Goal: Task Accomplishment & Management: Complete application form

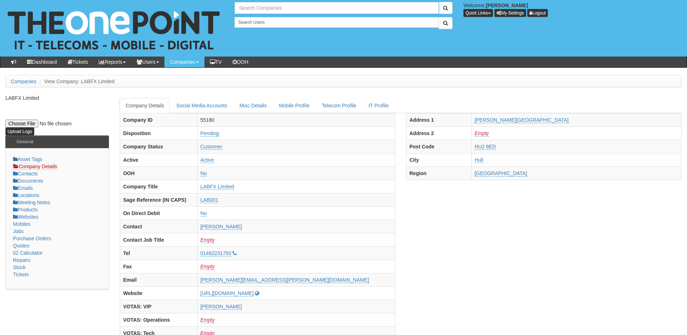
click at [266, 6] on input "text" at bounding box center [336, 8] width 204 height 12
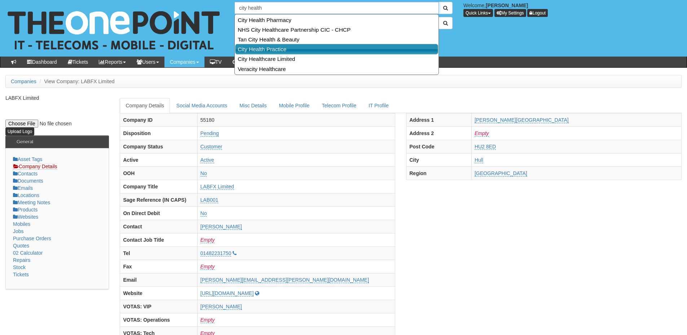
click at [260, 51] on link "City Health Practice" at bounding box center [336, 49] width 203 height 10
type input "City Health Practice"
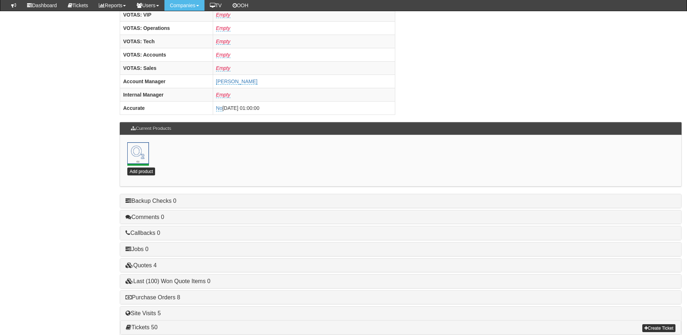
scroll to position [318, 0]
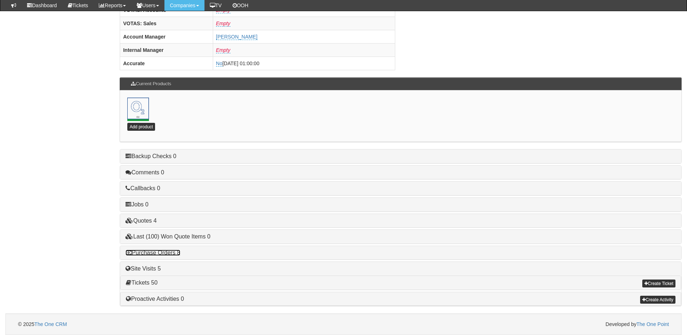
drag, startPoint x: 166, startPoint y: 251, endPoint x: 171, endPoint y: 250, distance: 4.7
click at [166, 251] on link "Purchase Orders 8" at bounding box center [152, 253] width 54 height 6
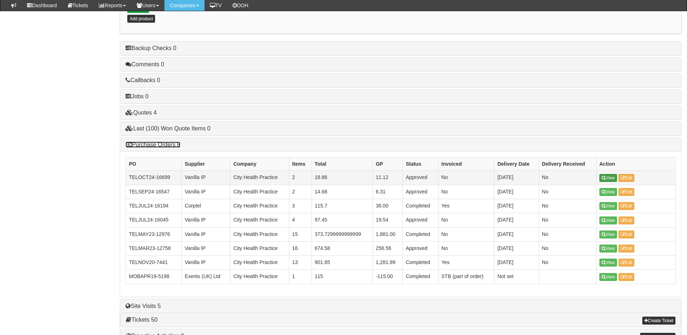
scroll to position [426, 0]
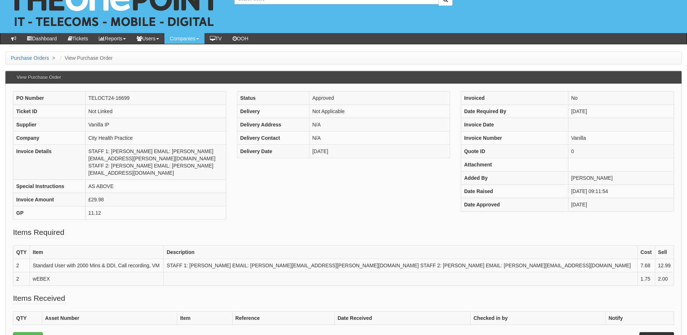
scroll to position [36, 0]
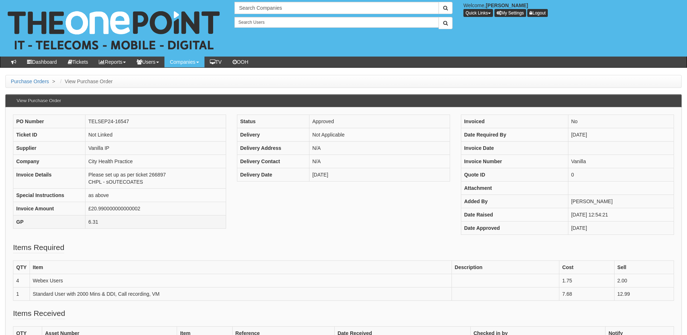
scroll to position [36, 0]
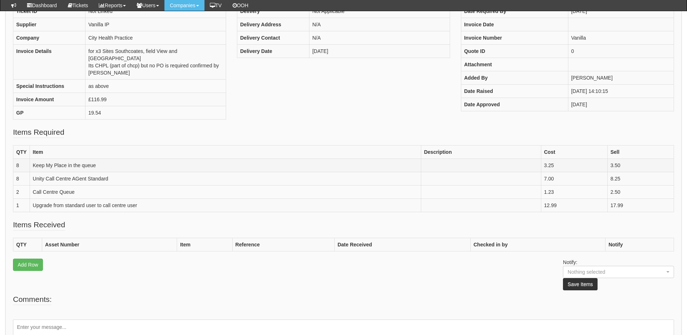
scroll to position [108, 0]
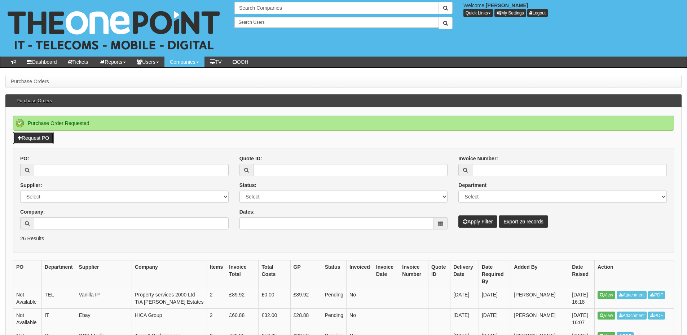
click at [38, 137] on link "Request PO" at bounding box center [33, 138] width 41 height 12
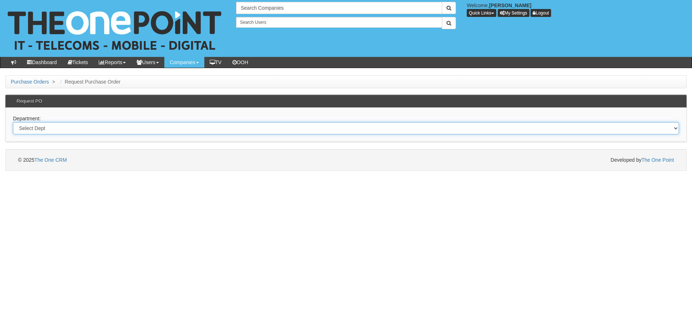
click at [97, 128] on select "Select Dept Digital Internal IT Mobiles Marketing Telecoms" at bounding box center [346, 128] width 666 height 12
select select "?pipeID=&dept=TEL"
click at [13, 122] on select "Select Dept Digital Internal IT Mobiles Marketing Telecoms" at bounding box center [346, 128] width 666 height 12
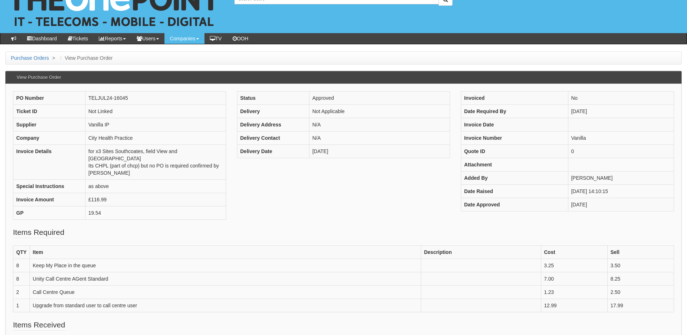
scroll to position [36, 0]
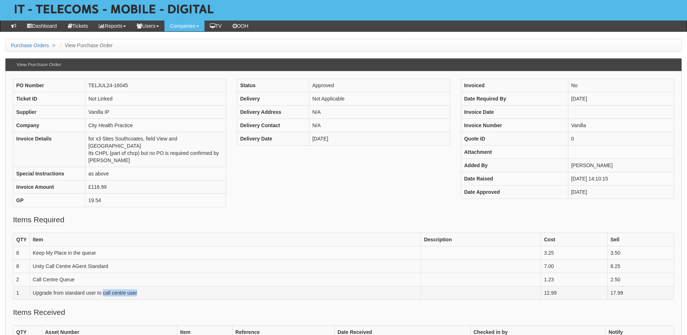
drag, startPoint x: 103, startPoint y: 284, endPoint x: 147, endPoint y: 285, distance: 43.6
click at [147, 286] on td "Upgrade from standard user to call centre user" at bounding box center [225, 292] width 391 height 13
copy td "call centre user"
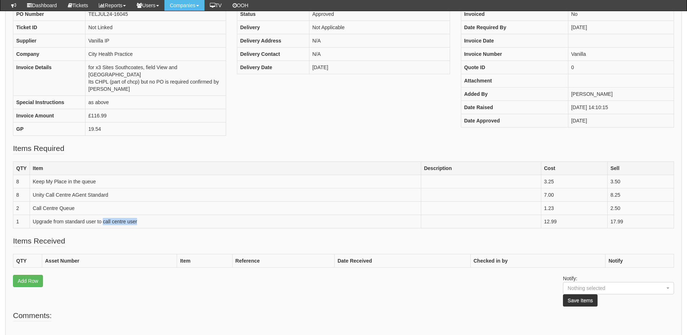
scroll to position [108, 0]
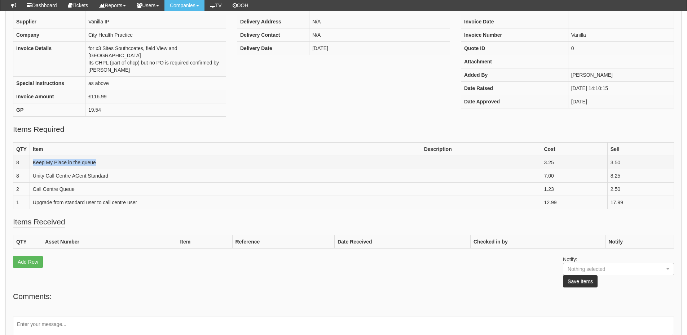
drag, startPoint x: 33, startPoint y: 155, endPoint x: 101, endPoint y: 158, distance: 67.8
click at [101, 158] on td "Keep My Place in the queue" at bounding box center [225, 162] width 391 height 13
copy td "Keep My Place in the queue"
drag, startPoint x: 34, startPoint y: 168, endPoint x: 127, endPoint y: 167, distance: 93.4
click at [127, 169] on td "Unity Call Centre AGent Standard" at bounding box center [225, 175] width 391 height 13
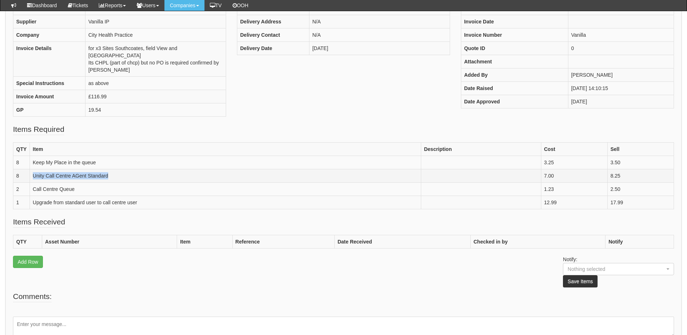
copy td "Unity Call Centre AGent Standard"
drag, startPoint x: 622, startPoint y: 167, endPoint x: 603, endPoint y: 166, distance: 19.1
click at [603, 169] on tr "8 Unity Call Centre AGent Standard 7.00 8.25" at bounding box center [343, 175] width 660 height 13
copy tr "8.25"
click at [569, 182] on td "1.23" at bounding box center [574, 188] width 66 height 13
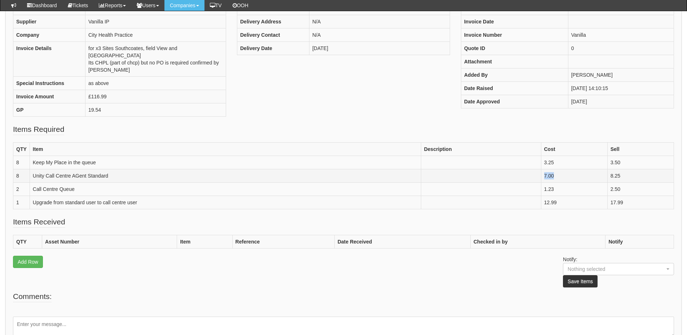
drag, startPoint x: 565, startPoint y: 167, endPoint x: 533, endPoint y: 165, distance: 31.4
click at [533, 169] on tr "8 Unity Call Centre AGent Standard 7.00 8.25" at bounding box center [343, 175] width 660 height 13
copy tr "7.00"
drag, startPoint x: 576, startPoint y: 155, endPoint x: 531, endPoint y: 155, distance: 45.8
click at [531, 156] on tr "8 Keep My Place in the queue 3.25 3.50" at bounding box center [343, 162] width 660 height 13
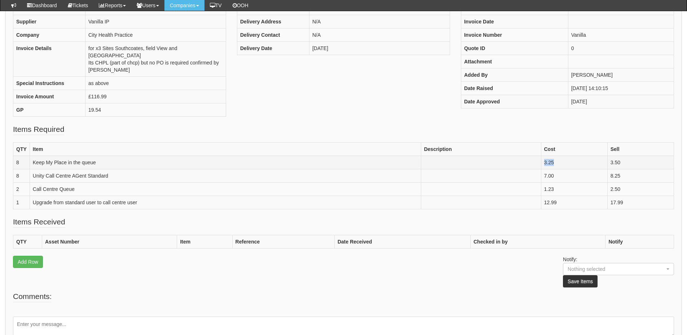
copy tr "3.25"
drag, startPoint x: 626, startPoint y: 197, endPoint x: 607, endPoint y: 196, distance: 19.5
click at [607, 196] on td "17.99" at bounding box center [640, 202] width 66 height 13
copy td "17.99"
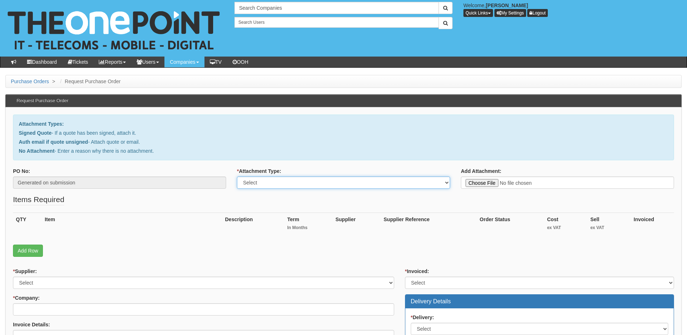
click at [284, 182] on select "Select Signed Quote Auth email with quote if unsigned No Attachment" at bounding box center [343, 183] width 213 height 12
select select "No Attachment"
click at [237, 177] on select "Select Signed Quote Auth email with quote if unsigned No Attachment" at bounding box center [343, 183] width 213 height 12
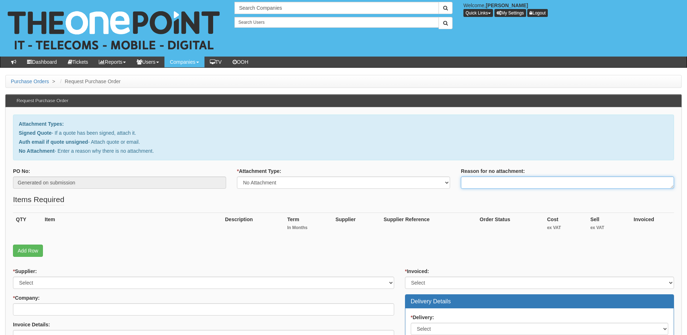
click at [470, 182] on textarea "Reason for no attachment:" at bounding box center [567, 183] width 213 height 12
click at [522, 183] on textarea "Linked to ticket 429833" at bounding box center [567, 183] width 213 height 12
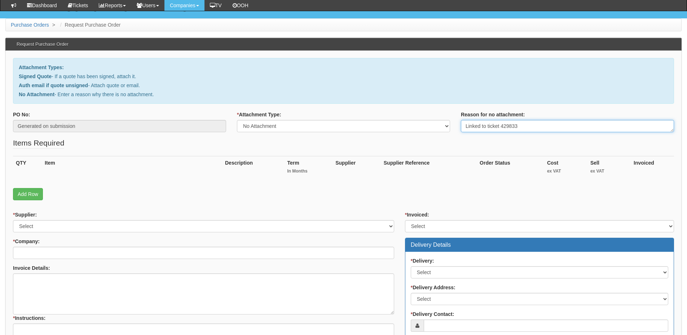
scroll to position [108, 0]
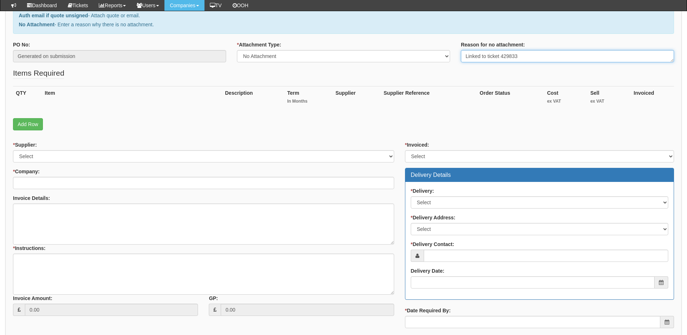
type textarea "Linked to ticket 429833"
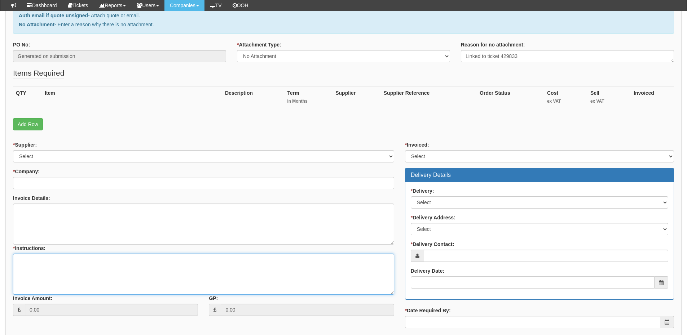
click at [118, 264] on textarea "* Instructions:" at bounding box center [203, 274] width 381 height 41
paste textarea "Linked to ticket 429833"
type textarea "Linked to ticket 429833"
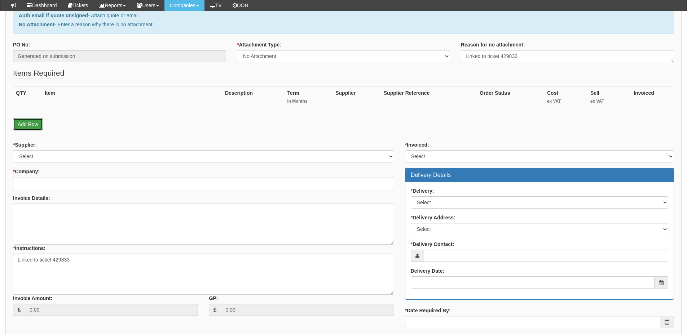
click at [35, 128] on link "Add Row" at bounding box center [28, 124] width 30 height 12
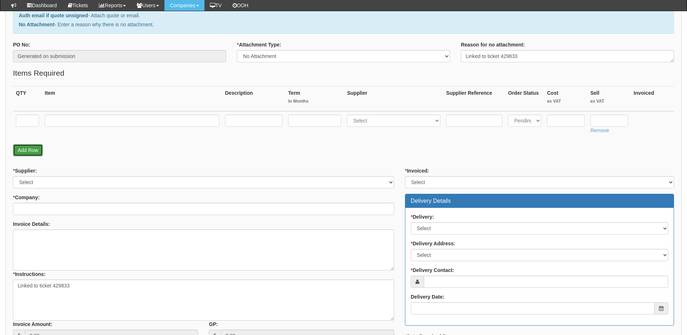
click at [34, 148] on link "Add Row" at bounding box center [28, 150] width 30 height 12
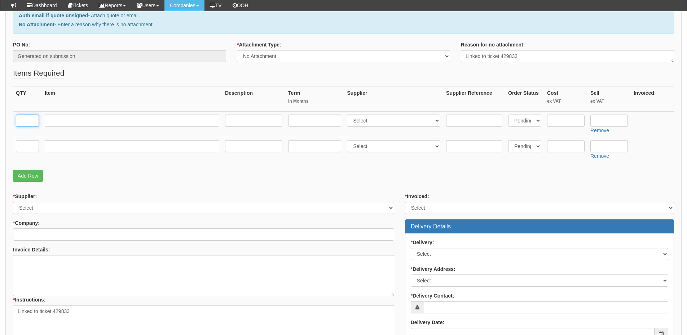
click at [27, 116] on input "text" at bounding box center [27, 121] width 23 height 12
type input "1"
click at [27, 145] on input "text" at bounding box center [27, 146] width 23 height 12
type input "1"
click at [29, 173] on link "Add Row" at bounding box center [28, 176] width 30 height 12
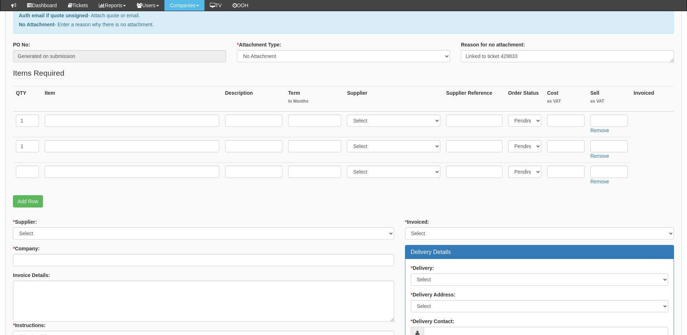
click at [74, 127] on td at bounding box center [132, 124] width 180 height 26
click at [73, 118] on input "text" at bounding box center [132, 121] width 174 height 12
paste input "call centre user"
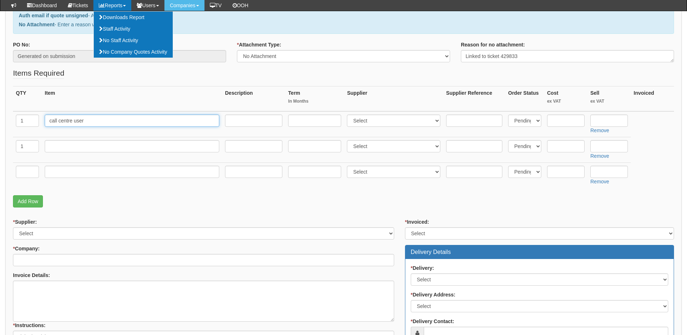
type input "call centre user"
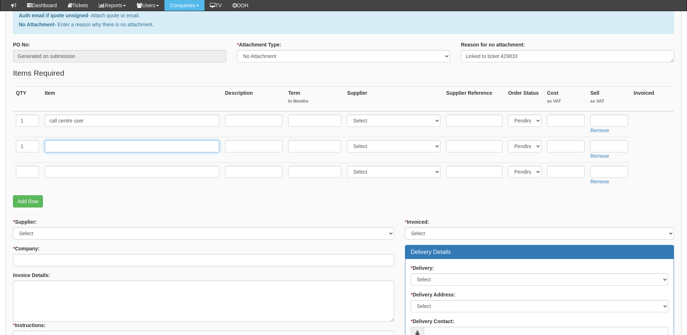
click at [100, 149] on input "text" at bounding box center [132, 146] width 174 height 12
paste input "Keep My Place in the queue"
type input "Keep My Place in the queue"
click at [28, 170] on input "text" at bounding box center [27, 172] width 23 height 12
type input "1"
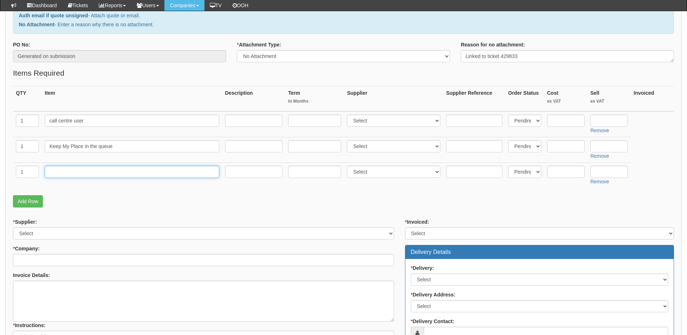
click at [90, 176] on input "text" at bounding box center [132, 172] width 174 height 12
paste input "Unity Call Centre AGent Standard"
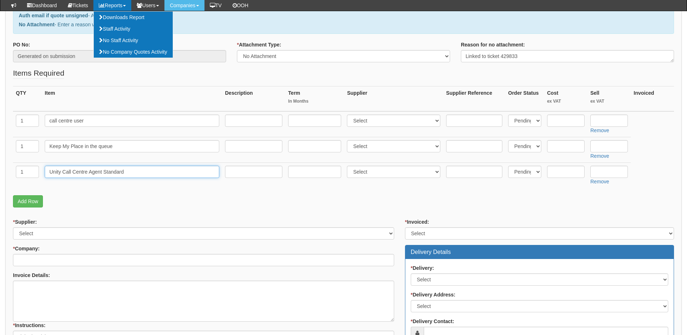
type input "Unity Call Centre Agent Standard"
click at [108, 190] on div "QTY Item Description Term In Months Supplier Supplier Reference Order Status Co…" at bounding box center [343, 140] width 661 height 109
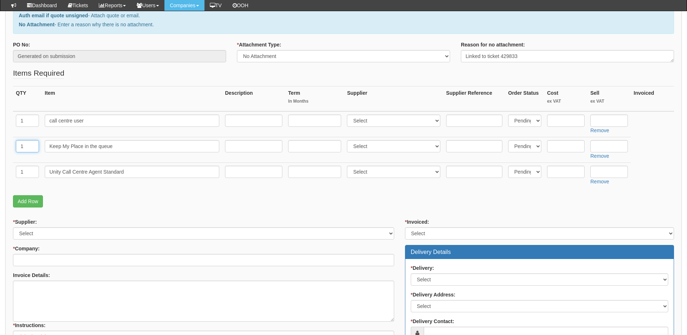
drag, startPoint x: 28, startPoint y: 146, endPoint x: 17, endPoint y: 147, distance: 11.6
click at [17, 147] on input "1" at bounding box center [27, 146] width 23 height 12
type input "2"
drag, startPoint x: 28, startPoint y: 173, endPoint x: 17, endPoint y: 173, distance: 11.2
click at [17, 173] on input "1" at bounding box center [27, 172] width 23 height 12
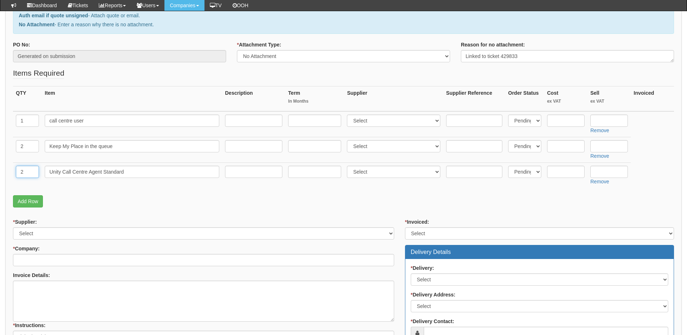
type input "2"
click at [378, 123] on select "Select 123 REG.co.uk 1Password 3 4Gon AA Jones Electric Ltd Abzorb Access Group…" at bounding box center [393, 121] width 93 height 12
select select "72"
click at [349, 115] on select "Select 123 REG.co.uk 1Password 3 4Gon AA Jones Electric Ltd Abzorb Access Group…" at bounding box center [393, 121] width 93 height 12
click at [368, 145] on select "Select 123 REG.co.uk 1Password 3 4Gon AA Jones Electric Ltd Abzorb Access Group…" at bounding box center [393, 146] width 93 height 12
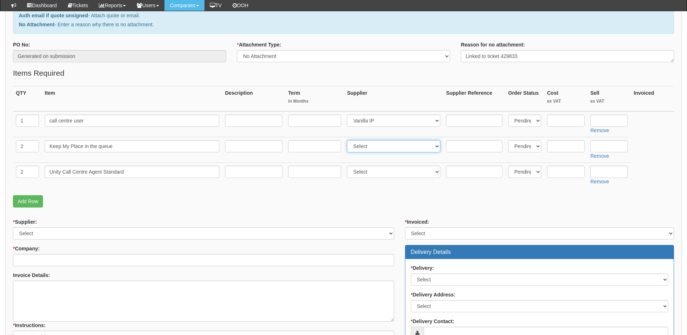
select select "72"
click at [349, 140] on select "Select 123 REG.co.uk 1Password 3 4Gon AA Jones Electric Ltd Abzorb Access Group…" at bounding box center [393, 146] width 93 height 12
click at [365, 172] on select "Select 123 REG.co.uk 1Password 3 4Gon AA Jones Electric Ltd Abzorb Access Group…" at bounding box center [393, 172] width 93 height 12
select select "72"
click at [349, 166] on select "Select 123 REG.co.uk 1Password 3 4Gon AA Jones Electric Ltd Abzorb Access Group…" at bounding box center [393, 172] width 93 height 12
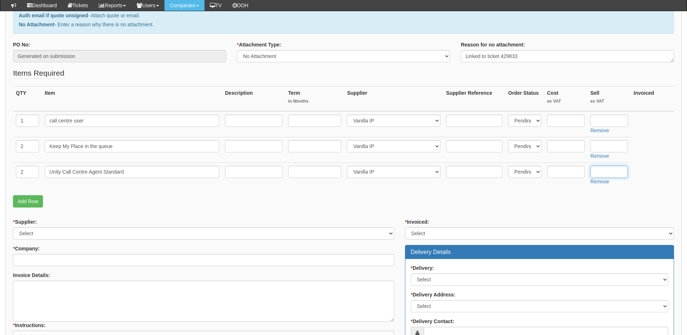
click at [605, 170] on input "text" at bounding box center [608, 172] width 37 height 12
paste input "8.25"
type input "8.25"
click at [573, 175] on input "text" at bounding box center [565, 172] width 37 height 12
paste input "7.00"
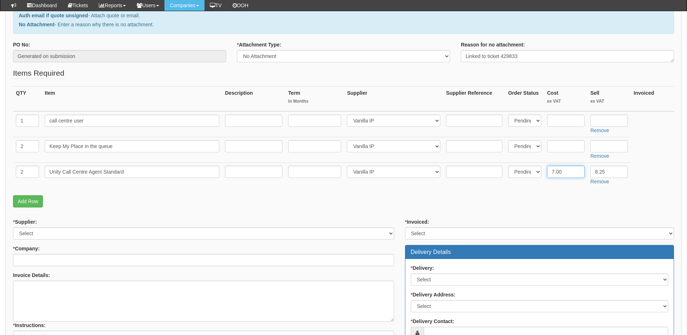
type input "7.00"
click at [597, 171] on input "8.25" at bounding box center [608, 172] width 37 height 12
type input "8.25"
click at [555, 172] on input "7.00" at bounding box center [565, 172] width 37 height 12
type input "7.00"
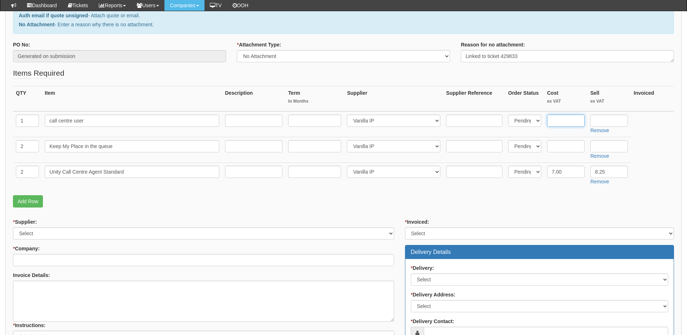
click at [564, 116] on input "text" at bounding box center [565, 121] width 37 height 12
click at [563, 148] on input "text" at bounding box center [565, 146] width 37 height 12
paste input "3.25"
type input "3.25"
click at [601, 145] on input "text" at bounding box center [608, 146] width 37 height 12
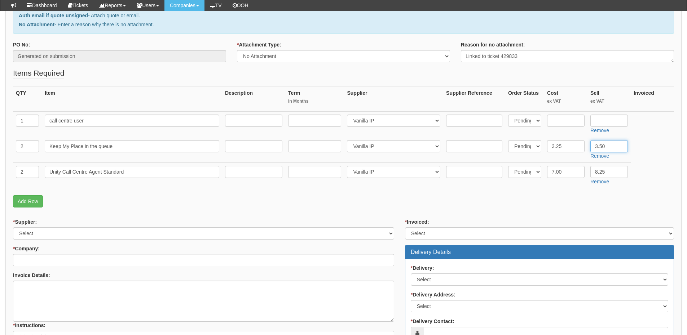
type input "3.50"
click at [557, 147] on input "3.25" at bounding box center [565, 146] width 37 height 12
type input "3.25"
click at [560, 120] on input "text" at bounding box center [565, 121] width 37 height 12
click at [602, 120] on input "text" at bounding box center [608, 121] width 37 height 12
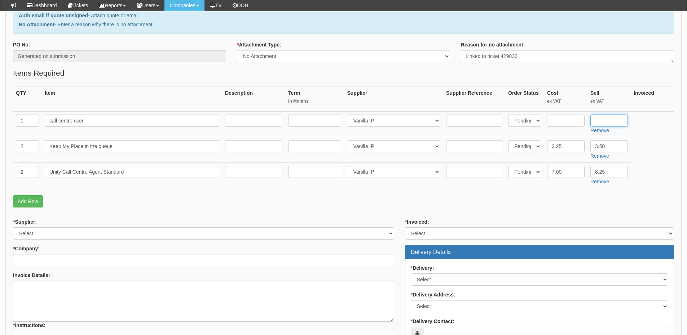
paste input "17.99"
type input "17.99"
click at [555, 120] on input "text" at bounding box center [565, 121] width 37 height 12
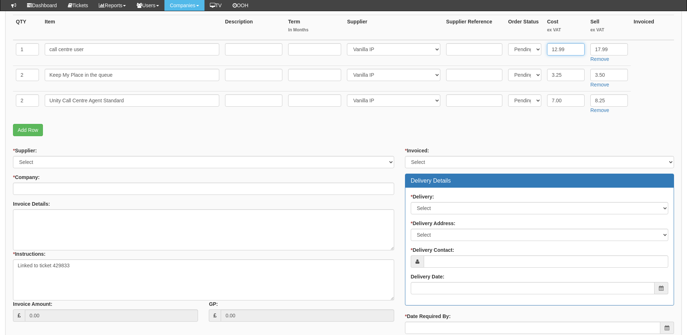
scroll to position [180, 0]
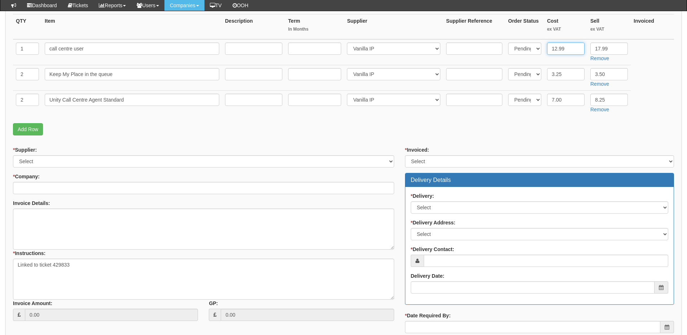
type input "12.99"
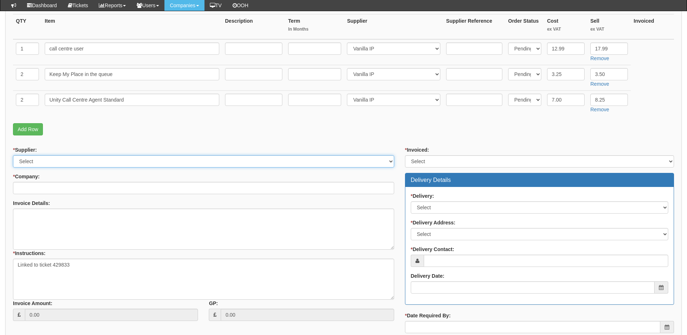
click at [72, 163] on select "Select 123 REG.co.uk 1Password 3 4Gon AA Jones Electric Ltd Abzorb Access Group…" at bounding box center [203, 161] width 381 height 12
select select "72"
click at [13, 155] on select "Select 123 REG.co.uk 1Password 3 4Gon AA Jones Electric Ltd Abzorb Access Group…" at bounding box center [203, 161] width 381 height 12
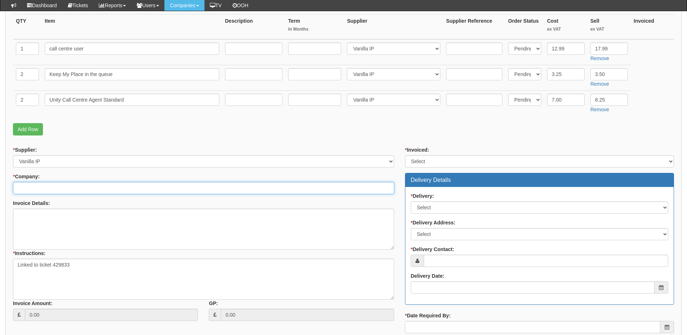
click at [71, 190] on input "* Company:" at bounding box center [203, 188] width 381 height 12
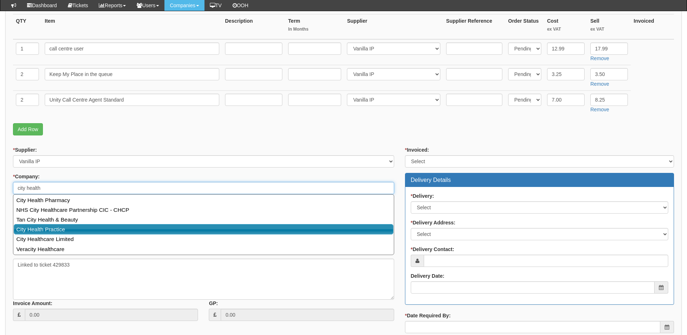
click at [63, 227] on link "City Health Practice" at bounding box center [204, 229] width 380 height 10
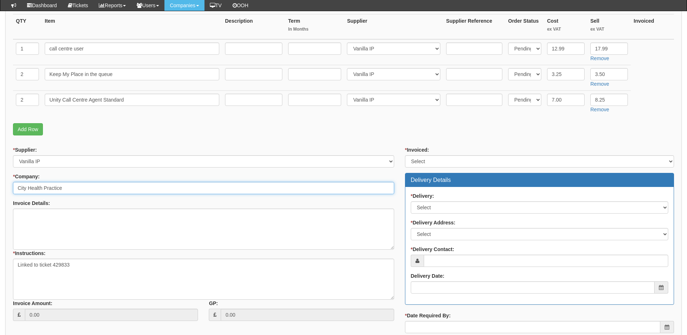
type input "City Health Practice"
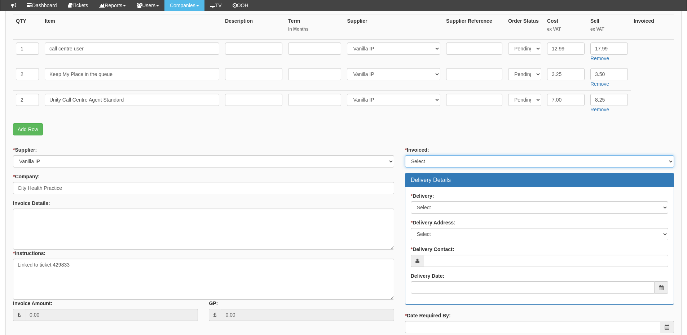
click at [412, 163] on select "Select Yes No N/A STB (part of order)" at bounding box center [539, 161] width 269 height 12
click at [405, 155] on select "Select Yes No N/A STB (part of order)" at bounding box center [539, 161] width 269 height 12
click at [420, 158] on select "Select Yes No N/A STB (part of order)" at bounding box center [539, 161] width 269 height 12
select select "2"
click at [405, 155] on select "Select Yes No N/A STB (part of order)" at bounding box center [539, 161] width 269 height 12
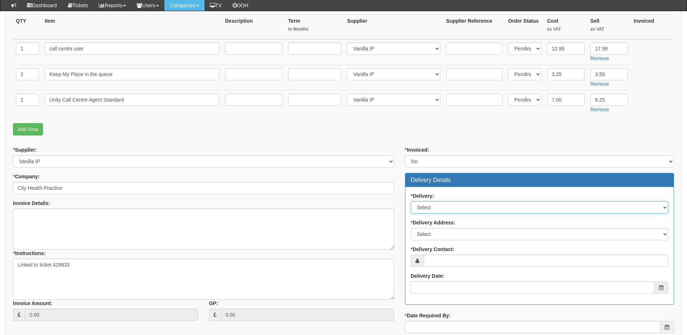
click at [426, 211] on select "Select No Not Applicable Yes" at bounding box center [539, 207] width 257 height 12
select select "3"
click at [411, 201] on select "Select No Not Applicable Yes" at bounding box center [539, 207] width 257 height 12
click at [430, 239] on select "Select Not Applicable Main Address - HU9 2LR Other" at bounding box center [539, 234] width 257 height 12
select select "N/A"
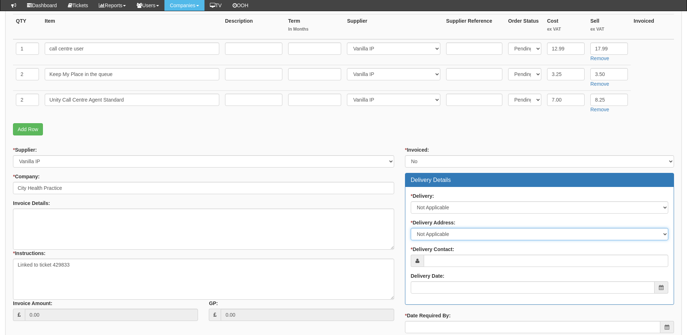
click at [411, 228] on select "Select Not Applicable Main Address - HU9 2LR Other" at bounding box center [539, 234] width 257 height 12
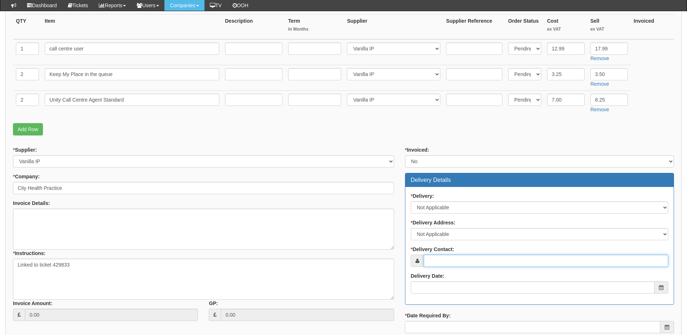
click at [430, 262] on input "* Delivery Contact:" at bounding box center [546, 261] width 244 height 12
click at [442, 261] on input "* Delivery Contact:" at bounding box center [546, 261] width 244 height 12
paste input "Rebecca Cornick"
type input "Rebecca Cornick"
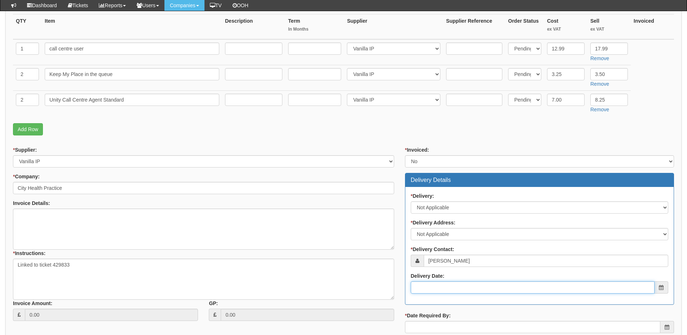
click at [445, 284] on input "Delivery Date:" at bounding box center [533, 288] width 244 height 12
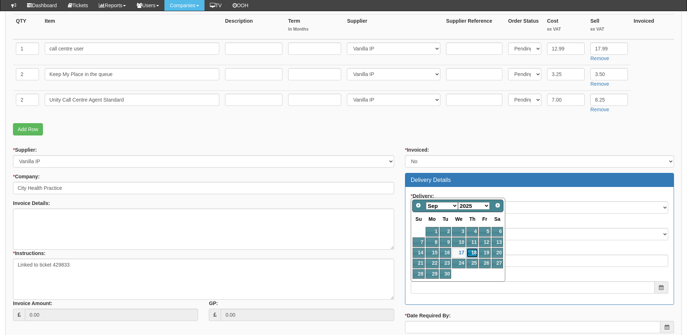
click at [477, 253] on link "18" at bounding box center [472, 253] width 12 height 10
type input "[DATE]"
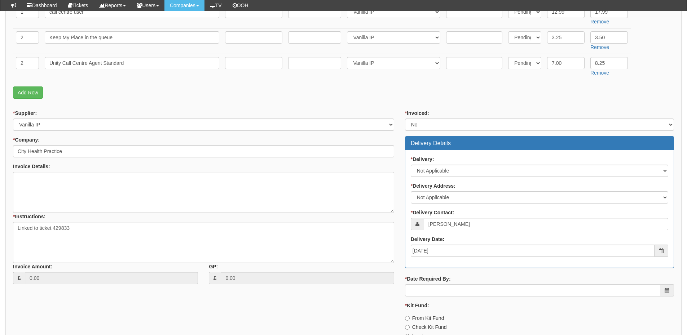
scroll to position [252, 0]
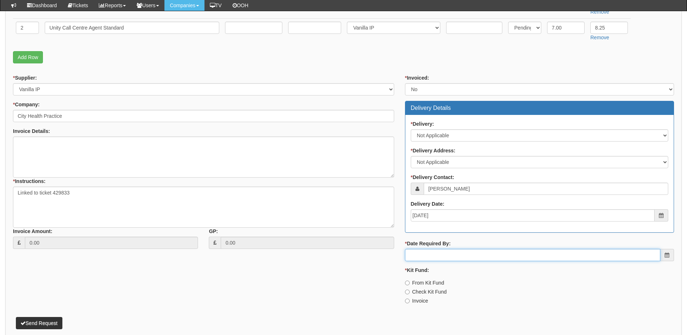
click at [473, 257] on input "* Date Required By:" at bounding box center [532, 255] width 255 height 12
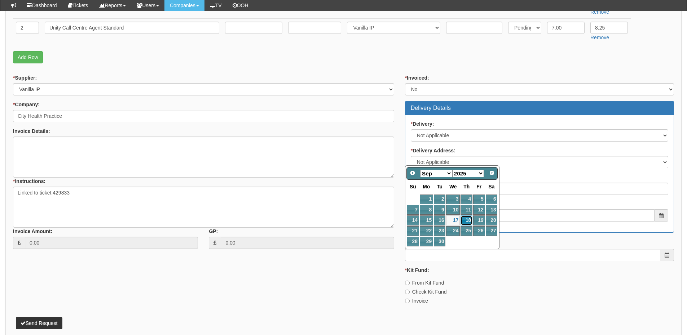
click at [467, 221] on link "18" at bounding box center [466, 221] width 12 height 10
type input "[DATE]"
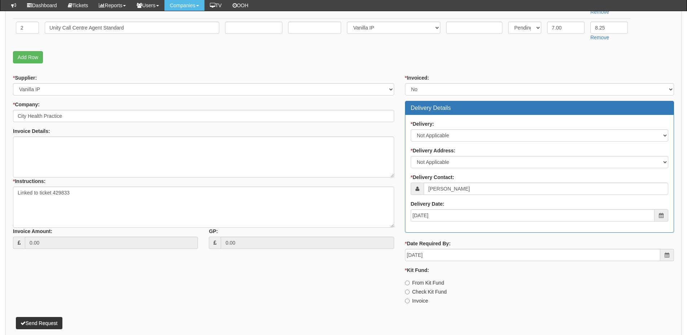
click at [417, 299] on label "Invoice" at bounding box center [416, 300] width 23 height 7
click at [409, 299] on input "Invoice" at bounding box center [407, 301] width 5 height 5
radio input "true"
click at [45, 321] on button "Send Request" at bounding box center [39, 323] width 46 height 12
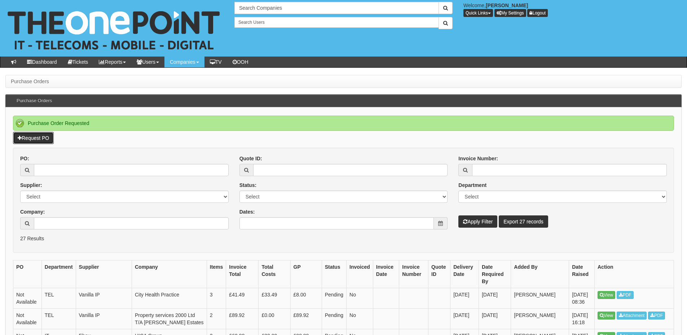
click at [50, 133] on link "Request PO" at bounding box center [33, 138] width 41 height 12
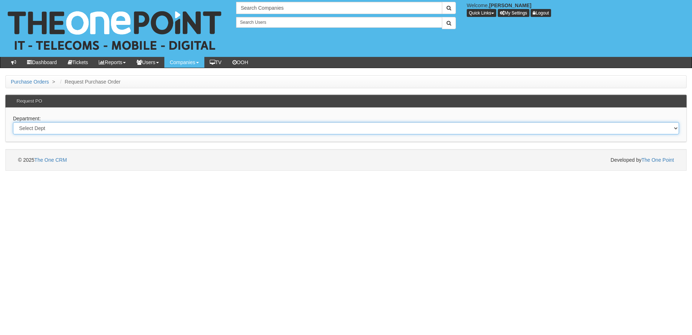
click at [202, 128] on select "Select Dept Digital Internal IT Mobiles Marketing Telecoms" at bounding box center [346, 128] width 666 height 12
select select "?pipeID=&dept=TEL"
click at [13, 122] on select "Select Dept Digital Internal IT Mobiles Marketing Telecoms" at bounding box center [346, 128] width 666 height 12
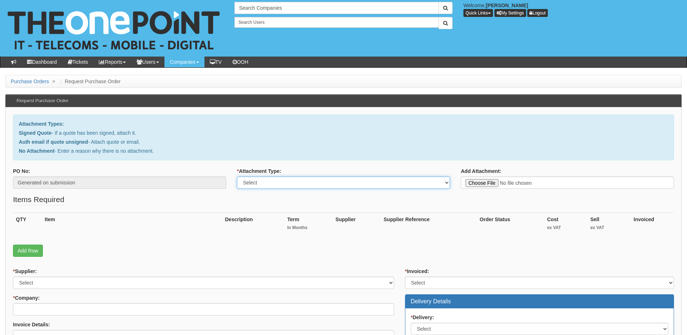
drag, startPoint x: 298, startPoint y: 181, endPoint x: 298, endPoint y: 189, distance: 7.9
click at [298, 181] on select "Select Signed Quote Auth email with quote if unsigned No Attachment" at bounding box center [343, 183] width 213 height 12
select select "No Attachment"
click at [237, 177] on select "Select Signed Quote Auth email with quote if unsigned No Attachment" at bounding box center [343, 183] width 213 height 12
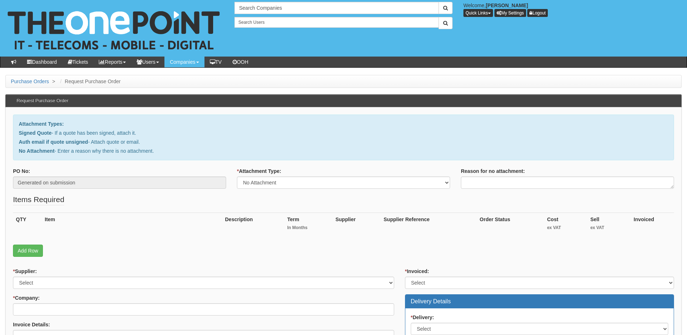
click at [460, 179] on div "Reason for no attachment: Add Attachment:" at bounding box center [567, 178] width 224 height 21
click at [463, 183] on textarea "Reason for no attachment:" at bounding box center [567, 183] width 213 height 12
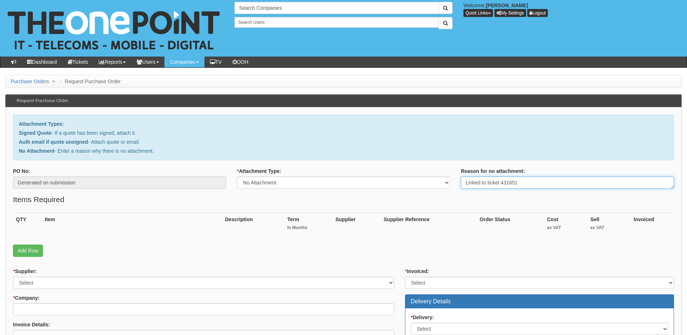
click at [526, 183] on textarea "Linked to ticket 431651" at bounding box center [567, 183] width 213 height 12
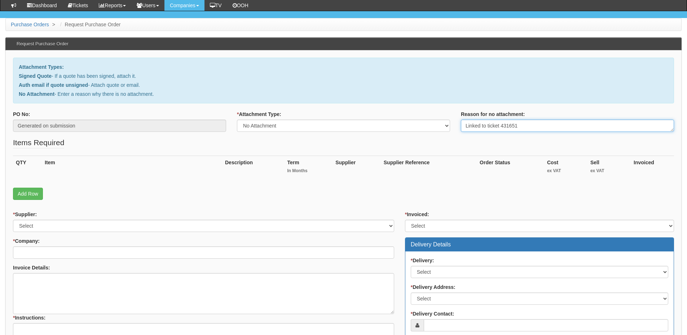
scroll to position [72, 0]
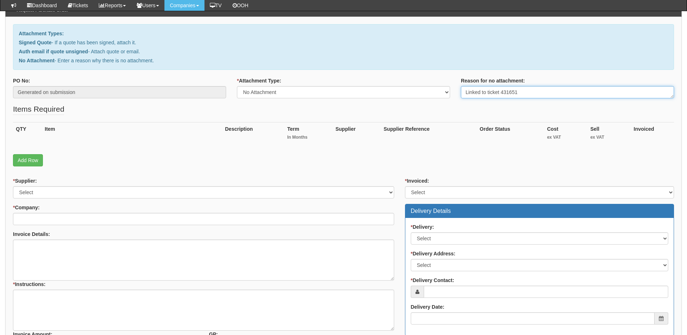
type textarea "Linked to ticket 431651"
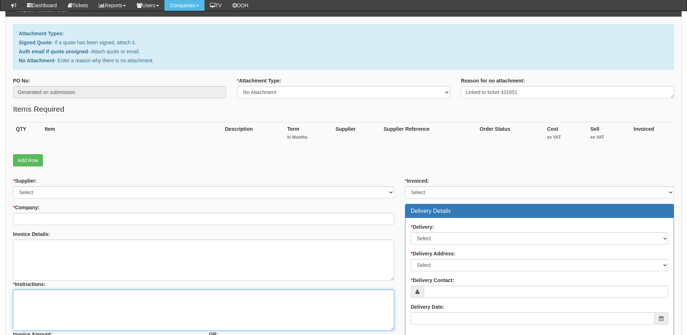
click at [84, 300] on textarea "* Instructions:" at bounding box center [203, 310] width 381 height 41
paste textarea "Linked to ticket 431651"
type textarea "Linked to ticket 431651"
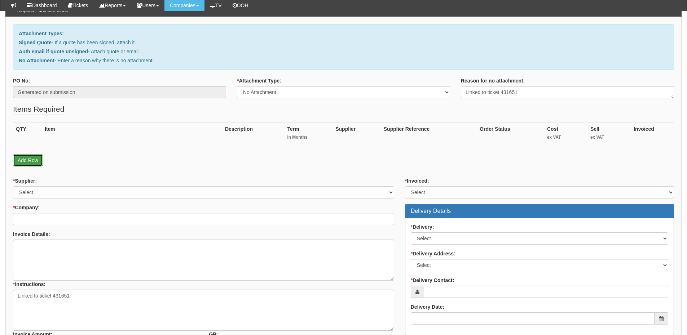
click at [26, 159] on link "Add Row" at bounding box center [28, 160] width 30 height 12
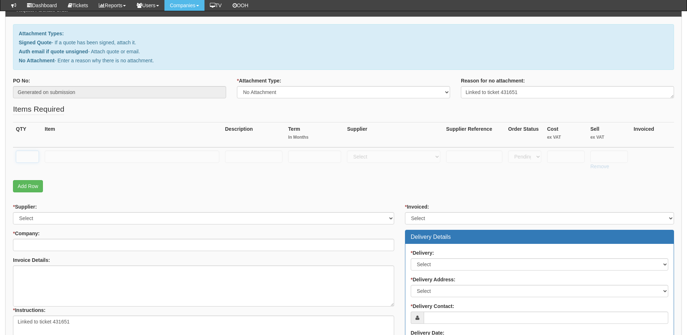
click at [26, 155] on input "text" at bounding box center [27, 157] width 23 height 12
type input "2"
click at [58, 155] on input "text" at bounding box center [132, 157] width 174 height 12
type input "Curly Cords"
click at [377, 159] on select "Select 123 REG.co.uk 1Password 3 4Gon AA Jones Electric Ltd Abzorb Access Group…" at bounding box center [393, 157] width 93 height 12
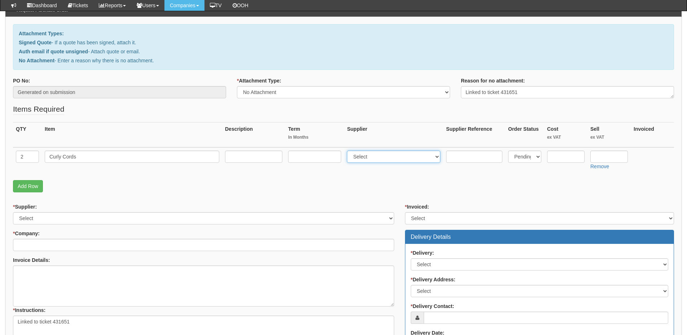
select select "61"
click at [349, 151] on select "Select 123 REG.co.uk 1Password 3 4Gon AA Jones Electric Ltd Abzorb Access Group…" at bounding box center [393, 157] width 93 height 12
click at [567, 157] on input "text" at bounding box center [565, 157] width 37 height 12
type input "5"
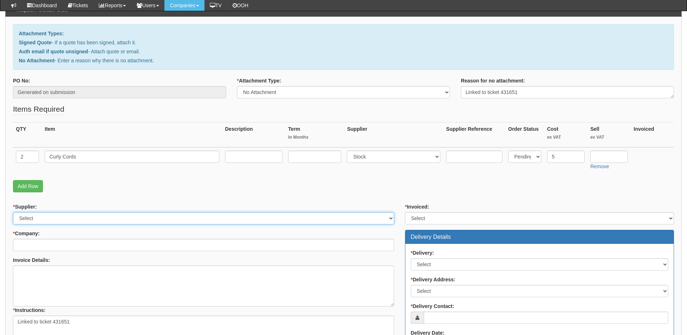
click at [58, 218] on select "Select 123 REG.co.uk 1Password 3 4Gon AA Jones Electric Ltd Abzorb Access Group…" at bounding box center [203, 218] width 381 height 12
select select "61"
click at [13, 212] on select "Select 123 REG.co.uk 1Password 3 4Gon AA Jones Electric Ltd Abzorb Access Group…" at bounding box center [203, 218] width 381 height 12
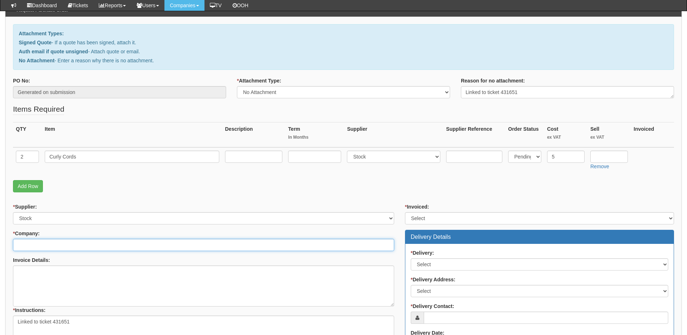
click at [58, 246] on input "* Company:" at bounding box center [203, 245] width 381 height 12
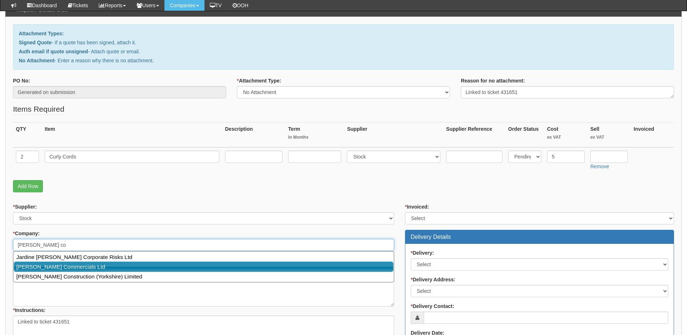
click at [64, 266] on link "[PERSON_NAME] Commercials Ltd" at bounding box center [204, 267] width 380 height 10
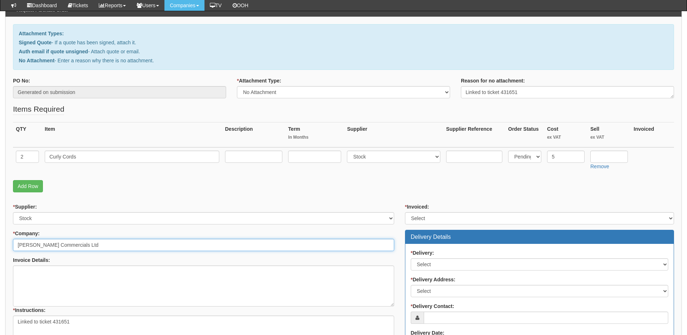
type input "[PERSON_NAME] Commercials Ltd"
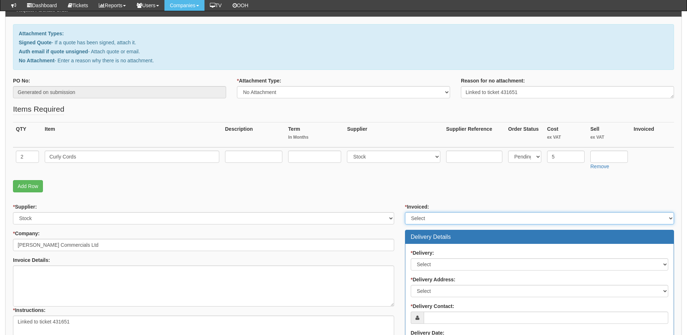
click at [420, 218] on select "Select Yes No N/A STB (part of order)" at bounding box center [539, 218] width 269 height 12
select select "2"
click at [405, 212] on select "Select Yes No N/A STB (part of order)" at bounding box center [539, 218] width 269 height 12
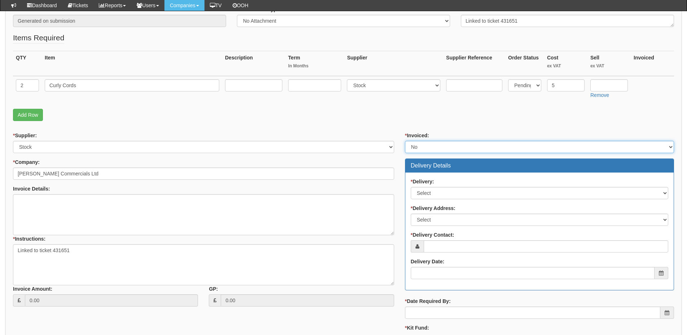
scroll to position [144, 0]
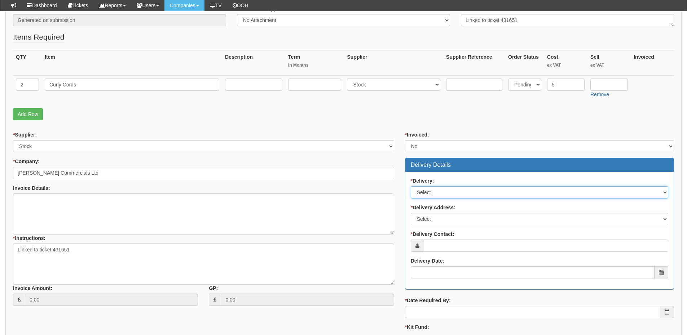
drag, startPoint x: 440, startPoint y: 192, endPoint x: 440, endPoint y: 197, distance: 4.7
click at [440, 192] on select "Select No Not Applicable Yes" at bounding box center [539, 192] width 257 height 12
select select "1"
click at [411, 186] on select "Select No Not Applicable Yes" at bounding box center [539, 192] width 257 height 12
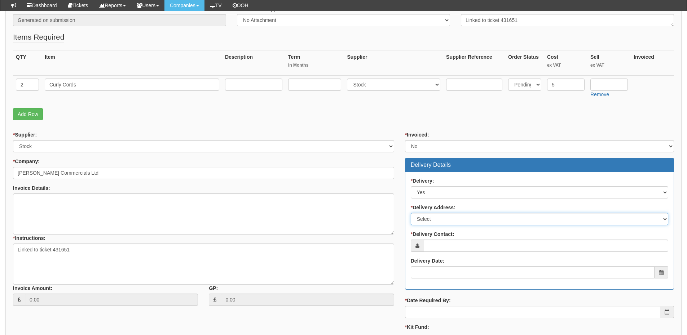
click at [435, 221] on select "Select Not Applicable Main Address - HU3 4UQ Other" at bounding box center [539, 219] width 257 height 12
click at [411, 213] on select "Select Not Applicable Main Address - HU3 4UQ Other" at bounding box center [539, 219] width 257 height 12
click at [429, 220] on select "Select Not Applicable Main Address - HU3 4UQ Other" at bounding box center [539, 219] width 257 height 12
select select "other"
click at [411, 213] on select "Select Not Applicable Main Address - HU3 4UQ Other" at bounding box center [539, 219] width 257 height 12
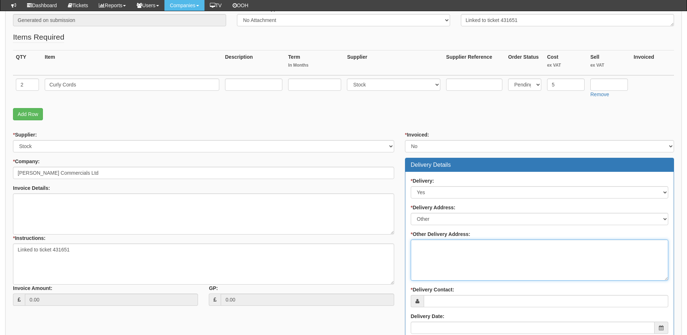
click at [462, 262] on textarea "* Other Delivery Address:" at bounding box center [539, 260] width 257 height 41
paste textarea "The Old Service Station, Shambles Lane Rainton North Yorkshire Y07 3FA"
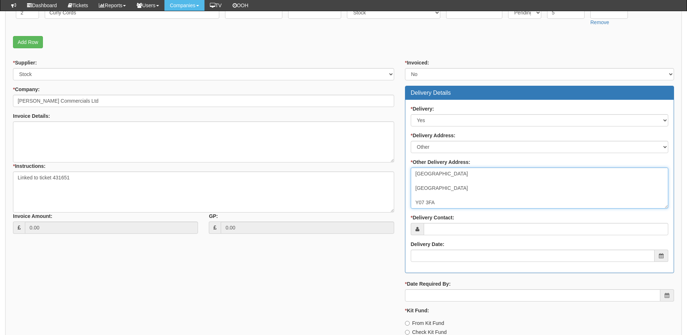
type textarea "The Old Service Station, Shambles Lane Rainton North Yorkshire Y07 3FA"
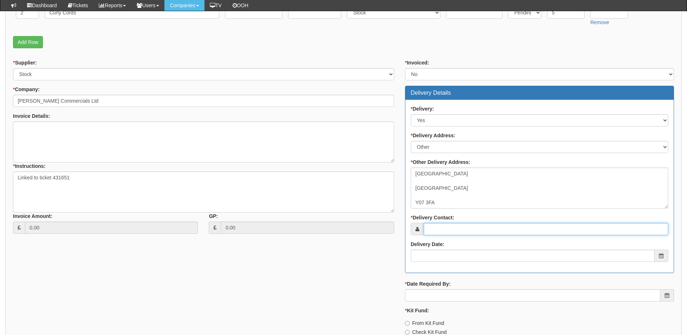
click at [452, 230] on input "* Delivery Contact:" at bounding box center [546, 229] width 244 height 12
type input "Emily Anderson"
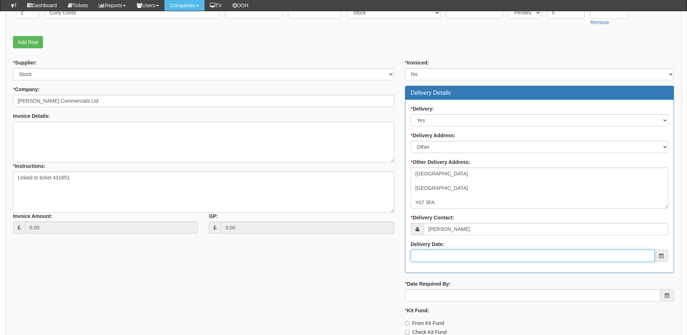
click at [457, 261] on input "Delivery Date:" at bounding box center [533, 256] width 244 height 12
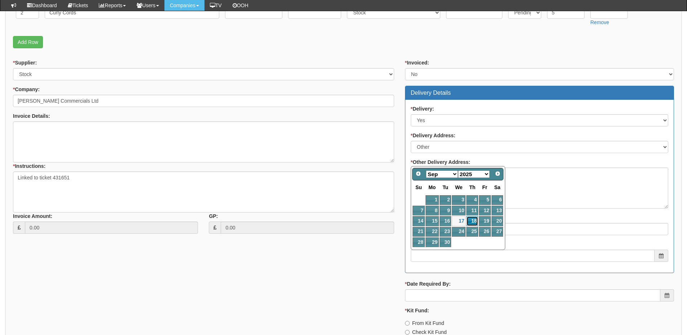
click at [471, 222] on link "18" at bounding box center [472, 221] width 12 height 10
type input "2025-09-18"
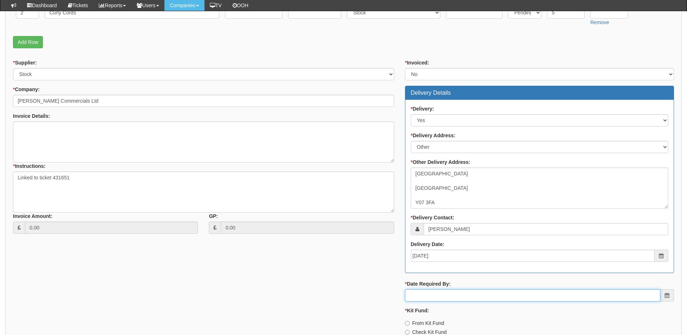
click at [456, 296] on input "* Date Required By:" at bounding box center [532, 295] width 255 height 12
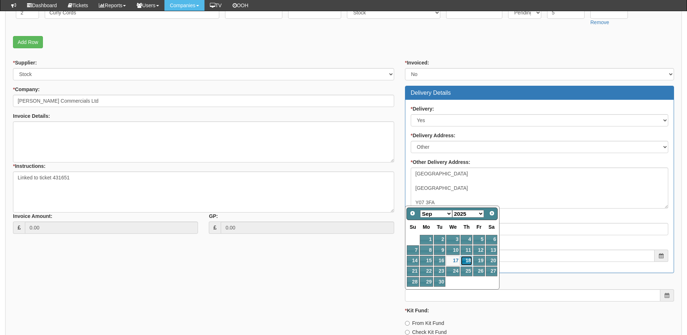
click at [464, 260] on link "18" at bounding box center [466, 261] width 12 height 10
type input "[DATE]"
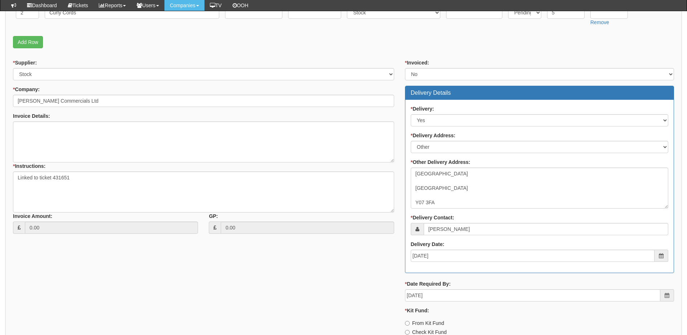
scroll to position [288, 0]
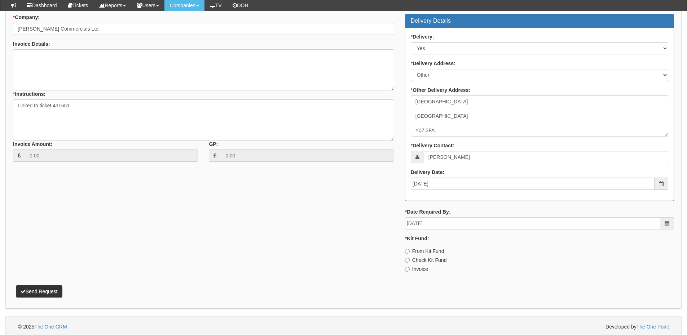
click at [411, 267] on label "Invoice" at bounding box center [416, 269] width 23 height 7
click at [409, 267] on input "Invoice" at bounding box center [407, 269] width 5 height 5
radio input "true"
click at [50, 291] on button "Send Request" at bounding box center [39, 291] width 46 height 12
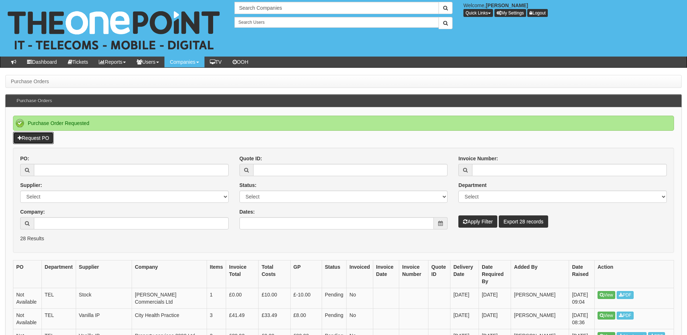
click at [31, 141] on link "Request PO" at bounding box center [33, 138] width 41 height 12
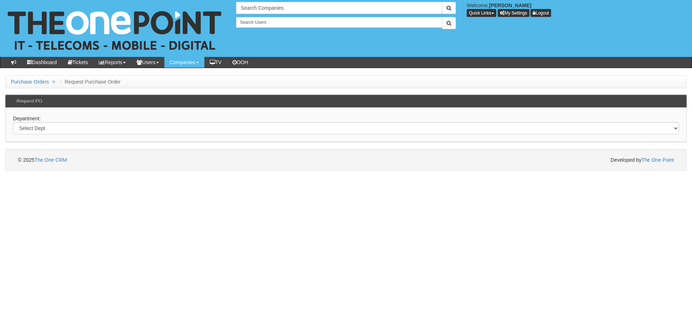
drag, startPoint x: 156, startPoint y: 135, endPoint x: 152, endPoint y: 129, distance: 7.5
click at [156, 135] on div "Department: Select Dept Digital Internal IT Mobiles Marketing Telecoms" at bounding box center [345, 125] width 681 height 34
click at [149, 127] on select "Select Dept Digital Internal IT Mobiles Marketing Telecoms" at bounding box center [346, 128] width 666 height 12
select select "?pipeID=&dept=MOB"
click at [13, 122] on select "Select Dept Digital Internal IT Mobiles Marketing Telecoms" at bounding box center [346, 128] width 666 height 12
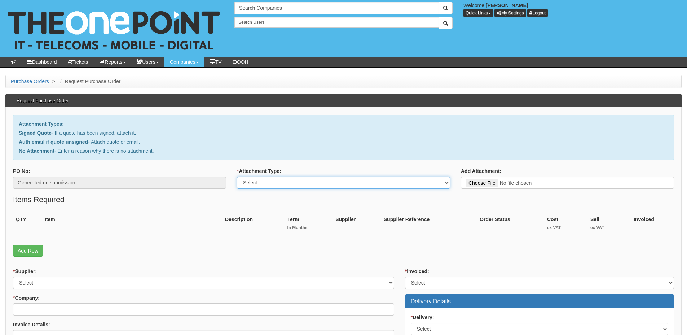
drag, startPoint x: 263, startPoint y: 183, endPoint x: 263, endPoint y: 187, distance: 4.0
click at [263, 183] on select "Select Signed Quote Auth email with quote if unsigned No Attachment" at bounding box center [343, 183] width 213 height 12
select select "Signed Quote"
click at [237, 177] on select "Select Signed Quote Auth email with quote if unsigned No Attachment" at bounding box center [343, 183] width 213 height 12
type input "C:\fakepath\Humberside Machinery - Mobile Renewal (1).pdf"
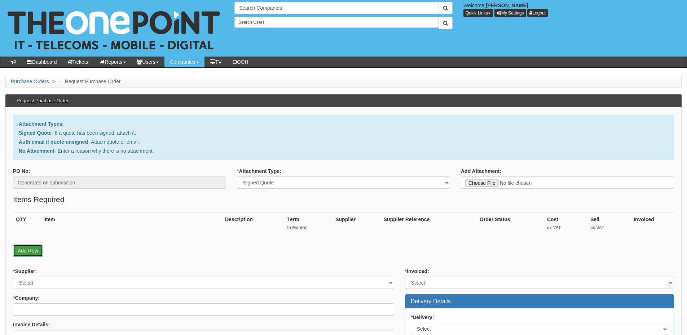
click at [29, 245] on link "Add Row" at bounding box center [28, 251] width 30 height 12
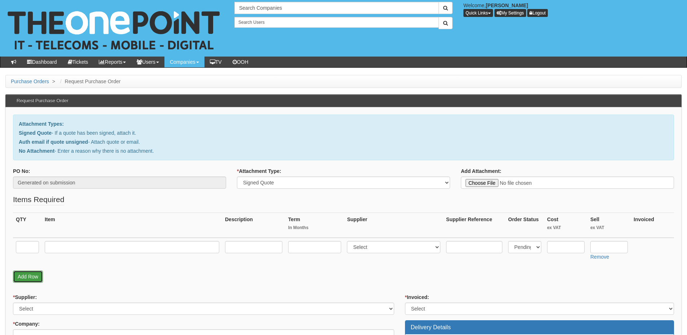
click at [28, 278] on link "Add Row" at bounding box center [28, 277] width 30 height 12
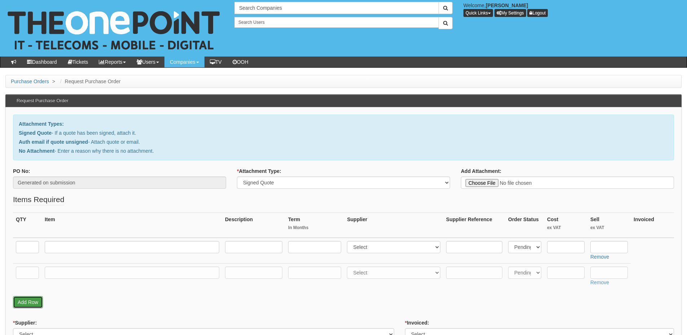
click at [32, 297] on link "Add Row" at bounding box center [28, 302] width 30 height 12
click at [28, 297] on input "text" at bounding box center [27, 298] width 23 height 12
type input "1"
click at [30, 269] on input "text" at bounding box center [27, 273] width 23 height 12
click at [37, 247] on input "text" at bounding box center [27, 247] width 23 height 12
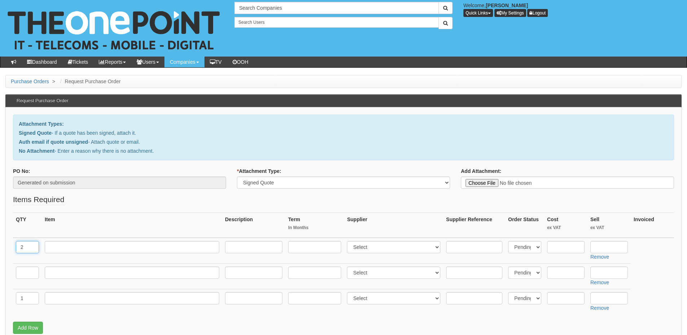
type input "2"
click at [75, 248] on input "text" at bounding box center [132, 247] width 174 height 12
type input "Small Biz 50GB"
click at [32, 274] on input "text" at bounding box center [27, 273] width 23 height 12
type input "3"
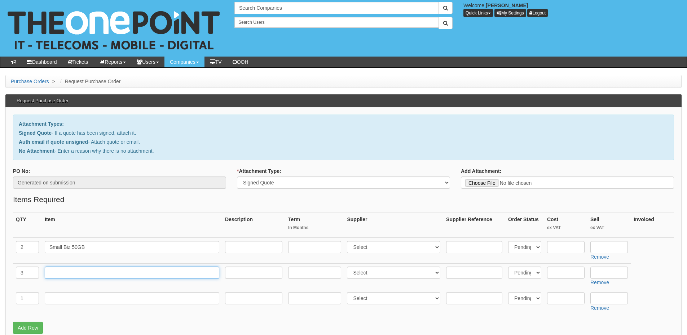
click at [68, 273] on input "text" at bounding box center [132, 273] width 174 height 12
type input "Small Biz 20GB"
click at [316, 249] on input "text" at bounding box center [314, 247] width 53 height 12
click at [242, 247] on input "text" at bounding box center [253, 247] width 57 height 12
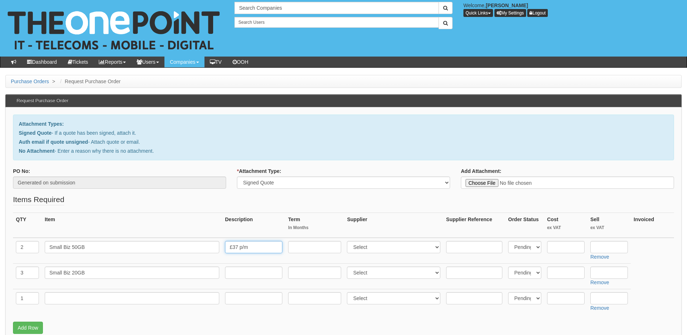
type input "£37 p/m"
click at [254, 271] on input "text" at bounding box center [253, 273] width 57 height 12
type input "£29.50"
click at [305, 245] on input "text" at bounding box center [314, 247] width 53 height 12
type input "26"
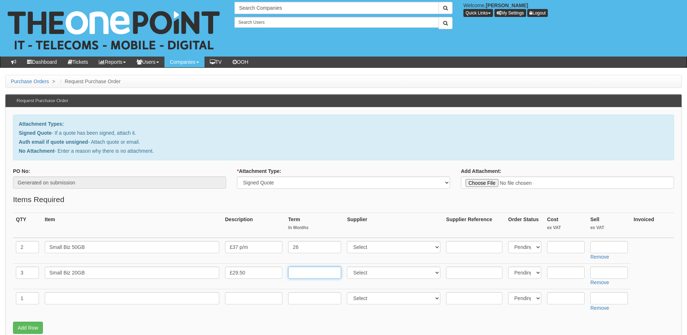
click at [308, 272] on input "text" at bounding box center [314, 273] width 53 height 12
type input "26"
click at [360, 248] on select "Select 123 REG.co.uk 1Password 3 4Gon AA Jones Electric Ltd Abzorb Access Group…" at bounding box center [393, 247] width 93 height 12
select select "54"
click at [349, 241] on select "Select 123 REG.co.uk 1Password 3 4Gon AA Jones Electric Ltd Abzorb Access Group…" at bounding box center [393, 247] width 93 height 12
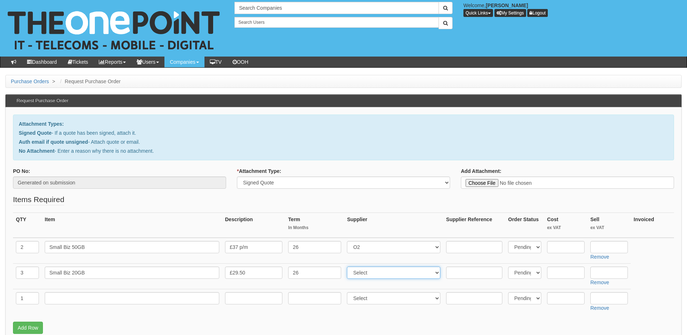
click at [365, 270] on select "Select 123 REG.co.uk 1Password 3 4Gon AA Jones Electric Ltd Abzorb Access Group…" at bounding box center [393, 273] width 93 height 12
select select "54"
click at [349, 267] on select "Select 123 REG.co.uk 1Password 3 4Gon AA Jones Electric Ltd Abzorb Access Group…" at bounding box center [393, 273] width 93 height 12
click at [63, 298] on input "text" at bounding box center [132, 298] width 174 height 12
type input "Kit Fund"
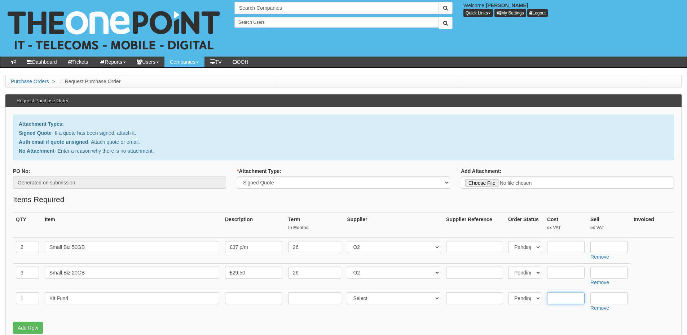
click at [573, 300] on input "text" at bounding box center [565, 298] width 37 height 12
type input "843"
click at [601, 245] on input "text" at bounding box center [608, 247] width 37 height 12
type input "479.52"
click at [609, 276] on input "text" at bounding box center [608, 273] width 37 height 12
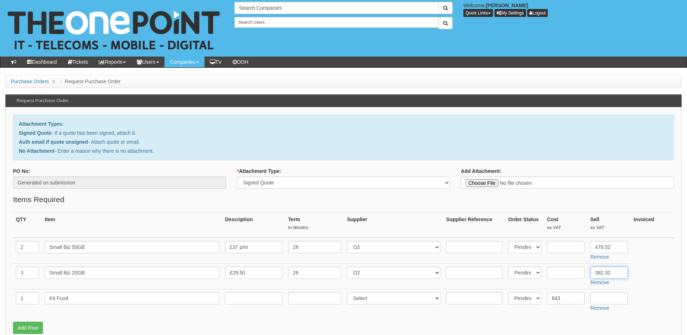
type input "382.32"
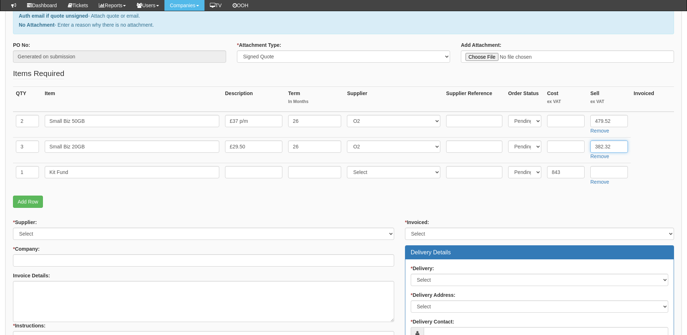
scroll to position [108, 0]
click at [38, 231] on select "Select 123 REG.co.uk 1Password 3 4Gon AA Jones Electric Ltd Abzorb Access Group…" at bounding box center [203, 233] width 381 height 12
select select "54"
click at [13, 227] on select "Select 123 REG.co.uk 1Password 3 4Gon AA Jones Electric Ltd Abzorb Access Group…" at bounding box center [203, 233] width 381 height 12
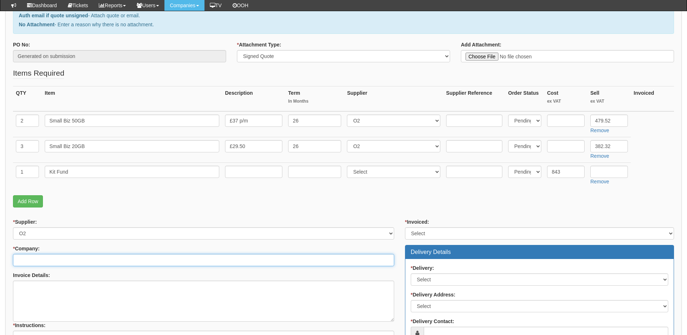
click at [43, 261] on input "* Company:" at bounding box center [203, 260] width 381 height 12
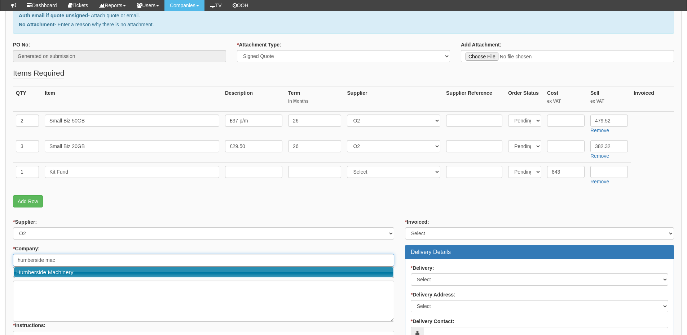
click at [62, 271] on link "Humberside Machinery" at bounding box center [204, 272] width 380 height 10
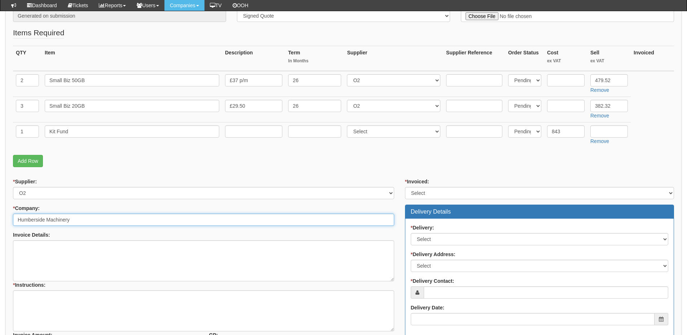
scroll to position [216, 0]
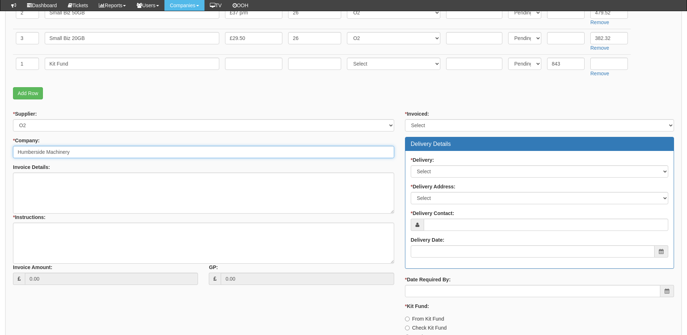
type input "Humberside Machinery"
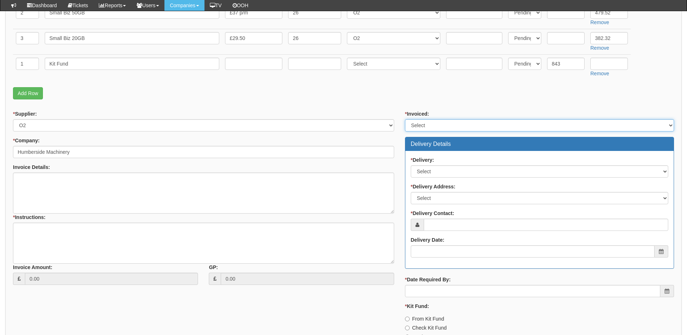
click at [416, 122] on select "Select Yes No N/A STB (part of order)" at bounding box center [539, 125] width 269 height 12
select select "2"
click at [405, 119] on select "Select Yes No N/A STB (part of order)" at bounding box center [539, 125] width 269 height 12
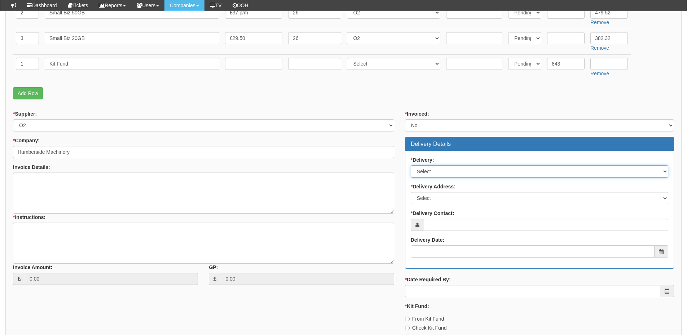
click at [435, 177] on select "Select No Not Applicable Yes" at bounding box center [539, 171] width 257 height 12
click at [411, 165] on select "Select No Not Applicable Yes" at bounding box center [539, 171] width 257 height 12
click at [431, 165] on div "* Delivery: Select No Not Applicable Yes" at bounding box center [539, 166] width 257 height 21
click at [431, 177] on select "Select No Not Applicable Yes" at bounding box center [539, 171] width 257 height 12
select select "3"
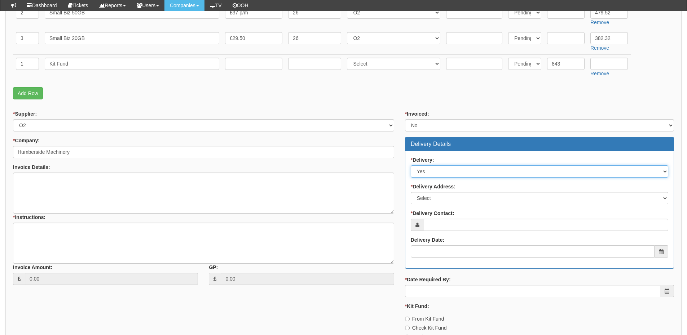
click at [411, 165] on select "Select No Not Applicable Yes" at bounding box center [539, 171] width 257 height 12
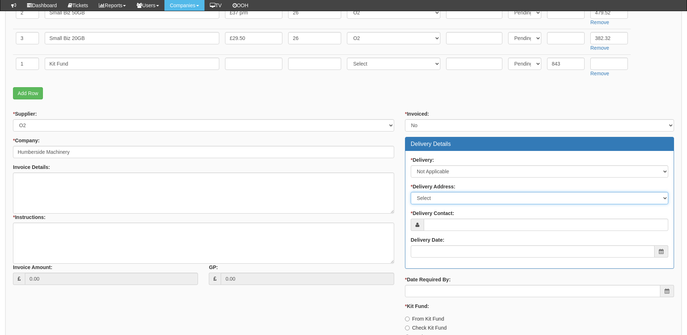
click at [427, 200] on select "Select Not Applicable Main Address - HU2 0LN Other" at bounding box center [539, 198] width 257 height 12
select select "N/A"
click at [411, 192] on select "Select Not Applicable Main Address - HU2 0LN Other" at bounding box center [539, 198] width 257 height 12
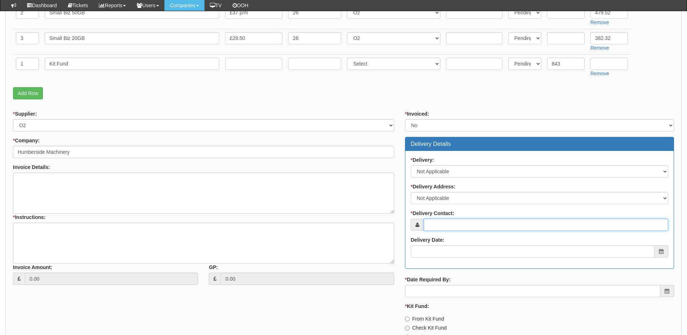
click at [434, 222] on input "* Delivery Contact:" at bounding box center [546, 225] width 244 height 12
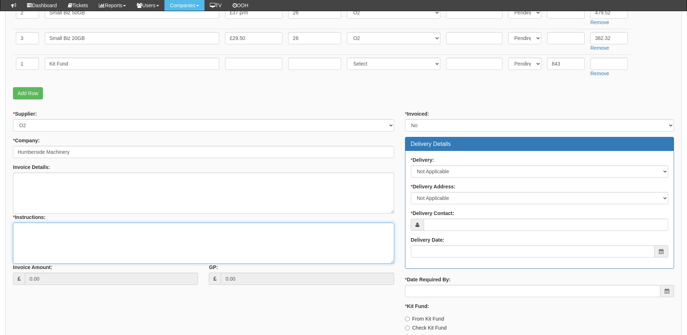
click at [125, 251] on textarea "* Instructions:" at bounding box center [203, 243] width 381 height 41
type textarea "O2 resign"
drag, startPoint x: 449, startPoint y: 252, endPoint x: 448, endPoint y: 261, distance: 9.1
click at [449, 252] on input "Delivery Date:" at bounding box center [533, 251] width 244 height 12
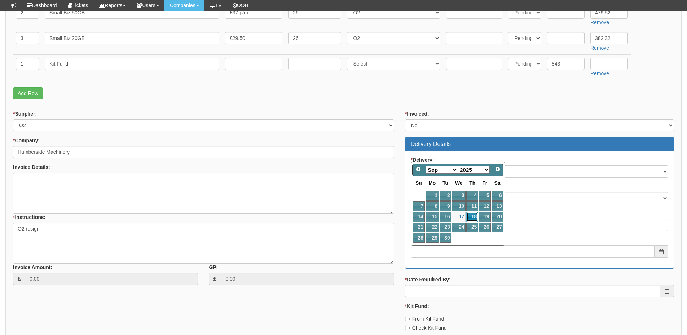
drag, startPoint x: 475, startPoint y: 216, endPoint x: 474, endPoint y: 224, distance: 8.1
click at [475, 216] on link "18" at bounding box center [472, 217] width 12 height 10
type input "2025-09-18"
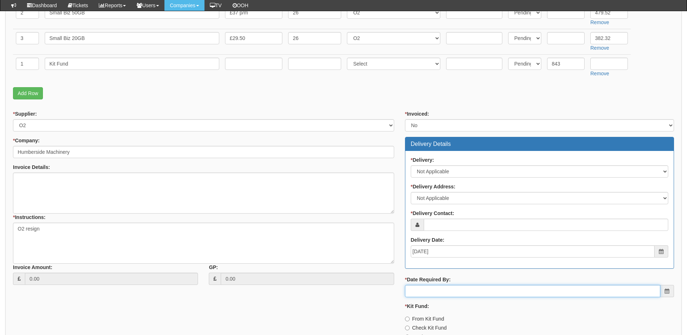
click at [456, 288] on input "* Date Required By:" at bounding box center [532, 291] width 255 height 12
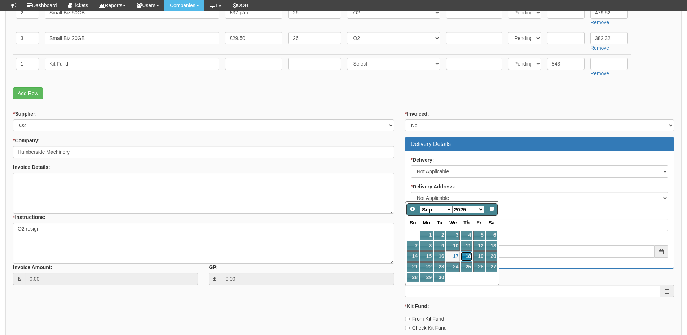
click at [466, 254] on link "18" at bounding box center [466, 257] width 12 height 10
type input "2025-09-18"
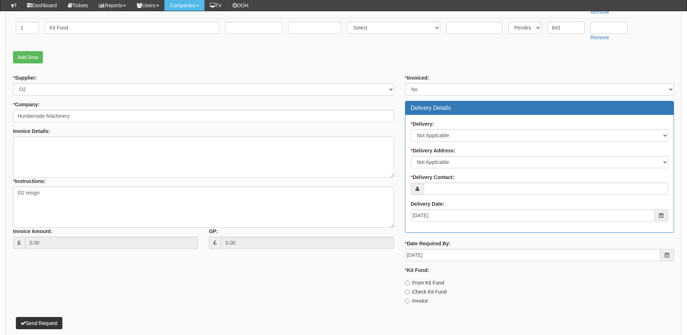
scroll to position [287, 0]
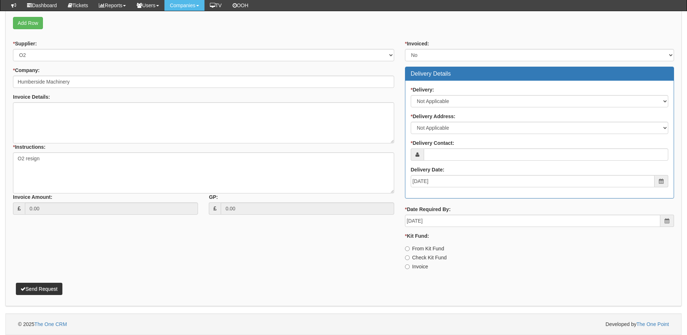
click at [418, 263] on label "Invoice" at bounding box center [416, 266] width 23 height 7
click at [409, 265] on input "Invoice" at bounding box center [407, 267] width 5 height 5
radio input "true"
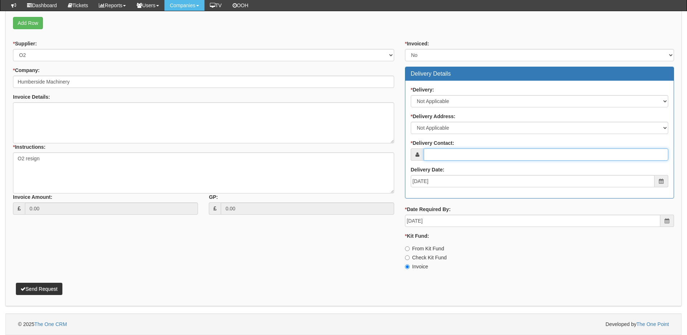
click at [444, 150] on input "* Delivery Contact:" at bounding box center [546, 155] width 244 height 12
paste input "Sarah Mawer"
type input "Sarah Mawer"
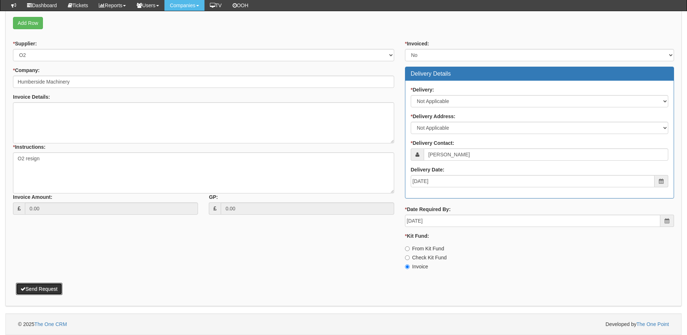
click at [44, 289] on button "Send Request" at bounding box center [39, 289] width 46 height 12
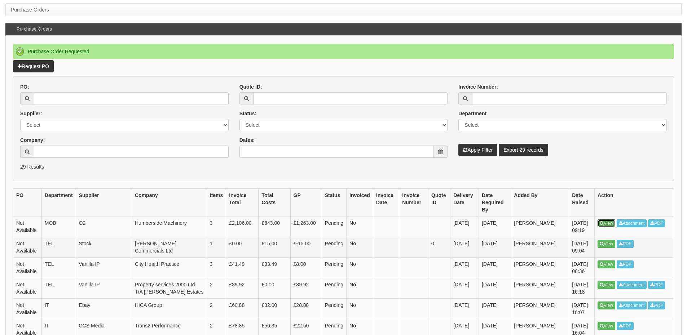
scroll to position [144, 0]
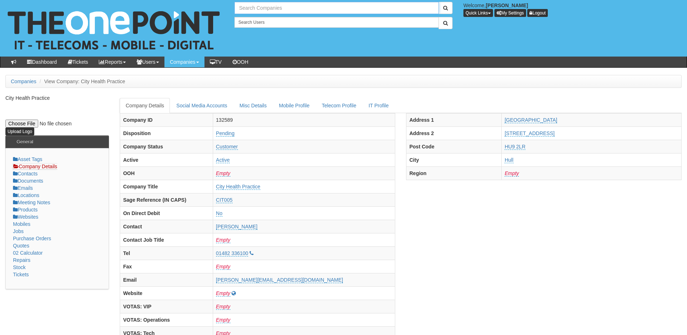
click at [283, 7] on input "text" at bounding box center [336, 8] width 204 height 12
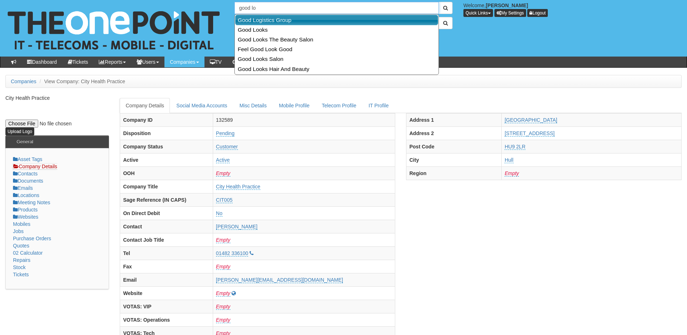
click at [275, 17] on link "Good Logistics Group" at bounding box center [336, 20] width 203 height 10
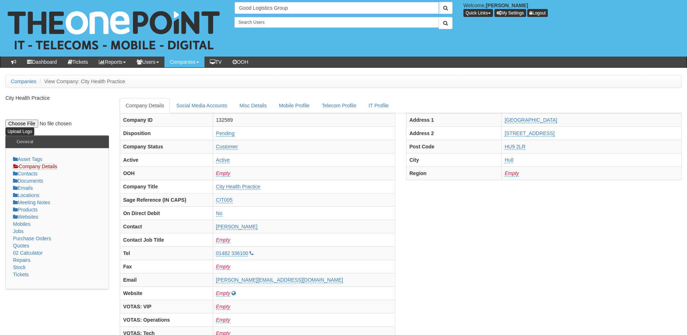
type input "Good Logistics Group"
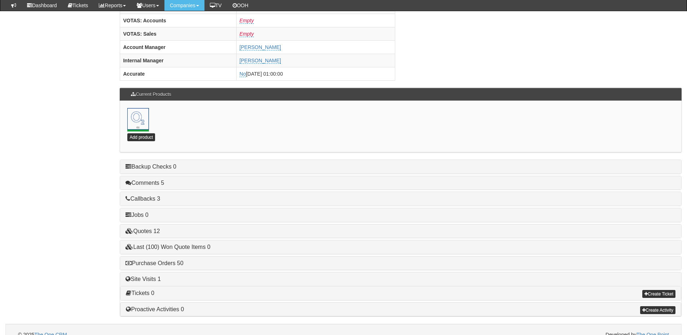
scroll to position [318, 0]
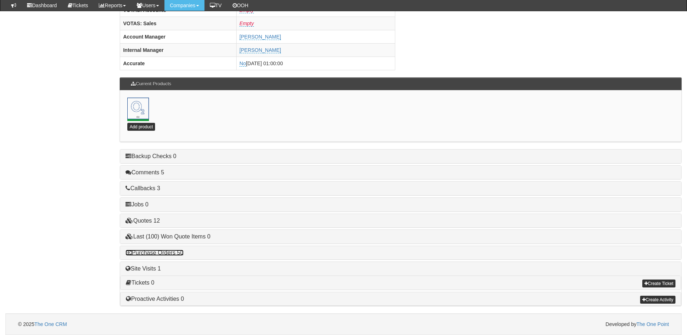
click at [175, 253] on link "Purchase Orders 50" at bounding box center [154, 253] width 58 height 6
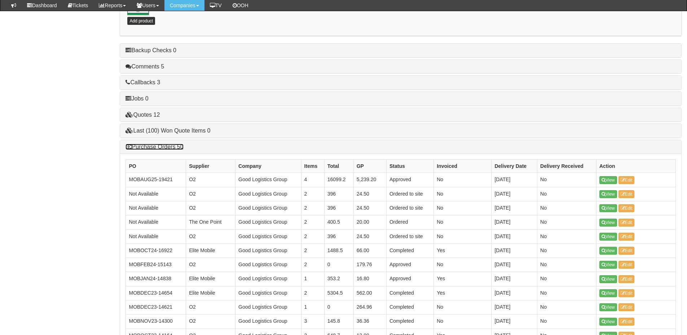
scroll to position [426, 0]
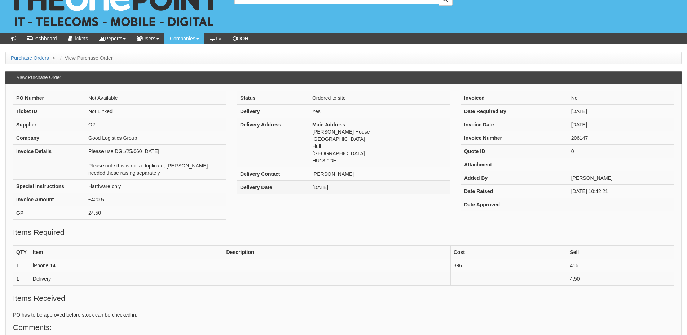
scroll to position [36, 0]
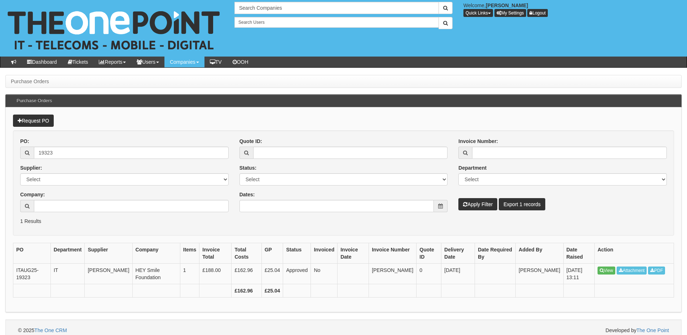
click at [449, 128] on div "Request PO PO: 19323 Supplier: Select 123 [DOMAIN_NAME] 1Password 3 4Gon [PERSO…" at bounding box center [343, 209] width 676 height 205
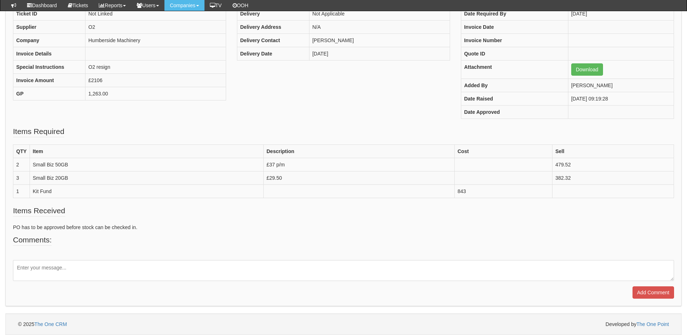
scroll to position [102, 0]
click at [84, 266] on textarea at bounding box center [343, 271] width 661 height 21
type textarea "Please reject this PO as changes are needed to be made by the account manager"
click at [653, 295] on input "Add Comment" at bounding box center [652, 293] width 41 height 12
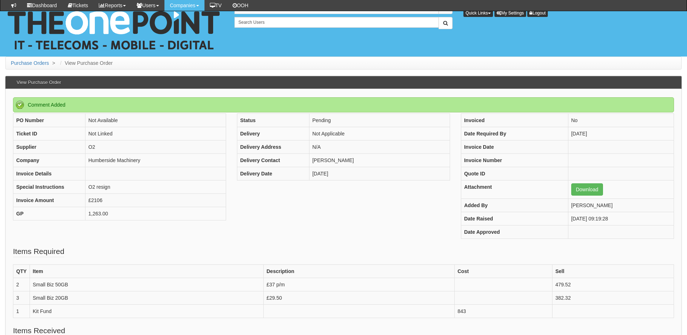
scroll to position [152, 0]
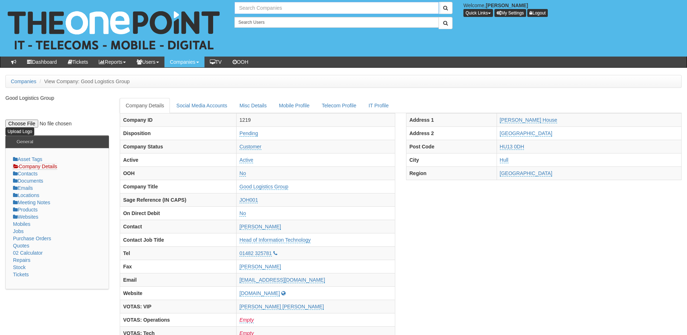
click at [256, 4] on input "text" at bounding box center [336, 8] width 204 height 12
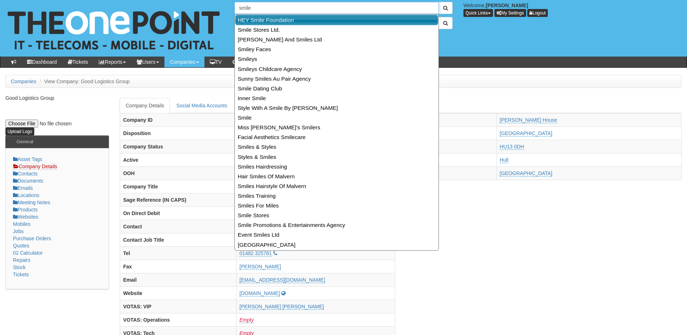
click at [254, 18] on link "HEY Smile Foundation" at bounding box center [336, 20] width 203 height 10
type input "HEY Smile Foundation"
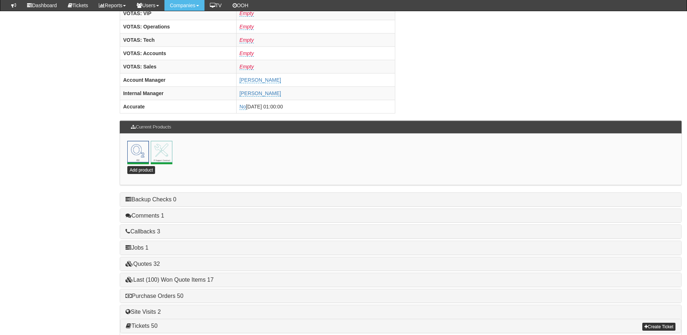
scroll to position [318, 0]
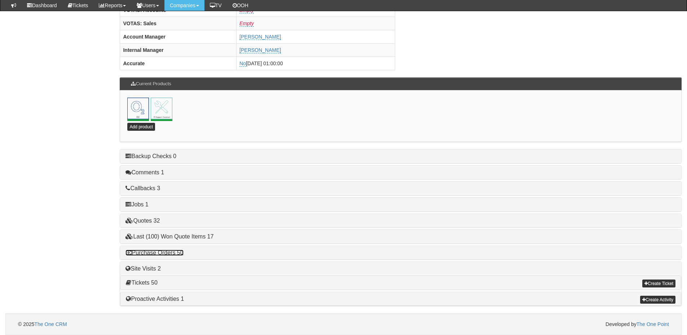
click at [169, 250] on link "Purchase Orders 50" at bounding box center [154, 253] width 58 height 6
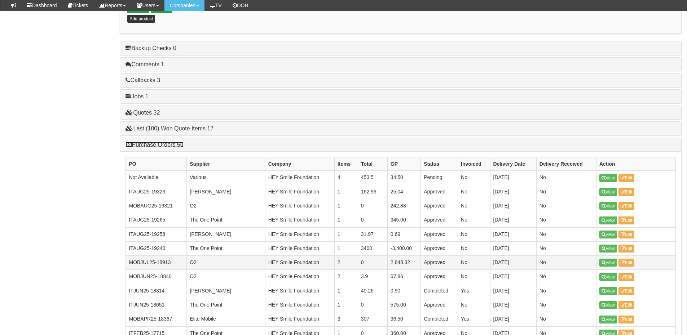
scroll to position [426, 0]
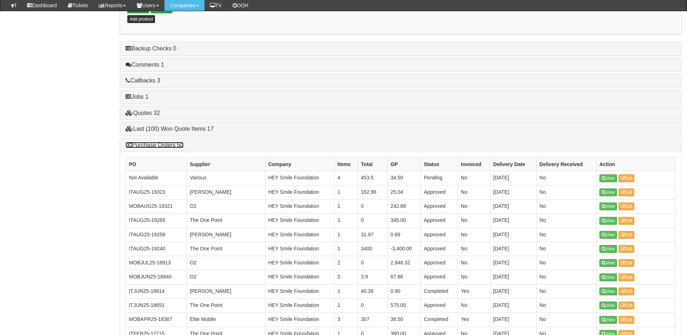
click at [145, 147] on link "Purchase Orders 50" at bounding box center [154, 145] width 58 height 6
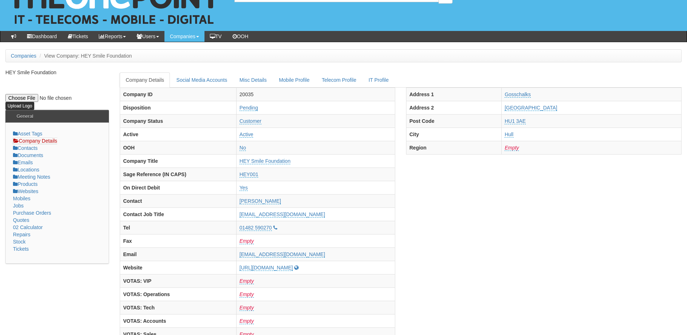
scroll to position [0, 0]
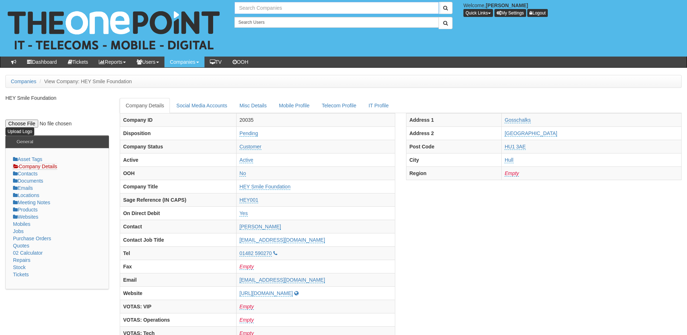
click at [254, 7] on input "text" at bounding box center [336, 8] width 204 height 12
click at [274, 22] on link "NHS City Healthcare Partnership CIC - CHCP" at bounding box center [336, 20] width 203 height 10
type input "NHS City Healthcare Partnership CIC - CHCP"
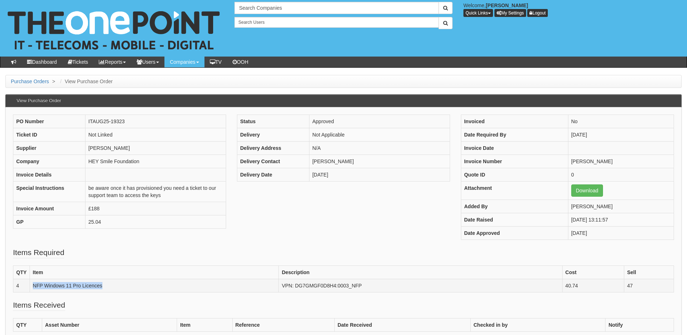
drag, startPoint x: 104, startPoint y: 284, endPoint x: 30, endPoint y: 287, distance: 74.7
click at [30, 287] on td "NFP Windows 11 Pro Licences" at bounding box center [154, 285] width 249 height 13
copy td "NFP Windows 11 Pro Licences"
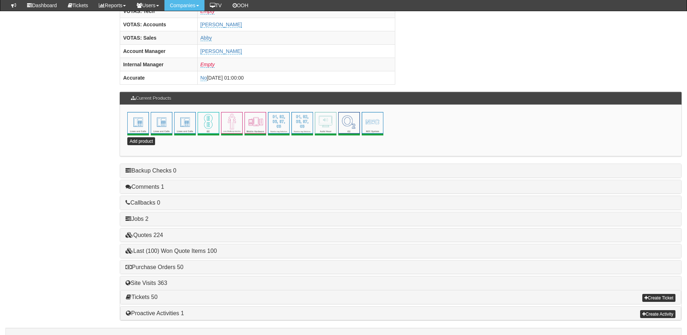
scroll to position [318, 0]
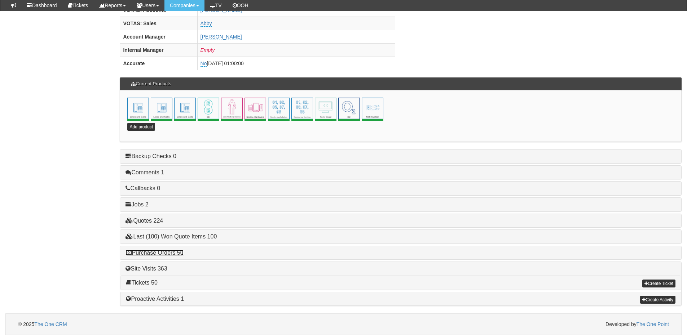
click at [161, 251] on link "Purchase Orders 50" at bounding box center [154, 253] width 58 height 6
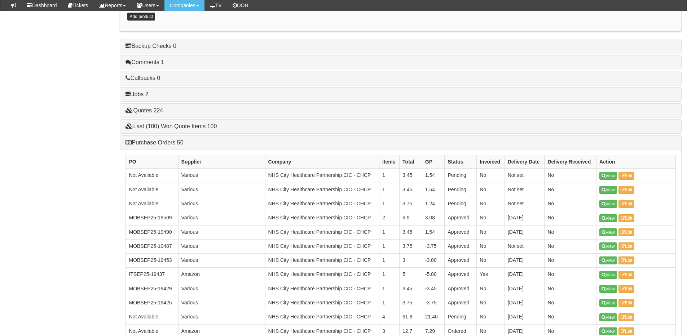
scroll to position [426, 0]
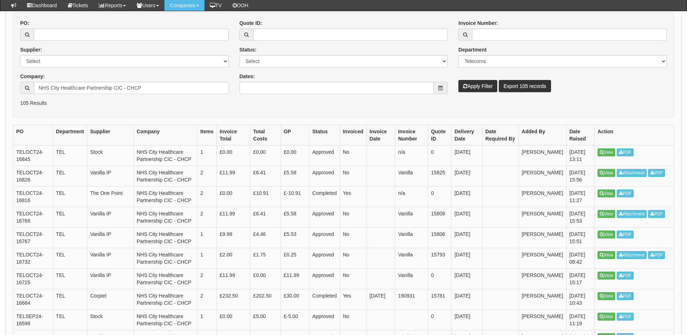
scroll to position [108, 0]
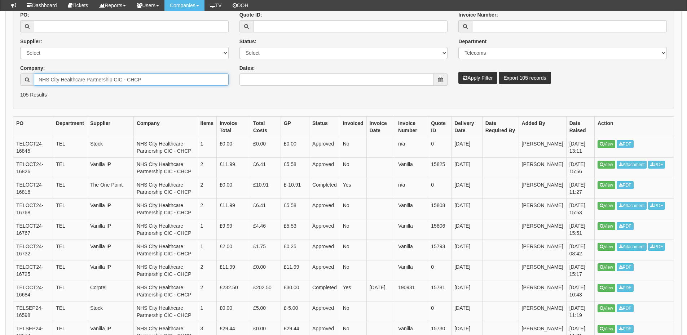
drag, startPoint x: 155, startPoint y: 83, endPoint x: 29, endPoint y: 84, distance: 126.2
click at [29, 84] on div "NHS City Healthcare Partnership CIC - CHCP" at bounding box center [124, 80] width 208 height 12
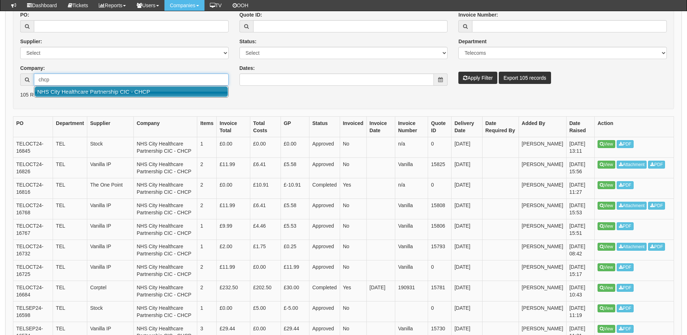
click at [57, 93] on link "NHS City Healthcare Partnership CIC - CHCP" at bounding box center [131, 92] width 193 height 10
type input "NHS City Healthcare Partnership CIC - CHCP"
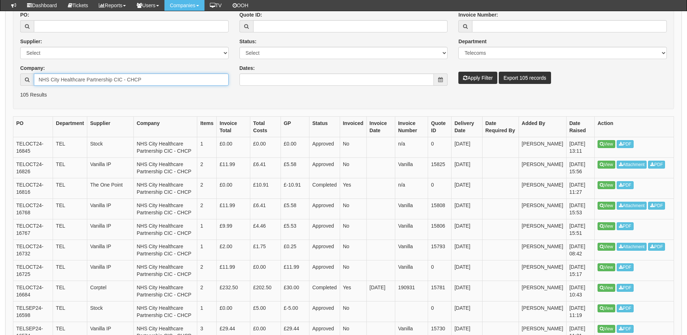
scroll to position [72, 0]
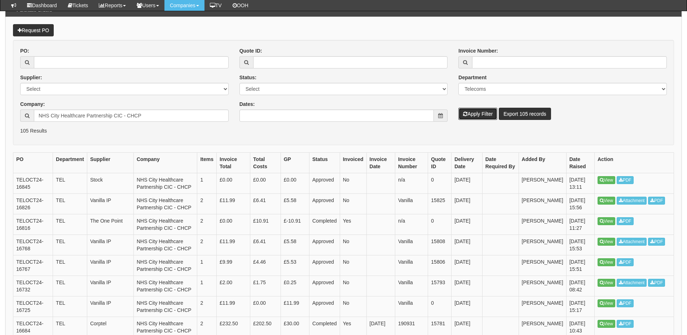
click at [471, 113] on button "Apply Filter" at bounding box center [477, 114] width 39 height 12
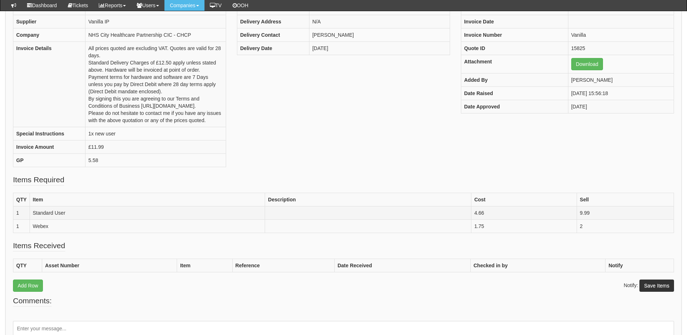
scroll to position [107, 0]
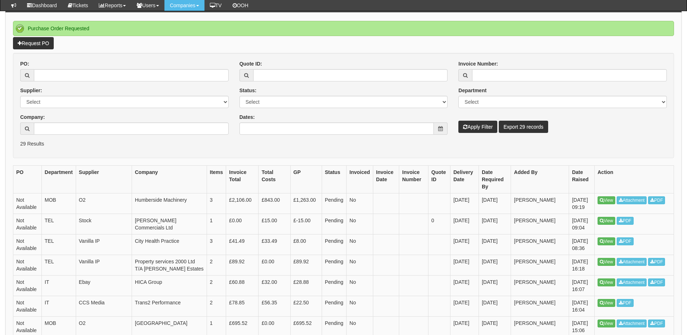
scroll to position [72, 0]
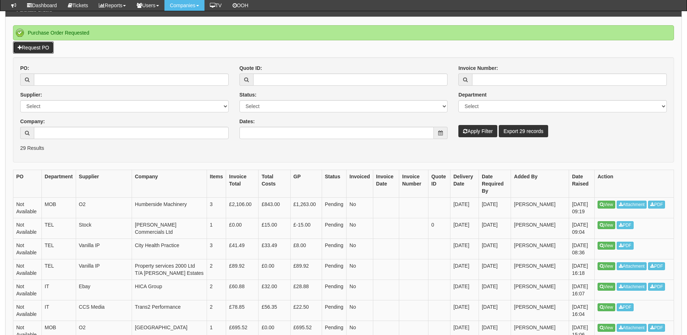
click at [43, 48] on link "Request PO" at bounding box center [33, 47] width 41 height 12
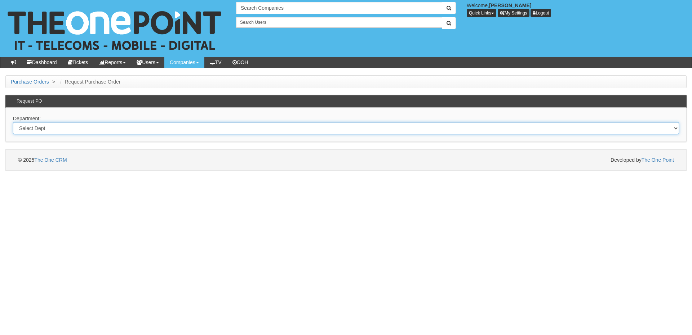
click at [86, 130] on select "Select Dept Digital Internal IT Mobiles Marketing Telecoms" at bounding box center [346, 128] width 666 height 12
select select "?pipeID=&dept=IT"
click at [13, 122] on select "Select Dept Digital Internal IT Mobiles Marketing Telecoms" at bounding box center [346, 128] width 666 height 12
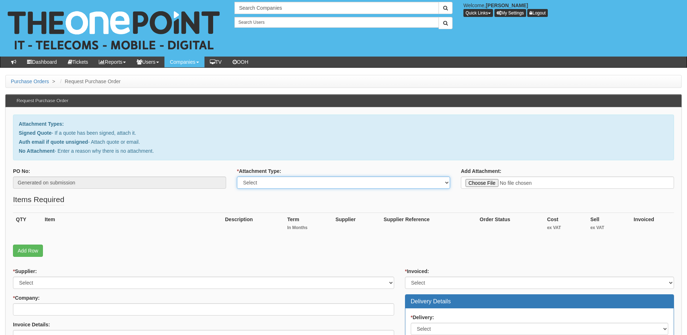
click at [278, 183] on select "Select Signed Quote Auth email with quote if unsigned No Attachment" at bounding box center [343, 183] width 213 height 12
select select "No Attachment"
click at [237, 177] on select "Select Signed Quote Auth email with quote if unsigned No Attachment" at bounding box center [343, 183] width 213 height 12
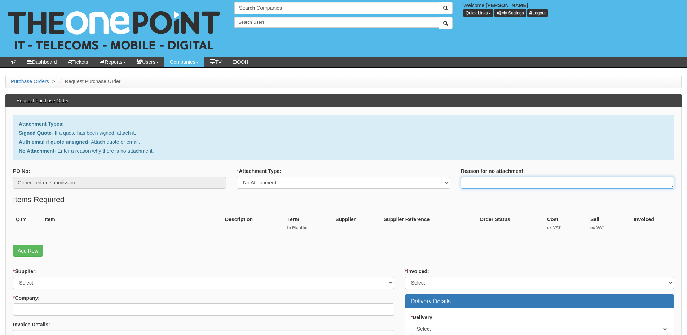
click at [469, 186] on textarea "Reason for no attachment:" at bounding box center [567, 183] width 213 height 12
click at [531, 183] on textarea "Linked to ticket 424938" at bounding box center [567, 183] width 213 height 12
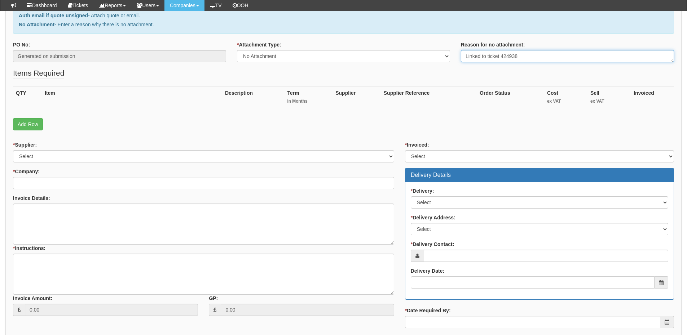
type textarea "Linked to ticket 424938"
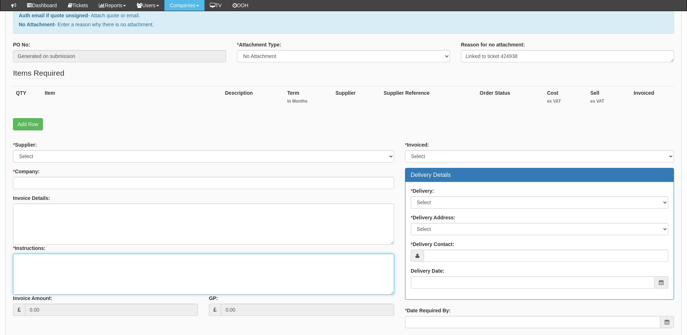
click at [99, 269] on textarea "* Instructions:" at bounding box center [203, 274] width 381 height 41
paste textarea "Linked to ticket 424938"
type textarea "Linked to ticket 424938"
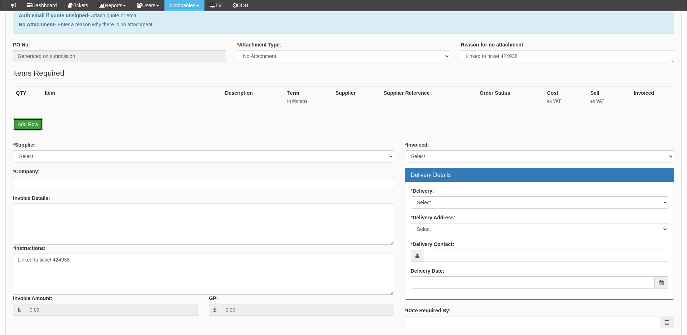
click at [35, 123] on link "Add Row" at bounding box center [28, 124] width 30 height 12
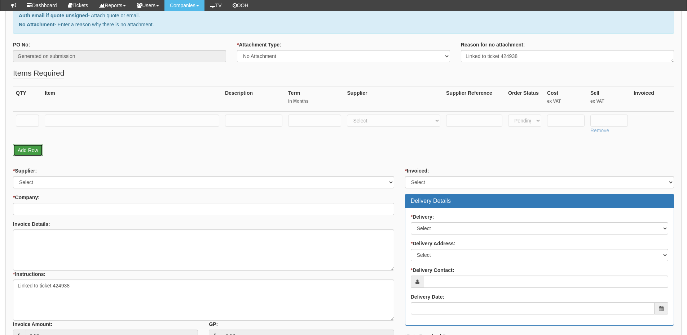
click at [31, 152] on link "Add Row" at bounding box center [28, 150] width 30 height 12
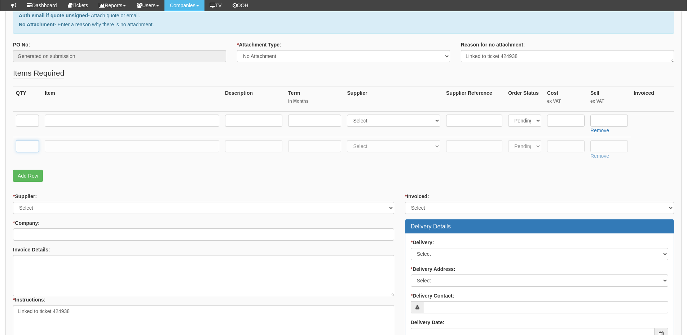
click at [27, 152] on input "text" at bounding box center [27, 146] width 23 height 12
type input "1"
click at [54, 152] on input "text" at bounding box center [132, 146] width 174 height 12
type input "Delivery"
click at [602, 142] on input "text" at bounding box center [608, 146] width 37 height 12
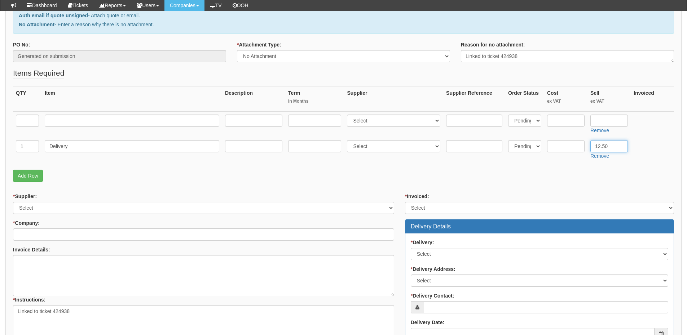
type input "12.50"
click at [21, 119] on input "text" at bounding box center [27, 121] width 23 height 12
type input "2"
click at [59, 119] on input "text" at bounding box center [132, 121] width 174 height 12
click at [109, 118] on input "text" at bounding box center [132, 121] width 174 height 12
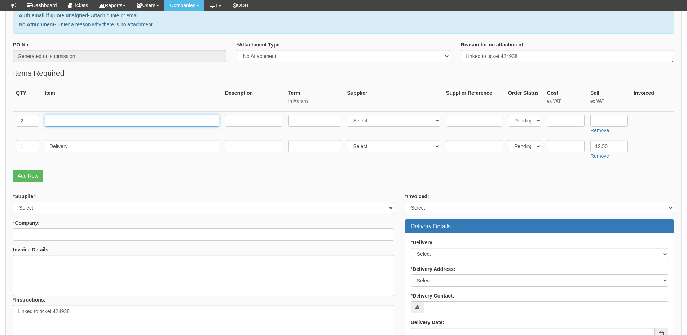
paste input "Dell Pro Slim Desktop"
type input "Dell Pro Slim Desktop"
click at [246, 122] on input "text" at bounding box center [253, 121] width 57 height 12
paste input "Slim desktop Core i5 i5-14500 / up to 5 GHz RAM 16 GB SSD 512 GB NVMe UHD Graph…"
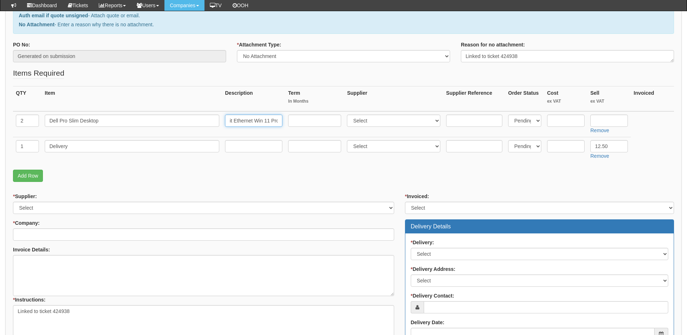
type input "Slim desktop Core i5 i5-14500 / up to 5 GHz RAM 16 GB SSD 512 GB NVMe UHD Graph…"
click at [365, 120] on select "Select 123 REG.co.uk 1Password 3 4Gon AA Jones Electric Ltd Abzorb Access Group…" at bounding box center [393, 121] width 93 height 12
select select "19"
click at [349, 115] on select "Select 123 REG.co.uk 1Password 3 4Gon AA Jones Electric Ltd Abzorb Access Group…" at bounding box center [393, 121] width 93 height 12
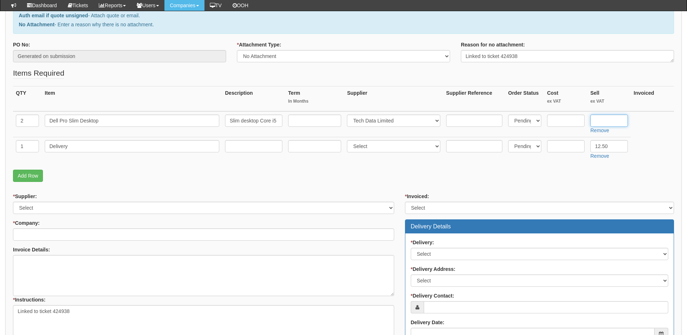
click at [610, 123] on input "text" at bounding box center [608, 121] width 37 height 12
type input "605.10"
click at [565, 123] on input "text" at bounding box center [565, 121] width 37 height 12
type input "505.10"
click at [473, 123] on input "text" at bounding box center [474, 121] width 56 height 12
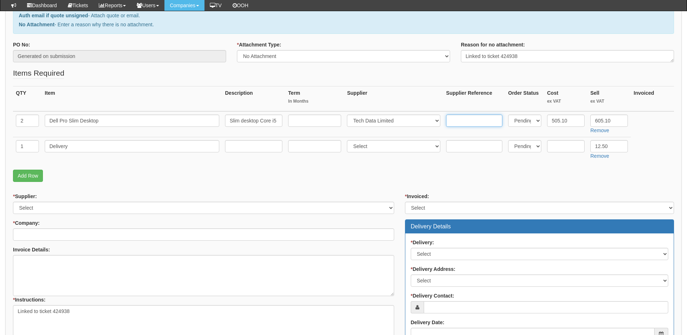
paste input "11835095"
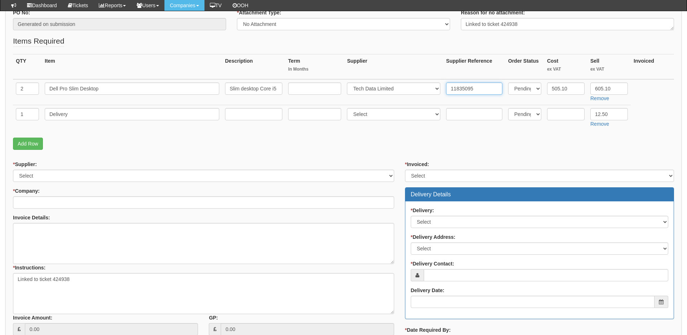
scroll to position [180, 0]
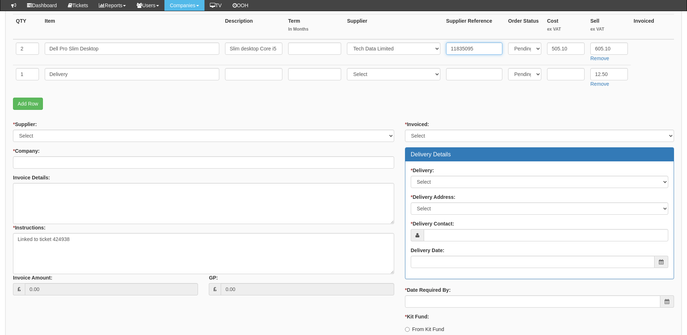
type input "11835095"
click at [139, 137] on select "Select 123 REG.co.uk 1Password 3 4Gon AA Jones Electric Ltd Abzorb Access Group…" at bounding box center [203, 136] width 381 height 12
select select "19"
click at [13, 130] on select "Select 123 REG.co.uk 1Password 3 4Gon AA Jones Electric Ltd Abzorb Access Group…" at bounding box center [203, 136] width 381 height 12
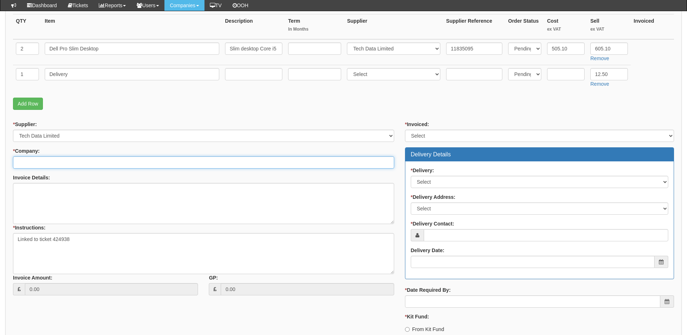
click at [116, 156] on input "* Company:" at bounding box center [203, 162] width 381 height 12
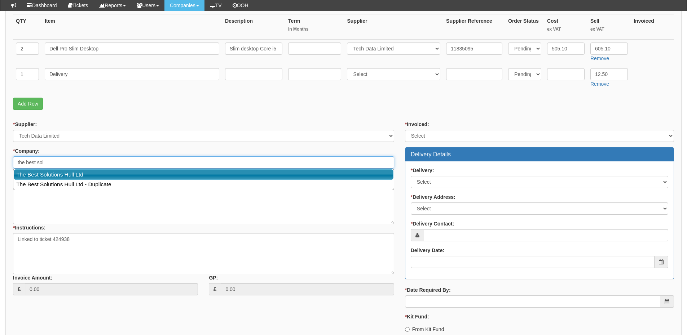
click at [101, 177] on link "The Best Solutions Hull Ltd" at bounding box center [204, 174] width 380 height 10
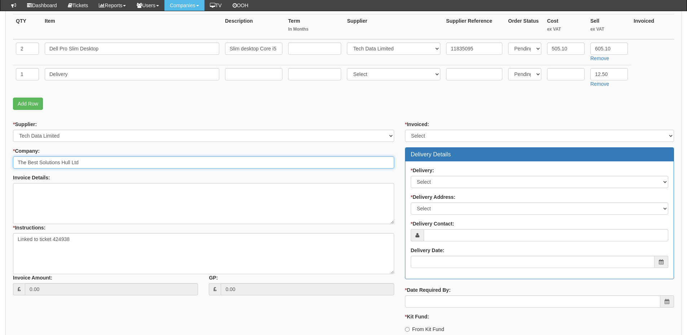
type input "The Best Solutions Hull Ltd"
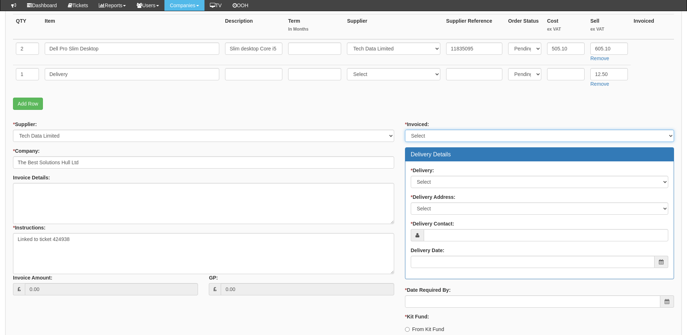
drag, startPoint x: 436, startPoint y: 135, endPoint x: 433, endPoint y: 140, distance: 5.3
click at [436, 135] on select "Select Yes No N/A STB (part of order)" at bounding box center [539, 136] width 269 height 12
select select "2"
click at [405, 130] on select "Select Yes No N/A STB (part of order)" at bounding box center [539, 136] width 269 height 12
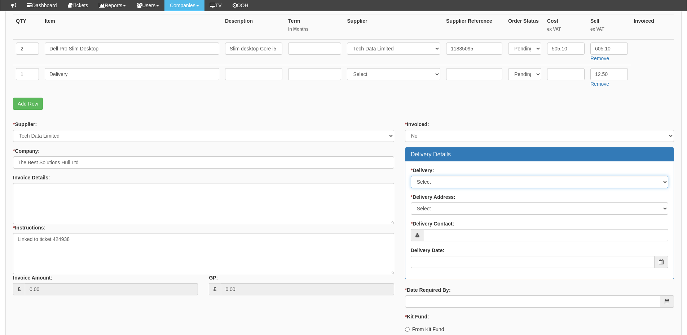
click at [435, 185] on select "Select No Not Applicable Yes" at bounding box center [539, 182] width 257 height 12
select select "1"
click at [411, 176] on select "Select No Not Applicable Yes" at bounding box center [539, 182] width 257 height 12
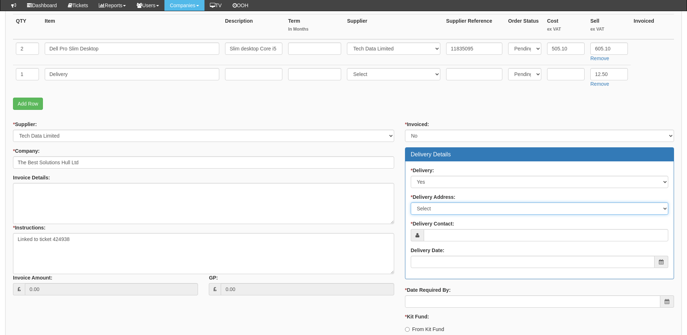
drag, startPoint x: 436, startPoint y: 208, endPoint x: 436, endPoint y: 213, distance: 5.1
click at [436, 208] on select "Select Not Applicable Main Address - HU12 8DX Other" at bounding box center [539, 209] width 257 height 12
select select "other"
click at [411, 203] on select "Select Not Applicable Main Address - HU12 8DX Other" at bounding box center [539, 209] width 257 height 12
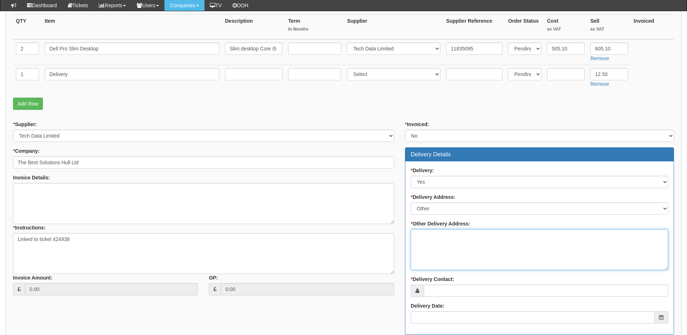
click at [431, 239] on textarea "* Other Delivery Address:" at bounding box center [539, 249] width 257 height 41
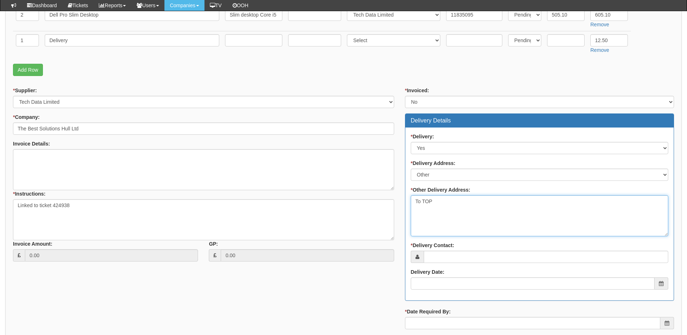
scroll to position [252, 0]
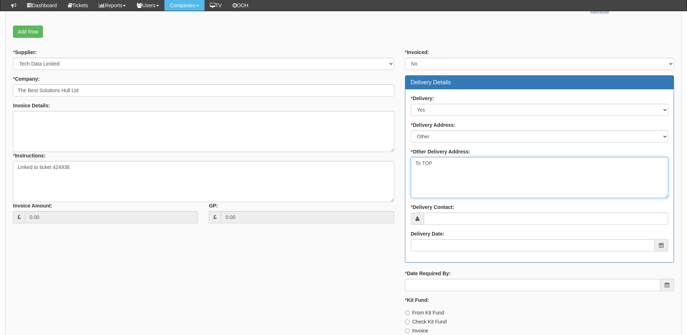
type textarea "To TOP"
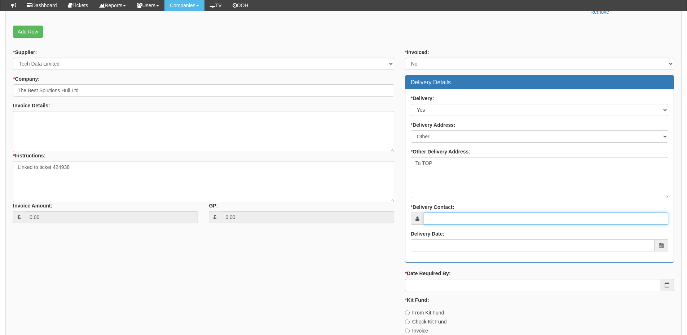
click at [451, 217] on input "* Delivery Contact:" at bounding box center [546, 219] width 244 height 12
click at [452, 218] on input "* Delivery Contact:" at bounding box center [546, 219] width 244 height 12
paste input "Aga Dziewirz"
type input "Aga Dziewirz"
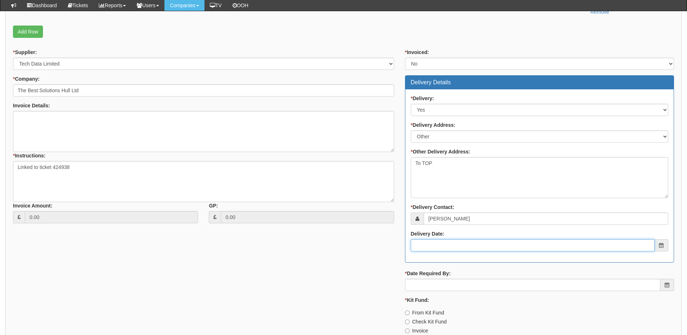
click at [449, 249] on input "Delivery Date:" at bounding box center [533, 245] width 244 height 12
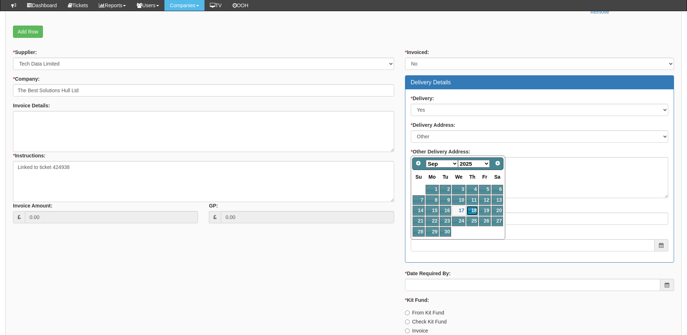
click at [474, 209] on link "18" at bounding box center [472, 211] width 12 height 10
type input "[DATE]"
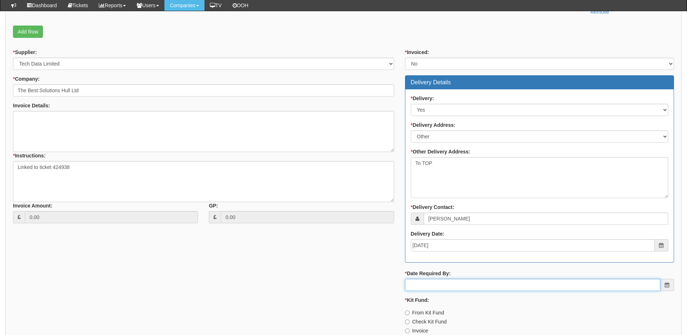
click at [472, 283] on input "* Date Required By:" at bounding box center [532, 285] width 255 height 12
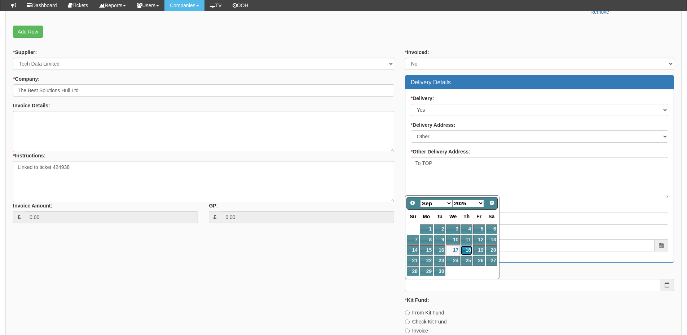
click at [467, 249] on link "18" at bounding box center [466, 250] width 12 height 10
type input "[DATE]"
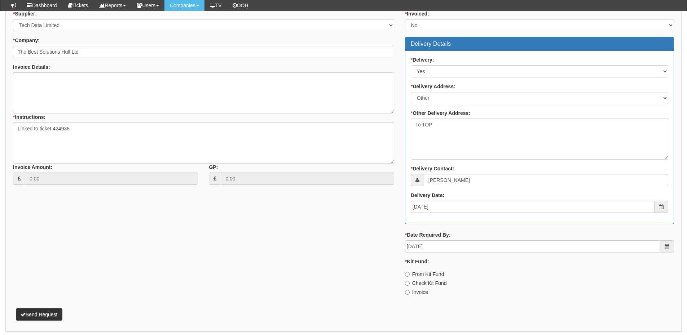
scroll to position [316, 0]
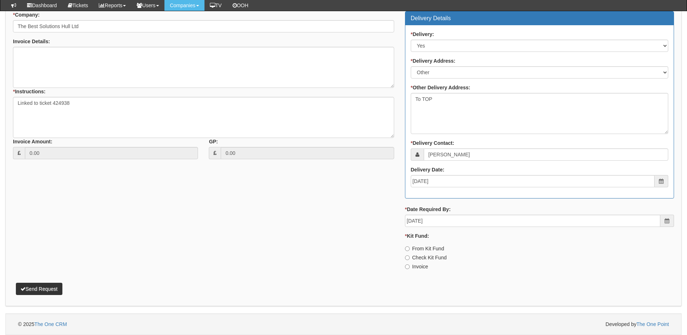
click at [426, 265] on label "Invoice" at bounding box center [416, 266] width 23 height 7
click at [409, 265] on input "Invoice" at bounding box center [407, 267] width 5 height 5
radio input "true"
click at [46, 288] on button "Send Request" at bounding box center [39, 289] width 46 height 12
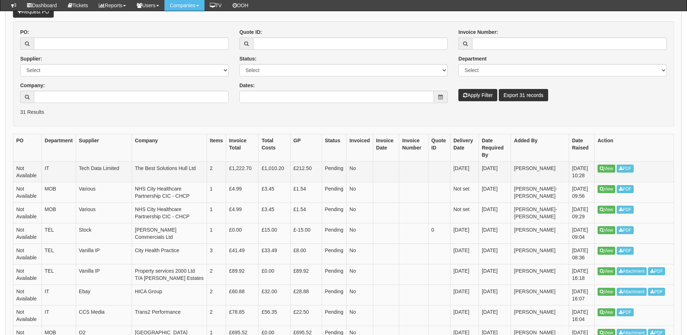
scroll to position [108, 0]
drag, startPoint x: 41, startPoint y: 14, endPoint x: 114, endPoint y: 99, distance: 112.0
click at [41, 14] on link "Request PO" at bounding box center [33, 12] width 41 height 12
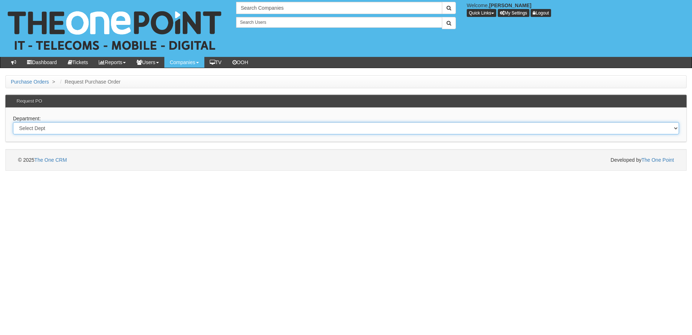
click at [94, 130] on select "Select Dept Digital Internal IT Mobiles Marketing Telecoms" at bounding box center [346, 128] width 666 height 12
select select "?pipeID=&dept=MOB"
click at [13, 122] on select "Select Dept Digital Internal IT Mobiles Marketing Telecoms" at bounding box center [346, 128] width 666 height 12
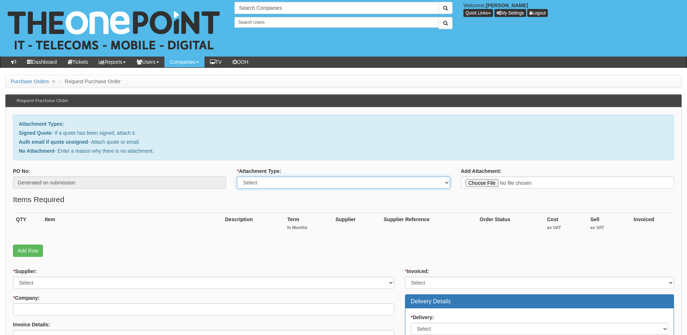
click at [292, 185] on select "Select Signed Quote Auth email with quote if unsigned No Attachment" at bounding box center [343, 183] width 213 height 12
select select "Signed Quote"
click at [237, 177] on select "Select Signed Quote Auth email with quote if unsigned No Attachment" at bounding box center [343, 183] width 213 height 12
type input "C:\fakepath\Tivoli Travel - Alan & Pauline (1).pdf"
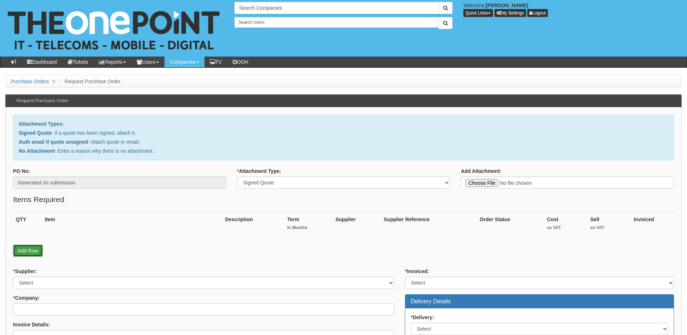
click at [34, 256] on link "Add Row" at bounding box center [28, 251] width 30 height 12
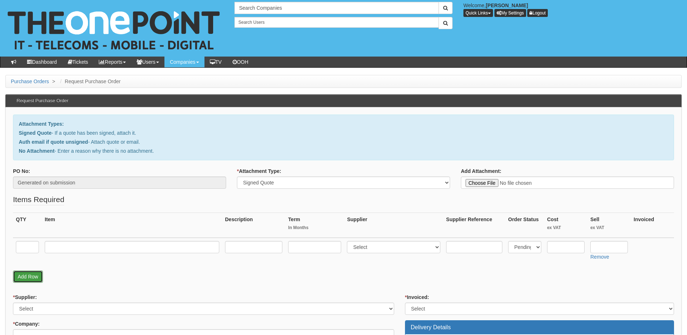
click at [29, 283] on link "Add Row" at bounding box center [28, 277] width 30 height 12
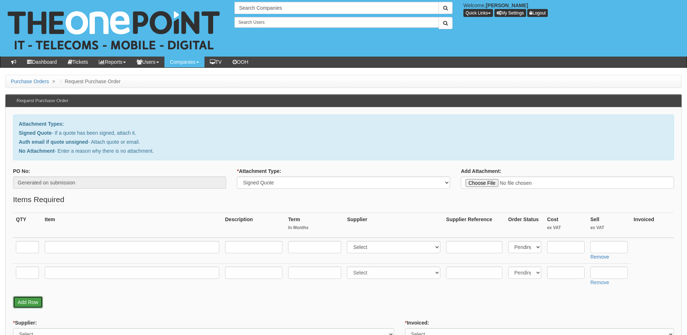
click at [29, 301] on link "Add Row" at bounding box center [28, 302] width 30 height 12
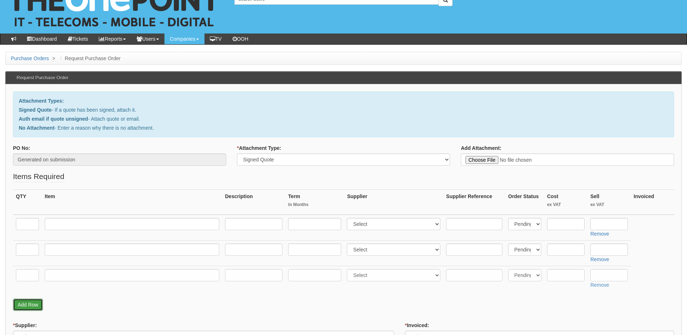
scroll to position [36, 0]
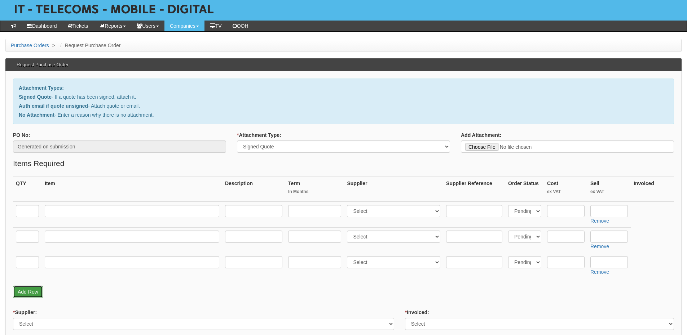
click at [31, 292] on link "Add Row" at bounding box center [28, 292] width 30 height 12
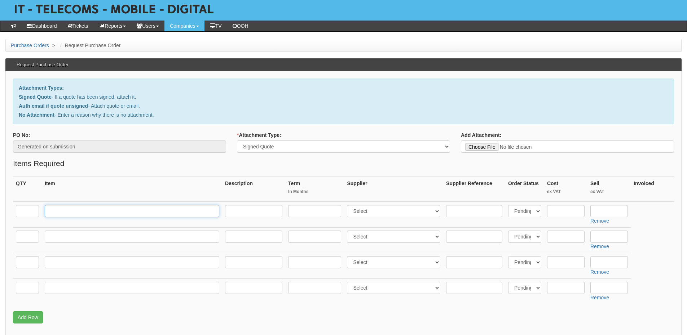
click at [60, 214] on input "text" at bounding box center [132, 211] width 174 height 12
paste input "Small Business 3GB Alan"
type input "Small Business 3GB Alan"
click at [32, 212] on input "text" at bounding box center [27, 211] width 23 height 12
type input "1"
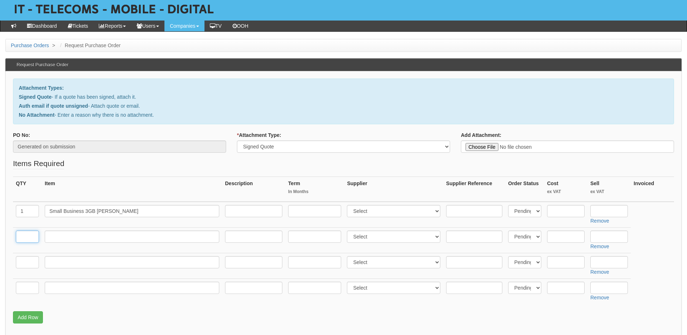
click at [36, 236] on input "text" at bounding box center [27, 237] width 23 height 12
type input "1"
click at [62, 238] on input "text" at bounding box center [132, 237] width 174 height 12
drag, startPoint x: 85, startPoint y: 239, endPoint x: 103, endPoint y: 235, distance: 18.5
click at [85, 239] on input "text" at bounding box center [132, 237] width 174 height 12
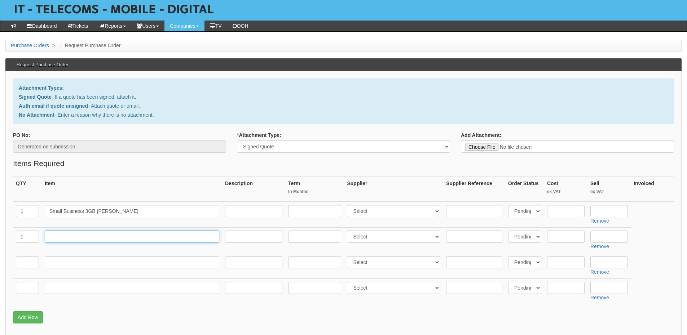
paste input "Small Business 6GB [PERSON_NAME]"
type input "Small Business 6GB [PERSON_NAME]"
click at [362, 213] on select "Select 123 REG.co.uk 1Password 3 4Gon AA Jones Electric Ltd Abzorb Access Group…" at bounding box center [393, 211] width 93 height 12
select select "54"
click at [349, 205] on select "Select 123 REG.co.uk 1Password 3 4Gon AA Jones Electric Ltd Abzorb Access Group…" at bounding box center [393, 211] width 93 height 12
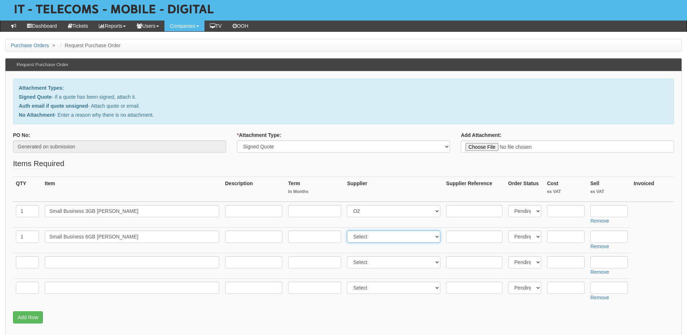
click at [365, 239] on select "Select 123 [DOMAIN_NAME] 1Password 3 4Gon [PERSON_NAME] Electric Ltd Abzorb Acc…" at bounding box center [393, 237] width 93 height 12
select select "54"
click at [349, 231] on select "Select 123 [DOMAIN_NAME] 1Password 3 4Gon [PERSON_NAME] Electric Ltd Abzorb Acc…" at bounding box center [393, 237] width 93 height 12
click at [25, 265] on input "text" at bounding box center [27, 262] width 23 height 12
type input "1"
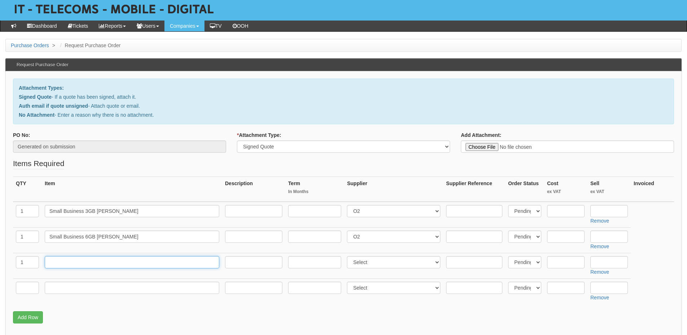
click at [90, 260] on input "text" at bounding box center [132, 262] width 174 height 12
type input "iPhone 128GB Midnight"
click at [362, 259] on select "Select 123 [DOMAIN_NAME] 1Password 3 4Gon [PERSON_NAME] Electric Ltd Abzorb Acc…" at bounding box center [393, 262] width 93 height 12
select select "54"
click at [349, 256] on select "Select 123 [DOMAIN_NAME] 1Password 3 4Gon [PERSON_NAME] Electric Ltd Abzorb Acc…" at bounding box center [393, 262] width 93 height 12
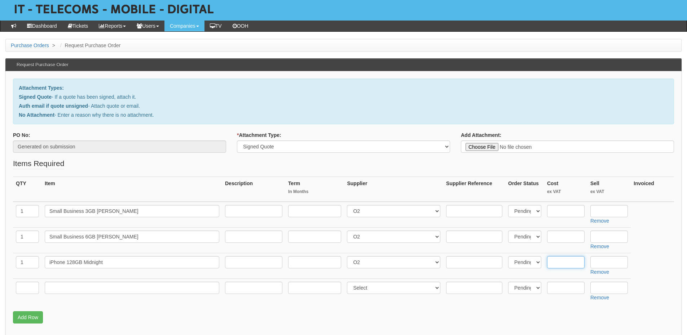
click at [571, 266] on input "text" at bounding box center [565, 262] width 37 height 12
type input "396"
click at [27, 288] on input "text" at bounding box center [27, 288] width 23 height 12
type input "1"
click at [58, 289] on input "text" at bounding box center [132, 288] width 174 height 12
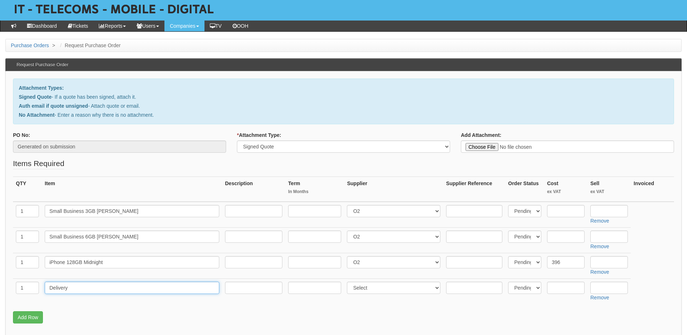
type input "Delivery"
click at [597, 289] on input "text" at bounding box center [608, 288] width 37 height 12
type input "12.50"
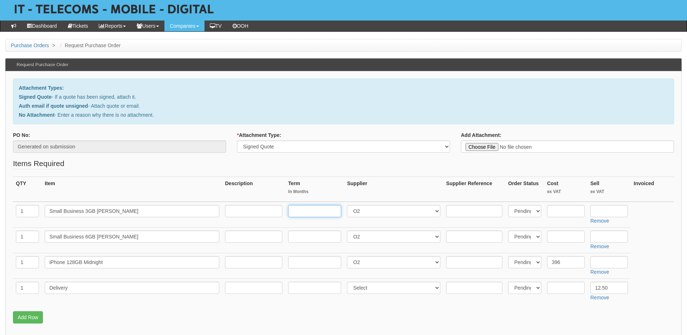
click at [303, 209] on input "text" at bounding box center [314, 211] width 53 height 12
type input "24"
click at [305, 242] on input "text" at bounding box center [314, 237] width 53 height 12
type input "24"
click at [248, 205] on input "text" at bounding box center [253, 211] width 57 height 12
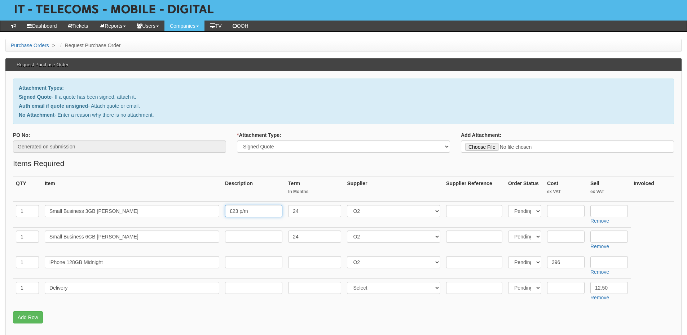
type input "£23 p/m"
click at [246, 238] on input "text" at bounding box center [253, 237] width 57 height 12
type input "£26 p/m"
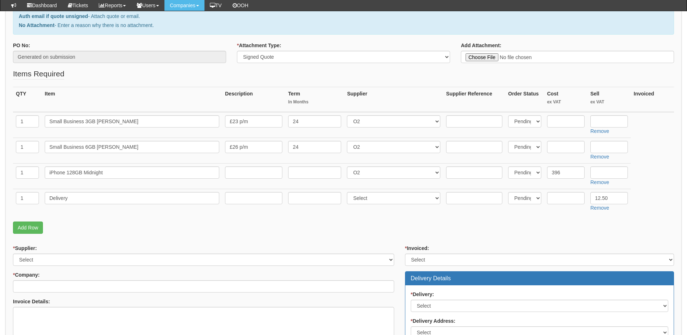
scroll to position [108, 0]
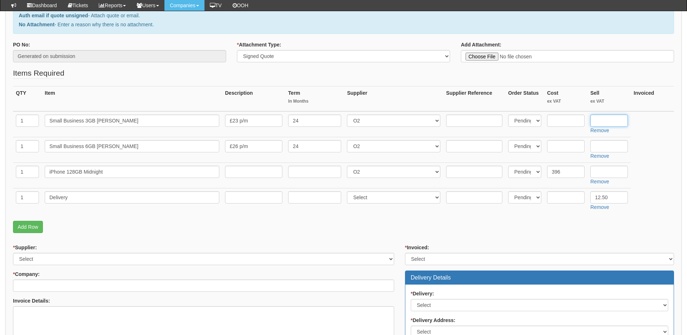
click at [607, 118] on input "text" at bounding box center [608, 121] width 37 height 12
type input "298.08"
click at [600, 146] on input "text" at bounding box center [608, 146] width 37 height 12
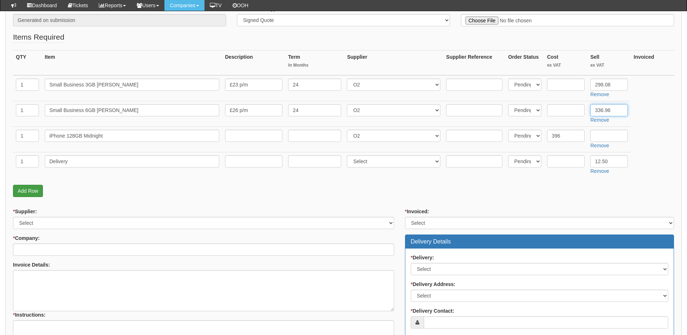
type input "336.96"
click at [14, 196] on link "Add Row" at bounding box center [28, 191] width 30 height 12
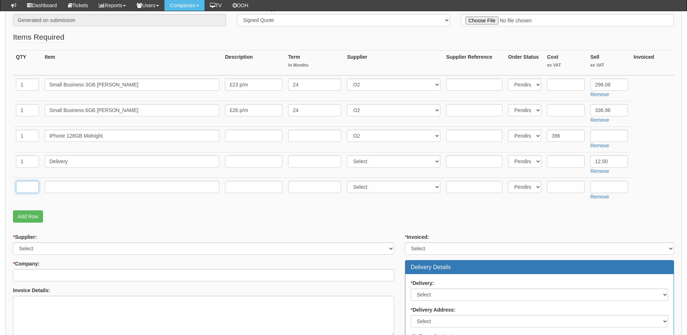
click at [27, 191] on input "text" at bounding box center [27, 187] width 23 height 12
type input "1"
click at [58, 191] on input "text" at bounding box center [132, 187] width 174 height 12
click at [53, 187] on input "Ki Fund" at bounding box center [132, 187] width 174 height 12
type input "Kit Fund"
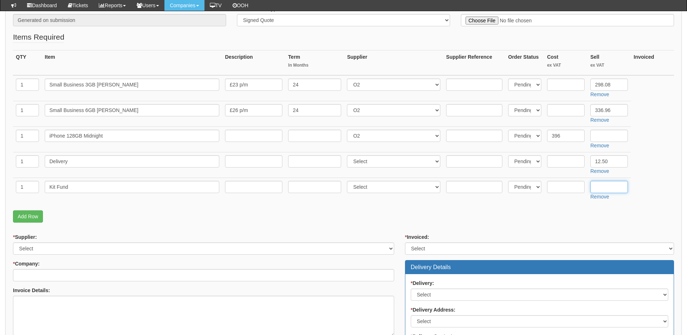
click at [593, 188] on input "text" at bounding box center [608, 187] width 37 height 12
type input "100"
drag, startPoint x: 619, startPoint y: 183, endPoint x: 588, endPoint y: 189, distance: 30.8
click at [588, 189] on td "100 Remove" at bounding box center [608, 191] width 43 height 26
click at [562, 189] on input "text" at bounding box center [565, 187] width 37 height 12
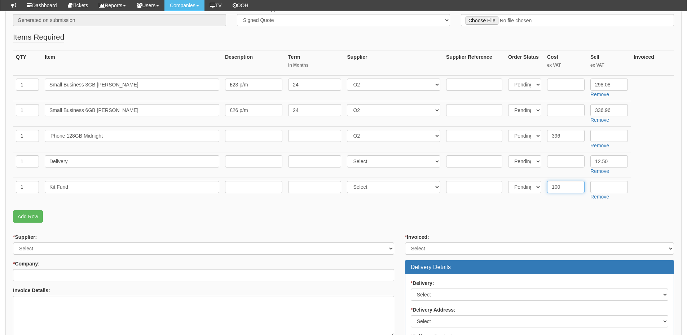
type input "100"
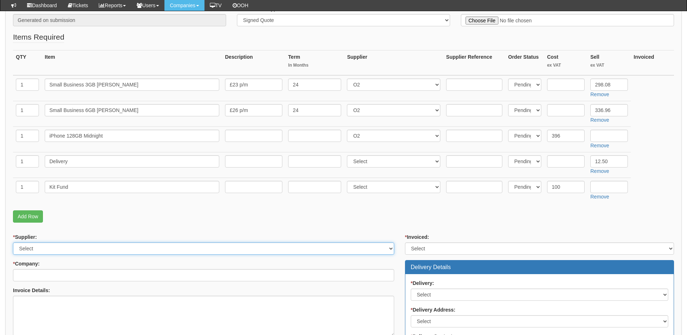
click at [67, 249] on select "Select 123 REG.co.uk 1Password 3 4Gon AA Jones Electric Ltd Abzorb Access Group…" at bounding box center [203, 249] width 381 height 12
select select "54"
click at [13, 243] on select "Select 123 [DOMAIN_NAME] 1Password 3 4Gon [PERSON_NAME] Electric Ltd Abzorb Acc…" at bounding box center [203, 249] width 381 height 12
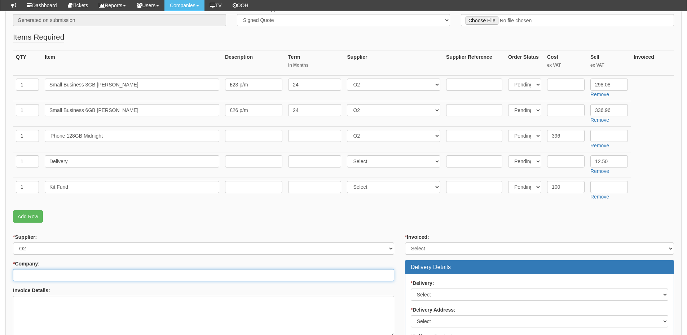
click at [37, 276] on input "* Company:" at bounding box center [203, 275] width 381 height 12
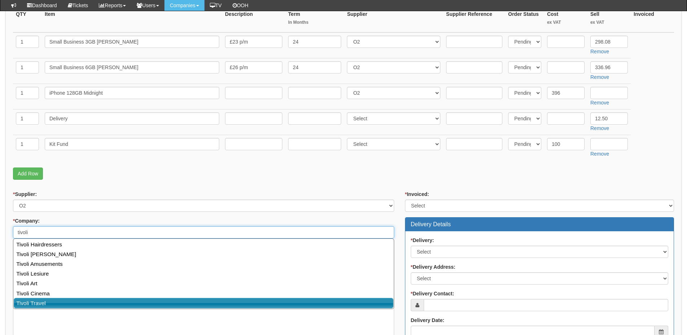
scroll to position [252, 0]
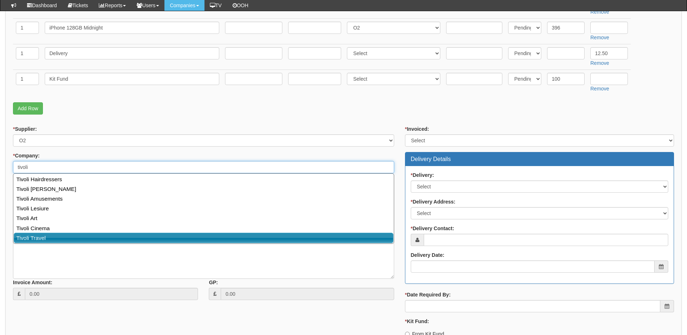
click at [112, 239] on link "Tivoli Travel" at bounding box center [204, 238] width 380 height 10
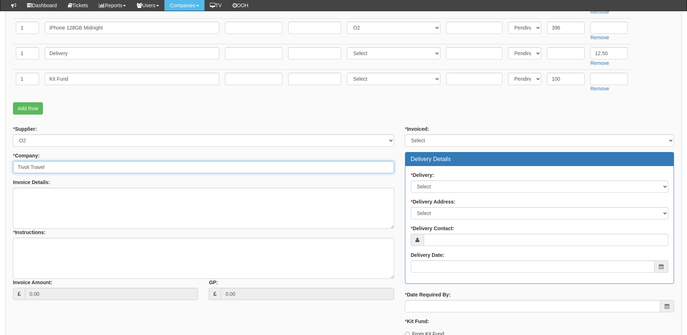
type input "Tivoli Travel"
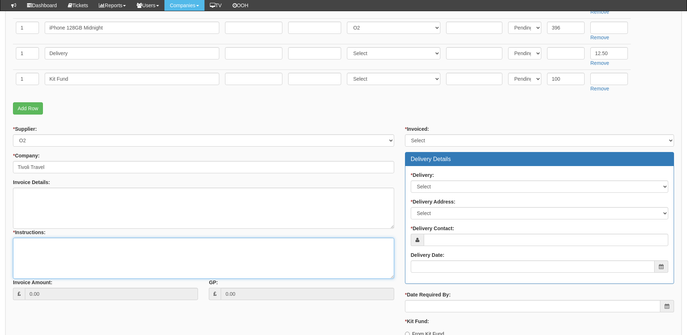
click at [73, 251] on textarea "* Instructions:" at bounding box center [203, 258] width 381 height 41
type textarea "2x resigns"
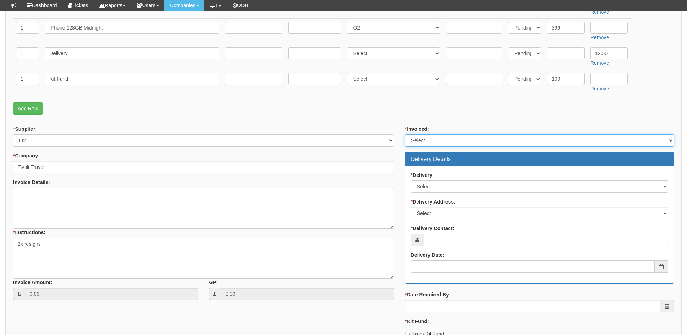
click at [425, 141] on select "Select Yes No N/A STB (part of order)" at bounding box center [539, 140] width 269 height 12
select select "2"
click at [405, 134] on select "Select Yes No N/A STB (part of order)" at bounding box center [539, 140] width 269 height 12
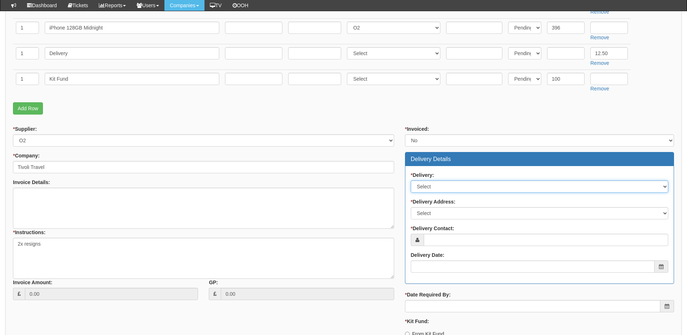
drag, startPoint x: 432, startPoint y: 182, endPoint x: 431, endPoint y: 190, distance: 7.9
click at [432, 182] on select "Select No Not Applicable Yes" at bounding box center [539, 187] width 257 height 12
select select "1"
click at [411, 181] on select "Select No Not Applicable Yes" at bounding box center [539, 187] width 257 height 12
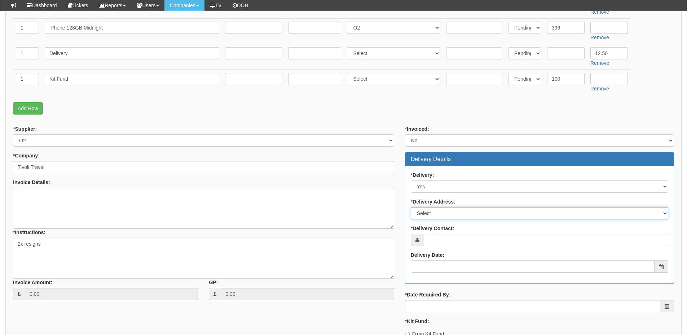
click at [433, 214] on select "Select Not Applicable Main Address - WF14 8AN Other" at bounding box center [539, 213] width 257 height 12
select select "company_main_address"
click at [411, 207] on select "Select Not Applicable Main Address - WF14 8AN Other" at bounding box center [539, 213] width 257 height 12
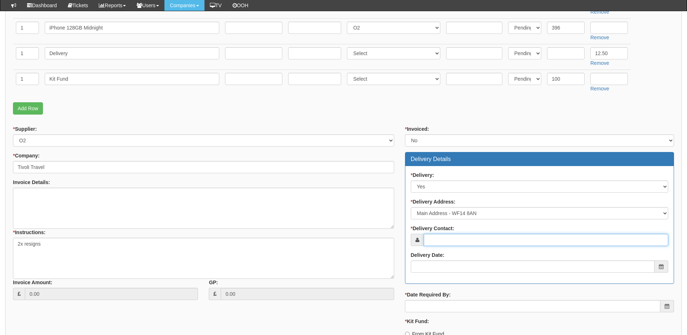
click at [438, 245] on input "* Delivery Contact:" at bounding box center [546, 240] width 244 height 12
click at [458, 235] on input "* Delivery Contact:" at bounding box center [546, 240] width 244 height 12
paste input "Jo Richards"
type input "Jo Richards"
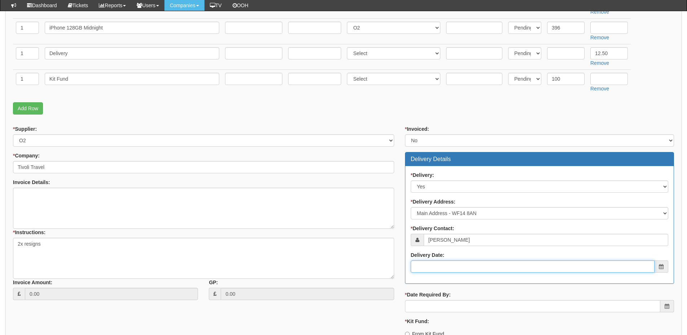
click at [470, 270] on input "Delivery Date:" at bounding box center [533, 267] width 244 height 12
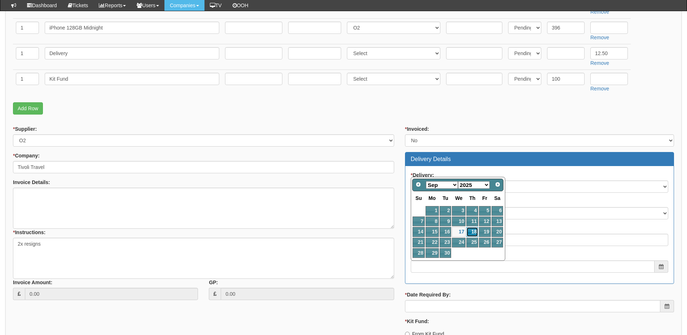
click at [473, 235] on link "18" at bounding box center [472, 232] width 12 height 10
type input "2025-09-18"
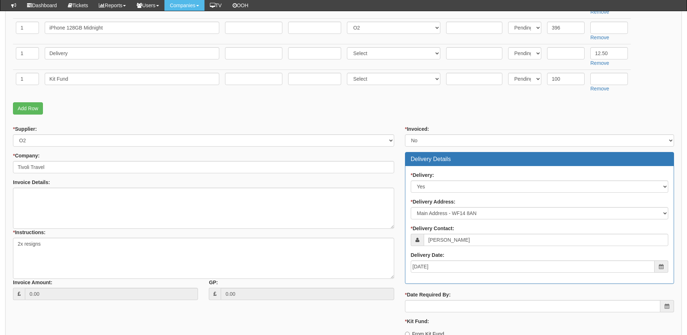
scroll to position [288, 0]
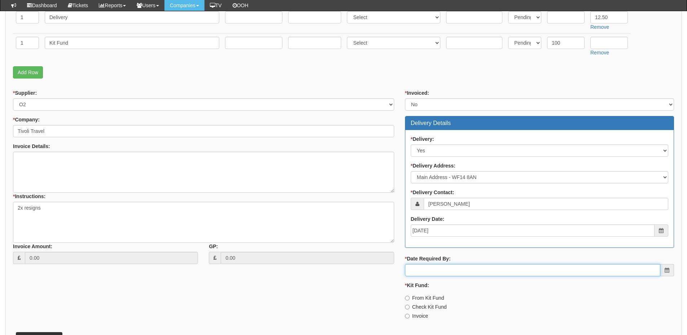
click at [461, 268] on input "* Date Required By:" at bounding box center [532, 270] width 255 height 12
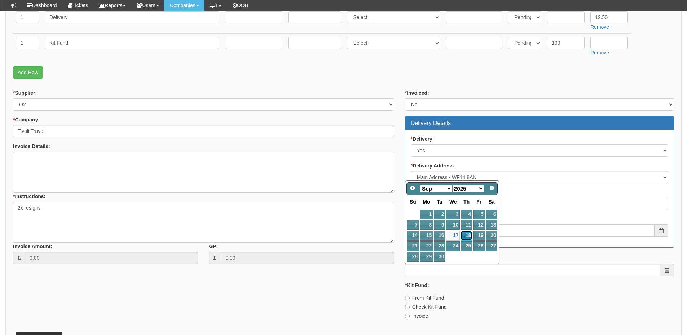
click at [468, 236] on link "18" at bounding box center [466, 236] width 12 height 10
type input "2025-09-18"
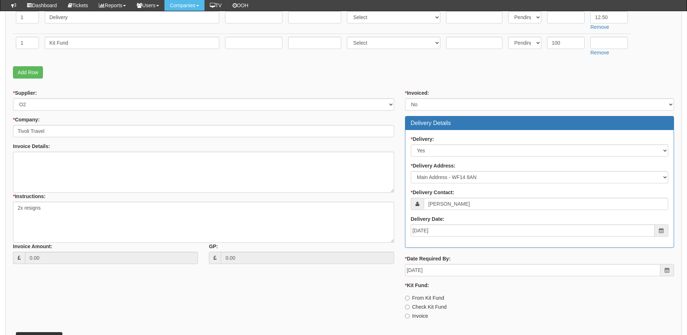
click at [415, 318] on label "Invoice" at bounding box center [416, 316] width 23 height 7
click at [409, 318] on input "Invoice" at bounding box center [407, 316] width 5 height 5
radio input "true"
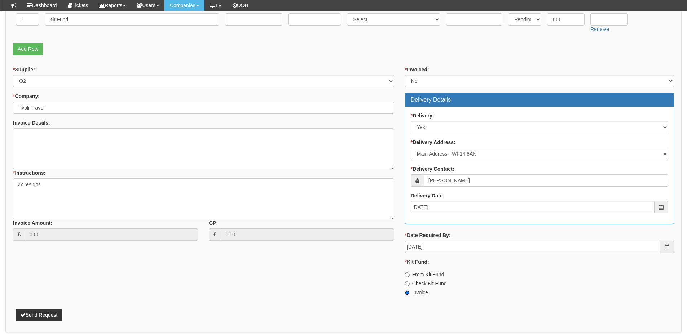
scroll to position [324, 0]
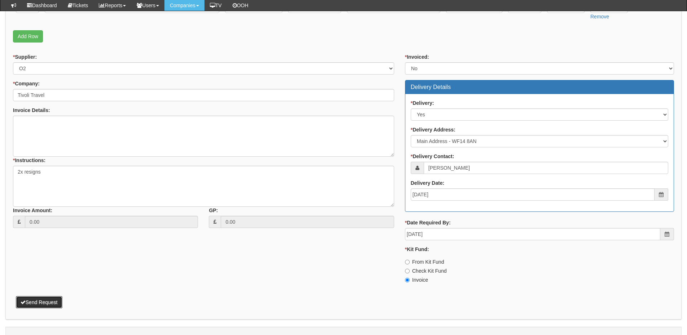
click at [32, 300] on button "Send Request" at bounding box center [39, 302] width 46 height 12
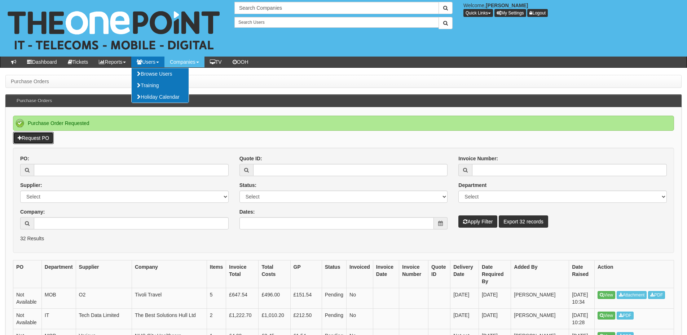
click at [32, 136] on link "Request PO" at bounding box center [33, 138] width 41 height 12
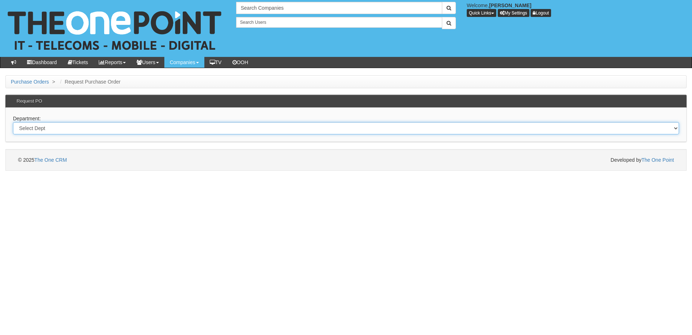
click at [158, 130] on select "Select Dept Digital Internal IT Mobiles Marketing Telecoms" at bounding box center [346, 128] width 666 height 12
select select "?pipeID=&dept=IT"
click at [13, 122] on select "Select Dept Digital Internal IT Mobiles Marketing Telecoms" at bounding box center [346, 128] width 666 height 12
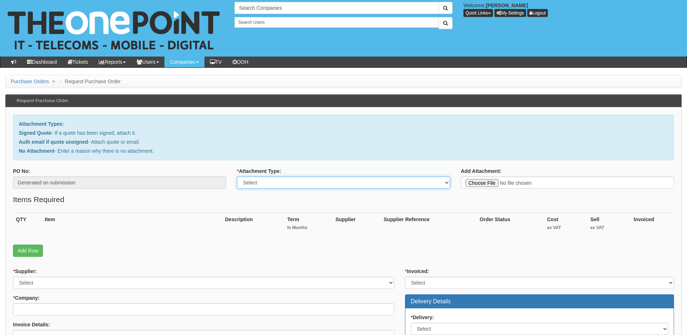
click at [257, 182] on select "Select Signed Quote Auth email with quote if unsigned No Attachment" at bounding box center [343, 183] width 213 height 12
select select "Signed Quote"
click at [237, 177] on select "Select Signed Quote Auth email with quote if unsigned No Attachment" at bounding box center [343, 183] width 213 height 12
type input "C:\fakepath\Roomzzz - [GEOGRAPHIC_DATA] CCTV.pdf"
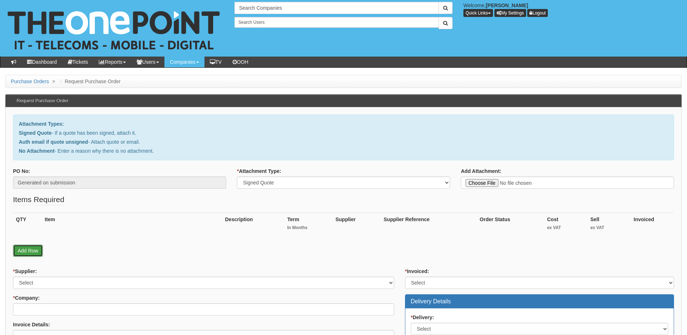
click at [35, 248] on link "Add Row" at bounding box center [28, 251] width 30 height 12
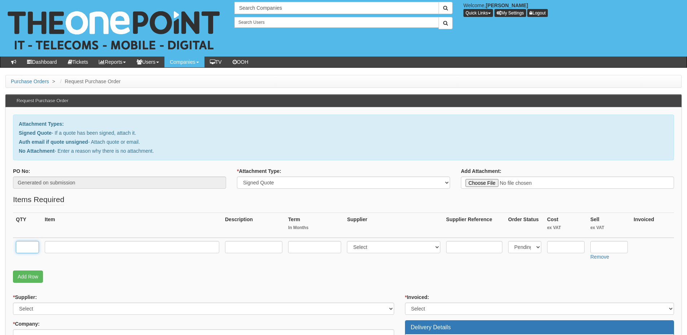
click at [27, 245] on input "text" at bounding box center [27, 247] width 23 height 12
type input "1"
click at [64, 250] on input "text" at bounding box center [132, 247] width 174 height 12
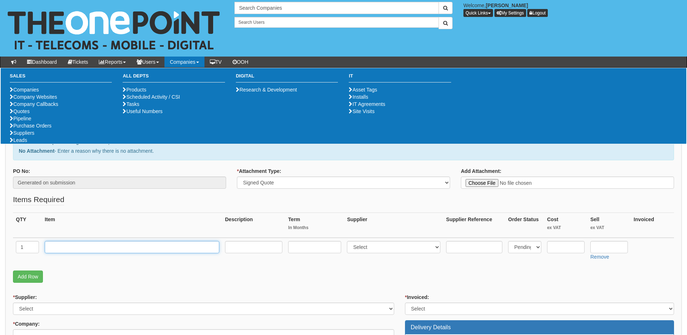
paste input "Replace CCTV Camera - Roomzzz [GEOGRAPHIC_DATA]"
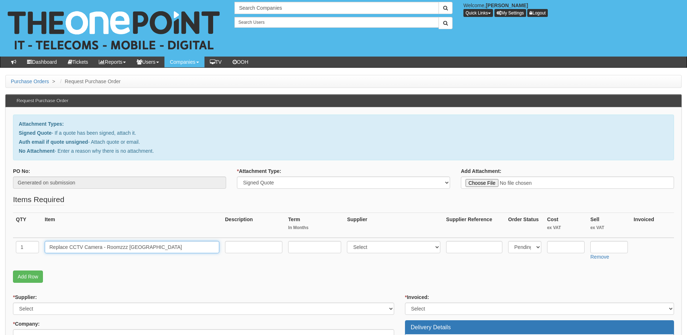
type input "Replace CCTV Camera - Roomzzz [GEOGRAPHIC_DATA]"
click at [243, 247] on input "text" at bounding box center [253, 247] width 57 height 12
click at [599, 245] on input "text" at bounding box center [608, 247] width 37 height 12
type input "388"
click at [564, 247] on input "text" at bounding box center [565, 247] width 37 height 12
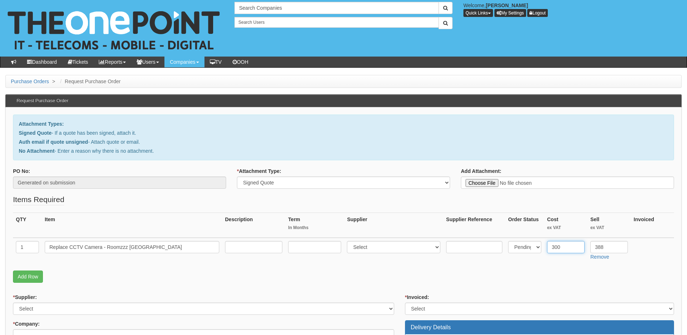
type input "300"
click at [254, 248] on input "text" at bounding box center [253, 247] width 57 height 12
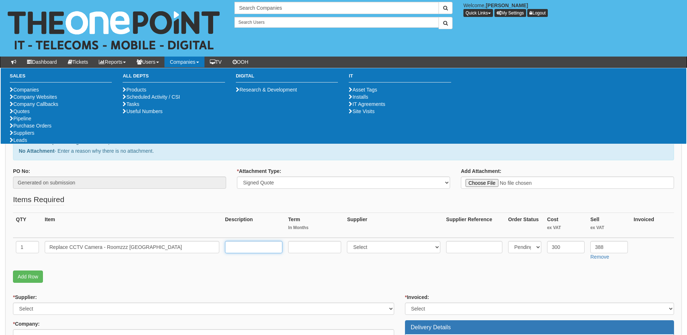
paste input "Engineer Time £220.00 Hik vision Ip cam £96.00 Hikvision analogue cam £72.00"
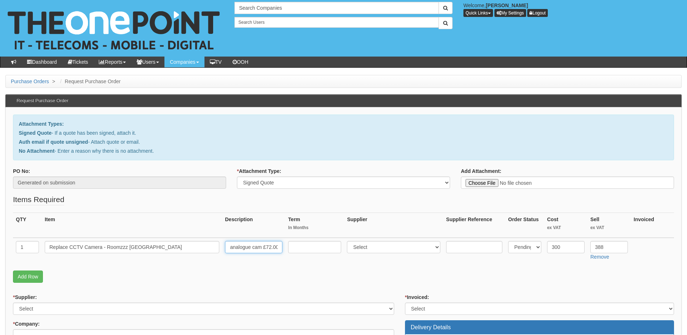
type input "Engineer Time £220.00 Hik vision Ip cam £96.00 Hikvision analogue cam £72.00"
click at [383, 246] on select "Select 123 REG.co.uk 1Password 3 4Gon AA Jones Electric Ltd Abzorb Access Group…" at bounding box center [393, 247] width 93 height 12
select select "124"
click at [349, 241] on select "Select 123 REG.co.uk 1Password 3 4Gon AA Jones Electric Ltd Abzorb Access Group…" at bounding box center [393, 247] width 93 height 12
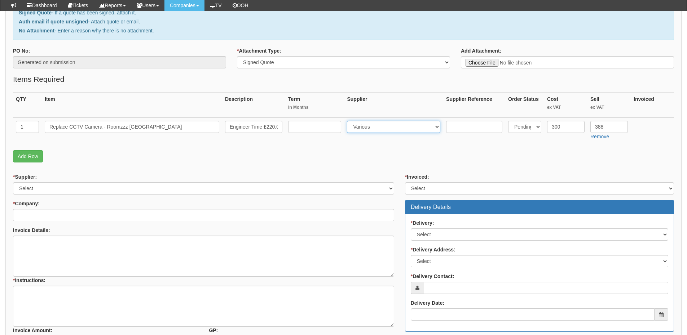
scroll to position [108, 0]
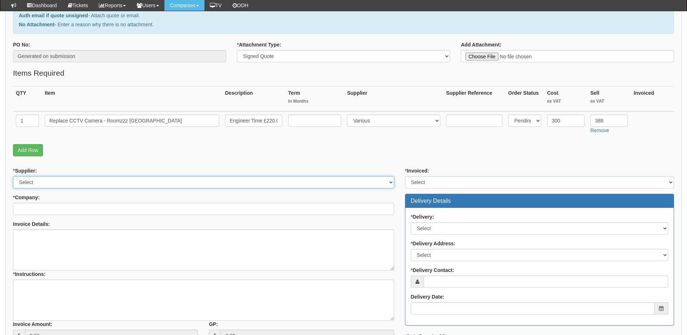
click at [53, 185] on select "Select 123 REG.co.uk 1Password 3 4Gon AA Jones Electric Ltd Abzorb Access Group…" at bounding box center [203, 182] width 381 height 12
select select "124"
click at [13, 176] on select "Select 123 REG.co.uk 1Password 3 4Gon AA Jones Electric Ltd Abzorb Access Group…" at bounding box center [203, 182] width 381 height 12
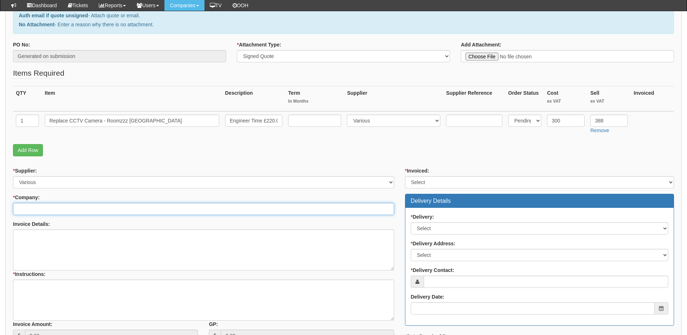
click at [58, 208] on input "* Company:" at bounding box center [203, 209] width 381 height 12
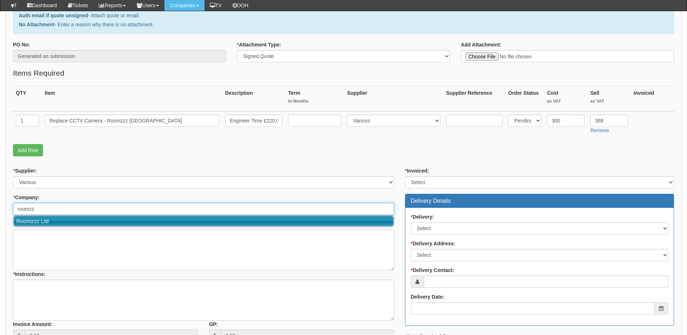
click at [54, 219] on link "Roomzzz Ltd" at bounding box center [204, 221] width 380 height 10
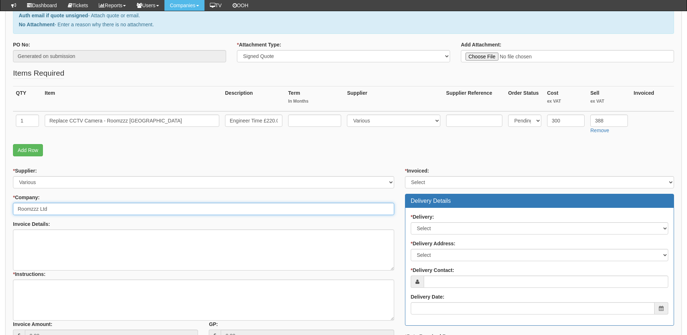
type input "Roomzzz Ltd"
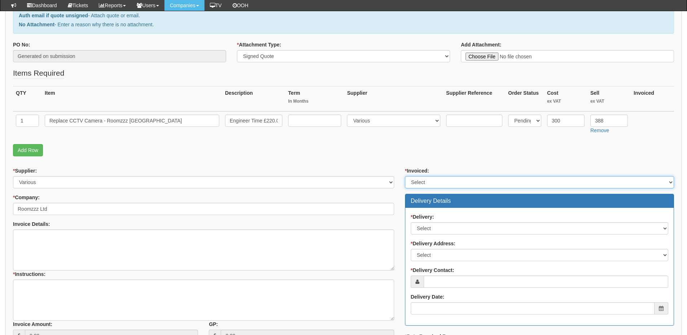
click at [420, 185] on select "Select Yes No N/A STB (part of order)" at bounding box center [539, 182] width 269 height 12
select select "2"
click at [405, 176] on select "Select Yes No N/A STB (part of order)" at bounding box center [539, 182] width 269 height 12
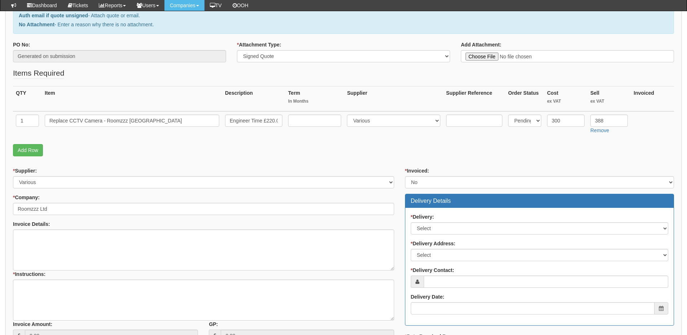
drag, startPoint x: 431, startPoint y: 216, endPoint x: 436, endPoint y: 226, distance: 10.8
click at [432, 218] on label "* Delivery:" at bounding box center [422, 216] width 23 height 7
click at [436, 226] on select "Select No Not Applicable Yes" at bounding box center [539, 228] width 257 height 12
select select "3"
click at [411, 222] on select "Select No Not Applicable Yes" at bounding box center [539, 228] width 257 height 12
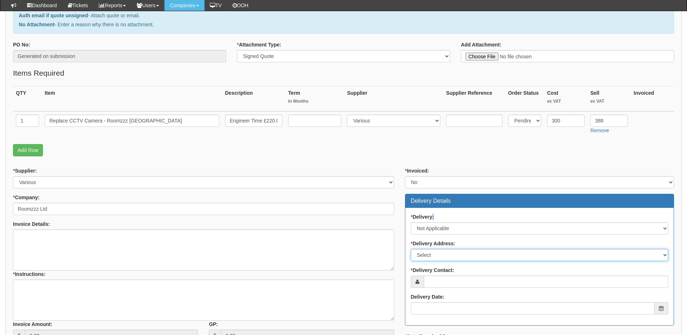
click at [442, 254] on select "Select Not Applicable Main Address - LS2 7PN Other" at bounding box center [539, 255] width 257 height 12
select select "N/A"
click at [411, 249] on select "Select Not Applicable Main Address - LS2 7PN Other" at bounding box center [539, 255] width 257 height 12
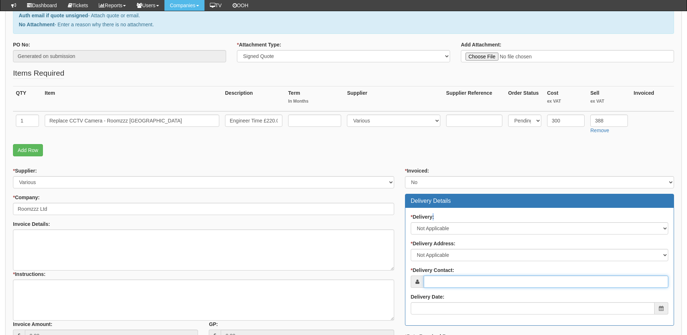
click at [446, 283] on input "* Delivery Contact:" at bounding box center [546, 282] width 244 height 12
paste input "Bilal Harrison"
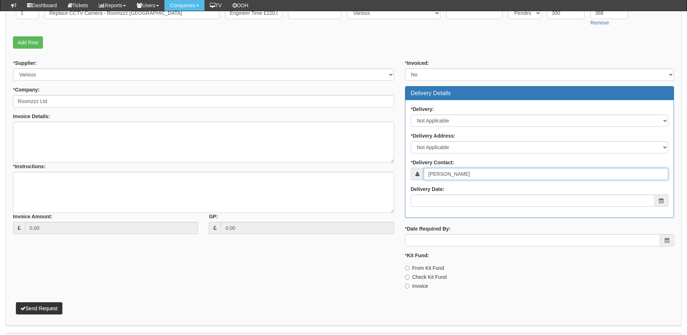
scroll to position [216, 0]
type input "Bilal Harrison"
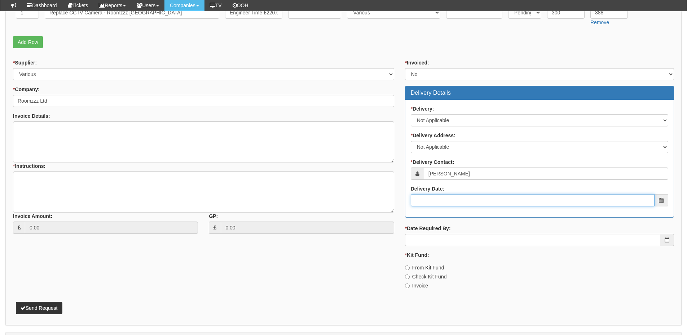
click at [449, 200] on input "Delivery Date:" at bounding box center [533, 200] width 244 height 12
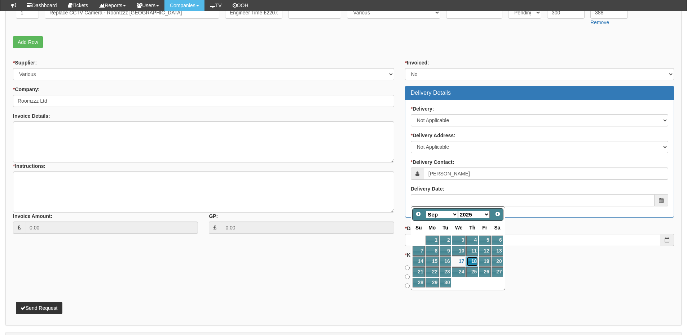
click at [478, 263] on link "18" at bounding box center [472, 262] width 12 height 10
type input "2025-09-18"
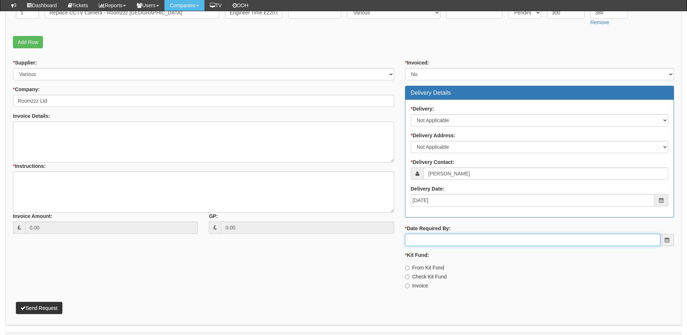
click at [462, 244] on input "* Date Required By:" at bounding box center [532, 240] width 255 height 12
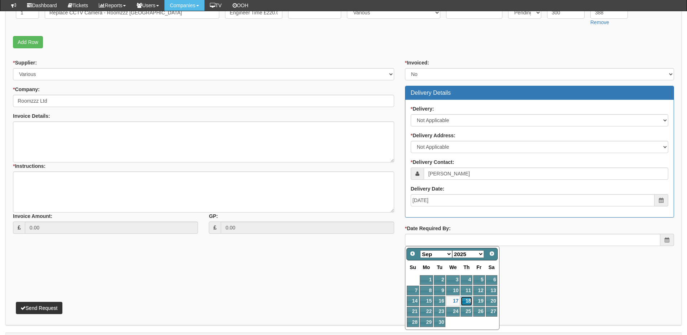
drag, startPoint x: 468, startPoint y: 298, endPoint x: 464, endPoint y: 296, distance: 5.3
click at [468, 299] on link "18" at bounding box center [466, 301] width 12 height 10
type input "2025-09-18"
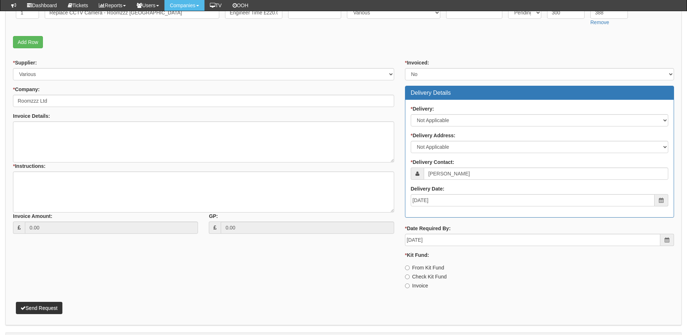
drag, startPoint x: 420, startPoint y: 281, endPoint x: 419, endPoint y: 286, distance: 5.5
click at [420, 281] on div "* Kit Fund: From Kit Fund Check Kit Fund Invoice" at bounding box center [539, 271] width 269 height 38
click at [419, 286] on label "Invoice" at bounding box center [416, 285] width 23 height 7
click at [409, 286] on input "Invoice" at bounding box center [407, 286] width 5 height 5
radio input "true"
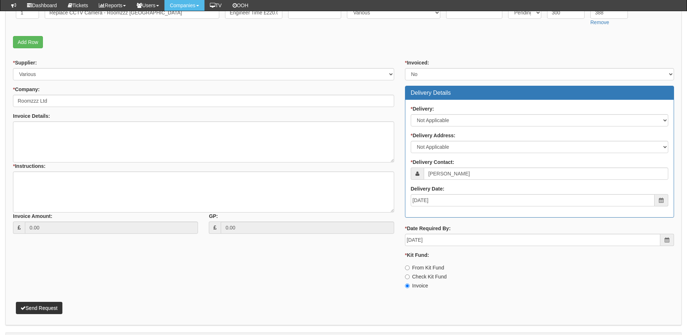
click at [58, 121] on div "Invoice Details:" at bounding box center [203, 116] width 381 height 9
click at [53, 139] on textarea "Invoice Details:" at bounding box center [203, 141] width 381 height 41
type textarea "Please add Leeds City to invoice for reference"
click at [71, 195] on textarea "* Instructions:" at bounding box center [203, 192] width 381 height 41
type textarea "As above"
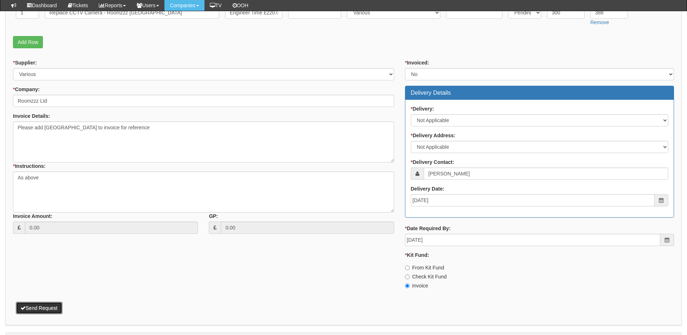
click at [51, 311] on button "Send Request" at bounding box center [39, 308] width 46 height 12
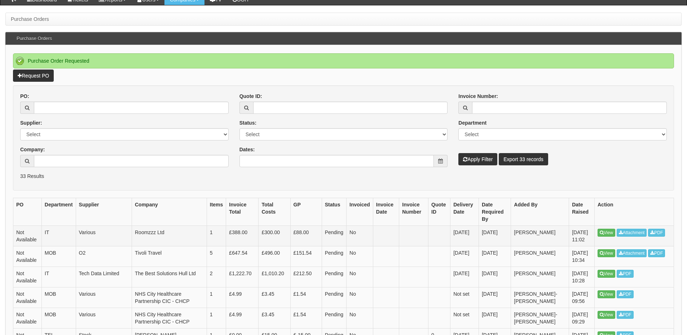
scroll to position [72, 0]
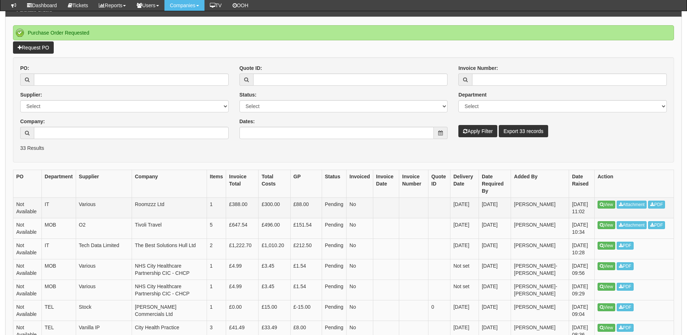
drag, startPoint x: 604, startPoint y: 201, endPoint x: 531, endPoint y: 212, distance: 73.6
click at [535, 207] on td "[PERSON_NAME]" at bounding box center [540, 208] width 58 height 21
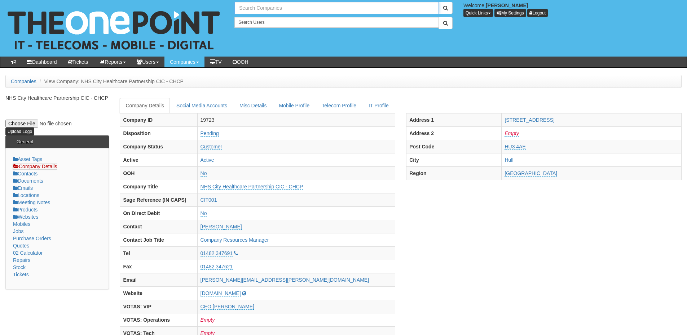
click at [260, 5] on input "text" at bounding box center [336, 8] width 204 height 12
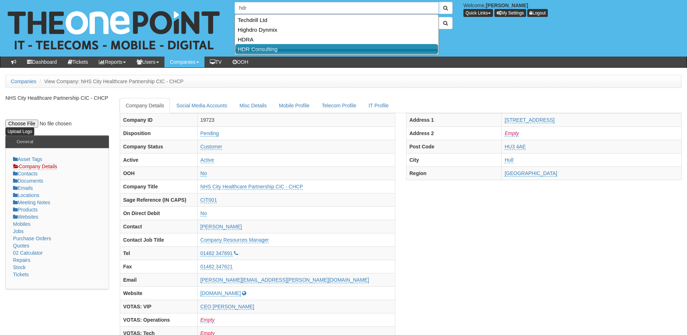
click at [261, 47] on link "HDR Consulting" at bounding box center [336, 49] width 203 height 10
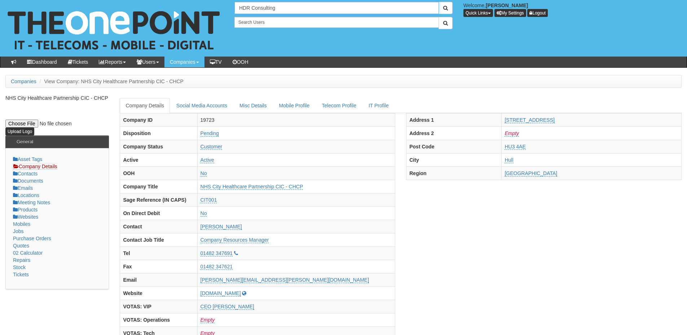
type input "HDR Consulting"
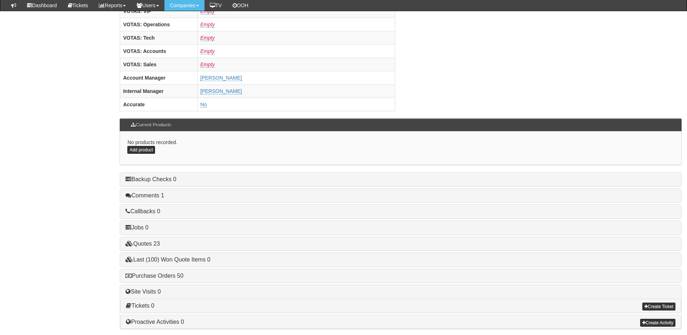
scroll to position [300, 0]
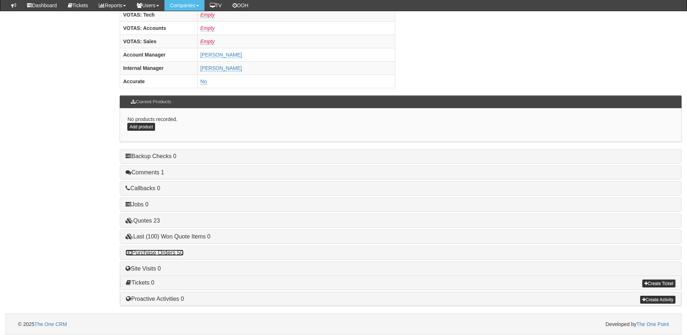
click at [168, 251] on link "Purchase Orders 50" at bounding box center [154, 253] width 58 height 6
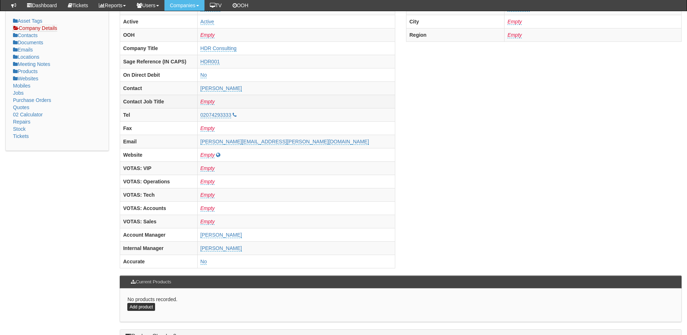
scroll to position [0, 0]
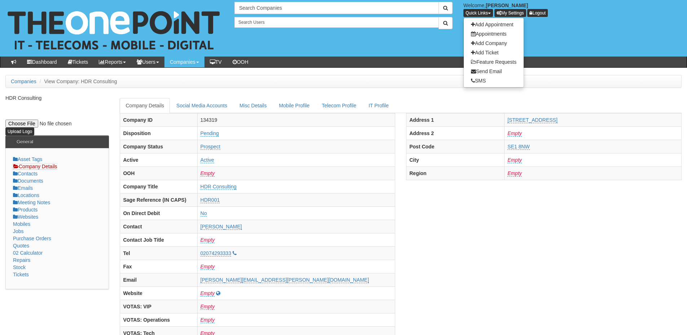
click at [445, 49] on div "Search Companies Welcome, [PERSON_NAME] Quick Links Add Appointment Appointment…" at bounding box center [343, 28] width 697 height 57
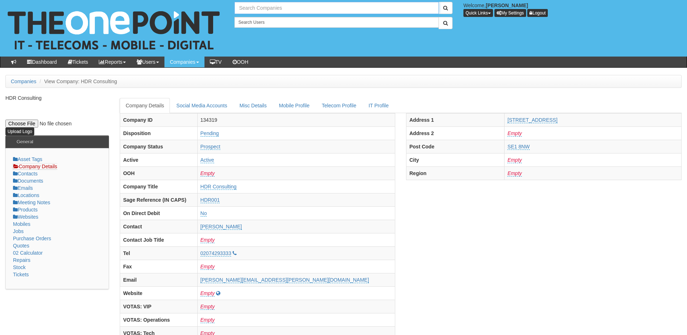
click at [269, 5] on input "text" at bounding box center [336, 8] width 204 height 12
click at [264, 21] on link "Plas-Tech Thermoforming" at bounding box center [336, 20] width 203 height 10
type input "Plas-Tech Thermoforming"
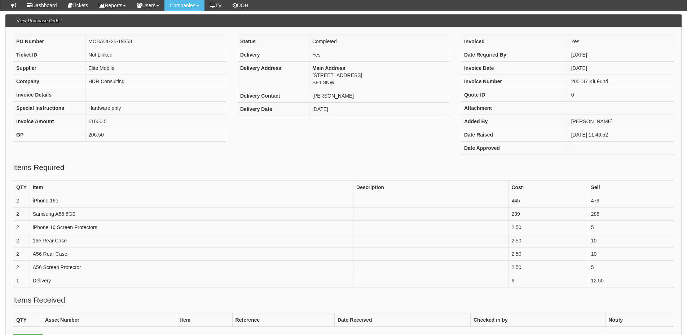
scroll to position [72, 0]
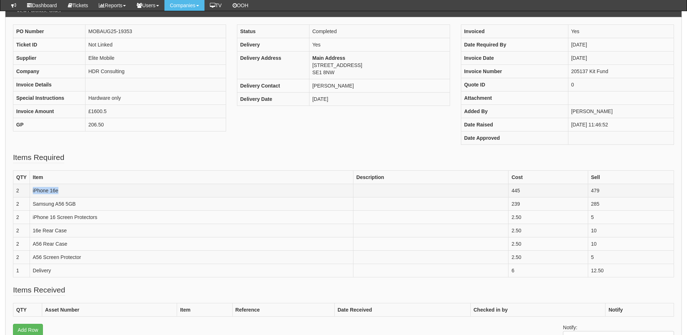
drag, startPoint x: 32, startPoint y: 192, endPoint x: 77, endPoint y: 194, distance: 44.7
click at [77, 194] on td "iPhone 16e" at bounding box center [191, 190] width 323 height 13
copy td "iPhone 16e"
drag, startPoint x: 31, startPoint y: 205, endPoint x: 83, endPoint y: 205, distance: 51.9
click at [83, 205] on td "Samsung A56 5GB" at bounding box center [191, 203] width 323 height 13
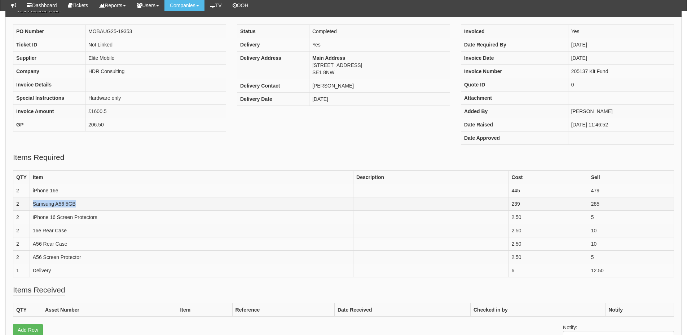
copy td "Samsung A56 5GB"
drag, startPoint x: 29, startPoint y: 220, endPoint x: 122, endPoint y: 220, distance: 92.6
click at [122, 220] on tr "2 iPhone 16 Screen Protectors 2.50 5" at bounding box center [343, 216] width 660 height 13
copy tr "iPhone 16 Screen Protectors"
drag, startPoint x: 27, startPoint y: 231, endPoint x: 74, endPoint y: 232, distance: 46.5
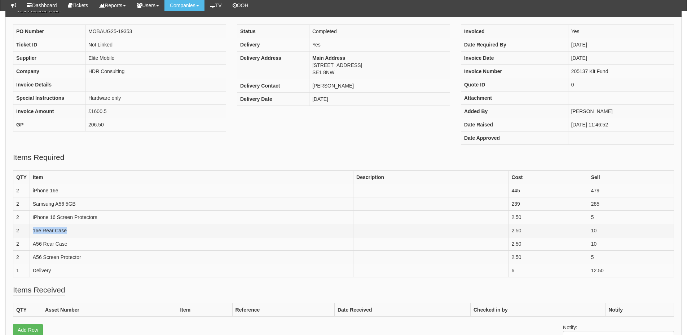
click at [74, 232] on tr "2 16e Rear Case 2.50 10" at bounding box center [343, 230] width 660 height 13
copy tr "16e Rear Case"
drag, startPoint x: 31, startPoint y: 243, endPoint x: 70, endPoint y: 244, distance: 39.7
click at [70, 244] on tr "2 A56 Rear Case 2.50 10" at bounding box center [343, 243] width 660 height 13
copy tr "A56 Rear Case"
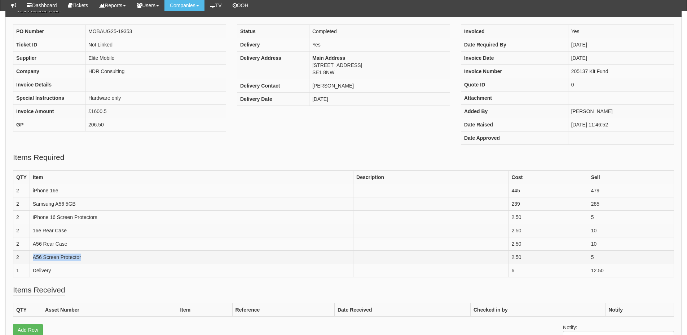
drag, startPoint x: 34, startPoint y: 262, endPoint x: 91, endPoint y: 260, distance: 57.3
click at [91, 260] on td "A56 Screen Protector" at bounding box center [191, 257] width 323 height 13
copy td "A56 Screen Protector"
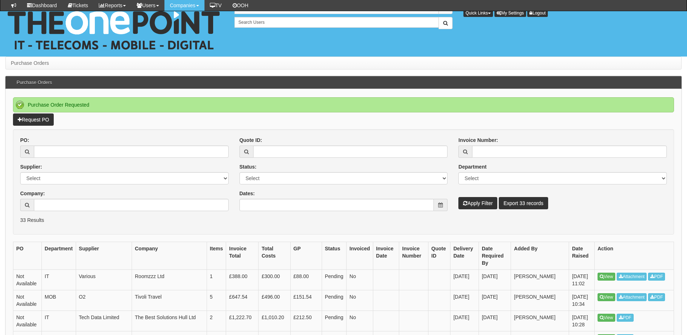
scroll to position [72, 0]
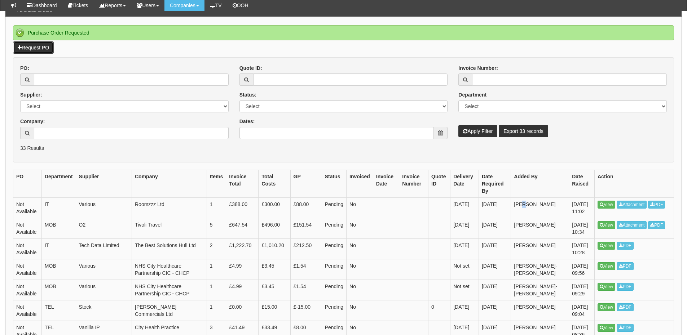
click at [44, 48] on link "Request PO" at bounding box center [33, 47] width 41 height 12
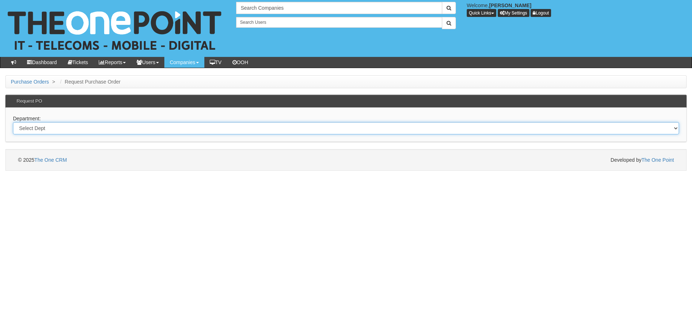
click at [85, 126] on select "Select Dept Digital Internal IT Mobiles Marketing Telecoms" at bounding box center [346, 128] width 666 height 12
select select "?pipeID=&dept=MOB"
click at [13, 122] on select "Select Dept Digital Internal IT Mobiles Marketing Telecoms" at bounding box center [346, 128] width 666 height 12
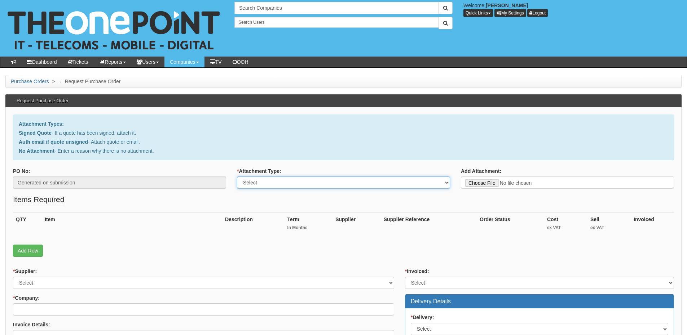
click at [267, 182] on select "Select Signed Quote Auth email with quote if unsigned No Attachment" at bounding box center [343, 183] width 213 height 12
select select "No Attachment"
click at [237, 177] on select "Select Signed Quote Auth email with quote if unsigned No Attachment" at bounding box center [343, 183] width 213 height 12
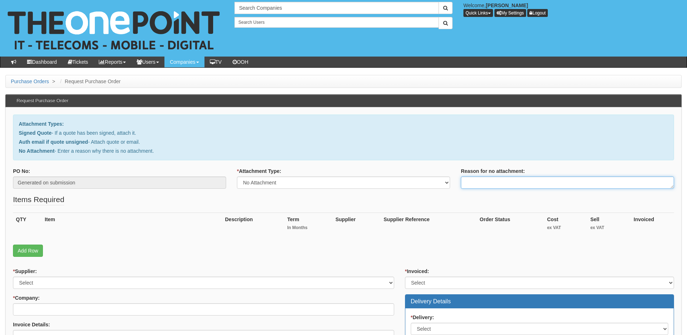
click at [468, 186] on textarea "Reason for no attachment:" at bounding box center [567, 183] width 213 height 12
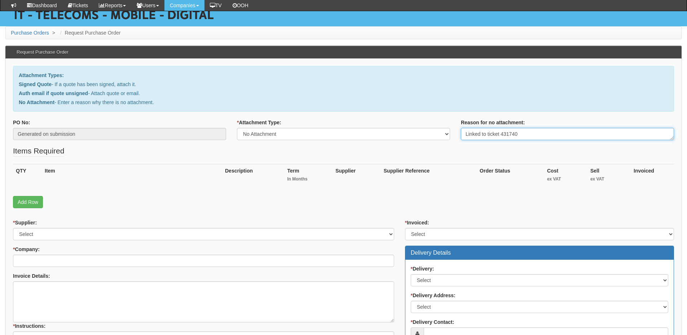
scroll to position [72, 0]
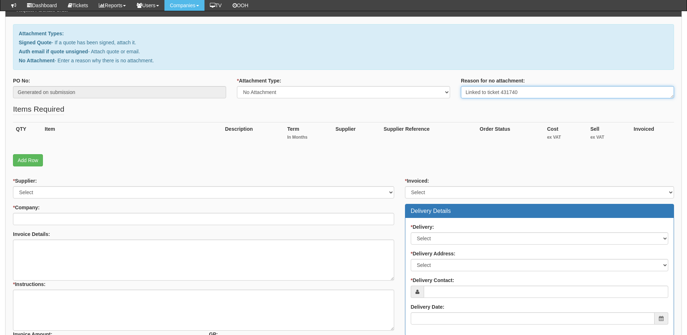
click at [522, 94] on textarea "Linked to ticket 431740" at bounding box center [567, 92] width 213 height 12
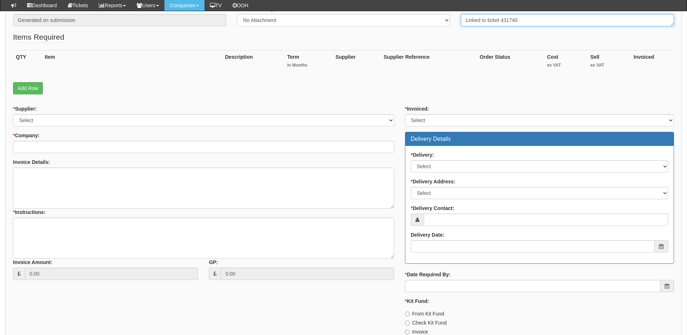
type textarea "Linked to ticket 431740"
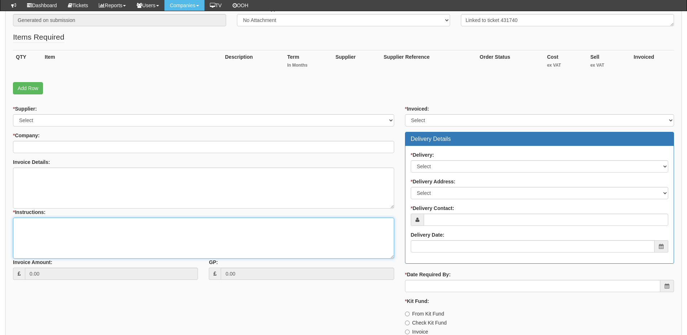
click at [99, 230] on textarea "* Instructions:" at bounding box center [203, 238] width 381 height 41
paste textarea "Linked to ticket 431740"
type textarea "Linked to ticket 431740"
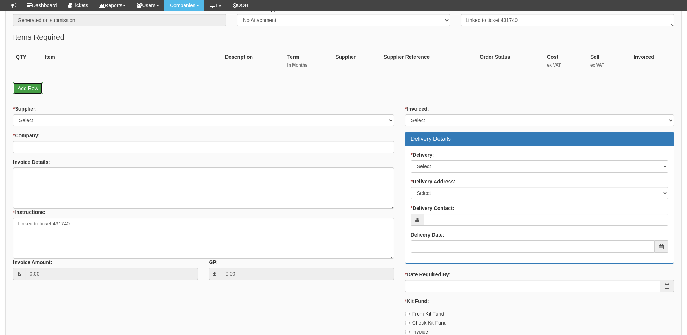
click at [28, 84] on link "Add Row" at bounding box center [28, 88] width 30 height 12
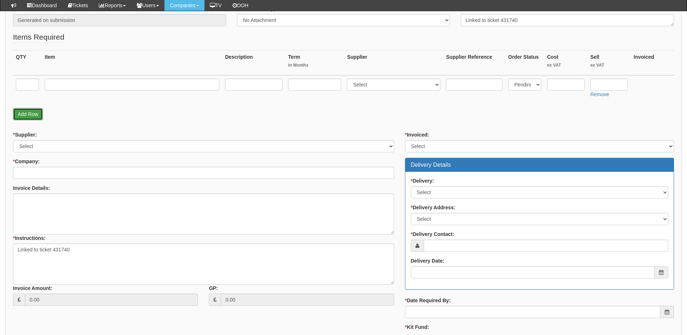
click at [27, 112] on link "Add Row" at bounding box center [28, 114] width 30 height 12
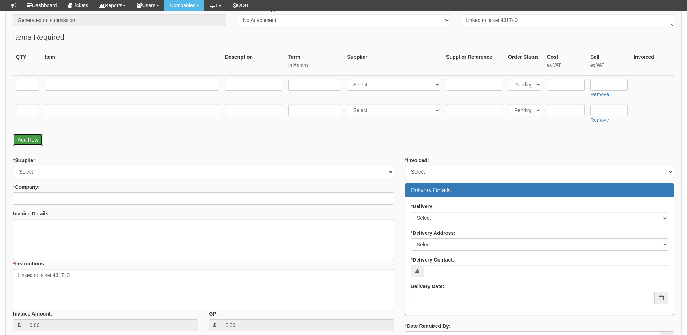
click at [28, 139] on link "Add Row" at bounding box center [28, 140] width 30 height 12
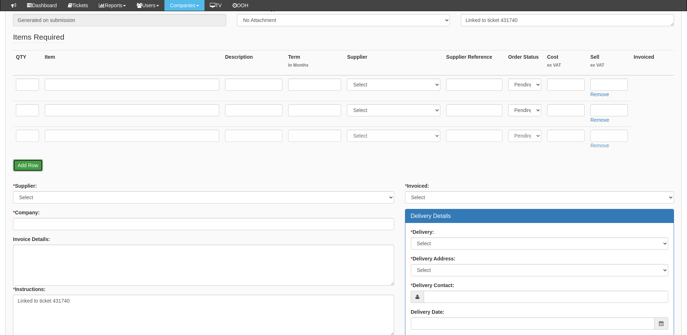
click at [30, 167] on link "Add Row" at bounding box center [28, 165] width 30 height 12
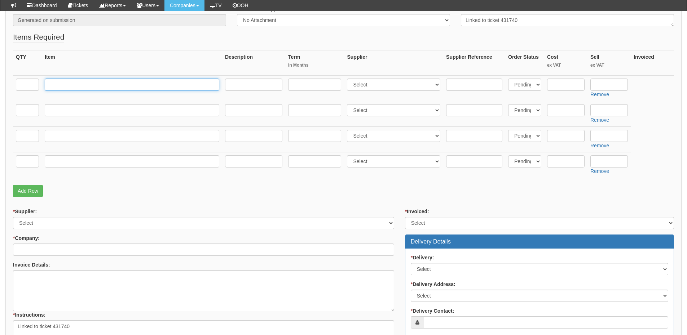
click at [85, 88] on input "text" at bounding box center [132, 85] width 174 height 12
paste input "iPhone 16e"
type input "iPhone 16e"
click at [32, 86] on input "text" at bounding box center [27, 85] width 23 height 12
type input "3"
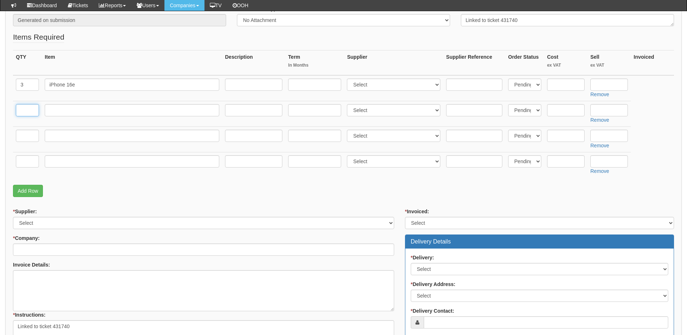
click at [23, 107] on input "text" at bounding box center [27, 110] width 23 height 12
type input "3"
click at [53, 110] on input "text" at bounding box center [132, 110] width 174 height 12
paste input "Samsung A56 5GB"
type input "Samsung A56 5GB"
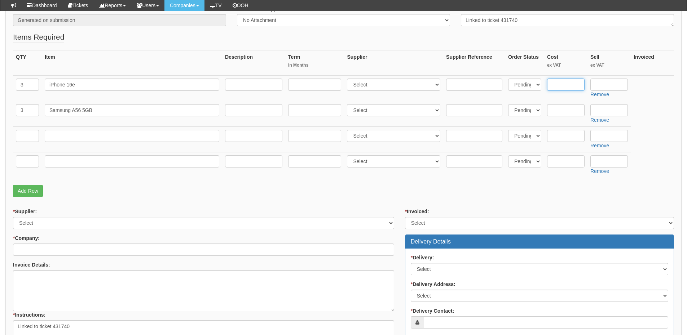
click at [554, 86] on input "text" at bounding box center [565, 85] width 37 height 12
type input "445"
click at [621, 84] on input "text" at bounding box center [608, 85] width 37 height 12
type input "479"
click at [383, 86] on select "Select 123 REG.co.uk 1Password 3 4Gon AA Jones Electric Ltd Abzorb Access Group…" at bounding box center [393, 85] width 93 height 12
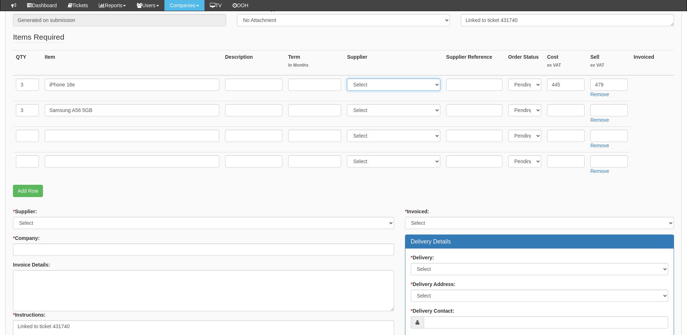
select select "54"
click at [349, 79] on select "Select 123 REG.co.uk 1Password 3 4Gon AA Jones Electric Ltd Abzorb Access Group…" at bounding box center [393, 85] width 93 height 12
click at [369, 110] on select "Select 123 REG.co.uk 1Password 3 4Gon AA Jones Electric Ltd Abzorb Access Group…" at bounding box center [393, 110] width 93 height 12
select select "260"
click at [349, 104] on select "Select 123 REG.co.uk 1Password 3 4Gon AA Jones Electric Ltd Abzorb Access Group…" at bounding box center [393, 110] width 93 height 12
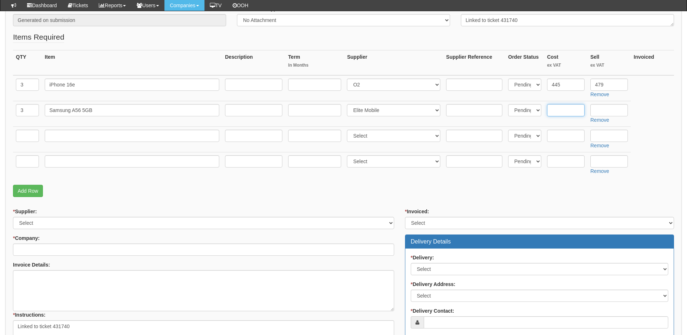
click at [558, 111] on input "text" at bounding box center [565, 110] width 37 height 12
type input "239"
click at [613, 108] on input "text" at bounding box center [608, 110] width 37 height 12
type input "285"
click at [36, 138] on input "text" at bounding box center [27, 136] width 23 height 12
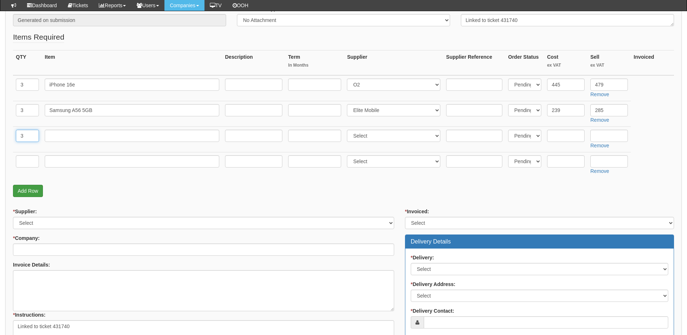
type input "3"
click at [31, 189] on link "Add Row" at bounding box center [28, 191] width 30 height 12
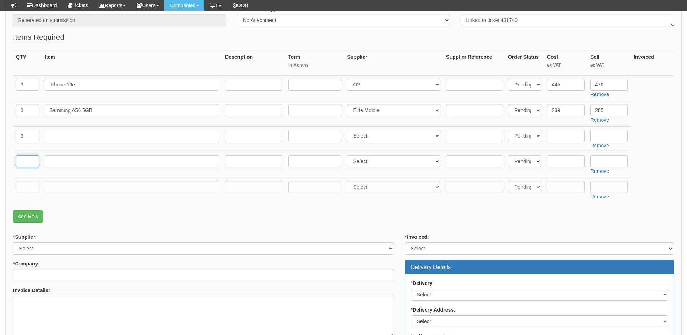
click at [30, 164] on input "text" at bounding box center [27, 161] width 23 height 12
type input "3"
click at [28, 185] on input "text" at bounding box center [27, 187] width 23 height 12
type input "3"
click at [31, 215] on link "Add Row" at bounding box center [28, 216] width 30 height 12
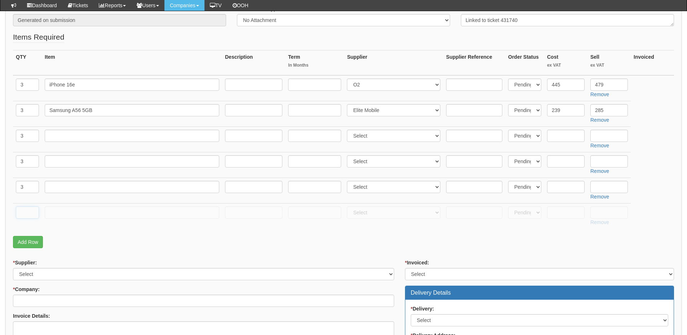
click at [31, 214] on input "text" at bounding box center [27, 213] width 23 height 12
type input "3"
drag, startPoint x: 27, startPoint y: 234, endPoint x: 28, endPoint y: 245, distance: 11.9
click at [27, 234] on div "QTY Item Description Term In Months Supplier Supplier Reference Order Status Co…" at bounding box center [343, 143] width 661 height 186
click at [28, 246] on link "Add Row" at bounding box center [28, 242] width 30 height 12
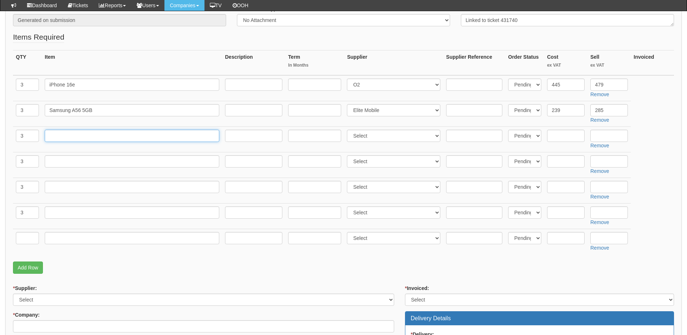
click at [71, 137] on input "text" at bounding box center [132, 136] width 174 height 12
paste input "iPhone 16 Screen Protectors"
click at [55, 138] on input "iPhone 16 Screen Protectors" at bounding box center [132, 136] width 174 height 12
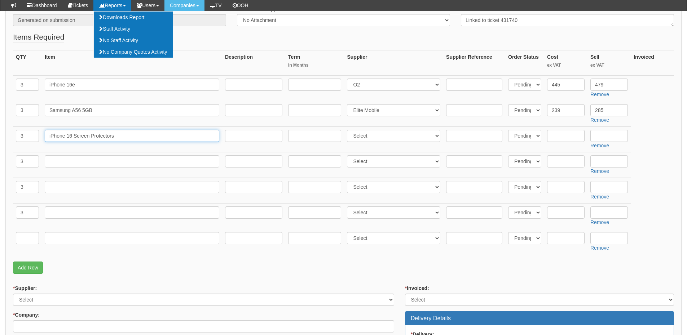
type input "iPhone 16 Screen Protectors"
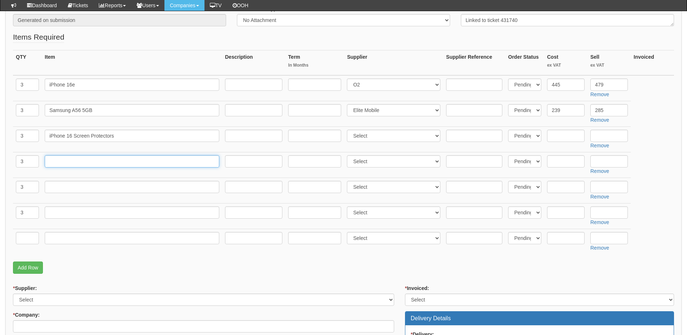
click at [83, 161] on input "text" at bounding box center [132, 161] width 174 height 12
paste input "16e Rear Case"
click at [57, 163] on input "16e Rear Case" at bounding box center [132, 161] width 174 height 12
click at [71, 161] on input "16e Rear Case" at bounding box center [132, 161] width 174 height 12
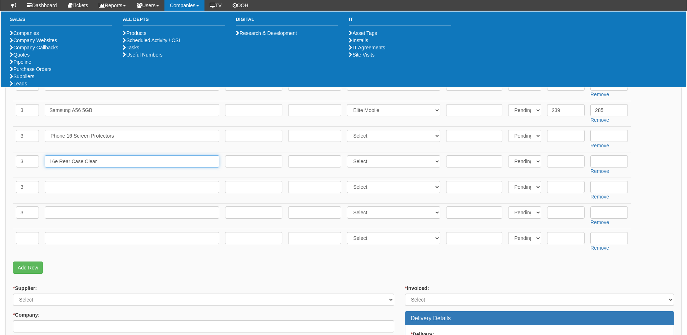
type input "16e Rear Case Clear"
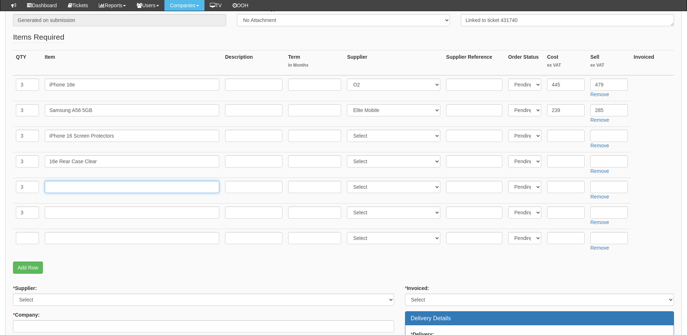
click at [70, 188] on input "text" at bounding box center [132, 187] width 174 height 12
paste input "A56 Rear Case"
click at [52, 191] on input "A56 Rear Case" at bounding box center [132, 187] width 174 height 12
click at [108, 189] on input "A56 Rear Case" at bounding box center [132, 187] width 174 height 12
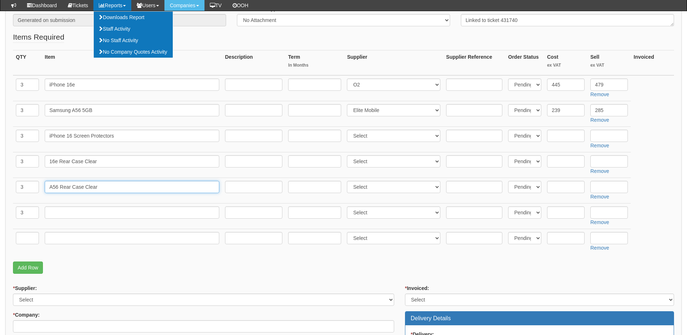
type input "A56 Rear Case Clear"
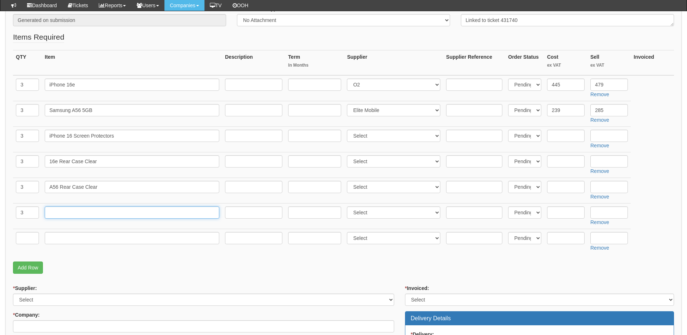
click at [96, 211] on input "text" at bounding box center [132, 213] width 174 height 12
paste input "A56 Screen Protector"
type input "A56 Screen Protector"
click at [28, 239] on input "text" at bounding box center [27, 238] width 23 height 12
type input "1"
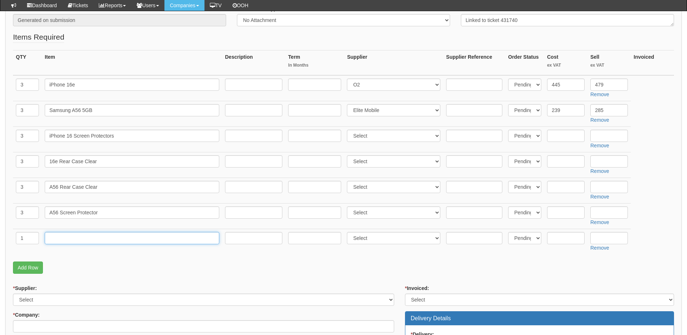
click at [80, 242] on input "text" at bounding box center [132, 238] width 174 height 12
type input "Delivery"
click at [602, 239] on input "text" at bounding box center [608, 238] width 37 height 12
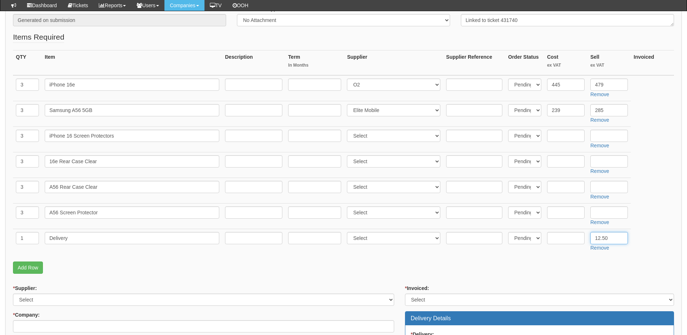
type input "12.50"
click at [558, 135] on input "text" at bounding box center [565, 136] width 37 height 12
type input "2.50"
click at [602, 138] on input "text" at bounding box center [608, 136] width 37 height 12
type input "6"
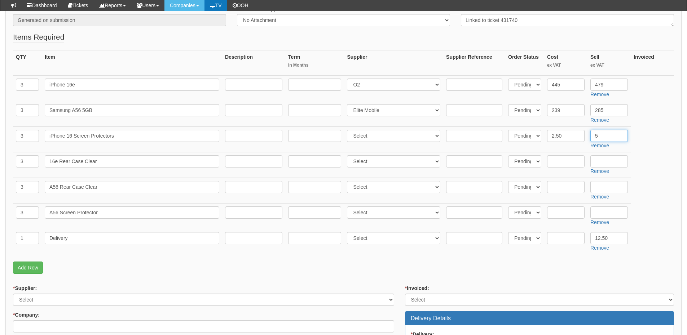
type input "5"
click at [559, 163] on input "text" at bounding box center [565, 161] width 37 height 12
type input "2.50"
click at [613, 164] on input "text" at bounding box center [608, 161] width 37 height 12
type input "10"
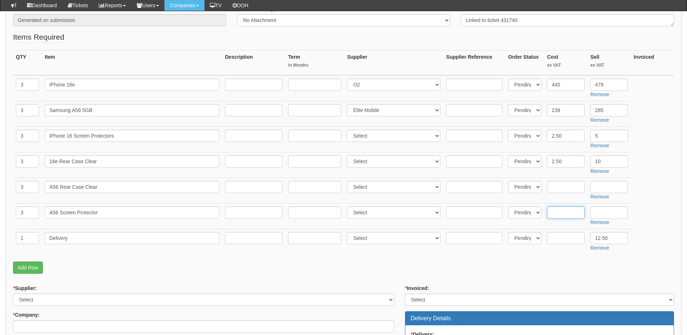
click at [560, 213] on input "text" at bounding box center [565, 213] width 37 height 12
type input "2.50"
click at [597, 215] on input "text" at bounding box center [608, 213] width 37 height 12
type input "5"
click at [558, 190] on input "text" at bounding box center [565, 187] width 37 height 12
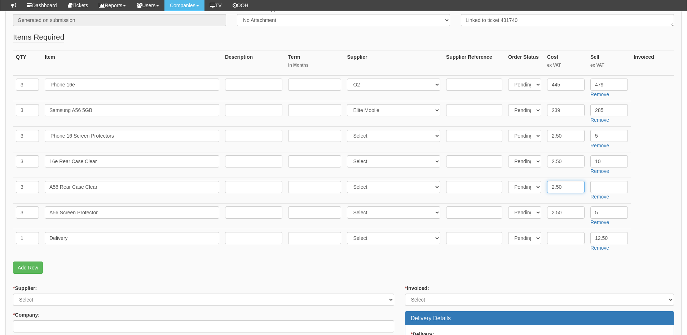
type input "2.50"
click at [603, 185] on input "text" at bounding box center [608, 187] width 37 height 12
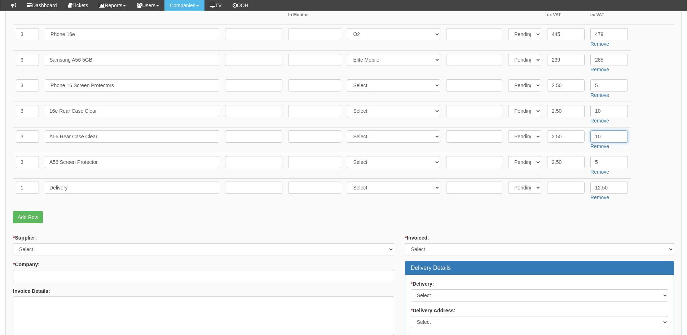
scroll to position [288, 0]
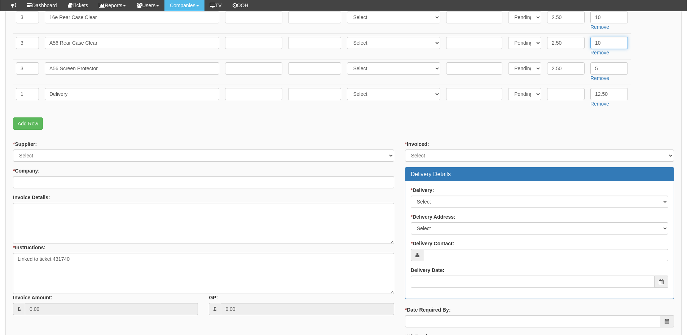
type input "10"
click at [68, 157] on select "Select 123 REG.co.uk 1Password 3 4Gon AA Jones Electric Ltd Abzorb Access Group…" at bounding box center [203, 156] width 381 height 12
select select "124"
click at [13, 150] on select "Select 123 REG.co.uk 1Password 3 4Gon AA Jones Electric Ltd Abzorb Access Group…" at bounding box center [203, 156] width 381 height 12
click at [55, 190] on div "* Supplier: Select 123 REG.co.uk 1Password 3 4Gon AA Jones Electric Ltd Abzorb …" at bounding box center [204, 231] width 392 height 180
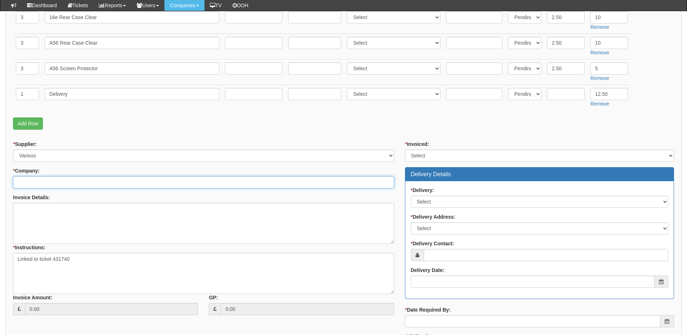
click at [55, 185] on input "* Company:" at bounding box center [203, 182] width 381 height 12
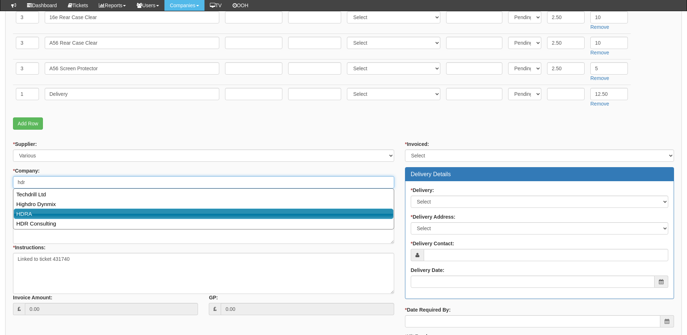
click at [54, 214] on link "HDRA" at bounding box center [204, 214] width 380 height 10
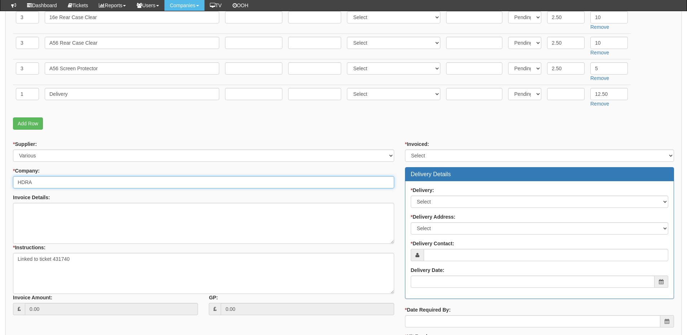
click at [48, 180] on input "HDRA" at bounding box center [203, 182] width 381 height 12
drag, startPoint x: 37, startPoint y: 185, endPoint x: -4, endPoint y: 181, distance: 41.6
click at [0, 181] on html "× Send Email × Add Appointment × Create Ticket × Create Proactive Activity × Ad…" at bounding box center [343, 74] width 687 height 724
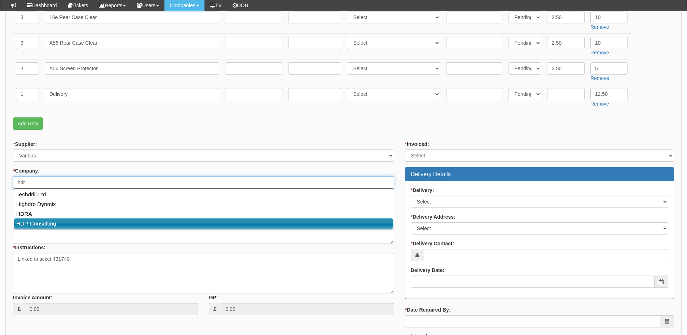
click at [29, 220] on link "HDR Consulting" at bounding box center [204, 223] width 380 height 10
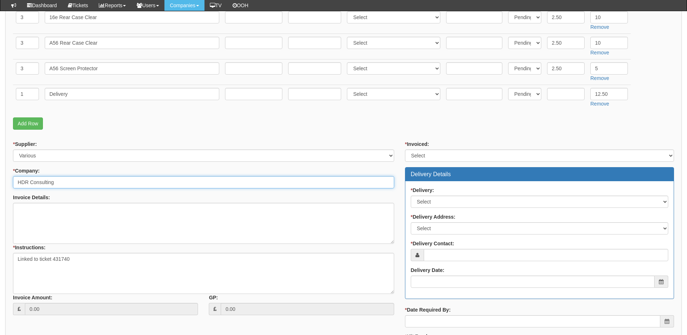
type input "HDR Consulting"
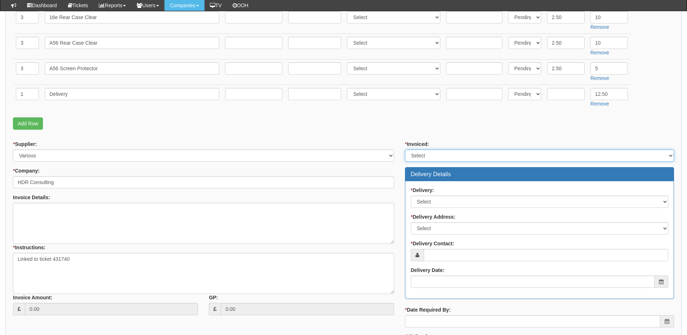
drag, startPoint x: 430, startPoint y: 157, endPoint x: 429, endPoint y: 161, distance: 4.1
click at [430, 157] on select "Select Yes No N/A STB (part of order)" at bounding box center [539, 156] width 269 height 12
select select "2"
click at [405, 150] on select "Select Yes No N/A STB (part of order)" at bounding box center [539, 156] width 269 height 12
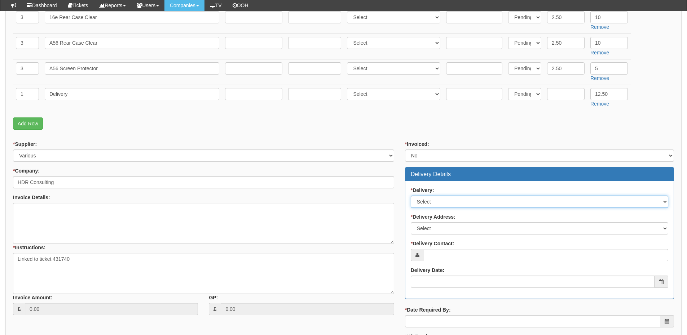
click at [430, 198] on select "Select No Not Applicable Yes" at bounding box center [539, 202] width 257 height 12
select select "1"
click at [411, 196] on select "Select No Not Applicable Yes" at bounding box center [539, 202] width 257 height 12
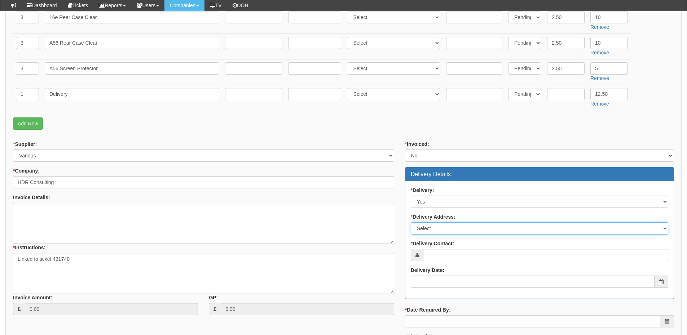
drag, startPoint x: 431, startPoint y: 230, endPoint x: 430, endPoint y: 234, distance: 4.0
click at [431, 230] on select "Select Not Applicable Main Address - SE1 8NW Other" at bounding box center [539, 228] width 257 height 12
select select "company_main_address"
click at [411, 222] on select "Select Not Applicable Main Address - SE1 8NW Other" at bounding box center [539, 228] width 257 height 12
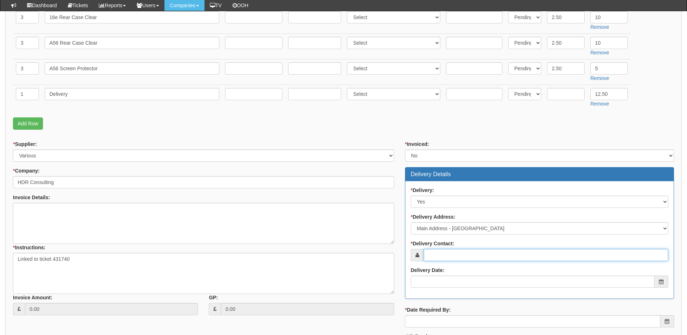
click at [435, 257] on input "* Delivery Contact:" at bounding box center [546, 255] width 244 height 12
type input "Samuel Spinu"
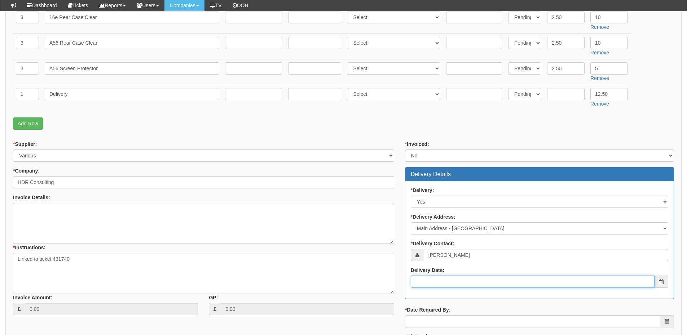
click at [437, 287] on input "Delivery Date:" at bounding box center [533, 282] width 244 height 12
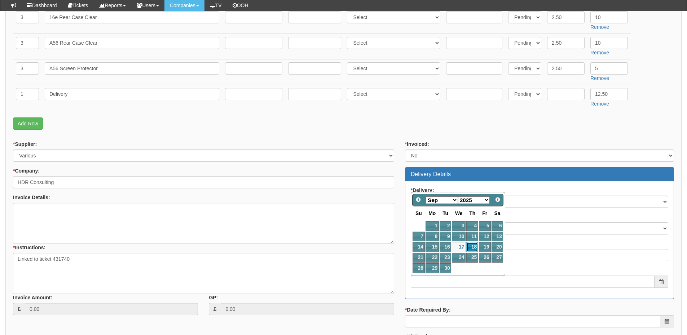
click at [473, 248] on link "18" at bounding box center [472, 247] width 12 height 10
type input "[DATE]"
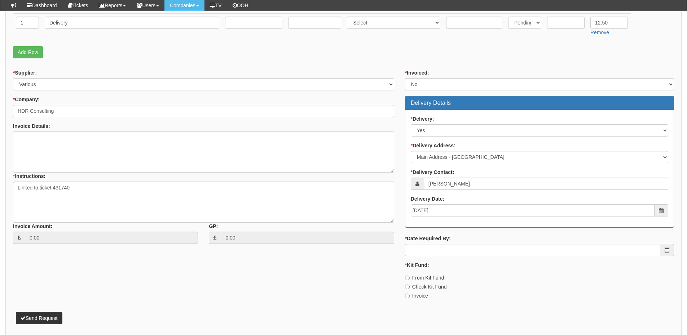
scroll to position [360, 0]
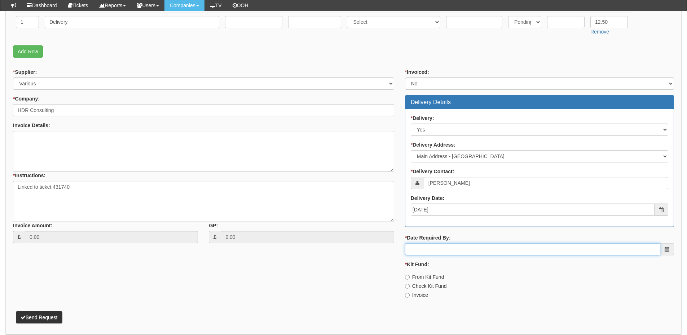
click at [463, 248] on input "* Date Required By:" at bounding box center [532, 249] width 255 height 12
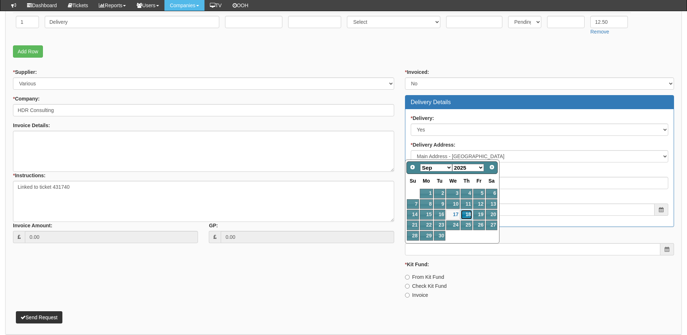
click at [467, 220] on link "18" at bounding box center [466, 215] width 12 height 10
type input "[DATE]"
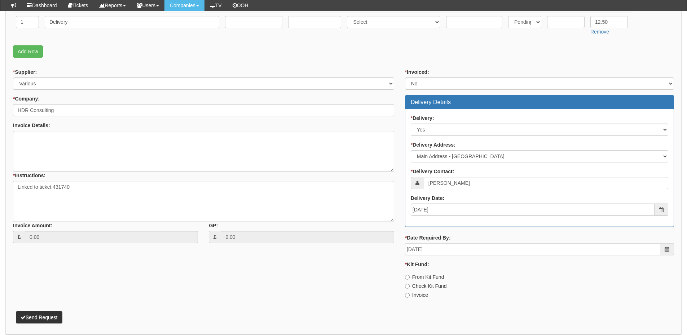
drag, startPoint x: 422, startPoint y: 296, endPoint x: 388, endPoint y: 288, distance: 34.4
click at [422, 296] on label "Invoice" at bounding box center [416, 295] width 23 height 7
click at [409, 296] on input "Invoice" at bounding box center [407, 295] width 5 height 5
radio input "true"
click at [50, 312] on button "Send Request" at bounding box center [39, 317] width 46 height 12
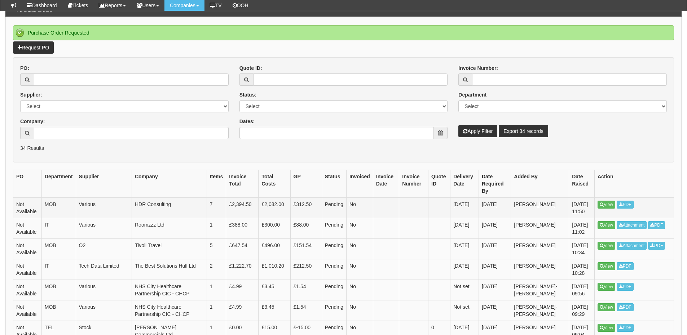
scroll to position [72, 0]
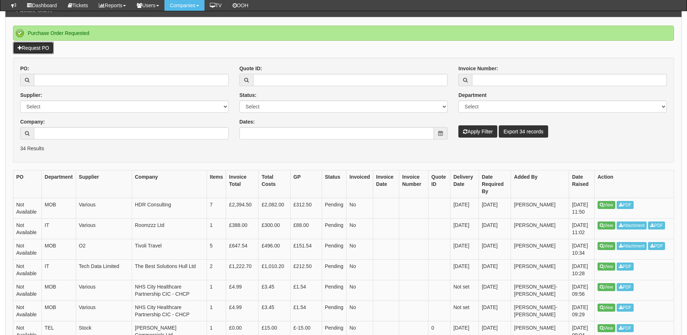
click at [45, 48] on link "Request PO" at bounding box center [33, 48] width 41 height 12
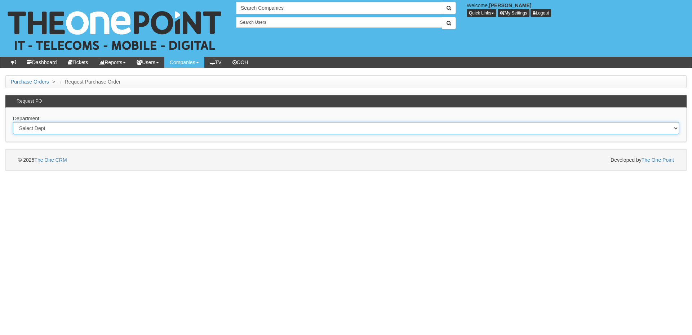
click at [147, 126] on select "Select Dept Digital Internal IT Mobiles Marketing Telecoms" at bounding box center [346, 128] width 666 height 12
select select "?pipeID=&dept=IT"
click at [13, 122] on select "Select Dept Digital Internal IT Mobiles Marketing Telecoms" at bounding box center [346, 128] width 666 height 12
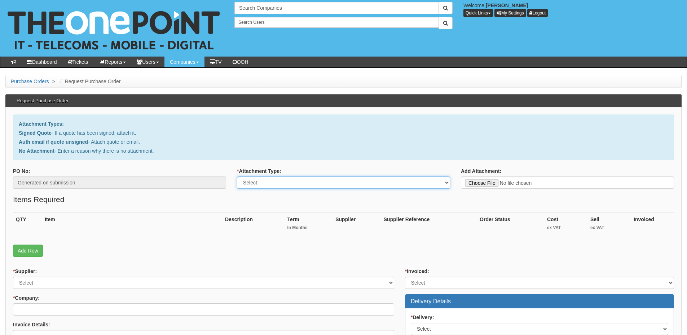
click at [289, 184] on select "Select Signed Quote Auth email with quote if unsigned No Attachment" at bounding box center [343, 183] width 213 height 12
select select "Signed Quote"
click at [237, 177] on select "Select Signed Quote Auth email with quote if unsigned No Attachment" at bounding box center [343, 183] width 213 height 12
type input "C:\fakepath\Plas tech - Barcode Prof. .pdf"
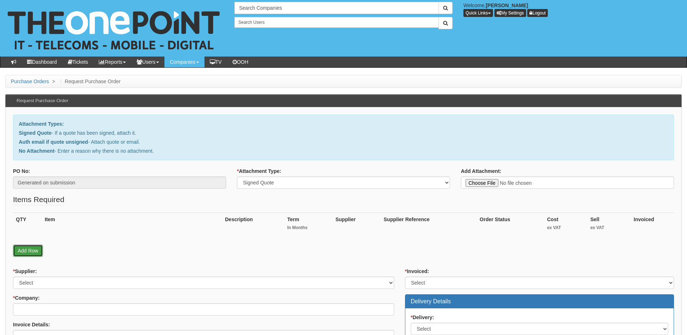
click at [35, 252] on link "Add Row" at bounding box center [28, 251] width 30 height 12
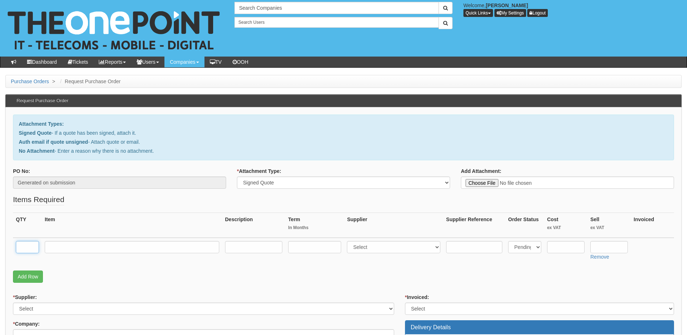
click at [31, 250] on input "text" at bounding box center [27, 247] width 23 height 12
type input "1"
click at [50, 253] on input "text" at bounding box center [132, 247] width 174 height 12
paste input "Barcode Prof. for Reporting Services Basic Ed. OEM Developer Lic. -License subs…"
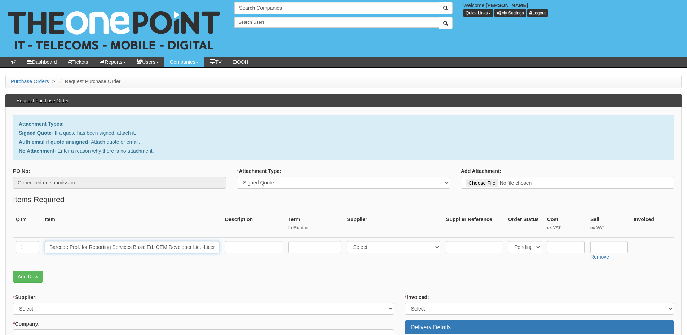
scroll to position [0, 54]
type input "Barcode Prof. for Reporting Services Basic Ed. OEM Developer Lic. -License subs…"
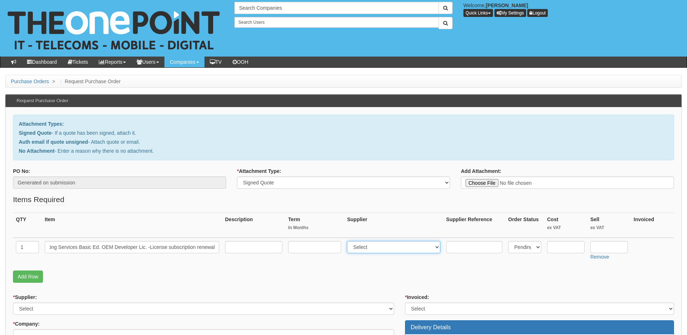
click at [369, 248] on select "Select 123 REG.co.uk 1Password 3 4Gon AA Jones Electric Ltd Abzorb Access Group…" at bounding box center [393, 247] width 93 height 12
select select "124"
click at [349, 241] on select "Select 123 REG.co.uk 1Password 3 4Gon AA Jones Electric Ltd Abzorb Access Group…" at bounding box center [393, 247] width 93 height 12
click at [599, 244] on input "text" at bounding box center [608, 247] width 37 height 12
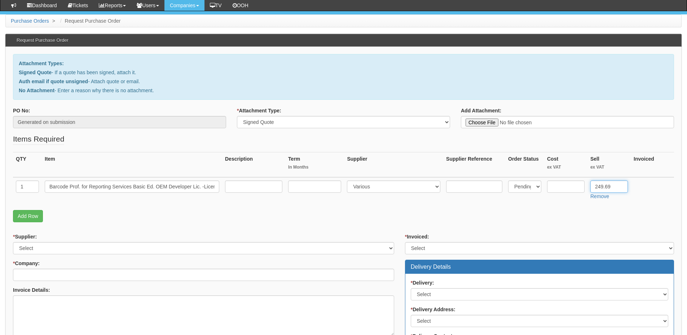
scroll to position [108, 0]
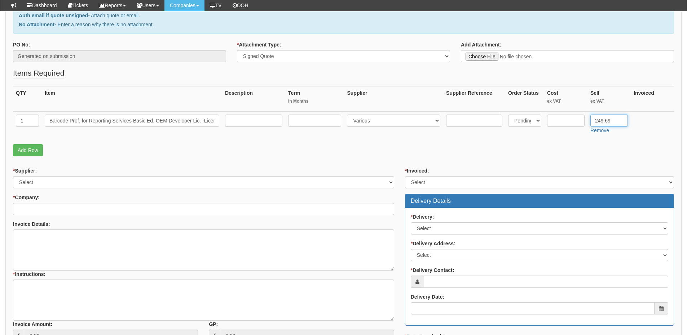
type input "249.69"
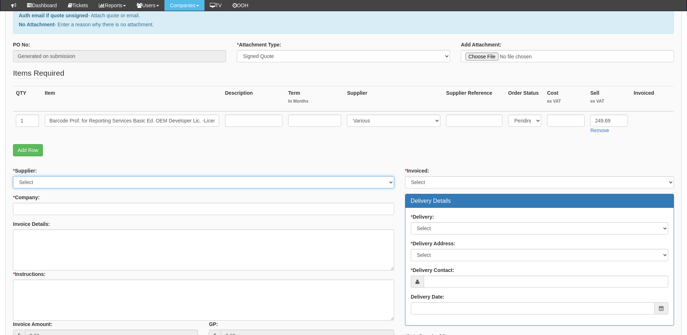
click at [76, 184] on select "Select 123 REG.co.uk 1Password 3 4Gon AA Jones Electric Ltd Abzorb Access Group…" at bounding box center [203, 182] width 381 height 12
select select "124"
click at [13, 176] on select "Select 123 REG.co.uk 1Password 3 4Gon AA Jones Electric Ltd Abzorb Access Group…" at bounding box center [203, 182] width 381 height 12
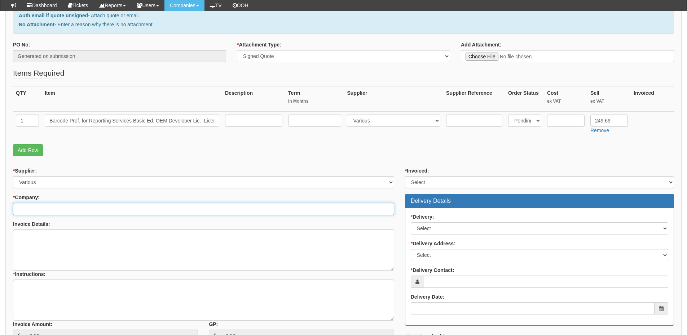
click at [64, 209] on input "* Company:" at bounding box center [203, 209] width 381 height 12
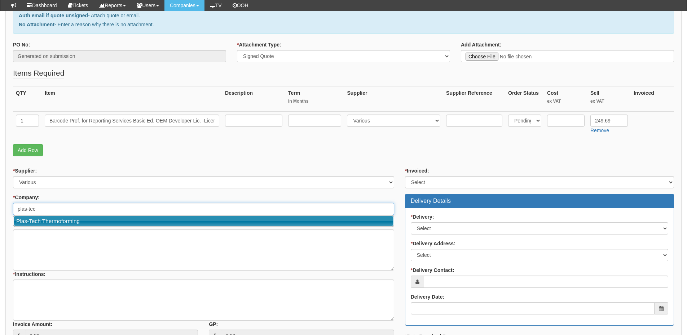
click at [79, 222] on link "Plas-Tech Thermoforming" at bounding box center [204, 221] width 380 height 10
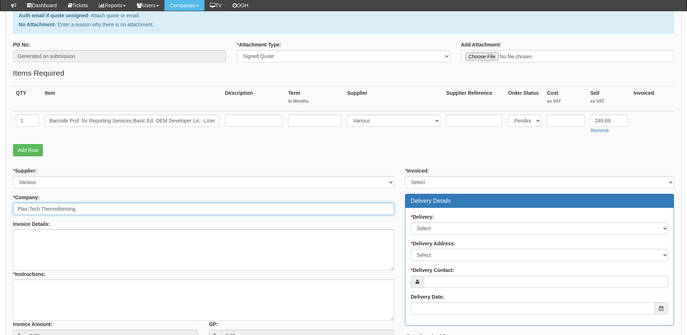
type input "Plas-Tech Thermoforming"
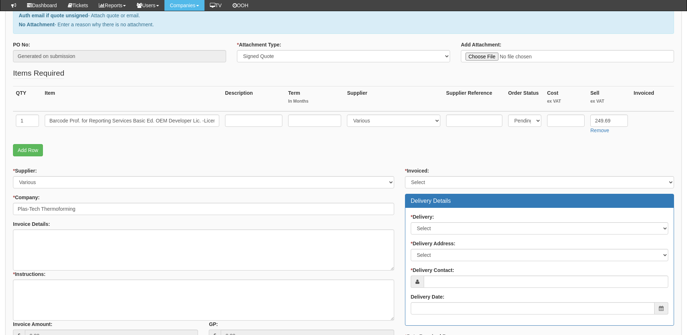
click at [429, 176] on div "* Invoiced: Select Yes No N/A STB (part of order)" at bounding box center [539, 177] width 269 height 21
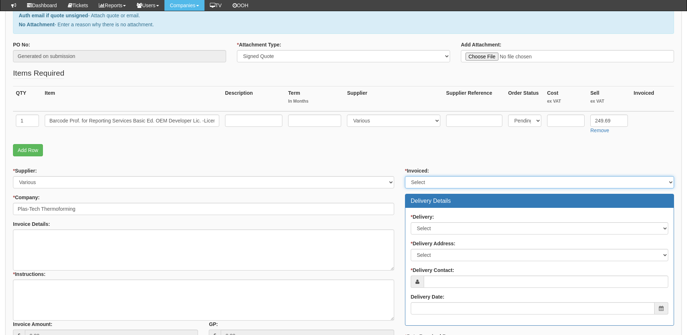
click at [420, 187] on select "Select Yes No N/A STB (part of order)" at bounding box center [539, 182] width 269 height 12
select select "2"
click at [405, 176] on select "Select Yes No N/A STB (part of order)" at bounding box center [539, 182] width 269 height 12
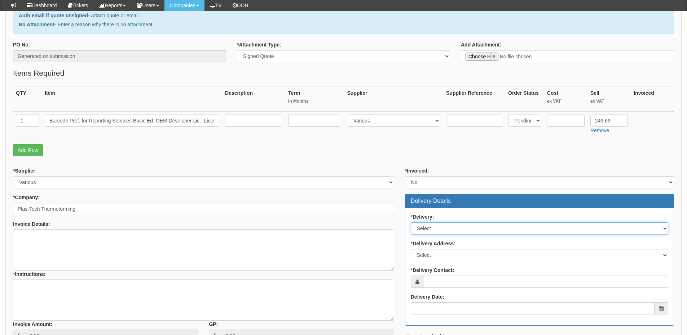
click at [424, 231] on select "Select No Not Applicable Yes" at bounding box center [539, 228] width 257 height 12
select select "3"
click at [411, 222] on select "Select No Not Applicable Yes" at bounding box center [539, 228] width 257 height 12
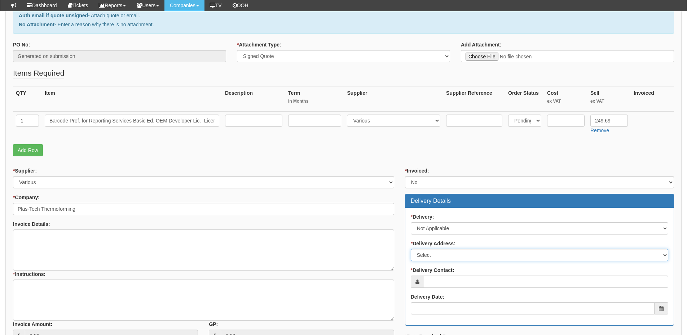
drag, startPoint x: 429, startPoint y: 256, endPoint x: 429, endPoint y: 260, distance: 4.7
click at [429, 256] on select "Select Not Applicable Main Address - YO25 8EJ Other" at bounding box center [539, 255] width 257 height 12
select select "N/A"
click at [411, 249] on select "Select Not Applicable Main Address - YO25 8EJ Other" at bounding box center [539, 255] width 257 height 12
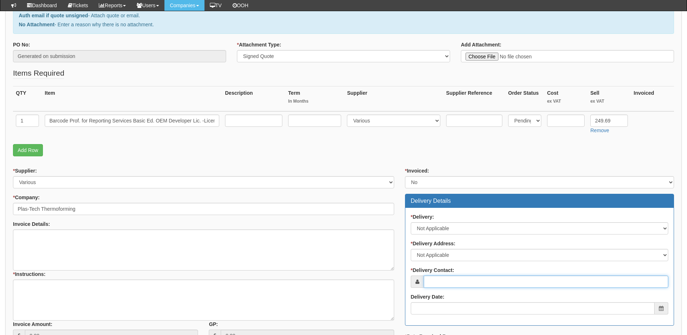
click at [474, 285] on input "* Delivery Contact:" at bounding box center [546, 282] width 244 height 12
paste input "mark Wilson"
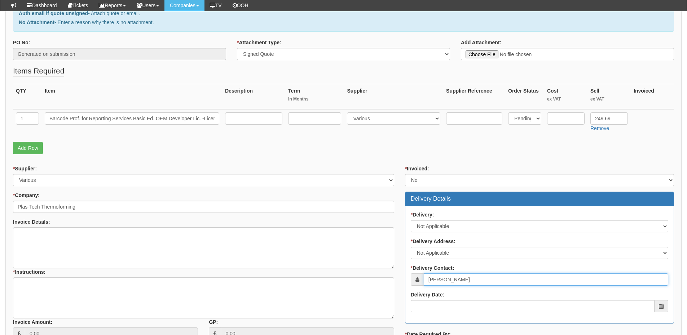
scroll to position [216, 0]
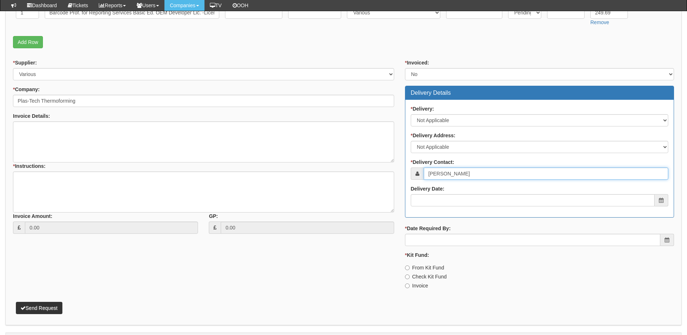
type input "mark Wilson"
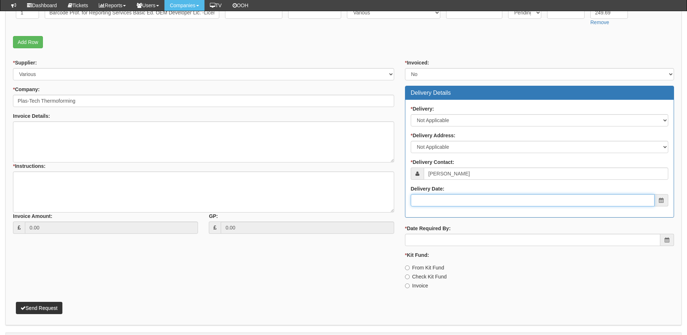
click at [447, 204] on input "Delivery Date:" at bounding box center [533, 200] width 244 height 12
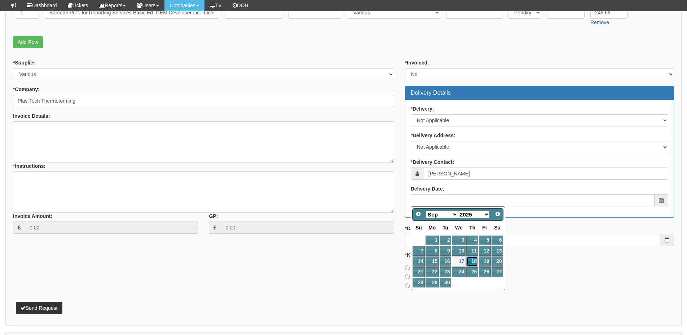
click at [471, 260] on link "18" at bounding box center [472, 262] width 12 height 10
type input "2025-09-18"
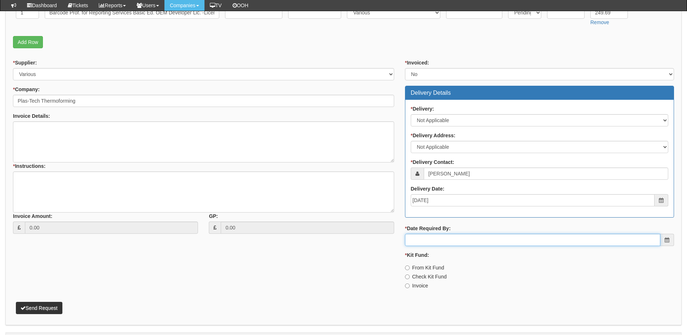
click at [462, 238] on input "* Date Required By:" at bounding box center [532, 240] width 255 height 12
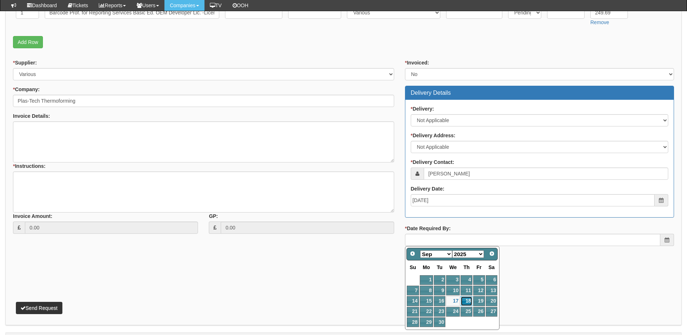
click at [466, 301] on link "18" at bounding box center [466, 301] width 12 height 10
type input "2025-09-18"
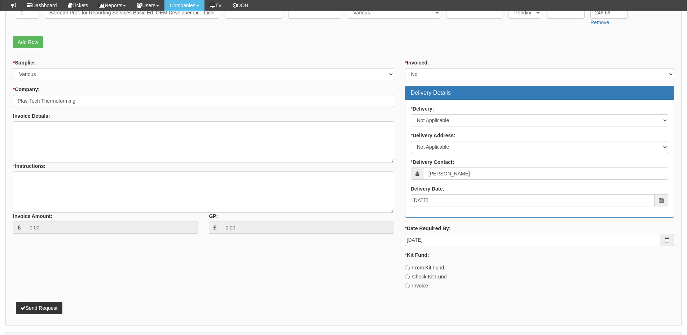
click at [420, 285] on label "Invoice" at bounding box center [416, 285] width 23 height 7
click at [409, 285] on input "Invoice" at bounding box center [407, 286] width 5 height 5
radio input "true"
click at [75, 187] on textarea "* Instructions:" at bounding box center [203, 192] width 381 height 41
type textarea "Renewal"
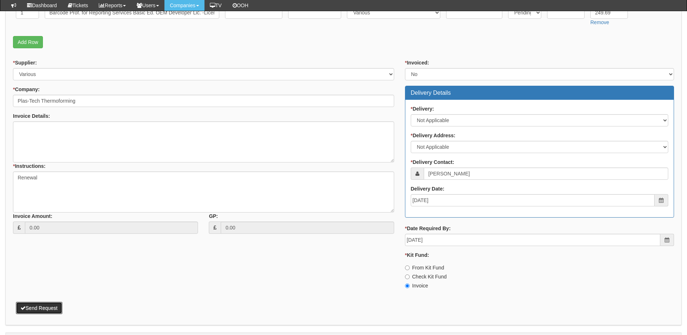
click at [38, 309] on button "Send Request" at bounding box center [39, 308] width 46 height 12
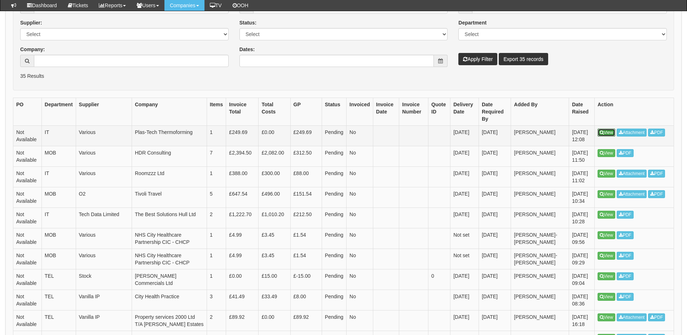
scroll to position [36, 0]
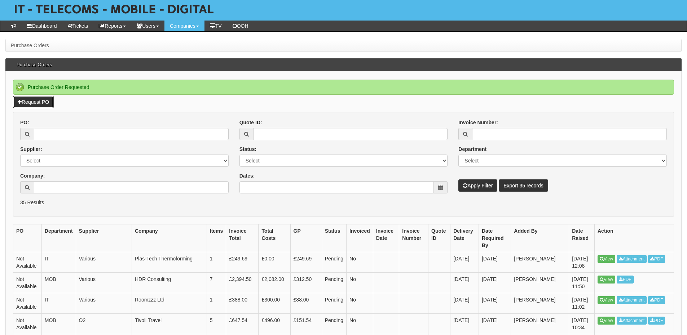
click at [41, 101] on link "Request PO" at bounding box center [33, 102] width 41 height 12
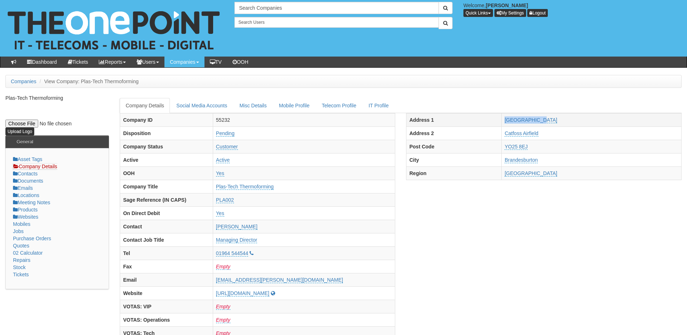
drag, startPoint x: 526, startPoint y: 120, endPoint x: 566, endPoint y: 120, distance: 40.0
click at [566, 120] on tr "Address 1 Heyford House" at bounding box center [543, 119] width 275 height 13
copy tr "Heyford House"
drag, startPoint x: 510, startPoint y: 129, endPoint x: 570, endPoint y: 136, distance: 60.3
click at [570, 136] on tr "Address 2 Catfoss Airfield" at bounding box center [543, 133] width 275 height 13
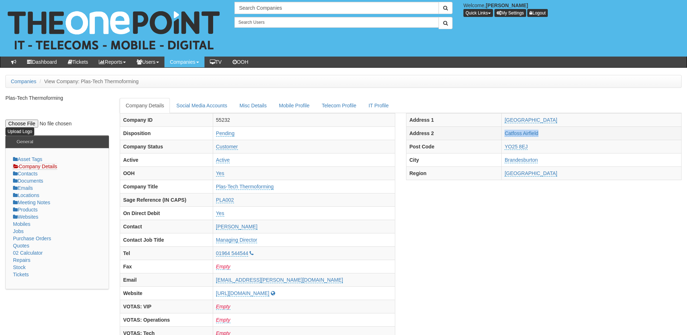
click at [570, 136] on td "Catfoss Airfield" at bounding box center [591, 133] width 180 height 13
drag, startPoint x: 522, startPoint y: 133, endPoint x: 585, endPoint y: 133, distance: 62.4
click at [585, 133] on tr "Address 2 Catfoss Airfield" at bounding box center [543, 133] width 275 height 13
copy tr "Catfoss Airfield"
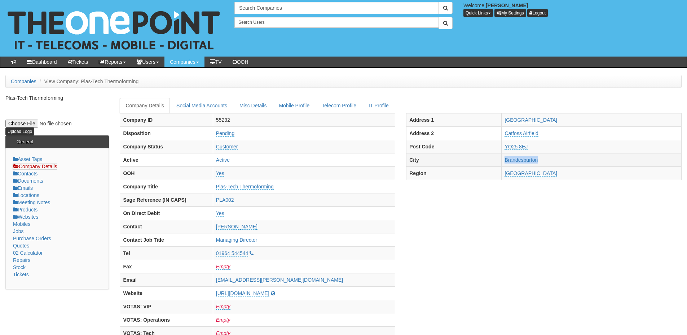
drag, startPoint x: 524, startPoint y: 159, endPoint x: 573, endPoint y: 161, distance: 49.1
click at [573, 161] on tr "City Brandesburton" at bounding box center [543, 159] width 275 height 13
copy tr "Brandesburton"
drag, startPoint x: 524, startPoint y: 145, endPoint x: 581, endPoint y: 145, distance: 57.7
click at [581, 145] on tr "Post Code YO25 8EJ" at bounding box center [543, 146] width 275 height 13
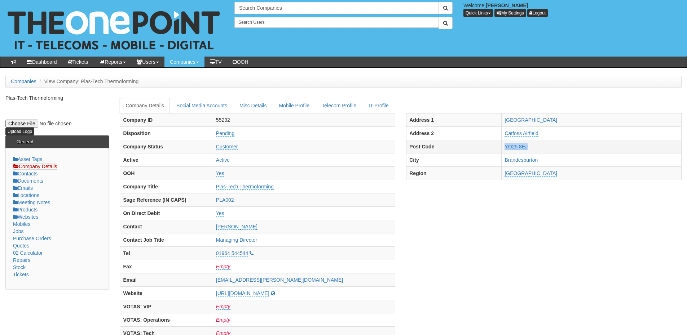
copy tr "YO25 8EJ"
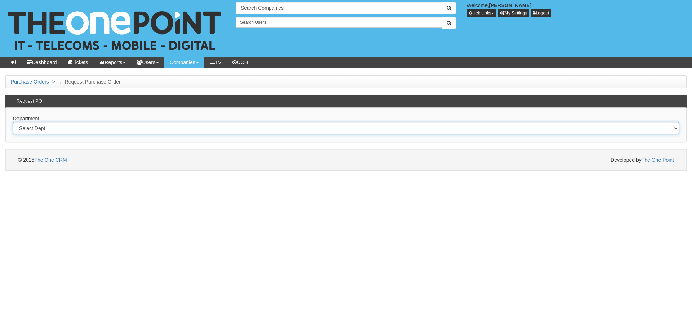
click at [123, 133] on select "Select Dept Digital Internal IT Mobiles Marketing Telecoms" at bounding box center [346, 128] width 666 height 12
select select "?pipeID=&dept=IT"
click at [13, 122] on select "Select Dept Digital Internal IT Mobiles Marketing Telecoms" at bounding box center [346, 128] width 666 height 12
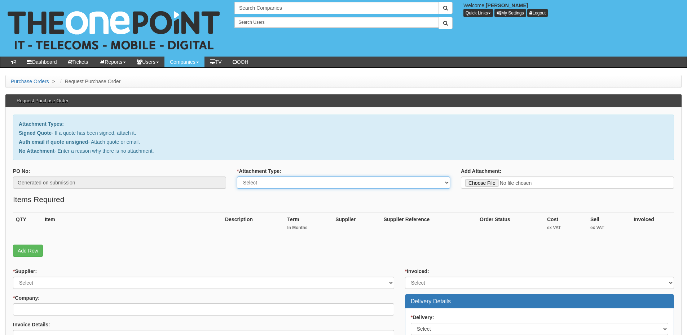
drag, startPoint x: 293, startPoint y: 183, endPoint x: 293, endPoint y: 188, distance: 4.7
click at [293, 183] on select "Select Signed Quote Auth email with quote if unsigned No Attachment" at bounding box center [343, 183] width 213 height 12
select select "No Attachment"
click at [237, 177] on select "Select Signed Quote Auth email with quote if unsigned No Attachment" at bounding box center [343, 183] width 213 height 12
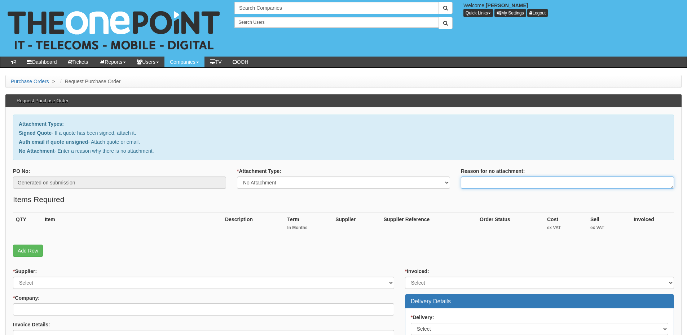
click at [474, 182] on textarea "Reason for no attachment:" at bounding box center [567, 183] width 213 height 12
click at [532, 184] on textarea "Linked to ticket 431315" at bounding box center [567, 183] width 213 height 12
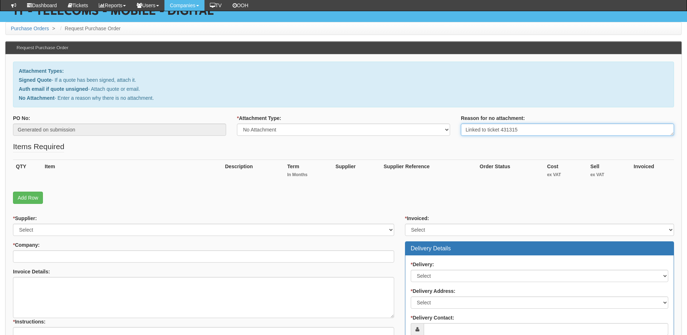
scroll to position [72, 0]
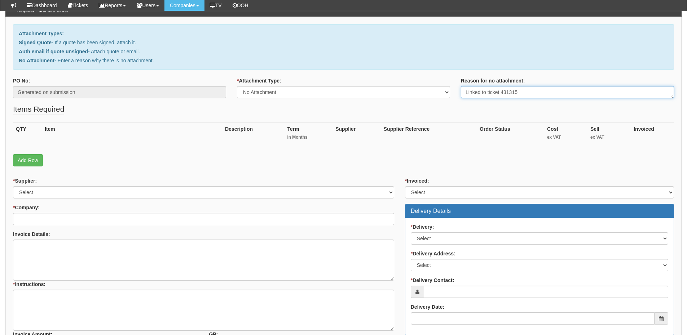
type textarea "Linked to ticket 431315"
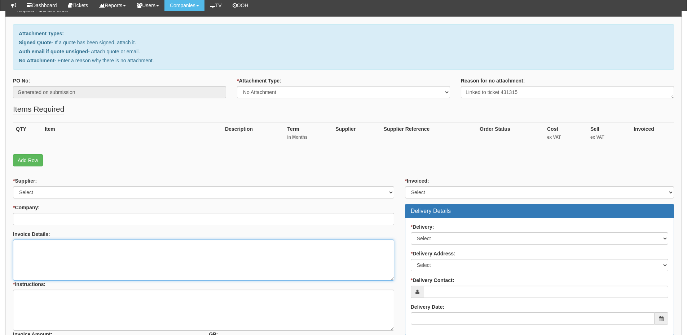
click at [117, 272] on textarea "Invoice Details:" at bounding box center [203, 260] width 381 height 41
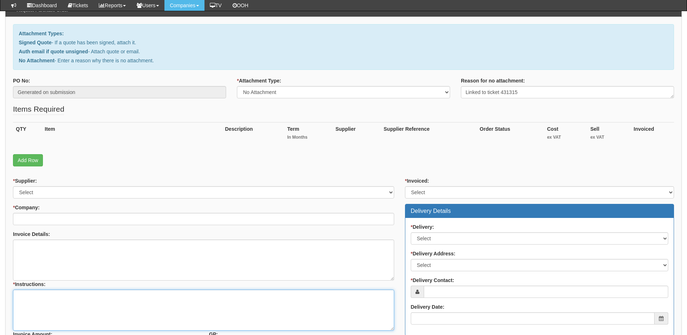
click at [99, 300] on textarea "* Instructions:" at bounding box center [203, 310] width 381 height 41
paste textarea "Linked to ticket 431315"
type textarea "Linked to ticket 431315"
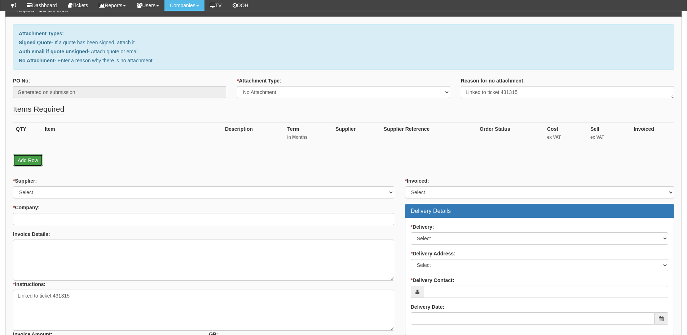
click at [30, 158] on link "Add Row" at bounding box center [28, 160] width 30 height 12
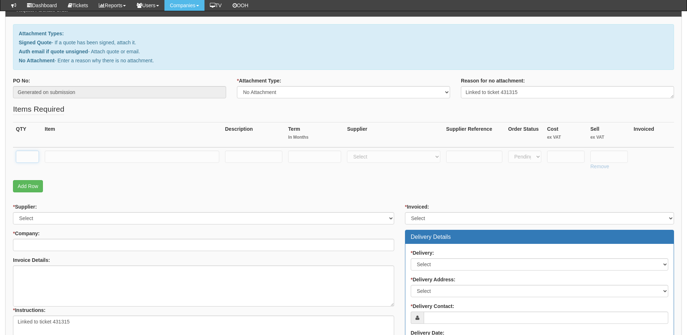
click at [28, 156] on input "text" at bounding box center [27, 157] width 23 height 12
type input "1"
click at [65, 156] on input "text" at bounding box center [132, 157] width 174 height 12
type input "Business Basic"
click at [364, 154] on select "Select 123 [DOMAIN_NAME] 1Password 3 4Gon [PERSON_NAME] Electric Ltd Abzorb Acc…" at bounding box center [393, 157] width 93 height 12
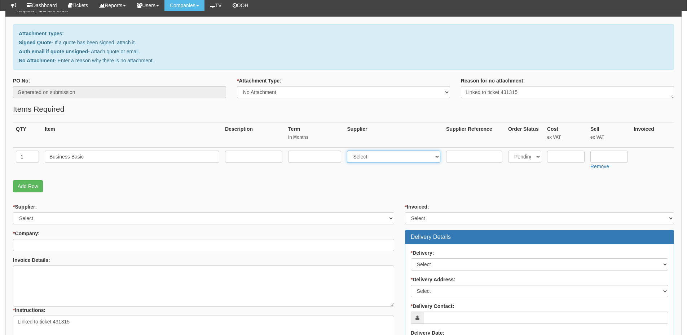
select select "291"
click at [349, 151] on select "Select 123 [DOMAIN_NAME] 1Password 3 4Gon [PERSON_NAME] Electric Ltd Abzorb Acc…" at bounding box center [393, 157] width 93 height 12
click at [316, 157] on input "text" at bounding box center [314, 157] width 53 height 12
type input "12"
click at [262, 155] on input "text" at bounding box center [253, 157] width 57 height 12
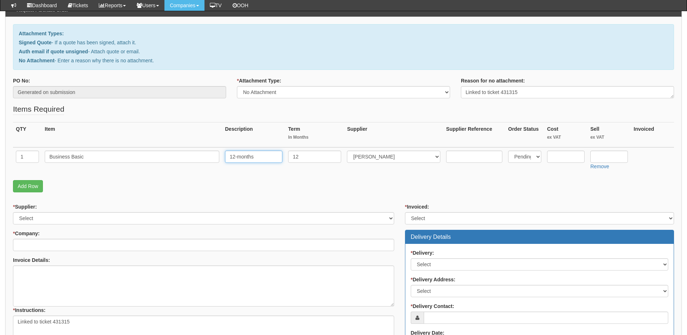
type input "12-months"
click at [600, 157] on input "text" at bounding box center [608, 157] width 37 height 12
type input "4.60"
click at [556, 155] on input "text" at bounding box center [565, 157] width 37 height 12
type input "3.75"
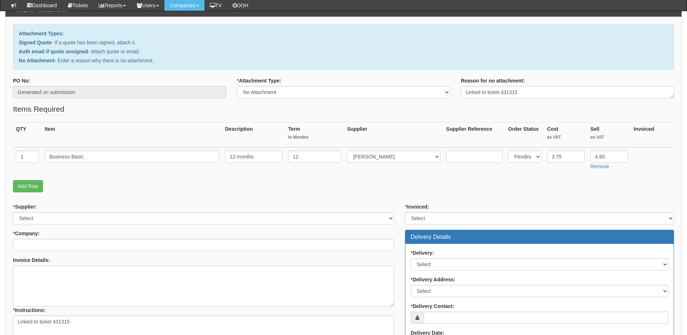
click at [127, 210] on div "* Supplier: Select 123 REG.co.uk 1Password 3 4Gon AA Jones Electric Ltd Abzorb …" at bounding box center [203, 213] width 381 height 21
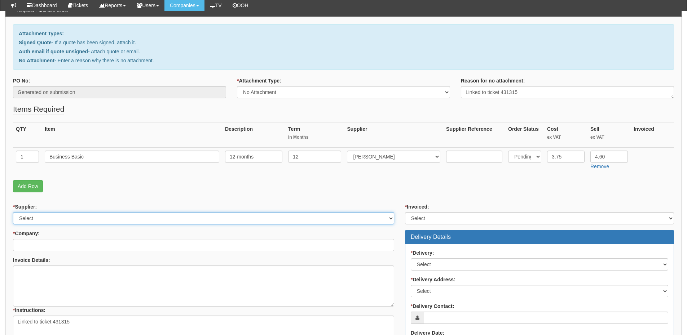
click at [126, 215] on select "Select 123 REG.co.uk 1Password 3 4Gon AA Jones Electric Ltd Abzorb Access Group…" at bounding box center [203, 218] width 381 height 12
select select "291"
click at [13, 212] on select "Select 123 REG.co.uk 1Password 3 4Gon AA Jones Electric Ltd Abzorb Access Group…" at bounding box center [203, 218] width 381 height 12
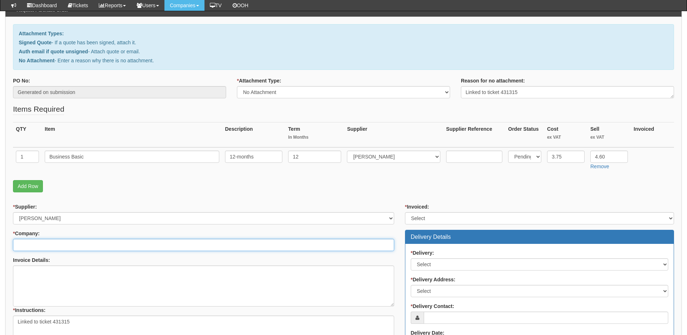
click at [100, 245] on input "* Company:" at bounding box center [203, 245] width 381 height 12
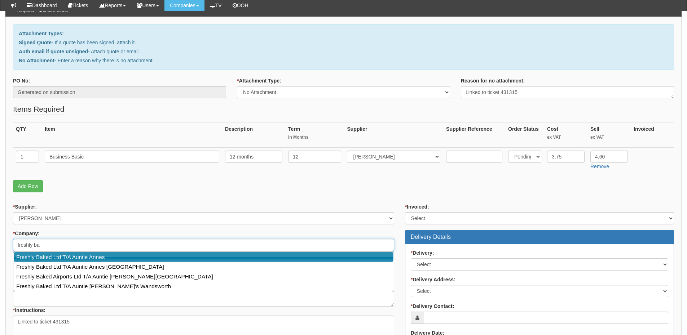
click at [88, 255] on link "Freshly Baked Ltd T/A Auntie Annes" at bounding box center [204, 257] width 380 height 10
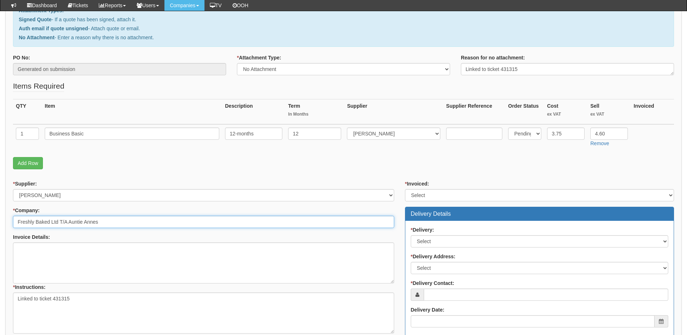
scroll to position [108, 0]
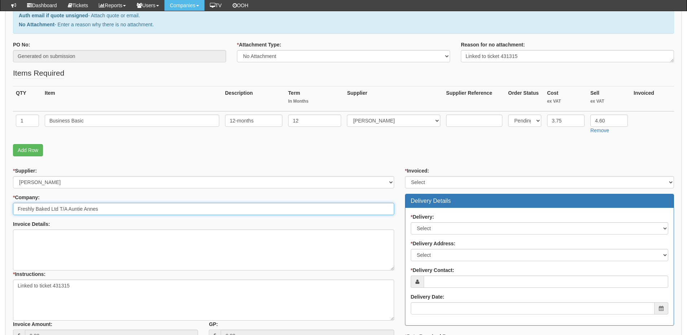
type input "Freshly Baked Ltd T/A Auntie Annes"
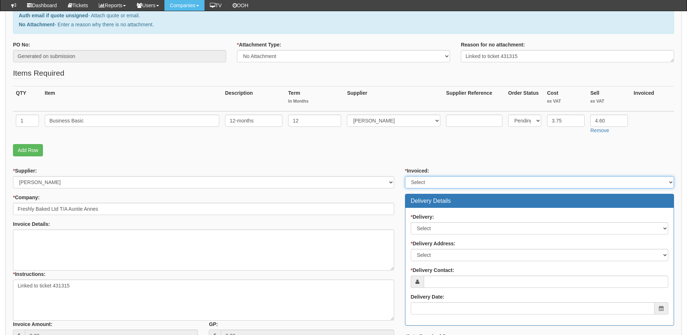
click at [416, 184] on select "Select Yes No N/A STB (part of order)" at bounding box center [539, 182] width 269 height 12
select select "2"
click at [405, 176] on select "Select Yes No N/A STB (part of order)" at bounding box center [539, 182] width 269 height 12
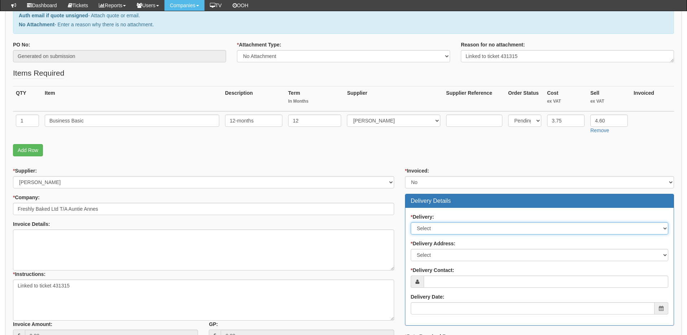
click at [426, 224] on select "Select No Not Applicable Yes" at bounding box center [539, 228] width 257 height 12
click at [411, 222] on select "Select No Not Applicable Yes" at bounding box center [539, 228] width 257 height 12
click at [435, 229] on select "Select No Not Applicable Yes" at bounding box center [539, 228] width 257 height 12
select select "3"
click at [411, 222] on select "Select No Not Applicable Yes" at bounding box center [539, 228] width 257 height 12
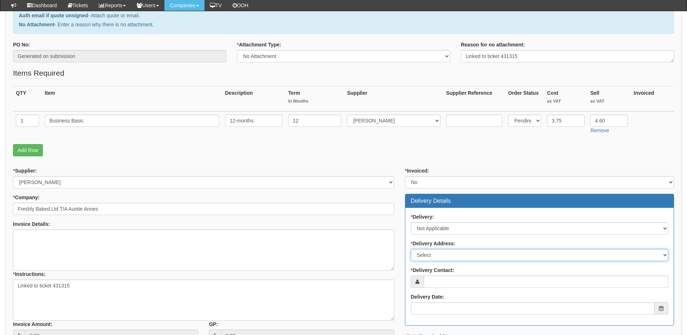
click at [436, 256] on select "Select Not Applicable Main Address - HP5 1SD Pretzel Logic UK Limited T/A Aunti…" at bounding box center [539, 255] width 257 height 12
select select "N/A"
click at [411, 249] on select "Select Not Applicable Main Address - HP5 1SD Pretzel Logic UK Limited T/A Aunti…" at bounding box center [539, 255] width 257 height 12
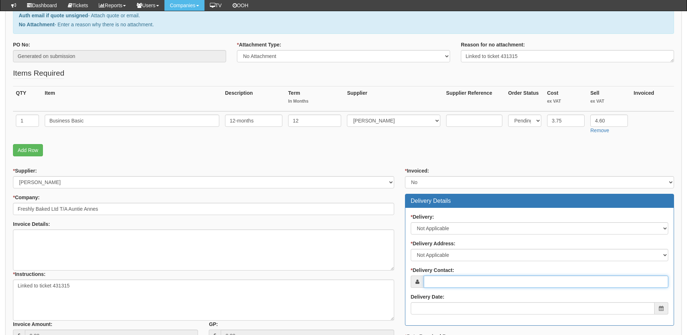
click at [436, 284] on input "* Delivery Contact:" at bounding box center [546, 282] width 244 height 12
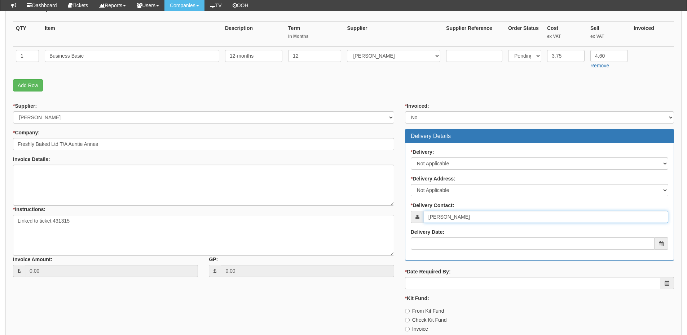
scroll to position [180, 0]
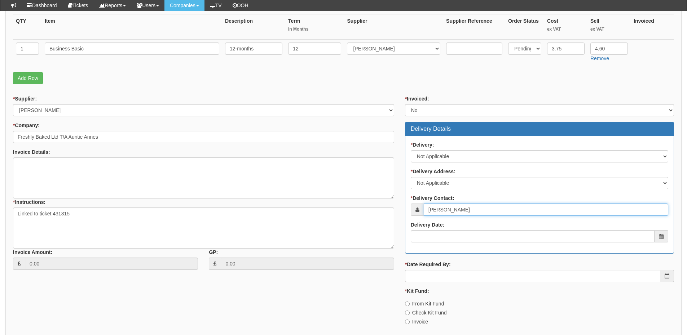
type input "Craig Watson"
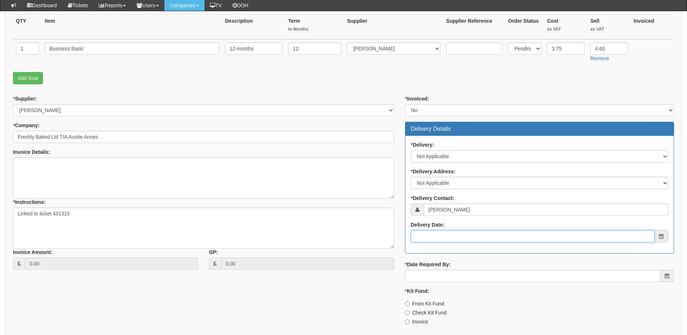
click at [448, 232] on input "Delivery Date:" at bounding box center [533, 236] width 244 height 12
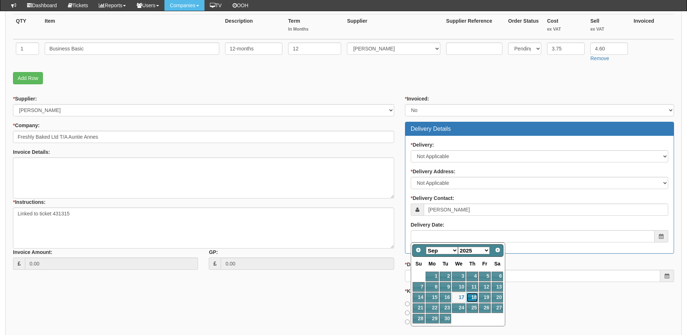
click at [471, 300] on link "18" at bounding box center [472, 298] width 12 height 10
type input "2025-09-18"
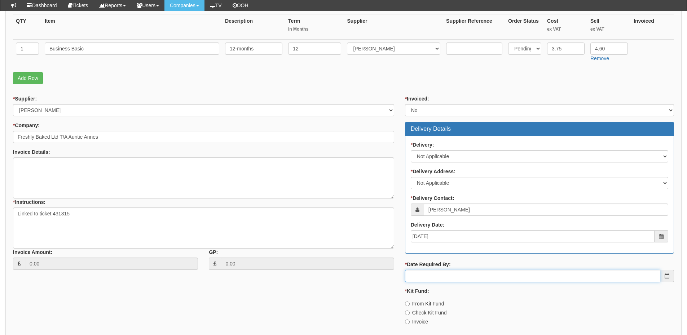
click at [470, 280] on input "* Date Required By:" at bounding box center [532, 276] width 255 height 12
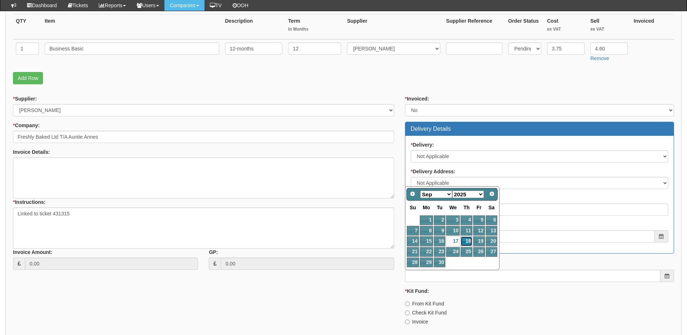
click at [467, 241] on link "18" at bounding box center [466, 241] width 12 height 10
type input "2025-09-18"
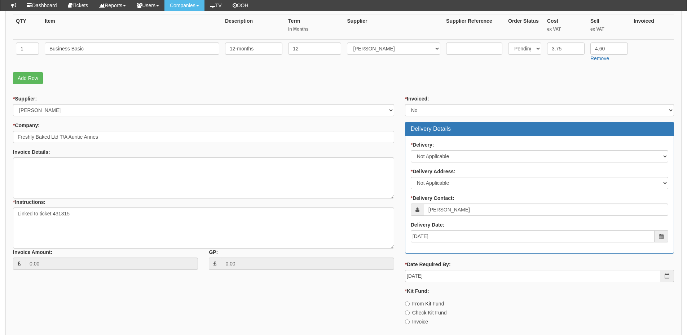
click at [418, 321] on label "Invoice" at bounding box center [416, 321] width 23 height 7
click at [409, 321] on input "Invoice" at bounding box center [407, 322] width 5 height 5
radio input "true"
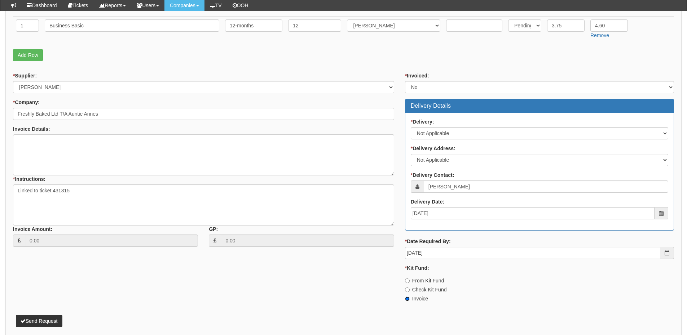
scroll to position [216, 0]
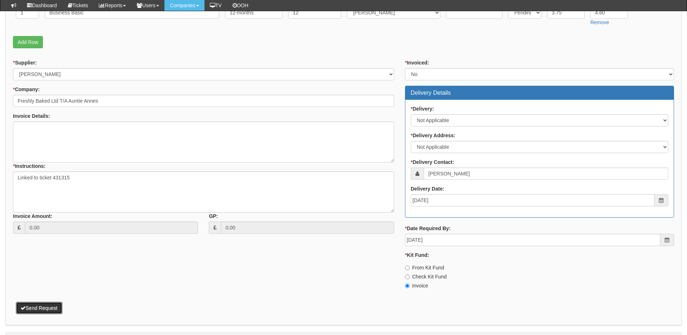
click at [59, 304] on button "Send Request" at bounding box center [39, 308] width 46 height 12
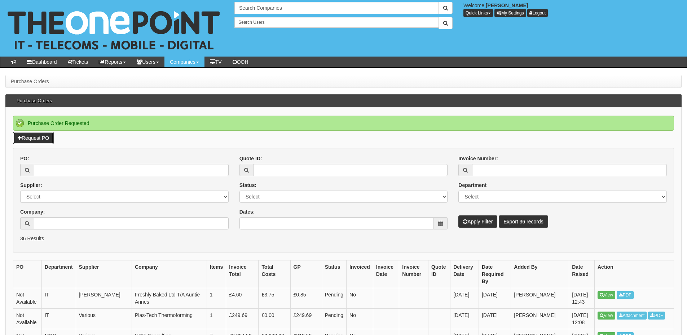
click at [37, 140] on link "Request PO" at bounding box center [33, 138] width 41 height 12
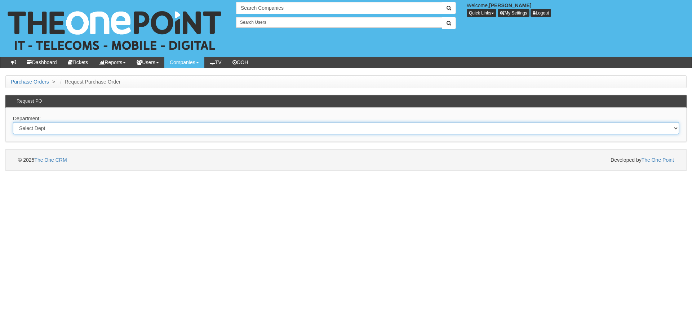
click at [113, 130] on select "Select Dept Digital Internal IT Mobiles Marketing Telecoms" at bounding box center [346, 128] width 666 height 12
select select "?pipeID=&dept=IT"
click at [13, 122] on select "Select Dept Digital Internal IT Mobiles Marketing Telecoms" at bounding box center [346, 128] width 666 height 12
click at [157, 133] on select "Select Dept Digital Internal IT Mobiles Marketing Telecoms" at bounding box center [346, 128] width 666 height 12
select select "?pipeID=&dept=MOB"
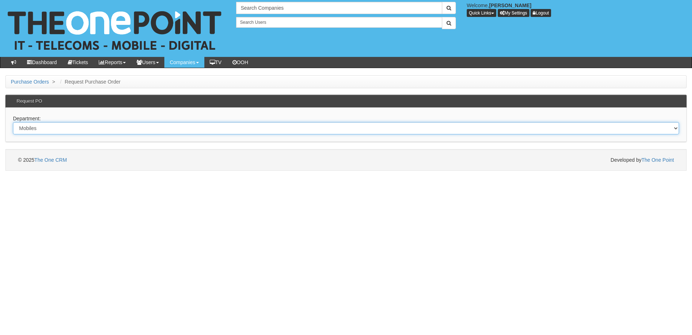
click at [13, 122] on select "Select Dept Digital Internal IT Mobiles Marketing Telecoms" at bounding box center [346, 128] width 666 height 12
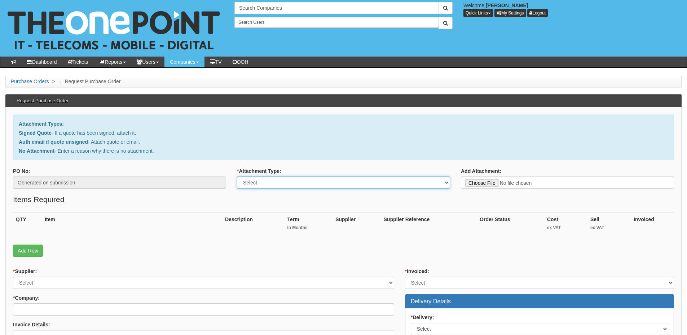
drag, startPoint x: 261, startPoint y: 185, endPoint x: 259, endPoint y: 189, distance: 4.4
click at [261, 185] on select "Select Signed Quote Auth email with quote if unsigned No Attachment" at bounding box center [343, 183] width 213 height 12
select select "Signed Quote"
click at [237, 177] on select "Select Signed Quote Auth email with quote if unsigned No Attachment" at bounding box center [343, 183] width 213 height 12
type input "C:\fakepath\Humberside Machinery - Mobile Renewal (copy) (1).pdf"
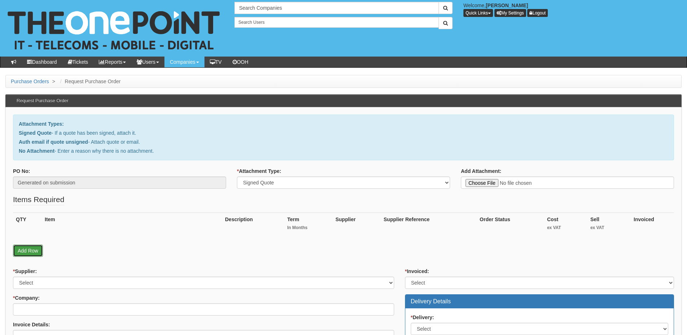
click at [32, 251] on link "Add Row" at bounding box center [28, 251] width 30 height 12
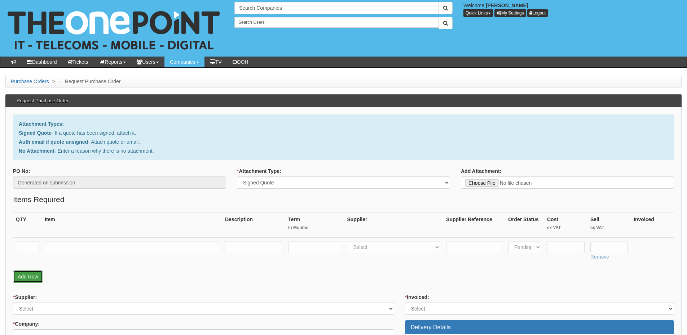
click at [31, 279] on link "Add Row" at bounding box center [28, 277] width 30 height 12
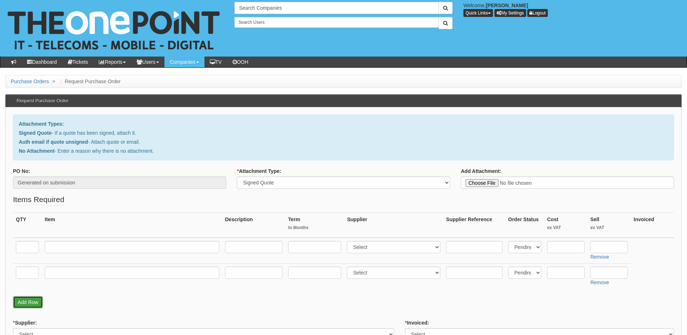
click at [37, 301] on link "Add Row" at bounding box center [28, 302] width 30 height 12
click at [28, 245] on input "text" at bounding box center [27, 247] width 23 height 12
type input "3"
click at [29, 265] on td at bounding box center [27, 276] width 29 height 26
click at [29, 266] on td at bounding box center [27, 276] width 29 height 26
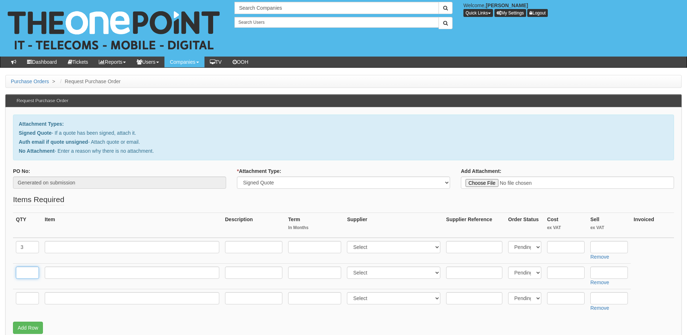
click at [28, 270] on input "text" at bounding box center [27, 273] width 23 height 12
type input "3"
click at [72, 247] on input "text" at bounding box center [132, 247] width 174 height 12
click at [137, 251] on input "text" at bounding box center [132, 247] width 174 height 12
paste input "Small busi‐ness 50GB"
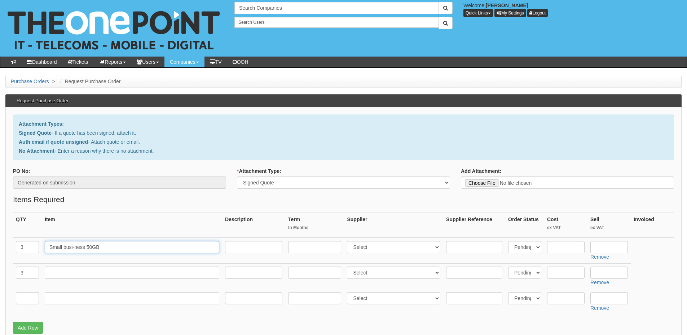
click at [74, 249] on input "Small busi‐ness 50GB" at bounding box center [132, 247] width 174 height 12
type input "Small business 50GB"
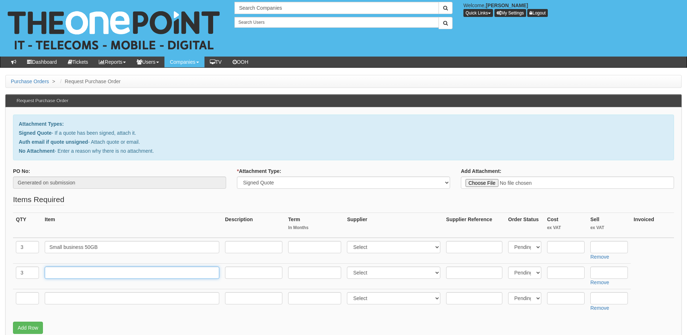
click at [74, 269] on input "text" at bounding box center [132, 273] width 174 height 12
click at [72, 264] on td at bounding box center [132, 276] width 180 height 26
click at [71, 273] on input "text" at bounding box center [132, 273] width 174 height 12
paste input "SmallBusiness 20GB"
click at [63, 273] on input "SmallBusiness 20GB" at bounding box center [132, 273] width 174 height 12
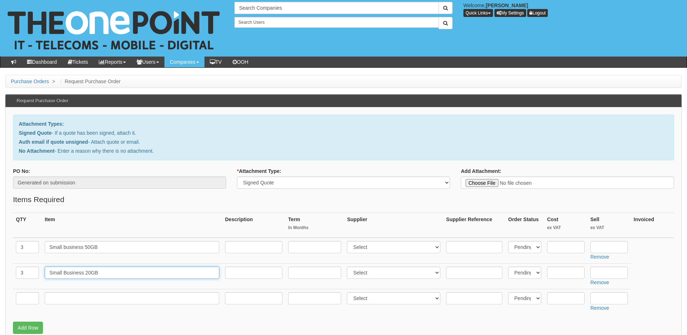
type input "Small Business 20GB"
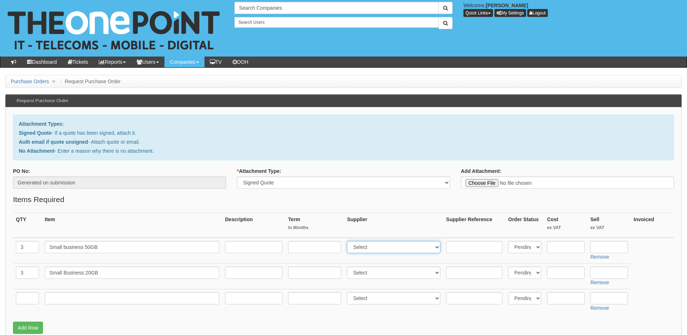
click at [371, 246] on select "Select 123 REG.co.uk 1Password 3 4Gon AA Jones Electric Ltd Abzorb Access Group…" at bounding box center [393, 247] width 93 height 12
select select "54"
click at [349, 241] on select "Select 123 REG.co.uk 1Password 3 4Gon AA Jones Electric Ltd Abzorb Access Group…" at bounding box center [393, 247] width 93 height 12
click at [364, 272] on select "Select 123 REG.co.uk 1Password 3 4Gon AA Jones Electric Ltd Abzorb Access Group…" at bounding box center [393, 273] width 93 height 12
select select "54"
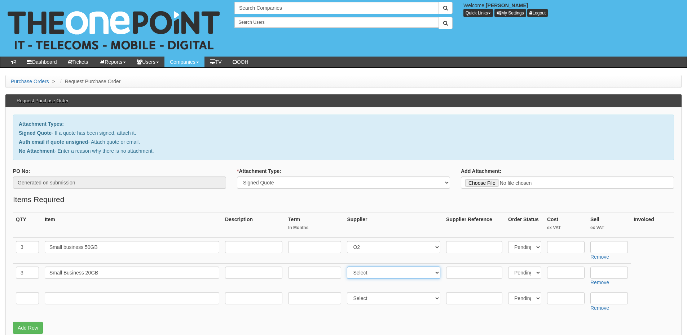
click at [349, 267] on select "Select 123 REG.co.uk 1Password 3 4Gon AA Jones Electric Ltd Abzorb Access Group…" at bounding box center [393, 273] width 93 height 12
click at [31, 300] on input "text" at bounding box center [27, 298] width 23 height 12
click at [301, 251] on input "text" at bounding box center [314, 247] width 53 height 12
type input "26"
click at [299, 270] on input "text" at bounding box center [314, 273] width 53 height 12
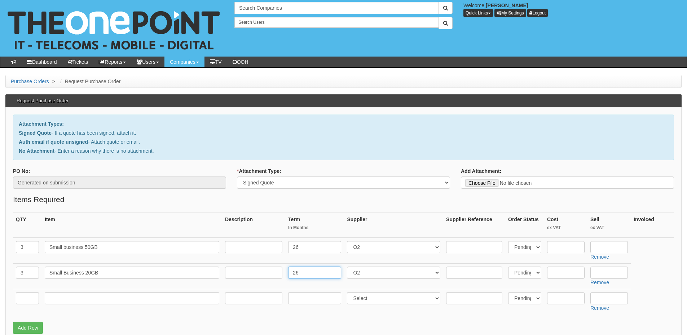
type input "26"
click at [26, 298] on input "text" at bounding box center [27, 298] width 23 height 12
type input "1"
click at [76, 302] on input "text" at bounding box center [132, 298] width 174 height 12
type input "Kit Fund"
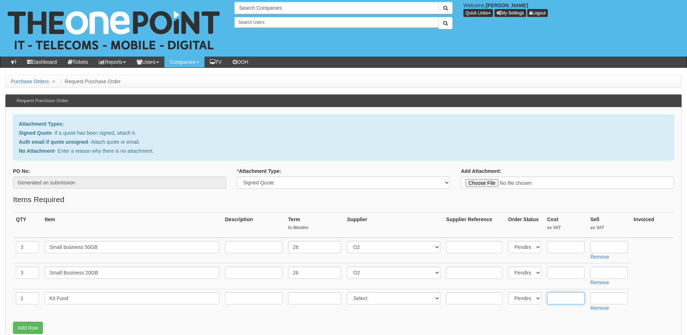
click at [560, 297] on input "text" at bounding box center [565, 298] width 37 height 12
type input "1838"
click at [246, 248] on input "text" at bounding box center [253, 247] width 57 height 12
click at [253, 277] on input "text" at bounding box center [253, 273] width 57 height 12
click at [234, 247] on input "£27 p/m" at bounding box center [253, 247] width 57 height 12
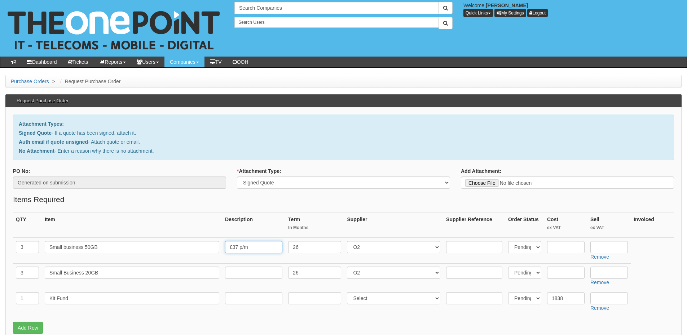
type input "£37 p/m"
click at [252, 272] on input "text" at bounding box center [253, 273] width 57 height 12
type input "£29.50 p/m"
click at [605, 244] on input "text" at bounding box center [608, 247] width 37 height 12
click at [606, 269] on input "text" at bounding box center [608, 273] width 37 height 12
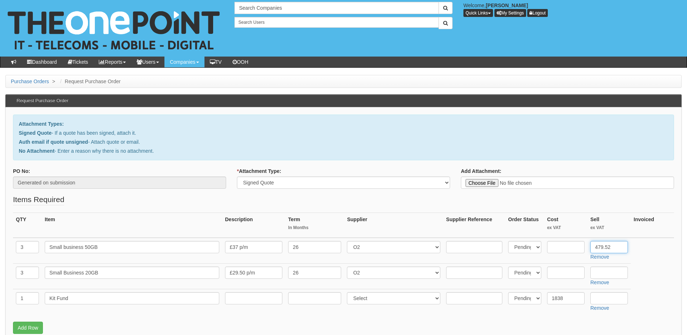
drag, startPoint x: 611, startPoint y: 247, endPoint x: 573, endPoint y: 251, distance: 38.0
click at [573, 251] on tr "3 Small business 50GB £37 p/m 26 Select 123 REG.co.uk 1Password 3 4Gon AA Jones…" at bounding box center [343, 251] width 661 height 26
type input "519.48"
click at [603, 269] on input "text" at bounding box center [608, 273] width 37 height 12
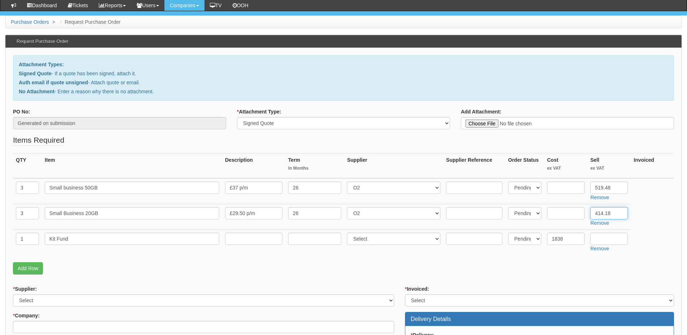
scroll to position [108, 0]
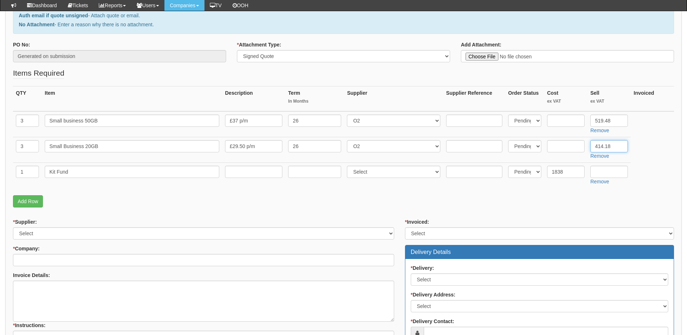
type input "414.18"
click at [89, 233] on select "Select 123 REG.co.uk 1Password 3 4Gon AA Jones Electric Ltd Abzorb Access Group…" at bounding box center [203, 233] width 381 height 12
select select "54"
click at [13, 227] on select "Select 123 REG.co.uk 1Password 3 4Gon AA Jones Electric Ltd Abzorb Access Group…" at bounding box center [203, 233] width 381 height 12
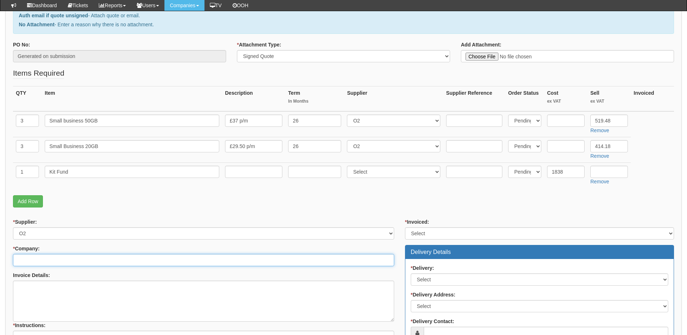
click at [45, 260] on input "* Company:" at bounding box center [203, 260] width 381 height 12
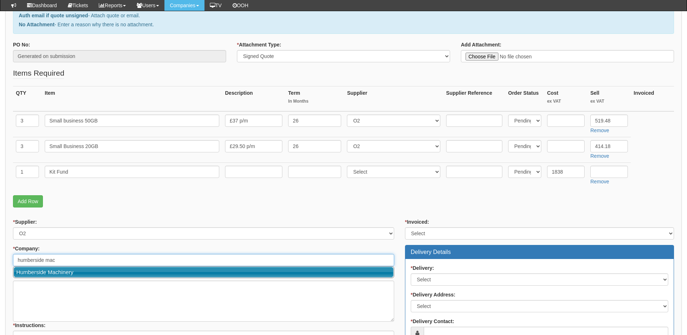
click at [82, 272] on link "Humberside Machinery" at bounding box center [204, 272] width 380 height 10
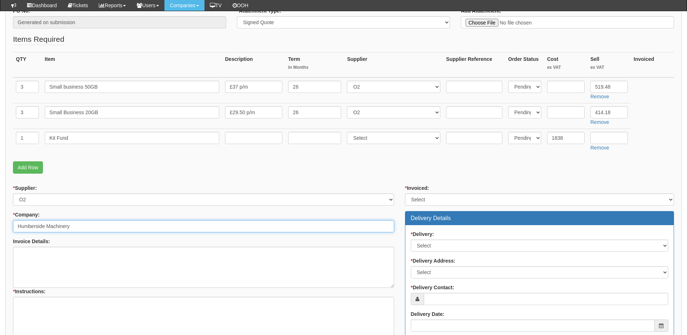
scroll to position [180, 0]
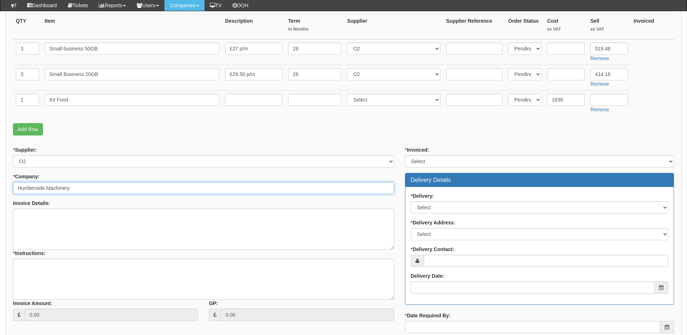
type input "Humberside Machinery"
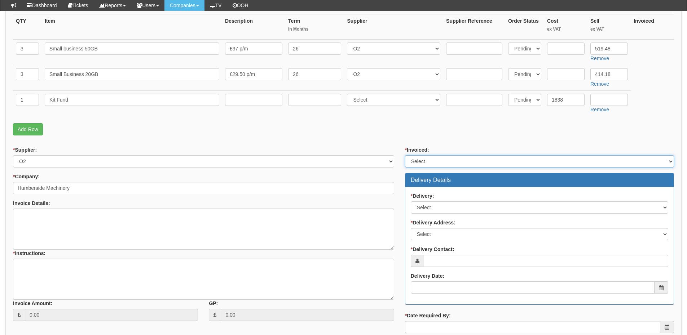
drag, startPoint x: 417, startPoint y: 163, endPoint x: 420, endPoint y: 167, distance: 5.5
click at [417, 163] on select "Select Yes No N/A STB (part of order)" at bounding box center [539, 161] width 269 height 12
select select "2"
click at [405, 155] on select "Select Yes No N/A STB (part of order)" at bounding box center [539, 161] width 269 height 12
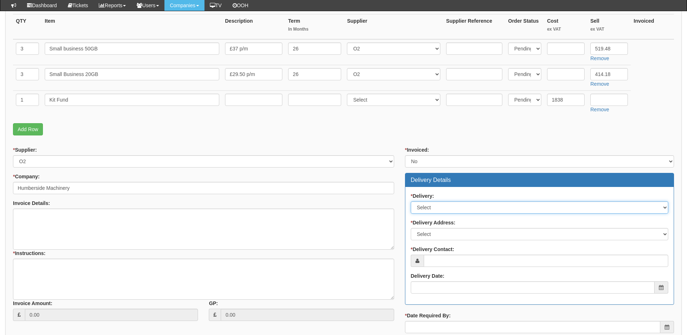
drag, startPoint x: 431, startPoint y: 208, endPoint x: 432, endPoint y: 213, distance: 4.7
click at [431, 208] on select "Select No Not Applicable Yes" at bounding box center [539, 207] width 257 height 12
select select "3"
click at [411, 201] on select "Select No Not Applicable Yes" at bounding box center [539, 207] width 257 height 12
click at [437, 236] on select "Select Not Applicable Main Address - HU2 0LN Other" at bounding box center [539, 234] width 257 height 12
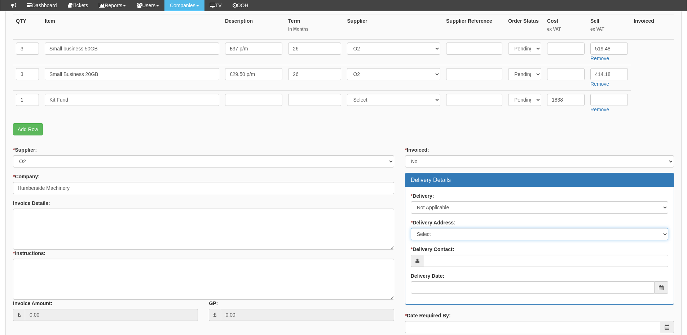
select select "N/A"
click at [411, 228] on select "Select Not Applicable Main Address - HU2 0LN Other" at bounding box center [539, 234] width 257 height 12
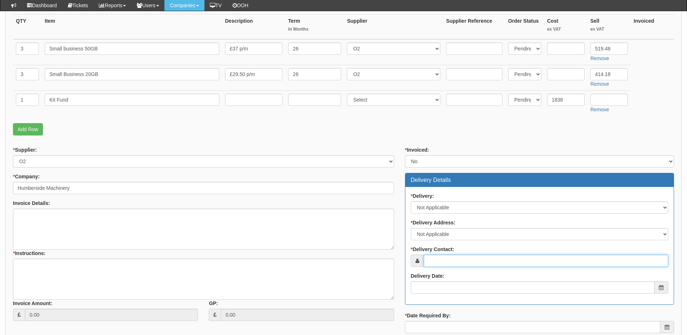
click at [450, 266] on input "* Delivery Contact:" at bounding box center [546, 261] width 244 height 12
paste input "John Mawer"
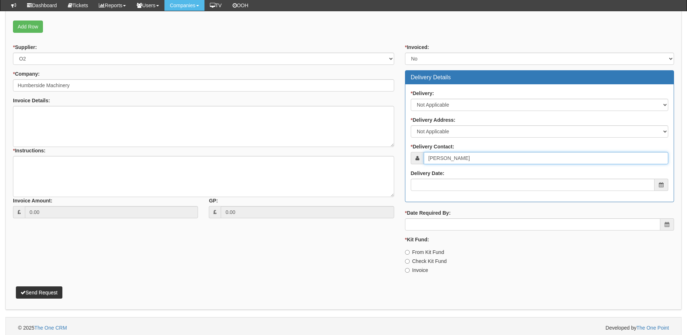
scroll to position [287, 0]
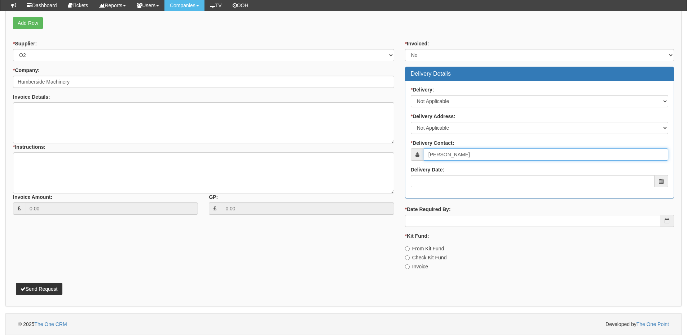
type input "John Mawer"
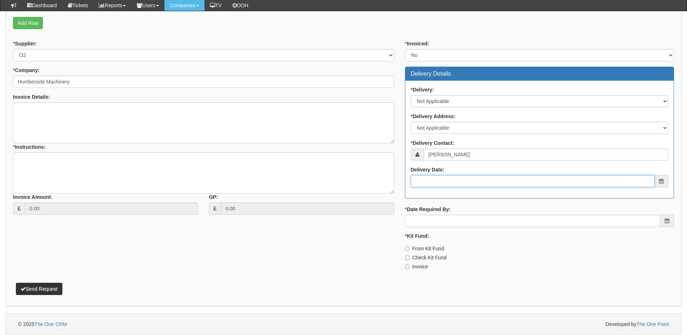
click at [446, 178] on input "Delivery Date:" at bounding box center [533, 181] width 244 height 12
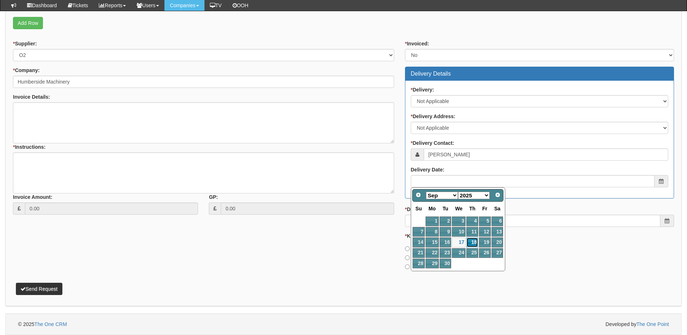
click at [470, 242] on link "18" at bounding box center [472, 243] width 12 height 10
type input "2025-09-18"
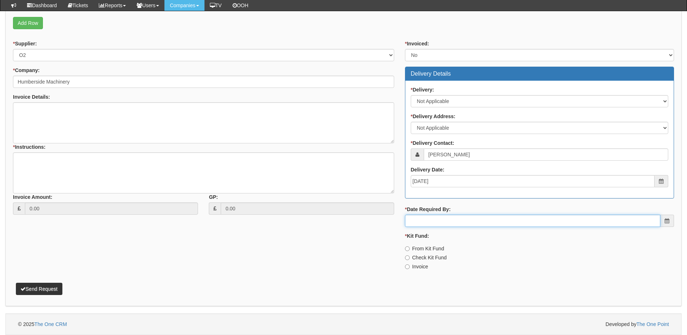
click at [457, 223] on input "* Date Required By:" at bounding box center [532, 221] width 255 height 12
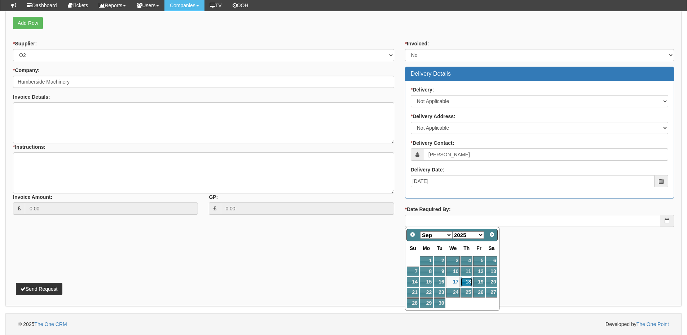
click at [466, 281] on link "18" at bounding box center [466, 282] width 12 height 10
type input "[DATE]"
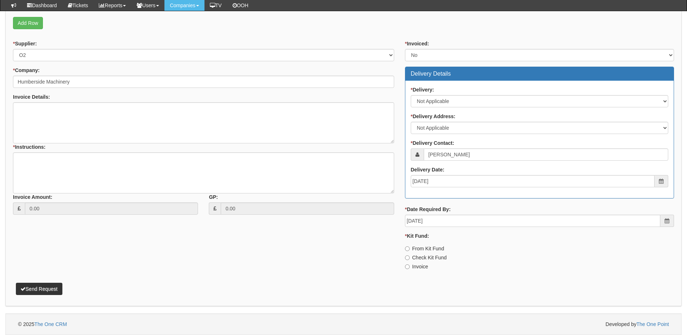
drag, startPoint x: 416, startPoint y: 266, endPoint x: 410, endPoint y: 266, distance: 5.8
click at [416, 266] on label "Invoice" at bounding box center [416, 266] width 23 height 7
click at [409, 266] on input "Invoice" at bounding box center [407, 267] width 5 height 5
radio input "true"
click at [181, 172] on textarea "* Instructions:" at bounding box center [203, 172] width 381 height 41
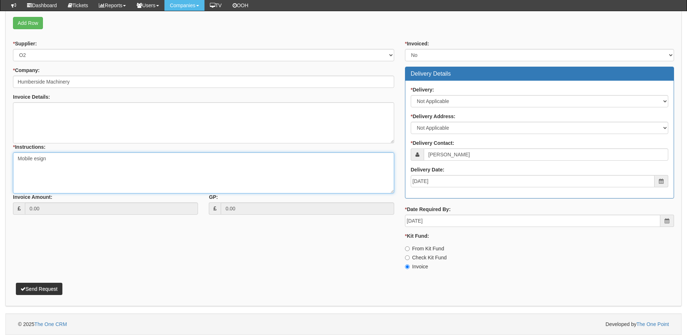
click at [35, 160] on textarea "Mobile esign" at bounding box center [203, 172] width 381 height 41
type textarea "Mobile resign"
click at [46, 285] on button "Send Request" at bounding box center [39, 289] width 46 height 12
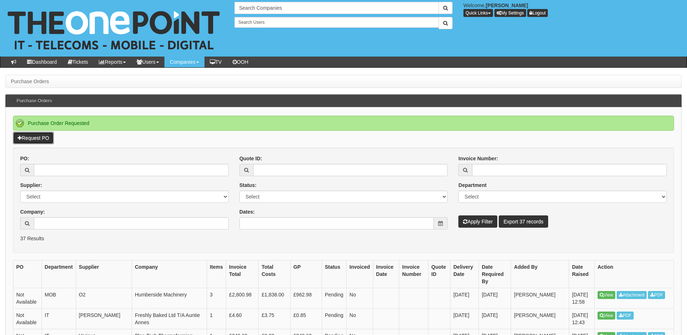
click at [31, 139] on link "Request PO" at bounding box center [33, 138] width 41 height 12
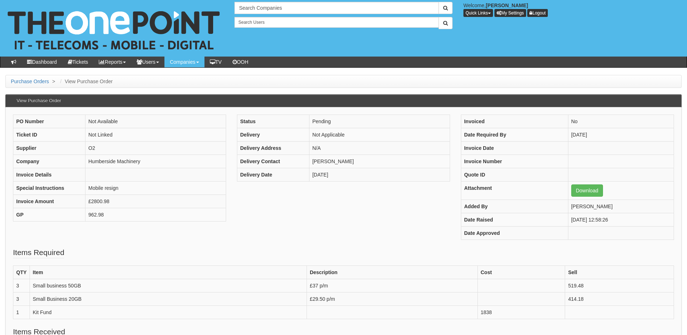
click at [283, 218] on div "PO Number Not Available Ticket ID Not Linked Supplier O2 Company Humberside Mac…" at bounding box center [344, 181] width 672 height 133
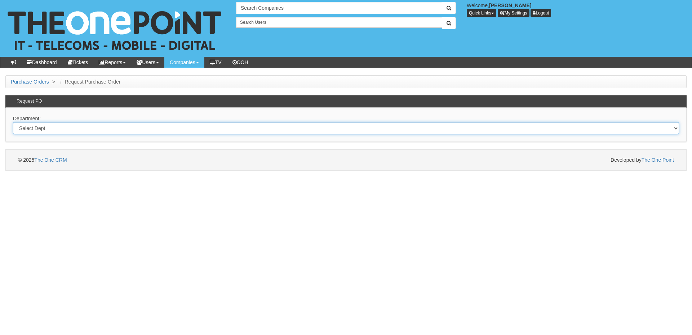
click at [67, 130] on select "Select Dept Digital Internal IT Mobiles Marketing Telecoms" at bounding box center [346, 128] width 666 height 12
select select "?pipeID=&dept=IT"
click at [13, 122] on select "Select Dept Digital Internal IT Mobiles Marketing Telecoms" at bounding box center [346, 128] width 666 height 12
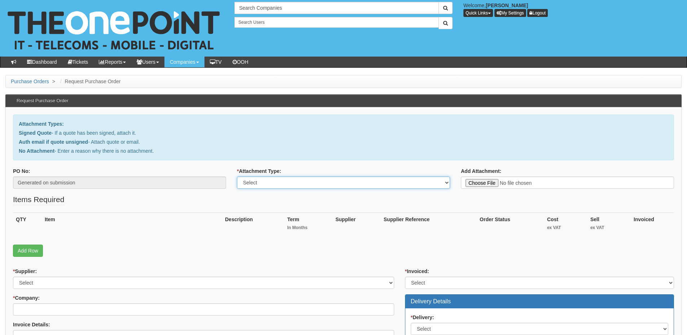
click at [271, 178] on select "Select Signed Quote Auth email with quote if unsigned No Attachment" at bounding box center [343, 183] width 213 height 12
select select "No Attachment"
click at [237, 177] on select "Select Signed Quote Auth email with quote if unsigned No Attachment" at bounding box center [343, 183] width 213 height 12
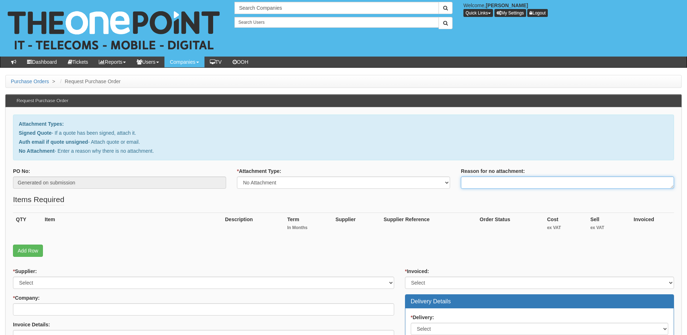
click at [471, 182] on textarea "Reason for no attachment:" at bounding box center [567, 183] width 213 height 12
click at [522, 182] on textarea "Linked to ticket 413782" at bounding box center [567, 183] width 213 height 12
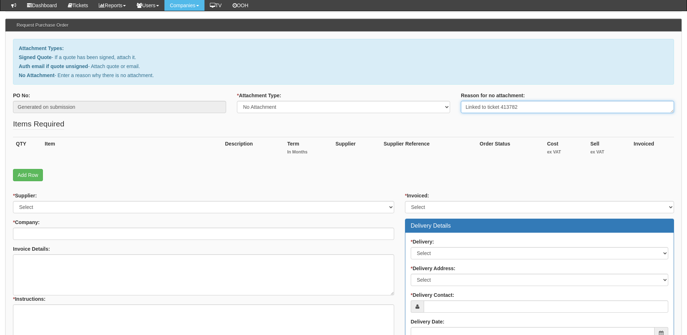
scroll to position [108, 0]
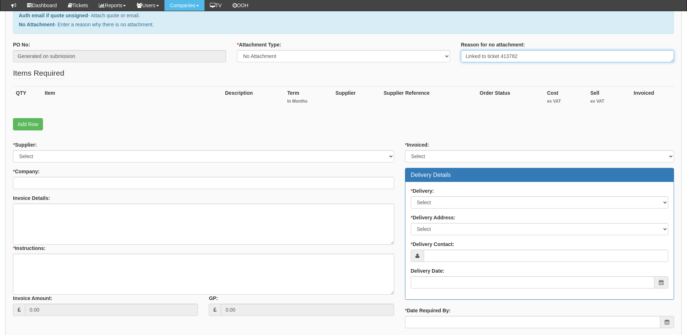
type textarea "Linked to ticket 413782"
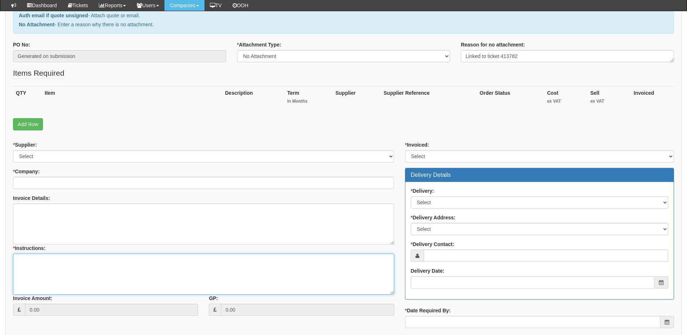
click at [86, 265] on textarea "* Instructions:" at bounding box center [203, 274] width 381 height 41
paste textarea "Linked to ticket 413782"
type textarea "Linked to ticket 413782"
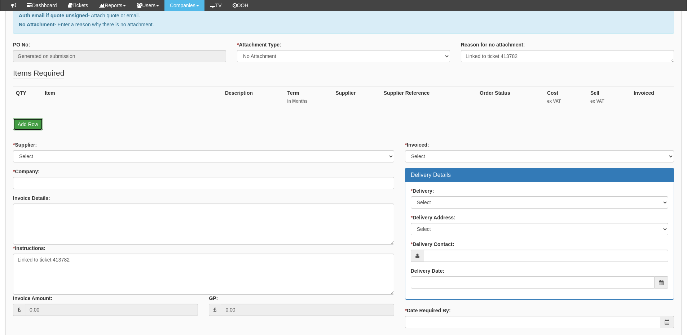
click at [32, 126] on link "Add Row" at bounding box center [28, 124] width 30 height 12
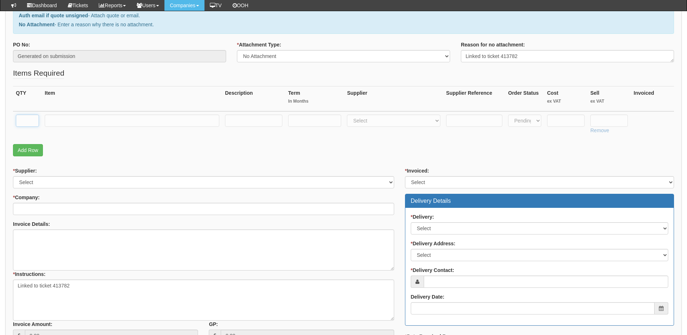
click at [32, 125] on input "text" at bounding box center [27, 121] width 23 height 12
type input "1"
click at [81, 124] on input "text" at bounding box center [132, 121] width 174 height 12
paste input "Microsoft 365 A3 for faculty license"
type input "Microsoft 365 A3 for faculty license"
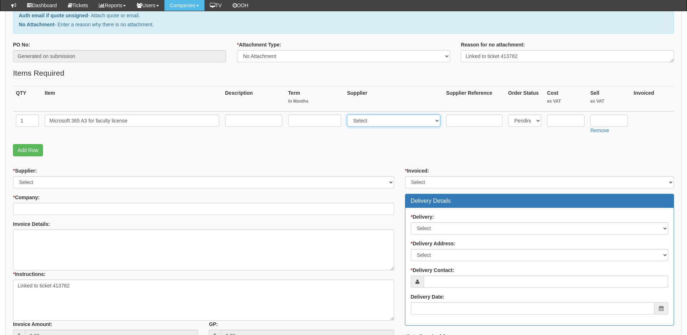
click at [366, 124] on select "Select 123 REG.co.uk 1Password 3 4Gon AA Jones Electric Ltd Abzorb Access Group…" at bounding box center [393, 121] width 93 height 12
select select "291"
click at [349, 115] on select "Select 123 REG.co.uk 1Password 3 4Gon AA Jones Electric Ltd Abzorb Access Group…" at bounding box center [393, 121] width 93 height 12
click at [319, 121] on input "text" at bounding box center [314, 121] width 53 height 12
type input "12"
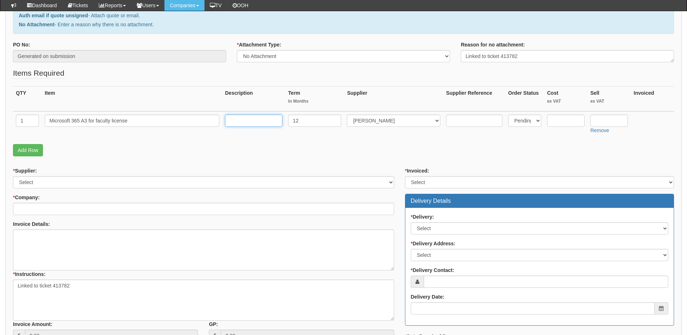
click at [265, 120] on input "text" at bounding box center [253, 121] width 57 height 12
type input "12-months"
click at [612, 122] on input "text" at bounding box center [608, 121] width 37 height 12
type input "5.30"
click at [551, 119] on input "text" at bounding box center [565, 121] width 37 height 12
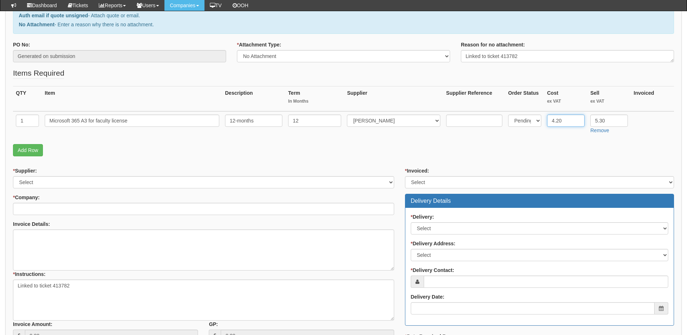
type input "4.20"
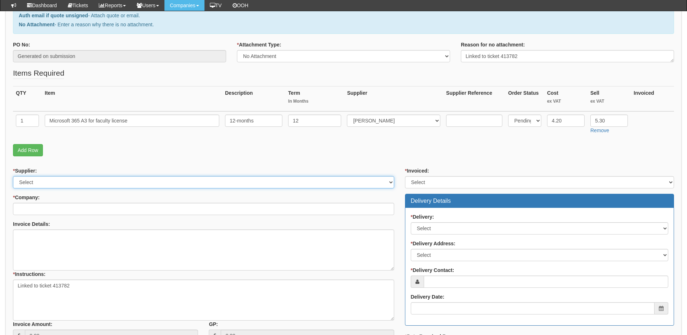
click at [65, 184] on select "Select 123 REG.co.uk 1Password 3 4Gon AA Jones Electric Ltd Abzorb Access Group…" at bounding box center [203, 182] width 381 height 12
select select "291"
click at [13, 176] on select "Select 123 REG.co.uk 1Password 3 4Gon AA Jones Electric Ltd Abzorb Access Group…" at bounding box center [203, 182] width 381 height 12
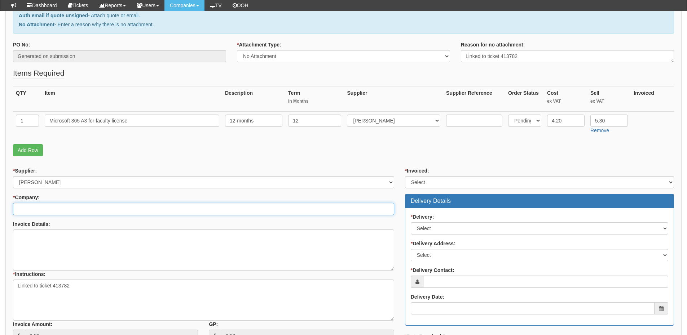
click at [62, 208] on input "* Company:" at bounding box center [203, 209] width 381 height 12
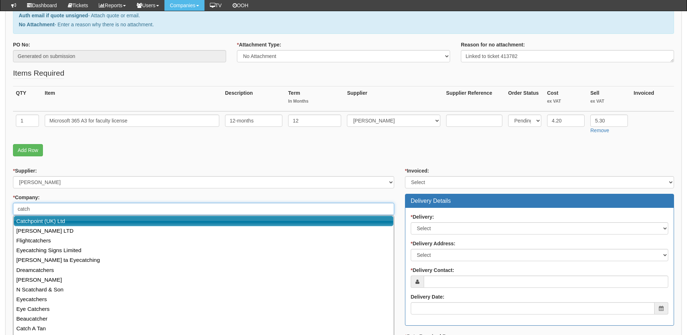
scroll to position [216, 0]
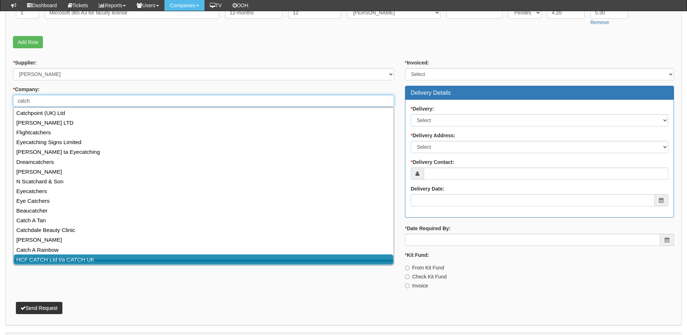
click at [59, 259] on link "HCF CATCH Ltd t/a CATCH UK" at bounding box center [204, 259] width 380 height 10
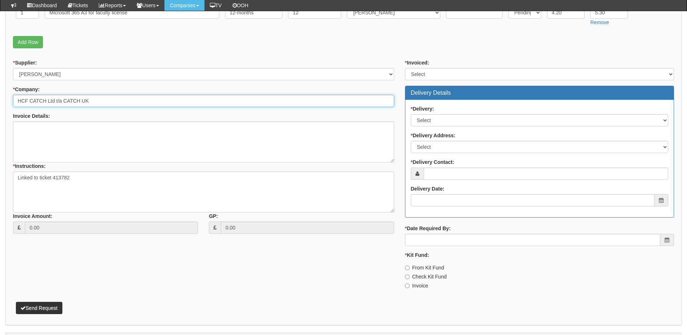
type input "HCF CATCH Ltd t/a CATCH UK"
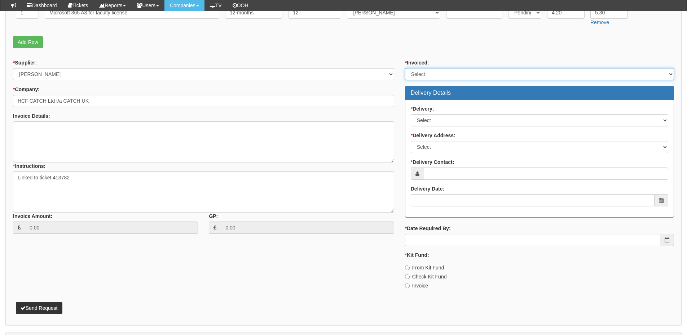
drag, startPoint x: 425, startPoint y: 71, endPoint x: 424, endPoint y: 76, distance: 4.5
click at [425, 71] on select "Select Yes No N/A STB (part of order)" at bounding box center [539, 74] width 269 height 12
select select "2"
click at [405, 68] on select "Select Yes No N/A STB (part of order)" at bounding box center [539, 74] width 269 height 12
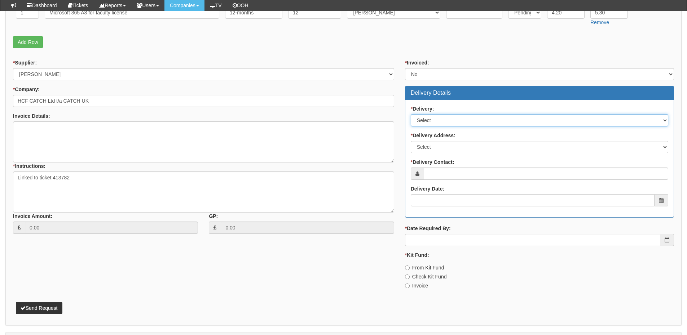
click at [440, 117] on select "Select No Not Applicable Yes" at bounding box center [539, 120] width 257 height 12
select select "3"
click at [411, 114] on select "Select No Not Applicable Yes" at bounding box center [539, 120] width 257 height 12
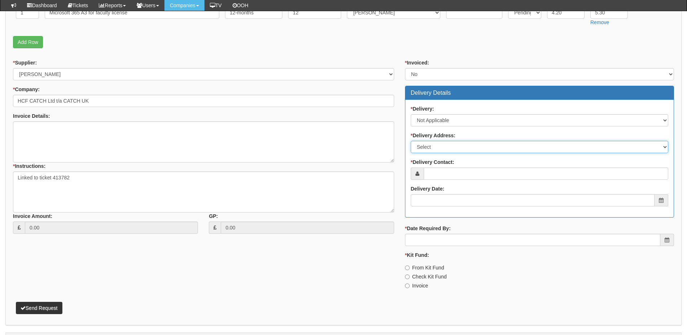
click at [439, 145] on select "Select Not Applicable Main Address - DN41 8TH Other" at bounding box center [539, 147] width 257 height 12
select select "N/A"
click at [411, 141] on select "Select Not Applicable Main Address - DN41 8TH Other" at bounding box center [539, 147] width 257 height 12
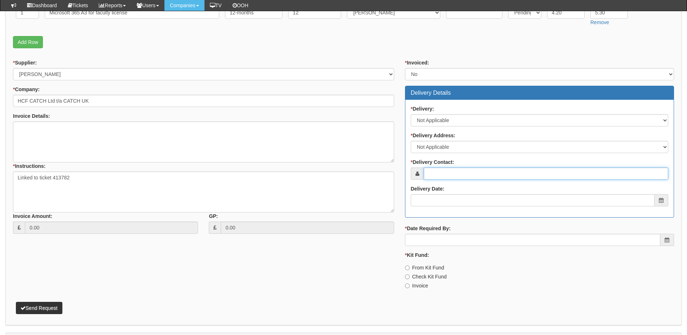
click at [438, 176] on input "* Delivery Contact:" at bounding box center [546, 174] width 244 height 12
type input "Lily Beeken"
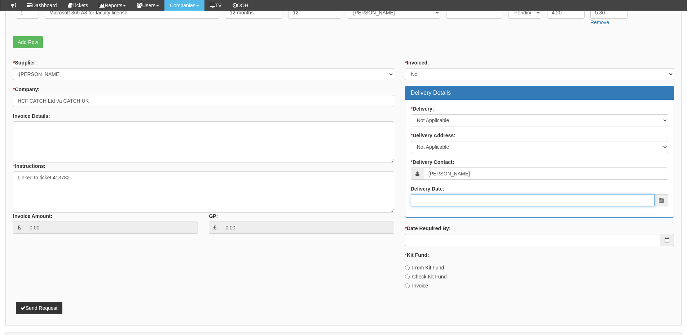
click at [444, 199] on input "Delivery Date:" at bounding box center [533, 200] width 244 height 12
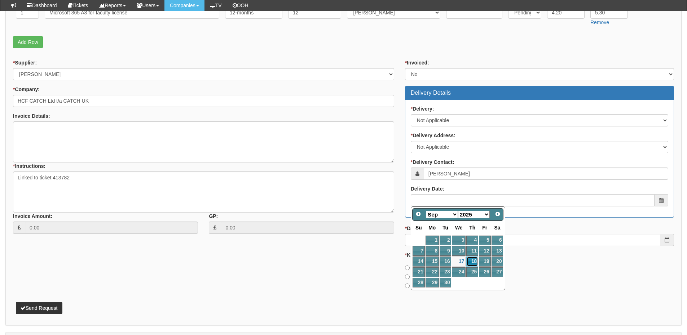
click at [474, 262] on link "18" at bounding box center [472, 262] width 12 height 10
type input "2025-09-18"
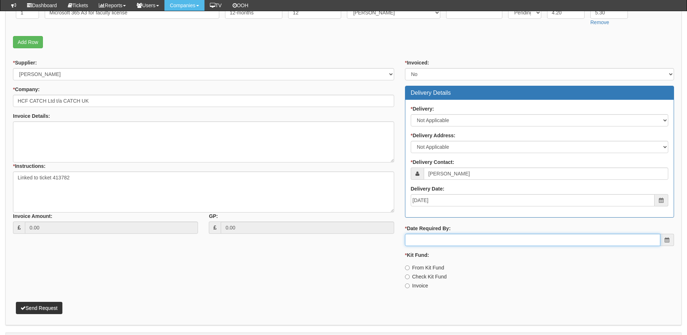
click at [464, 239] on input "* Date Required By:" at bounding box center [532, 240] width 255 height 12
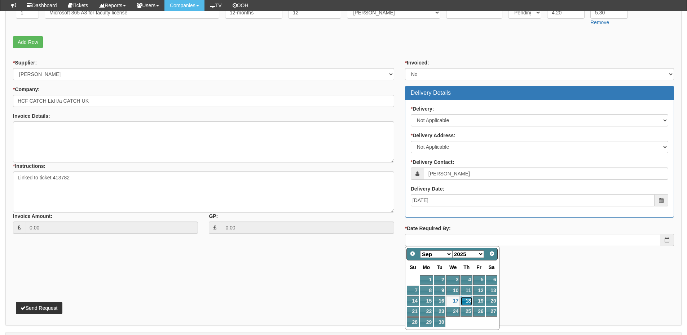
click at [468, 298] on link "18" at bounding box center [466, 301] width 12 height 10
type input "2025-09-18"
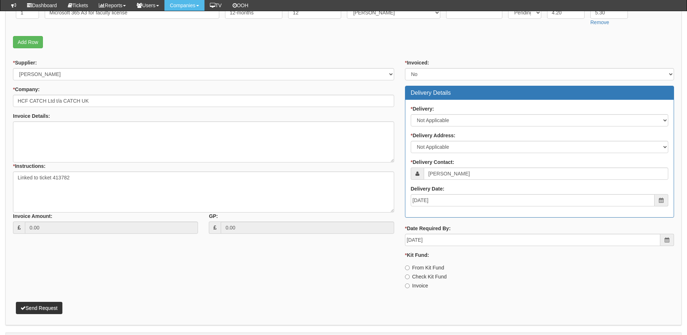
click at [418, 285] on label "Invoice" at bounding box center [416, 285] width 23 height 7
click at [409, 285] on input "Invoice" at bounding box center [407, 286] width 5 height 5
radio input "true"
click at [35, 303] on button "Send Request" at bounding box center [39, 308] width 46 height 12
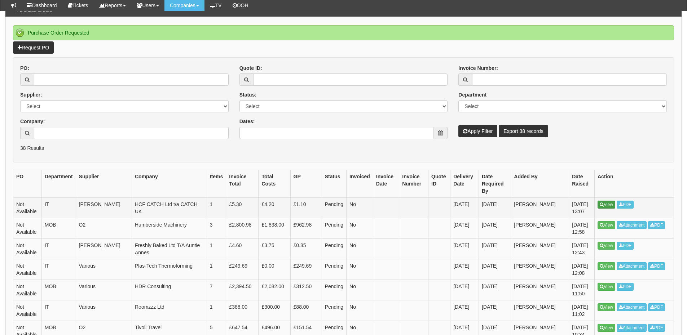
scroll to position [72, 0]
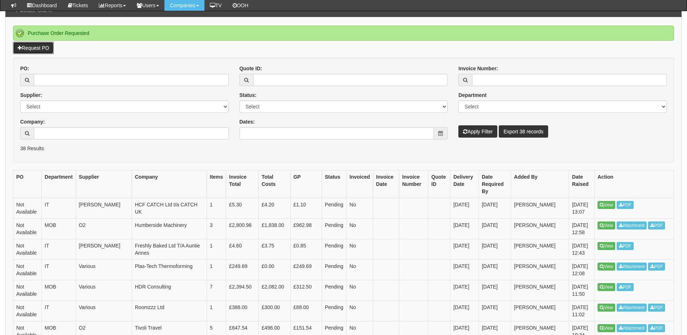
click at [52, 48] on link "Request PO" at bounding box center [33, 48] width 41 height 12
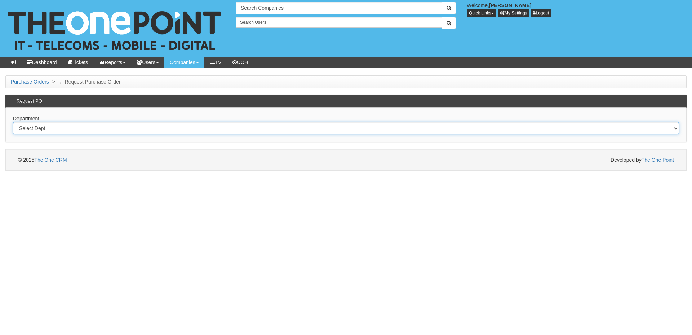
click at [173, 131] on select "Select Dept Digital Internal IT Mobiles Marketing Telecoms" at bounding box center [346, 128] width 666 height 12
select select "?pipeID=&dept=MOB"
click at [13, 122] on select "Select Dept Digital Internal IT Mobiles Marketing Telecoms" at bounding box center [346, 128] width 666 height 12
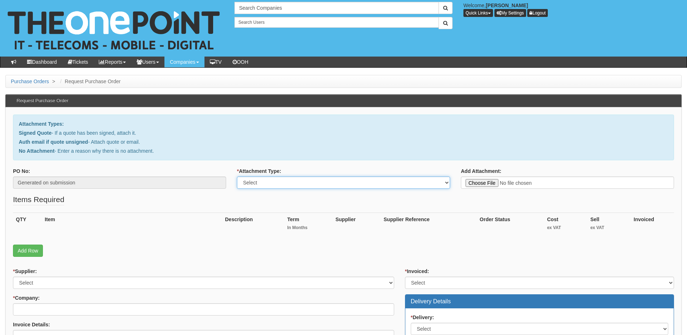
click at [267, 185] on select "Select Signed Quote Auth email with quote if unsigned No Attachment" at bounding box center [343, 183] width 213 height 12
select select "Signed Quote"
click at [237, 177] on select "Select Signed Quote Auth email with quote if unsigned No Attachment" at bounding box center [343, 183] width 213 height 12
type input "C:\fakepath\Clearanswer Mobile renewal (1).pdf"
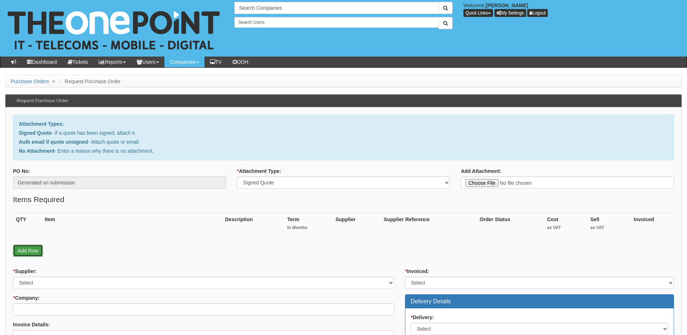
click at [29, 249] on link "Add Row" at bounding box center [28, 251] width 30 height 12
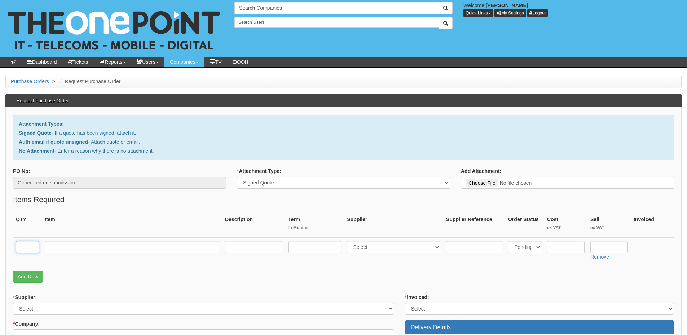
click at [27, 252] on input "text" at bounding box center [27, 247] width 23 height 12
type input "1"
click at [66, 246] on input "text" at bounding box center [132, 247] width 174 height 12
paste input "iPhone 17 ProMax 256 GB *NAVY*"
type input "iPhone 17 ProMax 256 GB *NAVY*"
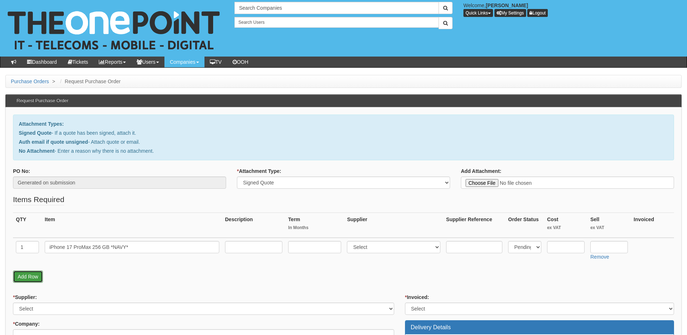
click at [25, 279] on link "Add Row" at bounding box center [28, 277] width 30 height 12
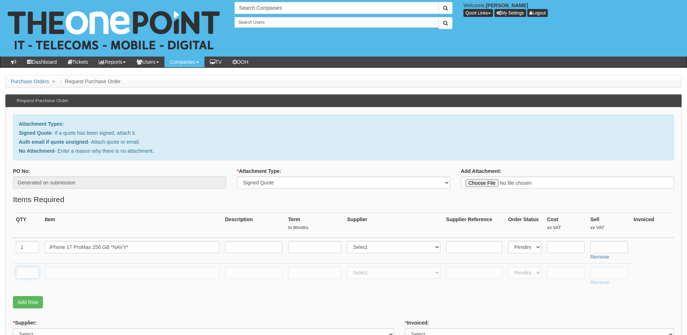
click at [25, 278] on input "text" at bounding box center [27, 273] width 23 height 12
type input "1"
click at [50, 274] on input "text" at bounding box center [132, 273] width 174 height 12
click at [125, 265] on td at bounding box center [132, 276] width 180 height 26
click at [120, 272] on input "text" at bounding box center [132, 273] width 174 height 12
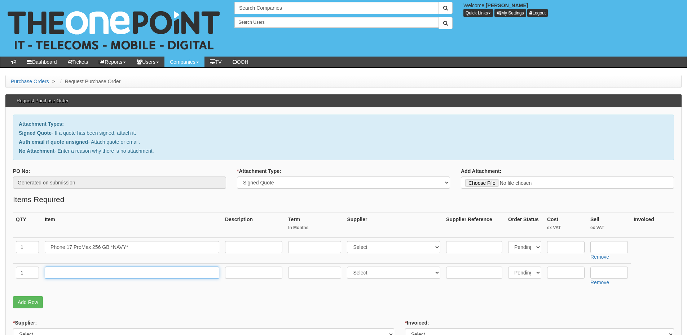
paste input "iPhone 17 ProMax 256 GB *SILVER*"
type input "iPhone 17 ProMax 256 GB *SILVER*"
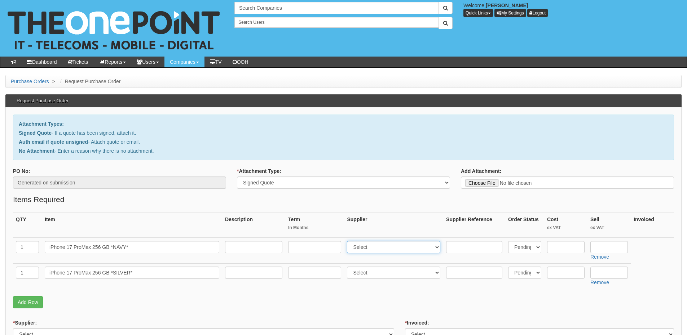
click at [358, 250] on select "Select 123 REG.co.uk 1Password 3 4Gon AA Jones Electric Ltd Abzorb Access Group…" at bounding box center [393, 247] width 93 height 12
select select "54"
click at [349, 241] on select "Select 123 REG.co.uk 1Password 3 4Gon AA Jones Electric Ltd Abzorb Access Group…" at bounding box center [393, 247] width 93 height 12
click at [357, 274] on select "Select 123 REG.co.uk 1Password 3 4Gon AA Jones Electric Ltd Abzorb Access Group…" at bounding box center [393, 273] width 93 height 12
select select "54"
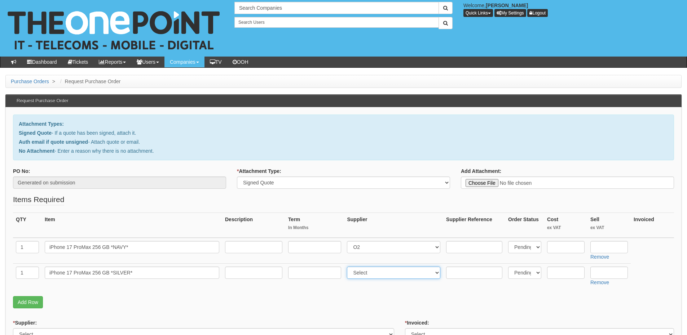
click at [349, 267] on select "Select 123 REG.co.uk 1Password 3 4Gon AA Jones Electric Ltd Abzorb Access Group…" at bounding box center [393, 273] width 93 height 12
click at [19, 300] on link "Add Row" at bounding box center [28, 302] width 30 height 12
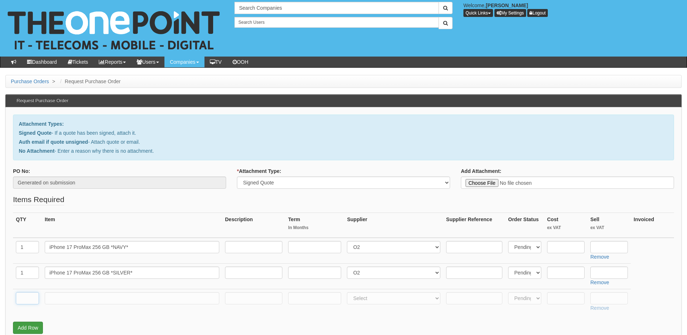
click at [19, 300] on input "text" at bounding box center [27, 298] width 23 height 12
type input "1"
click at [61, 300] on input "text" at bounding box center [132, 298] width 174 height 12
type input "Delivery"
click at [561, 249] on input "text" at bounding box center [565, 247] width 37 height 12
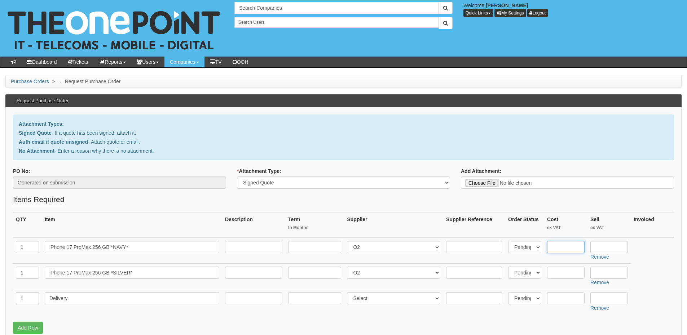
click at [563, 246] on input "text" at bounding box center [565, 247] width 37 height 12
paste input "974.43"
type input "974.43"
click at [562, 268] on input "text" at bounding box center [565, 273] width 37 height 12
paste input "974.43"
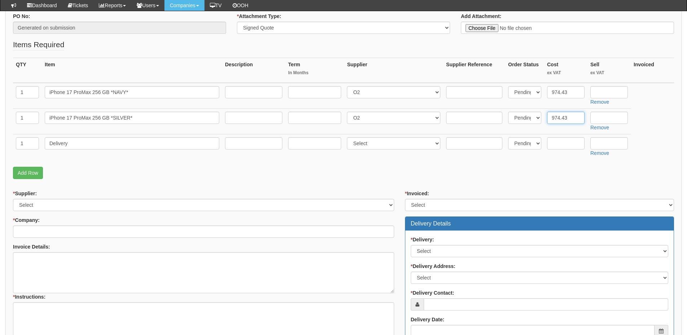
scroll to position [144, 0]
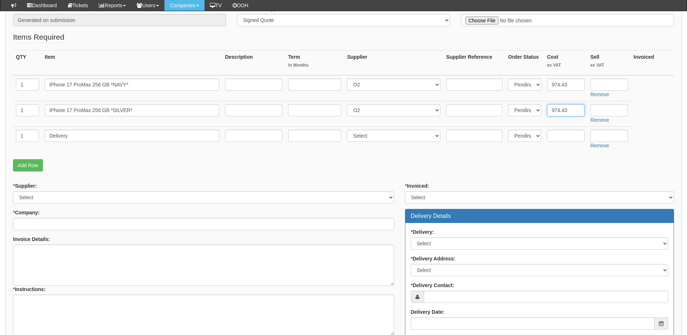
type input "974.43"
click at [599, 85] on input "text" at bounding box center [608, 85] width 37 height 12
type input "1000"
click at [598, 112] on input "text" at bounding box center [608, 110] width 37 height 12
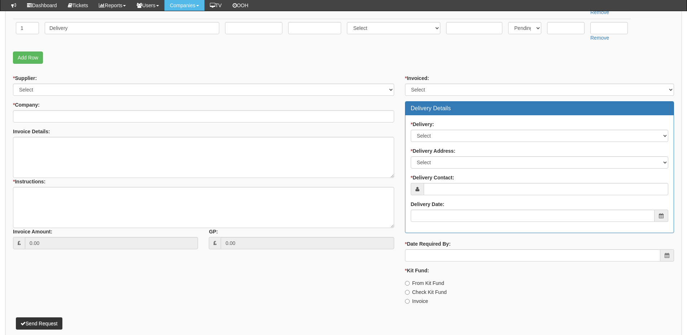
scroll to position [252, 0]
type input "1000"
click at [429, 280] on label "From Kit Fund" at bounding box center [424, 282] width 39 height 7
click at [409, 281] on input "From Kit Fund" at bounding box center [407, 283] width 5 height 5
radio input "true"
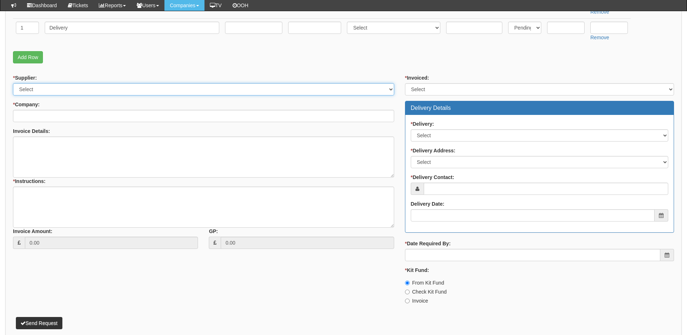
click at [66, 89] on select "Select 123 REG.co.uk 1Password 3 4Gon AA Jones Electric Ltd Abzorb Access Group…" at bounding box center [203, 89] width 381 height 12
select select "54"
click at [13, 83] on select "Select 123 REG.co.uk 1Password 3 4Gon AA Jones Electric Ltd Abzorb Access Group…" at bounding box center [203, 89] width 381 height 12
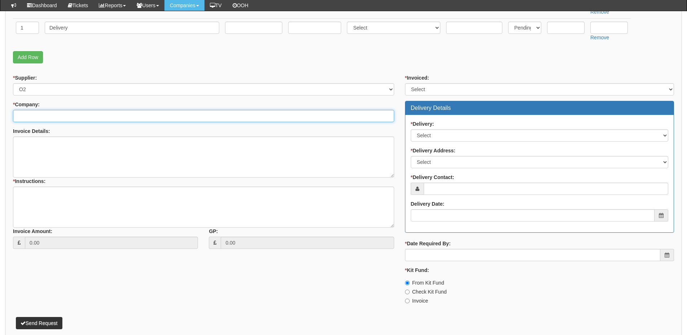
click at [62, 115] on input "* Company:" at bounding box center [203, 116] width 381 height 12
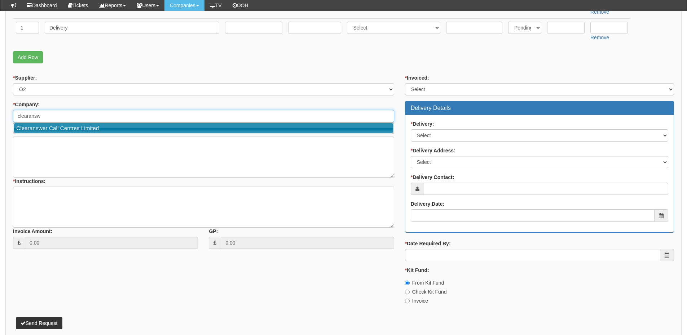
click at [65, 127] on link "Clearanswer Call Centres Limited" at bounding box center [204, 128] width 380 height 10
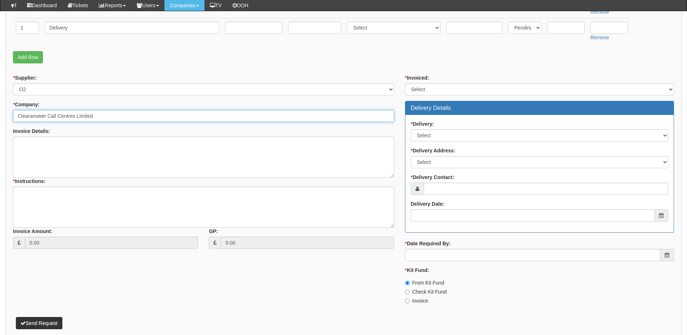
type input "Clearanswer Call Centres Limited"
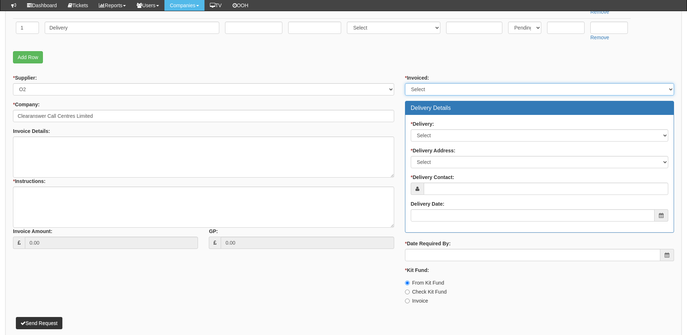
click at [447, 91] on select "Select Yes No N/A STB (part of order)" at bounding box center [539, 89] width 269 height 12
select select "2"
click at [405, 83] on select "Select Yes No N/A STB (part of order)" at bounding box center [539, 89] width 269 height 12
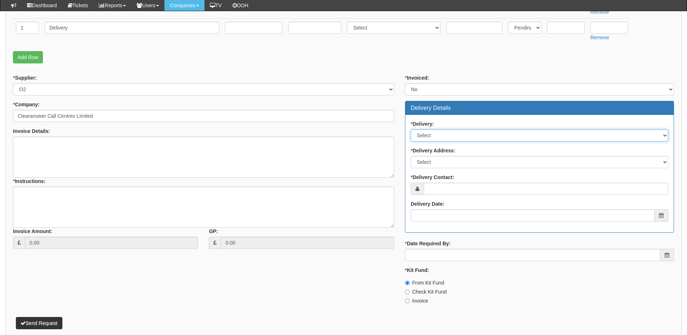
click at [433, 140] on select "Select No Not Applicable Yes" at bounding box center [539, 135] width 257 height 12
select select "1"
click at [411, 129] on select "Select No Not Applicable Yes" at bounding box center [539, 135] width 257 height 12
click at [431, 164] on select "Select Not Applicable Main Address - HU1 1YU Other" at bounding box center [539, 162] width 257 height 12
select select "company_main_address"
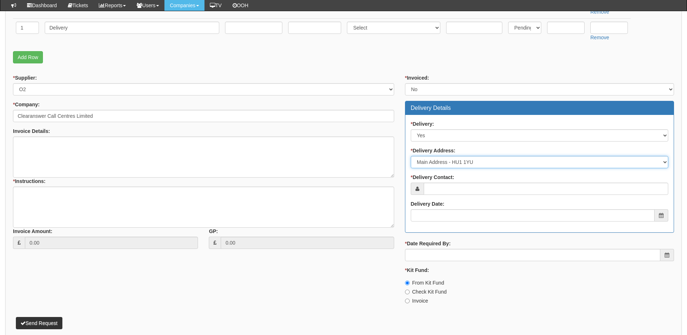
click at [411, 156] on select "Select Not Applicable Main Address - HU1 1YU Other" at bounding box center [539, 162] width 257 height 12
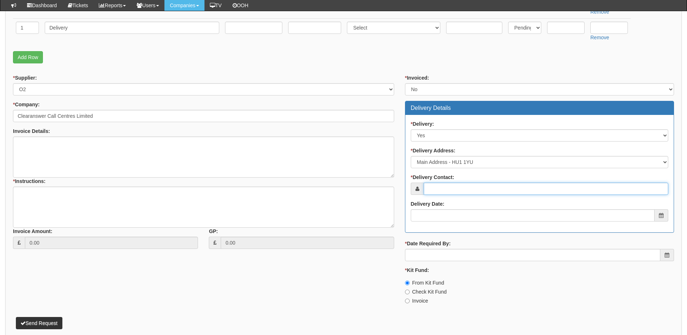
click at [435, 190] on input "* Delivery Contact:" at bounding box center [546, 189] width 244 height 12
click at [445, 190] on input "John Brice" at bounding box center [546, 189] width 244 height 12
type input "John Bruce"
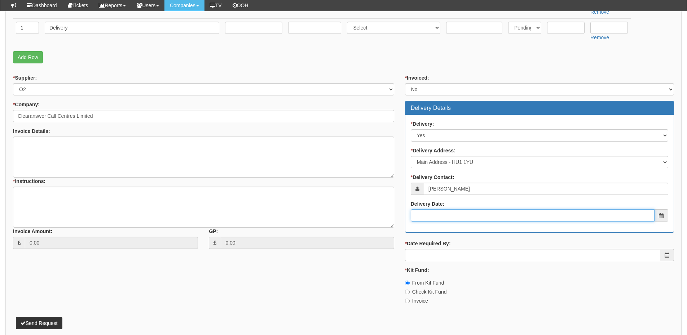
click at [446, 212] on input "Delivery Date:" at bounding box center [533, 215] width 244 height 12
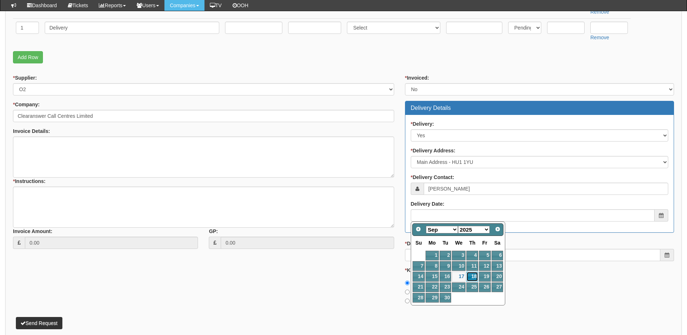
click at [470, 276] on link "18" at bounding box center [472, 277] width 12 height 10
type input "2025-09-18"
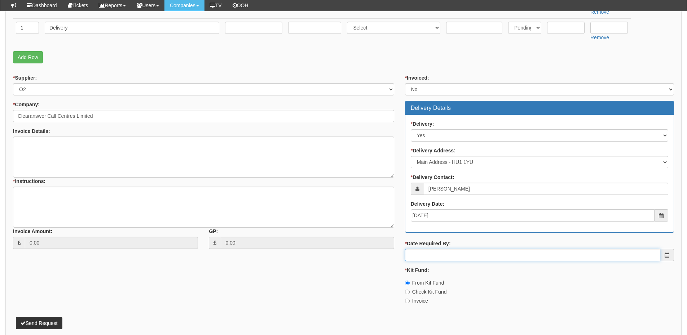
click at [466, 253] on input "* Date Required By:" at bounding box center [532, 255] width 255 height 12
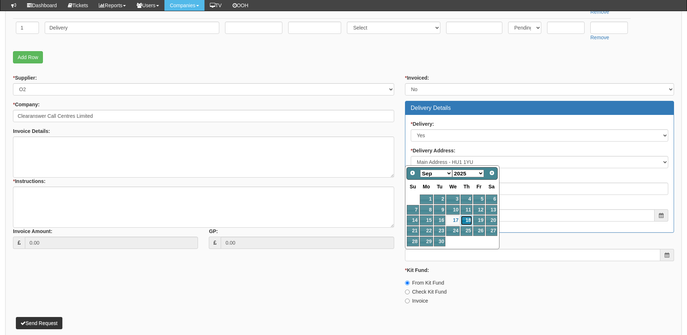
click at [470, 220] on link "18" at bounding box center [466, 221] width 12 height 10
type input "2025-09-18"
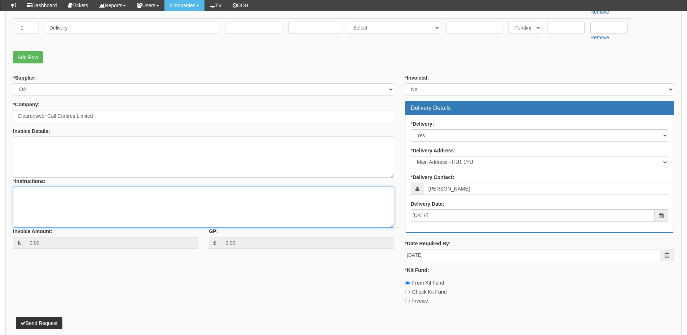
click at [90, 200] on textarea "* Instructions:" at bounding box center [203, 207] width 381 height 41
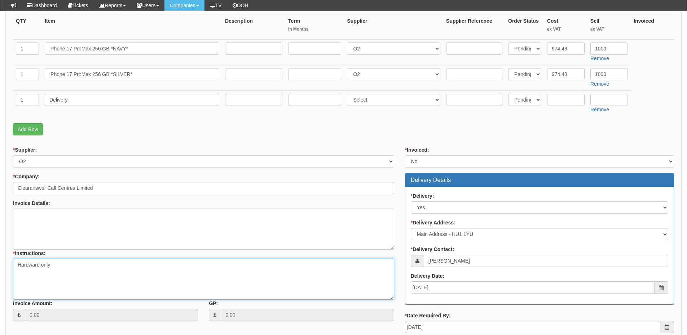
type textarea "Hardware only"
click at [604, 100] on input "text" at bounding box center [608, 100] width 37 height 12
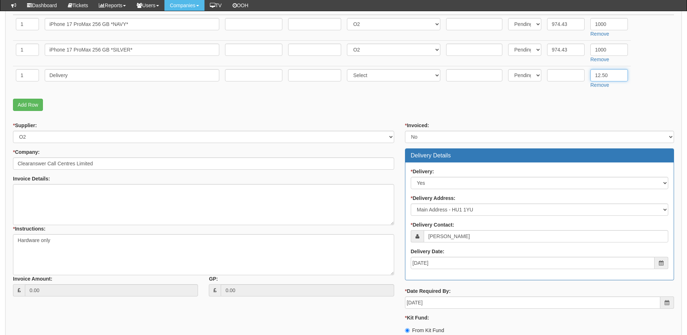
scroll to position [287, 0]
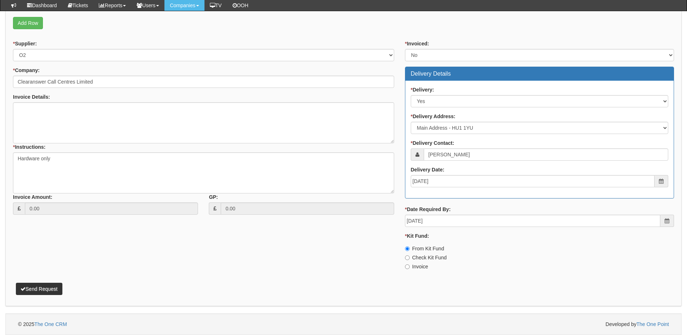
type input "12.50"
click at [53, 288] on button "Send Request" at bounding box center [39, 289] width 46 height 12
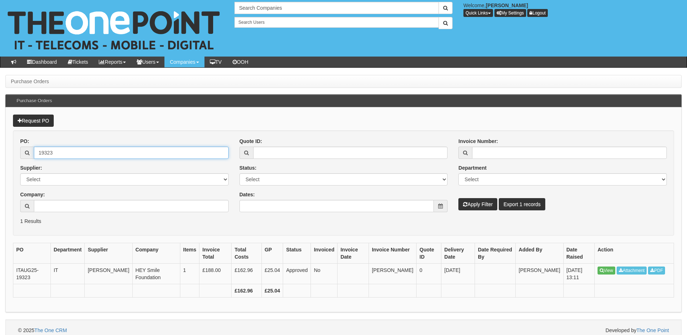
drag, startPoint x: 57, startPoint y: 154, endPoint x: 35, endPoint y: 153, distance: 22.0
click at [35, 153] on input "19323" at bounding box center [131, 153] width 195 height 12
type input "19527"
click at [480, 208] on button "Apply Filter" at bounding box center [477, 204] width 39 height 12
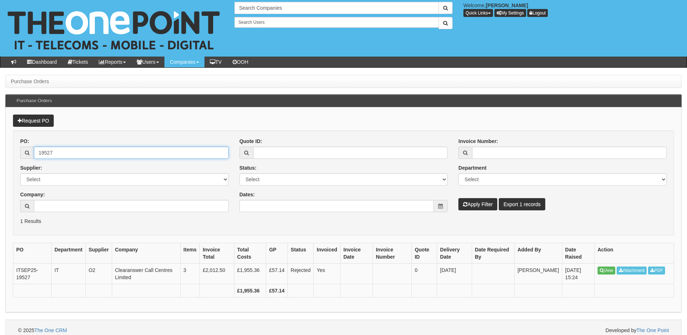
drag, startPoint x: 70, startPoint y: 154, endPoint x: 26, endPoint y: 154, distance: 44.0
click at [26, 154] on div "19527" at bounding box center [124, 153] width 208 height 12
paste input "6"
type input "19526"
click at [476, 206] on button "Apply Filter" at bounding box center [477, 204] width 39 height 12
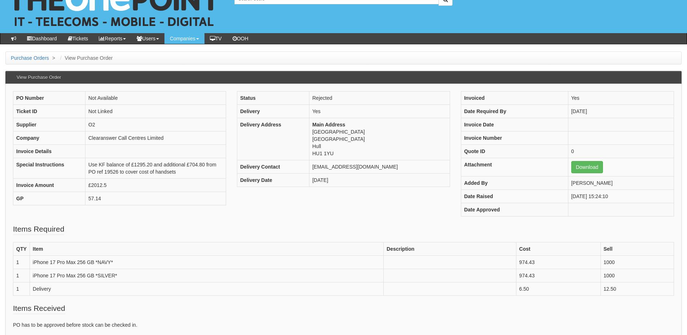
scroll to position [36, 0]
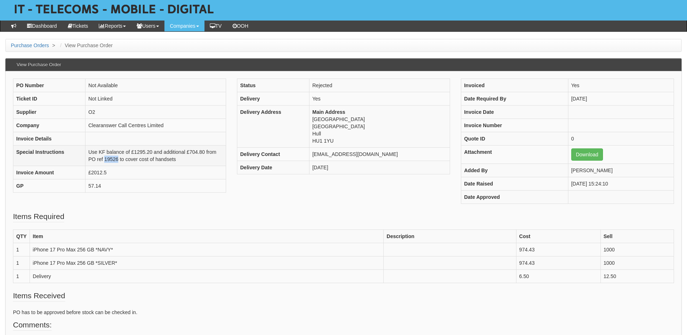
drag, startPoint x: 105, startPoint y: 158, endPoint x: 118, endPoint y: 158, distance: 13.3
click at [118, 158] on td "Use KF balance of £1295.20 and additional £704.80 from PO ref 19526 to cover co…" at bounding box center [155, 155] width 141 height 21
copy td "19526"
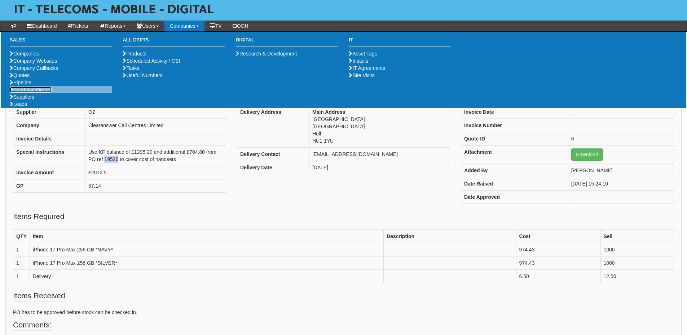
click at [39, 93] on link "Purchase Orders" at bounding box center [31, 90] width 42 height 6
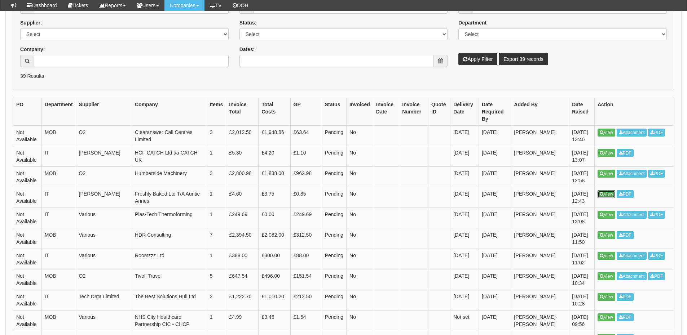
scroll to position [72, 0]
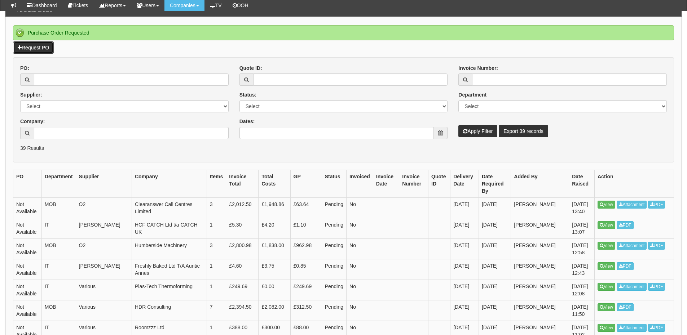
click at [41, 49] on link "Request PO" at bounding box center [33, 47] width 41 height 12
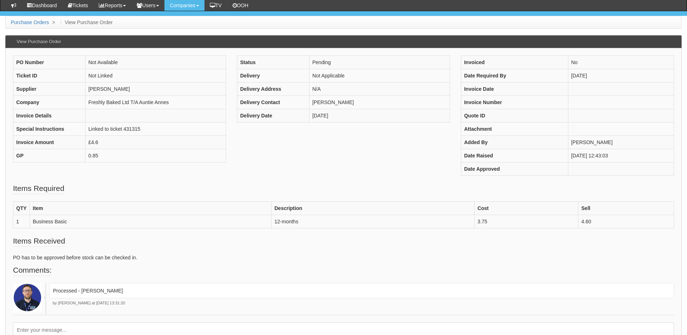
scroll to position [72, 0]
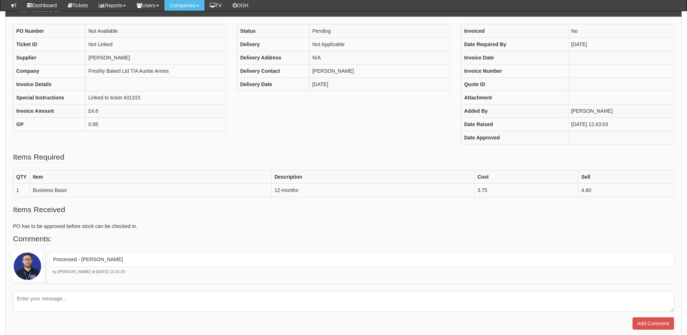
click at [109, 305] on textarea at bounding box center [343, 301] width 661 height 21
type textarea "Please can you amend the PO to 2x as per the request of [PERSON_NAME]"
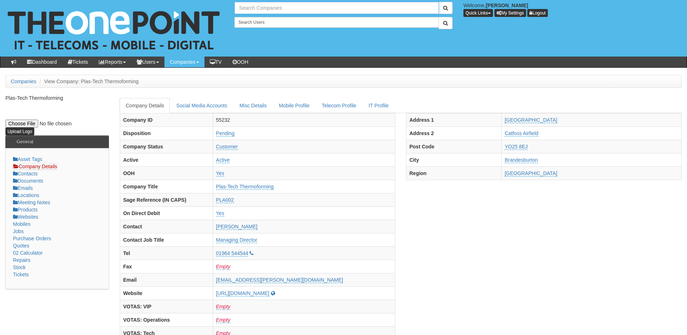
click at [248, 6] on input "text" at bounding box center [336, 8] width 204 height 12
click at [262, 8] on input "[PERSON_NAME]" at bounding box center [336, 8] width 204 height 12
click at [282, 19] on link "Sandersons Solicitors" at bounding box center [336, 20] width 203 height 10
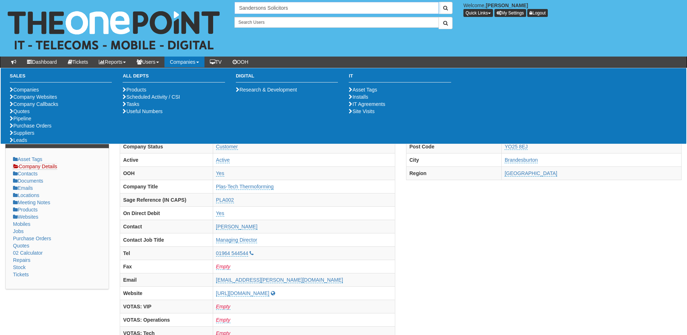
type input "Sandersons Solicitors"
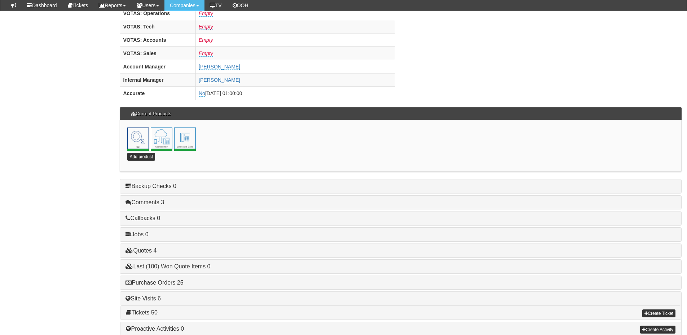
scroll to position [318, 0]
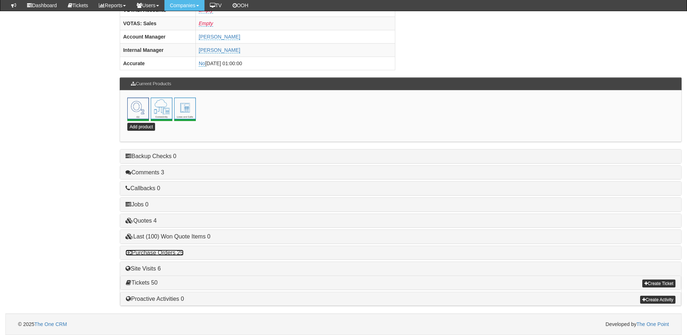
click at [174, 253] on link "Purchase Orders 25" at bounding box center [154, 253] width 58 height 6
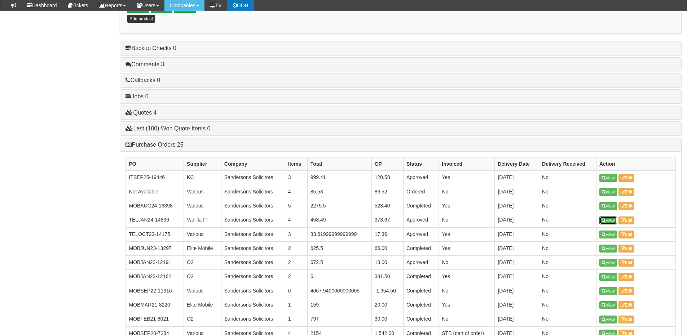
scroll to position [426, 0]
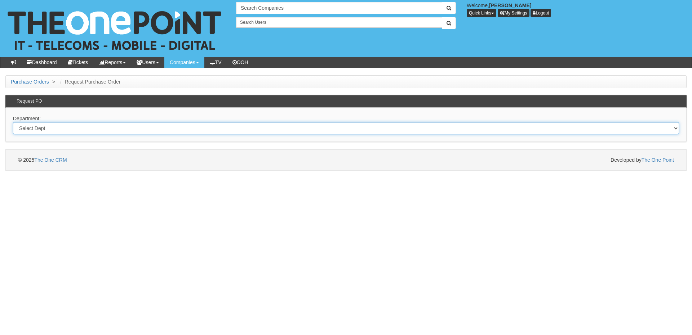
click at [103, 128] on select "Select Dept Digital Internal IT Mobiles Marketing Telecoms" at bounding box center [346, 128] width 666 height 12
select select "?pipeID=&dept=IT"
click at [13, 122] on select "Select Dept Digital Internal IT Mobiles Marketing Telecoms" at bounding box center [346, 128] width 666 height 12
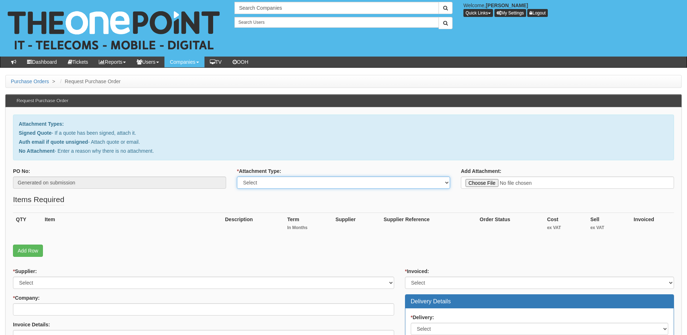
click at [278, 185] on select "Select Signed Quote Auth email with quote if unsigned No Attachment" at bounding box center [343, 183] width 213 height 12
select select "No Attachment"
click at [237, 177] on select "Select Signed Quote Auth email with quote if unsigned No Attachment" at bounding box center [343, 183] width 213 height 12
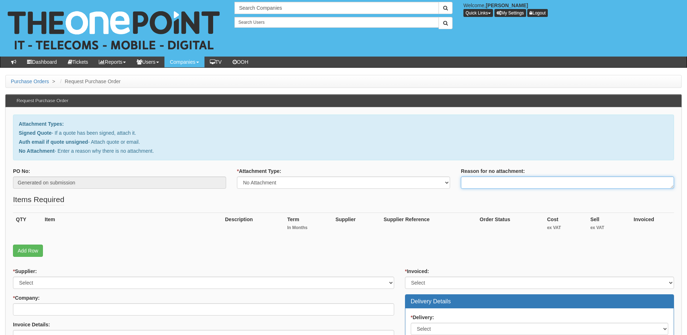
click at [489, 181] on textarea "Reason for no attachment:" at bounding box center [567, 183] width 213 height 12
click at [528, 183] on textarea "Linked to ticket 431681" at bounding box center [567, 183] width 213 height 12
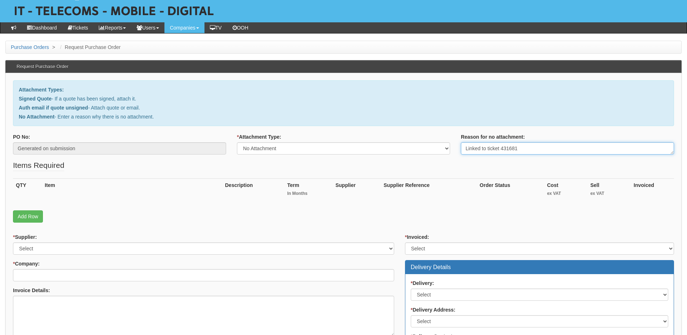
scroll to position [72, 0]
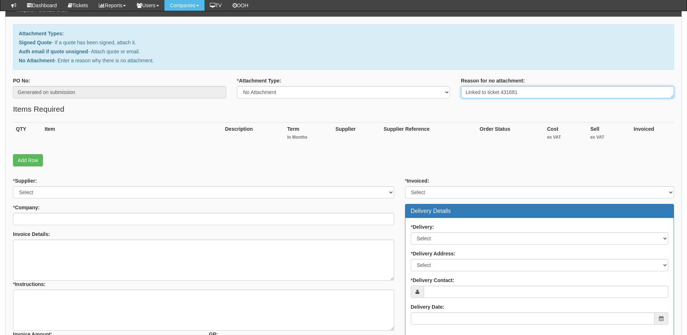
type textarea "Linked to ticket 431681"
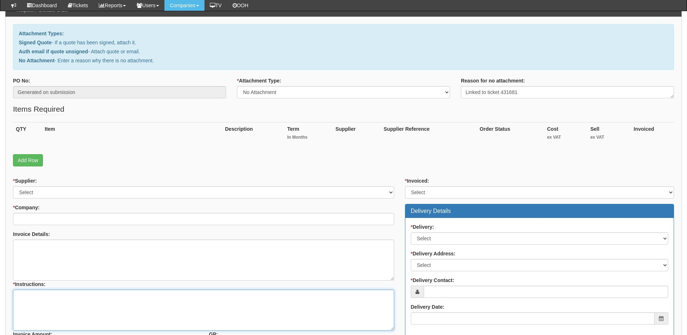
click at [63, 314] on textarea "* Instructions:" at bounding box center [203, 310] width 381 height 41
paste textarea "Linked to ticket 431681"
type textarea "Linked to ticket 431681"
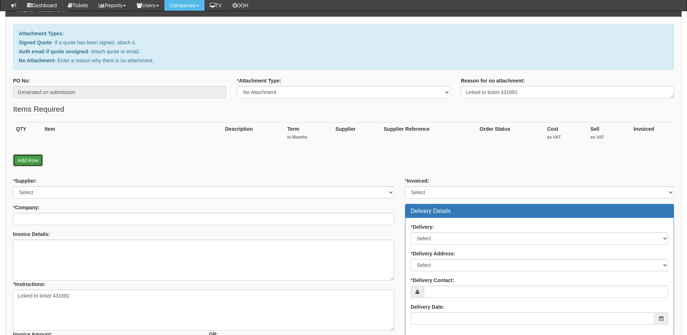
click at [33, 161] on link "Add Row" at bounding box center [28, 160] width 30 height 12
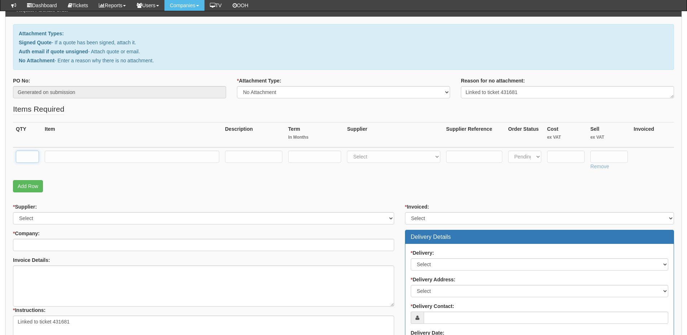
click at [32, 159] on input "text" at bounding box center [27, 157] width 23 height 12
type input "1"
click at [53, 159] on input "text" at bounding box center [132, 157] width 174 height 12
type input "Business Standard"
click at [367, 158] on select "Select 123 REG.co.uk 1Password 3 4Gon AA Jones Electric Ltd Abzorb Access Group…" at bounding box center [393, 157] width 93 height 12
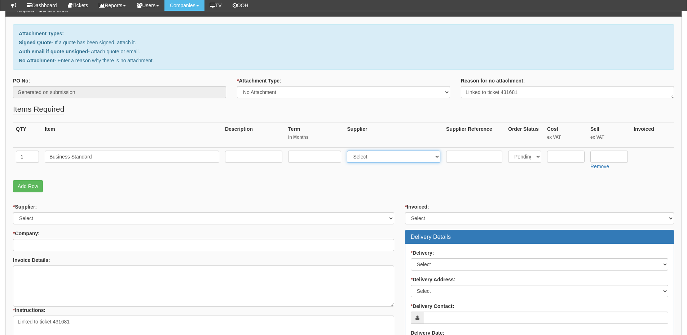
select select "291"
click at [349, 151] on select "Select 123 REG.co.uk 1Password 3 4Gon AA Jones Electric Ltd Abzorb Access Group…" at bounding box center [393, 157] width 93 height 12
click at [613, 154] on input "text" at bounding box center [608, 157] width 37 height 12
type input "10.30"
click at [557, 160] on input "text" at bounding box center [565, 157] width 37 height 12
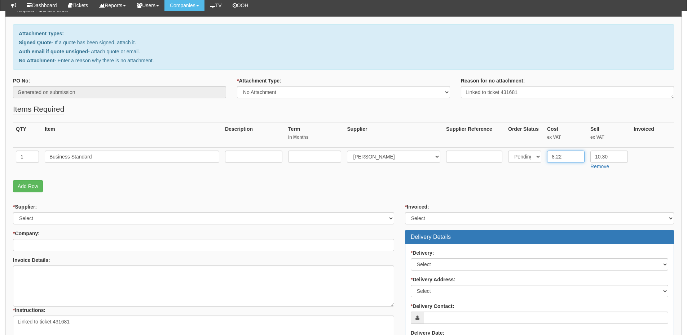
type input "8.22"
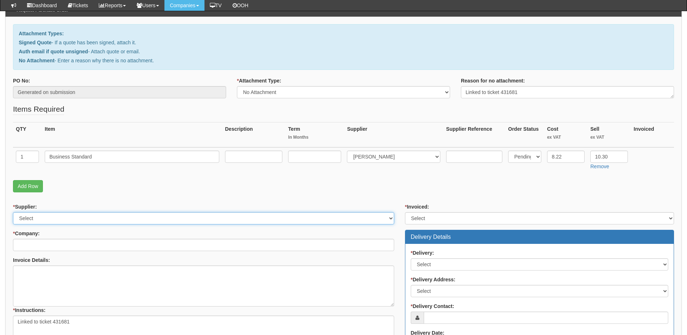
click at [93, 223] on select "Select 123 REG.co.uk 1Password 3 4Gon AA Jones Electric Ltd Abzorb Access Group…" at bounding box center [203, 218] width 381 height 12
select select "291"
click at [13, 212] on select "Select 123 REG.co.uk 1Password 3 4Gon AA Jones Electric Ltd Abzorb Access Group…" at bounding box center [203, 218] width 381 height 12
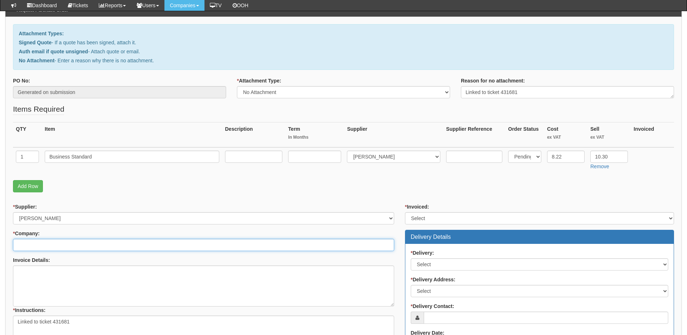
click at [85, 243] on input "* Company:" at bounding box center [203, 245] width 381 height 12
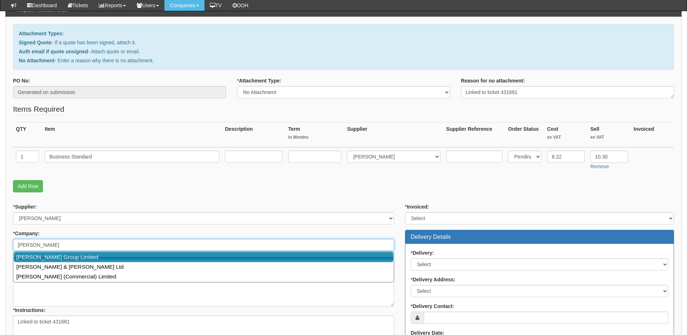
click at [84, 256] on link "[PERSON_NAME] Group Limited" at bounding box center [204, 257] width 380 height 10
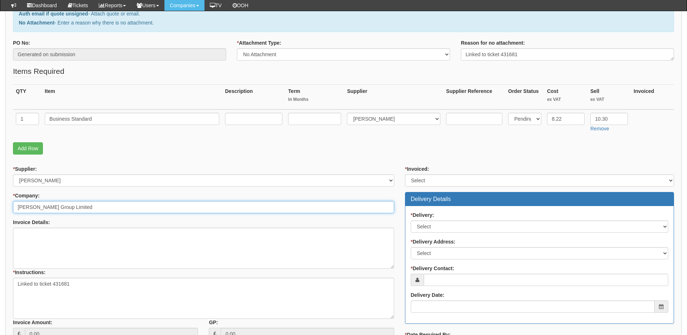
scroll to position [144, 0]
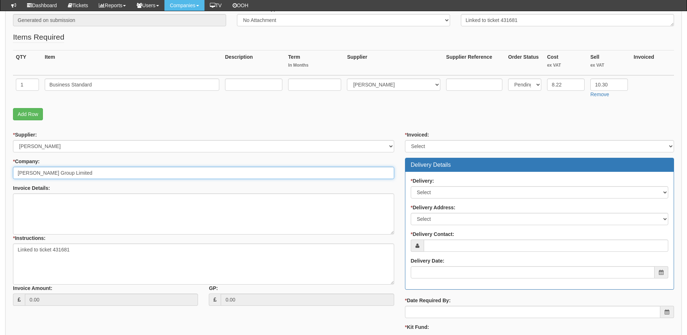
type input "[PERSON_NAME] Group Limited"
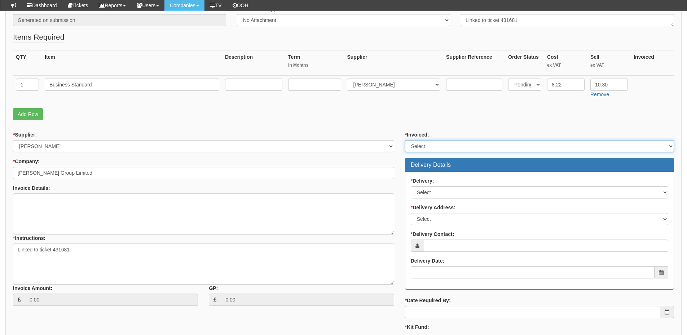
click at [419, 149] on select "Select Yes No N/A STB (part of order)" at bounding box center [539, 146] width 269 height 12
select select "2"
click at [405, 140] on select "Select Yes No N/A STB (part of order)" at bounding box center [539, 146] width 269 height 12
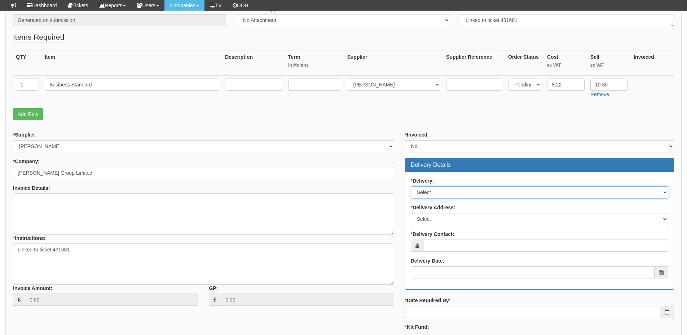
click at [432, 187] on select "Select No Not Applicable Yes" at bounding box center [539, 192] width 257 height 12
select select "3"
click at [411, 186] on select "Select No Not Applicable Yes" at bounding box center [539, 192] width 257 height 12
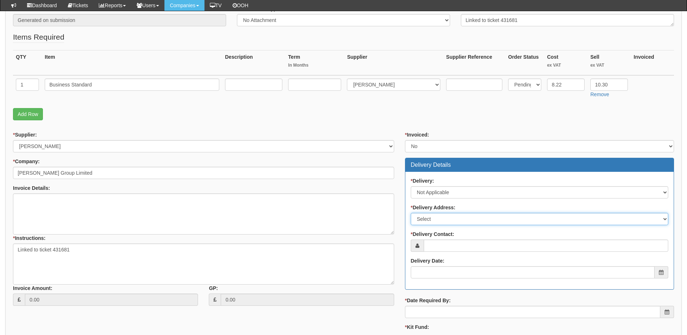
drag, startPoint x: 437, startPoint y: 220, endPoint x: 437, endPoint y: 223, distance: 4.0
click at [437, 220] on select "Select Not Applicable Main Address - HU1 1XE Other" at bounding box center [539, 219] width 257 height 12
select select "N/A"
click at [411, 213] on select "Select Not Applicable Main Address - HU1 1XE Other" at bounding box center [539, 219] width 257 height 12
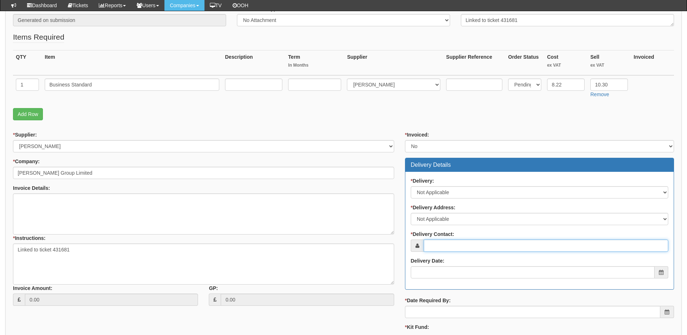
click at [439, 244] on input "* Delivery Contact:" at bounding box center [546, 246] width 244 height 12
click at [442, 244] on input "* Delivery Contact:" at bounding box center [546, 246] width 244 height 12
paste input "Lucy Crux"
type input "Lucy Crux"
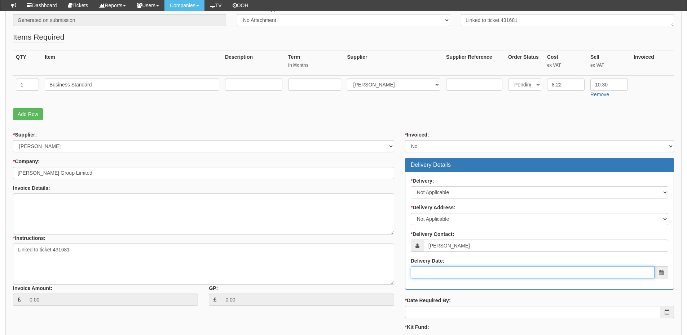
click at [449, 274] on input "Delivery Date:" at bounding box center [533, 272] width 244 height 12
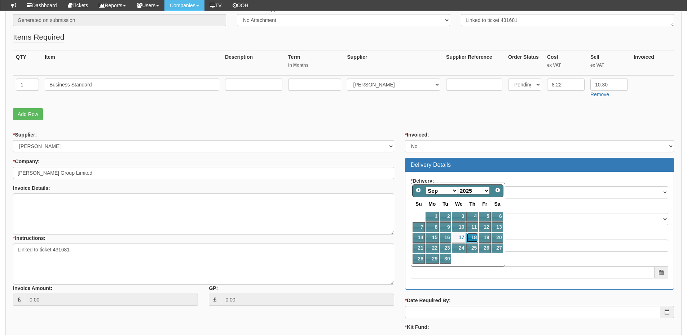
click at [471, 237] on link "18" at bounding box center [472, 238] width 12 height 10
type input "2025-09-18"
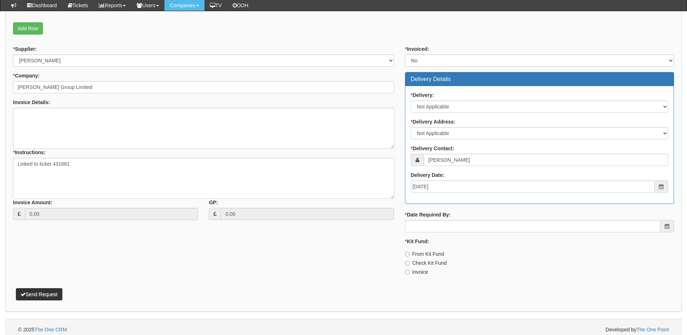
scroll to position [235, 0]
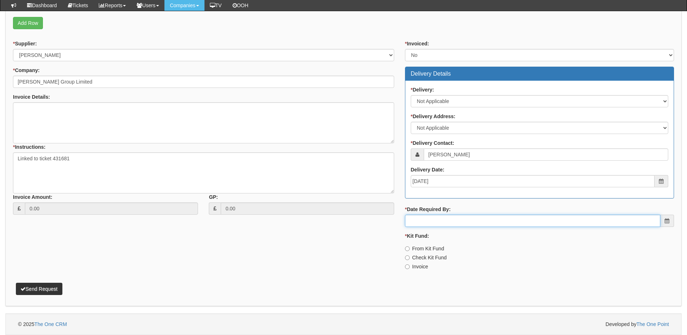
click at [454, 226] on input "* Date Required By:" at bounding box center [532, 221] width 255 height 12
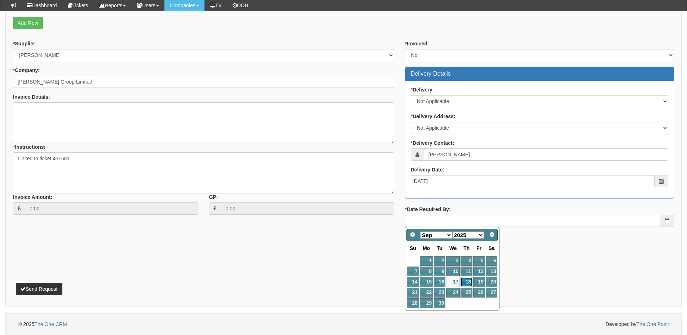
click at [467, 279] on link "18" at bounding box center [466, 282] width 12 height 10
type input "2025-09-18"
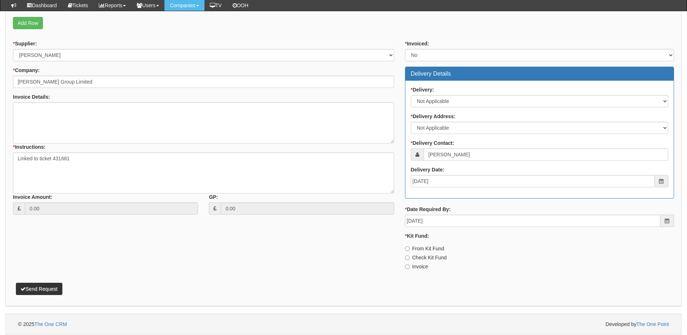
click at [416, 267] on label "Invoice" at bounding box center [416, 266] width 23 height 7
click at [409, 267] on input "Invoice" at bounding box center [407, 267] width 5 height 5
radio input "true"
click at [42, 287] on button "Send Request" at bounding box center [39, 289] width 46 height 12
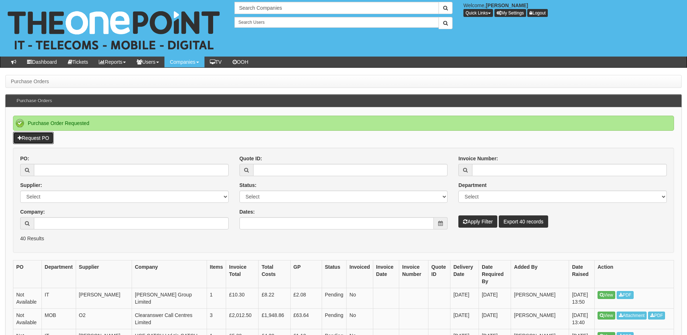
click at [48, 136] on link "Request PO" at bounding box center [33, 138] width 41 height 12
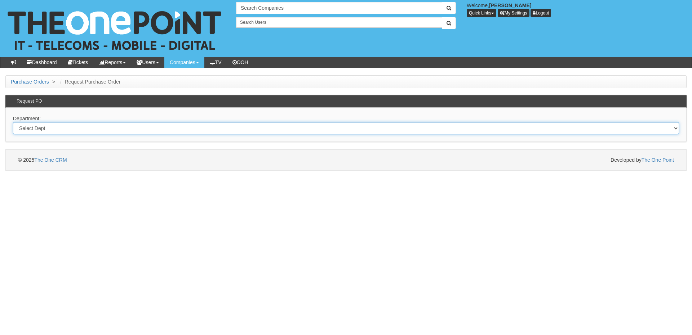
click at [115, 124] on select "Select Dept Digital Internal IT Mobiles Marketing Telecoms" at bounding box center [346, 128] width 666 height 12
select select "?pipeID=&dept=TEL"
click at [13, 122] on select "Select Dept Digital Internal IT Mobiles Marketing Telecoms" at bounding box center [346, 128] width 666 height 12
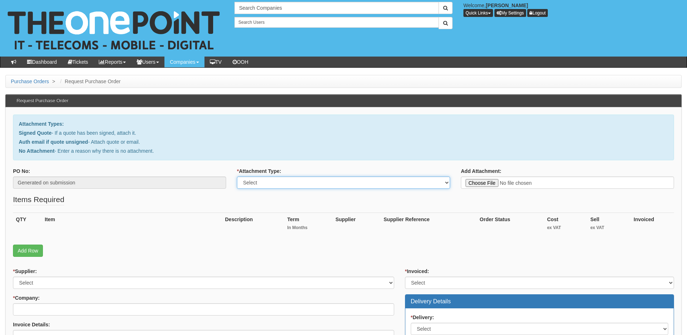
click at [252, 180] on select "Select Signed Quote Auth email with quote if unsigned No Attachment" at bounding box center [343, 183] width 213 height 12
select select "No Attachment"
click at [237, 177] on select "Select Signed Quote Auth email with quote if unsigned No Attachment" at bounding box center [343, 183] width 213 height 12
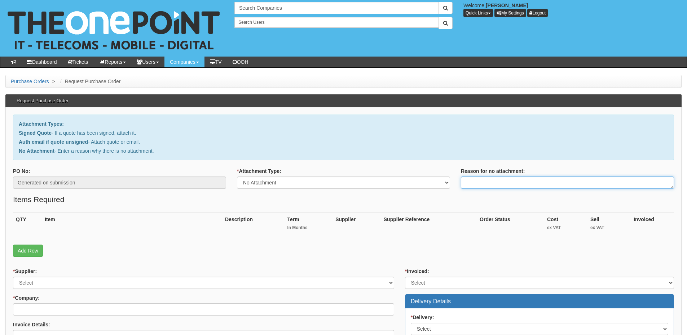
click at [477, 181] on textarea "Reason for no attachment:" at bounding box center [567, 183] width 213 height 12
type textarea "Linked to ticket 430661"
click at [34, 253] on link "Add Row" at bounding box center [28, 251] width 30 height 12
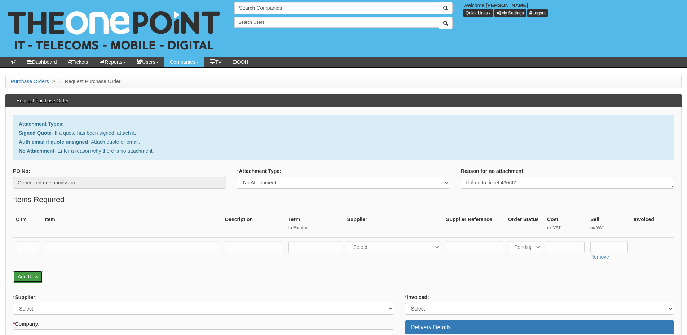
click at [33, 274] on link "Add Row" at bounding box center [28, 277] width 30 height 12
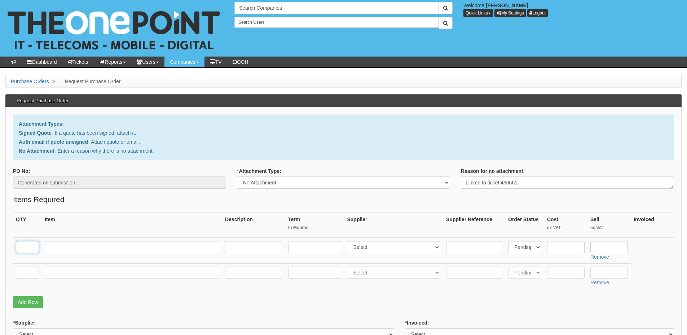
click at [30, 243] on input "text" at bounding box center [27, 247] width 23 height 12
type input "1"
click at [61, 248] on input "text" at bounding box center [132, 247] width 174 height 12
type input "1"
paste input "Agent 3.5mm Bottom Cable - (Smartphone)"
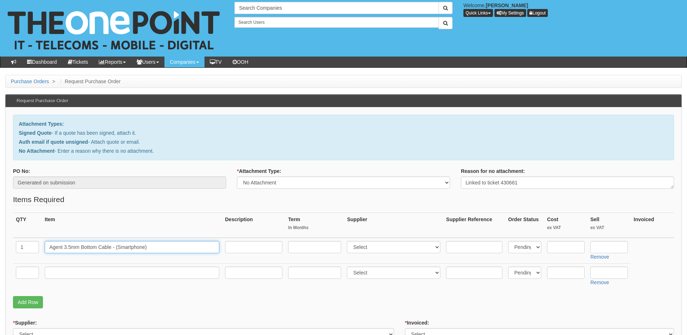
type input "Agent 3.5mm Bottom Cable - (Smartphone)"
click at [35, 272] on input "text" at bounding box center [27, 273] width 23 height 12
type input "1"
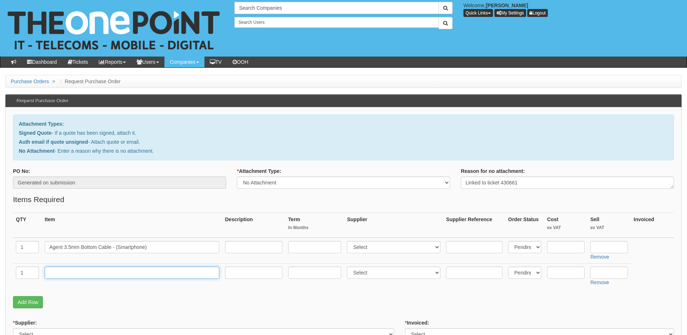
click at [71, 273] on input "text" at bounding box center [132, 273] width 174 height 12
type input "Delivery"
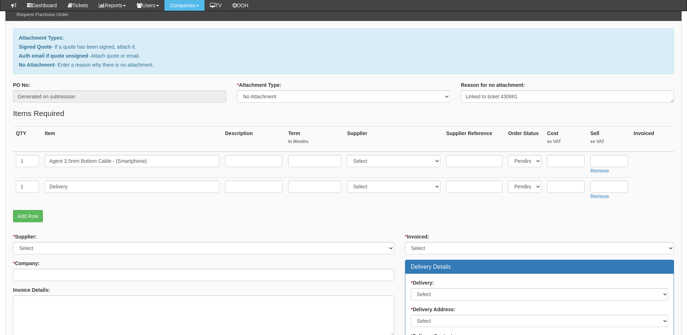
scroll to position [144, 0]
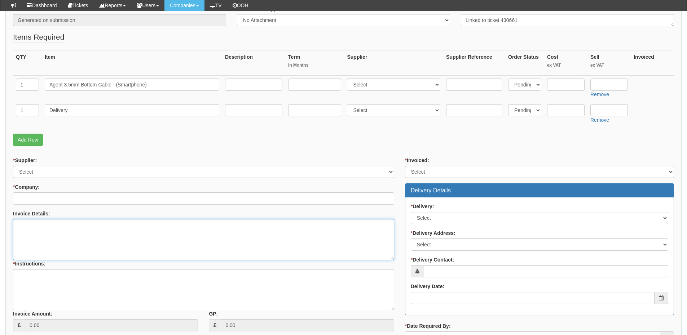
click at [89, 239] on textarea "Invoice Details:" at bounding box center [203, 239] width 381 height 41
paste textarea "Purchase Order No. 5NXP400099260"
type textarea "Purchase Order No. 5NXP400099260"
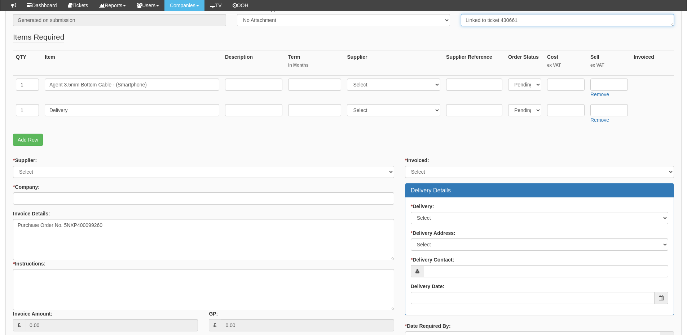
click at [535, 21] on textarea "Linked to ticket 430661" at bounding box center [567, 20] width 213 height 12
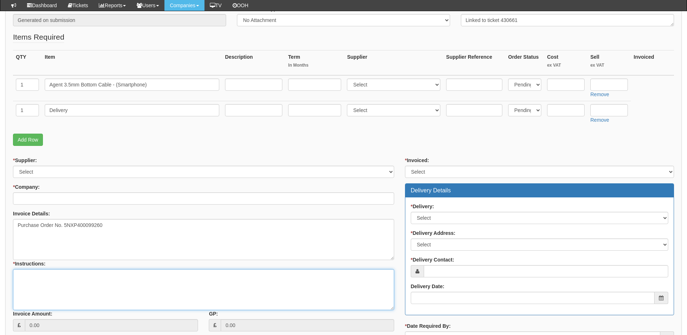
click at [81, 284] on textarea "* Instructions:" at bounding box center [203, 289] width 381 height 41
paste textarea "Linked to ticket 430661"
type textarea "Linked to ticket 430661"
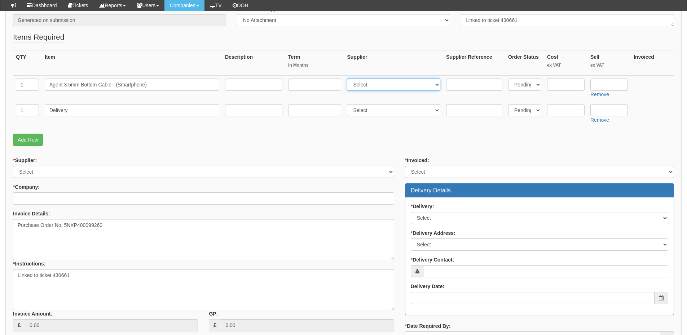
click at [361, 84] on select "Select 123 REG.co.uk 1Password 3 4Gon AA Jones Electric Ltd Abzorb Access Group…" at bounding box center [393, 85] width 93 height 12
select select "137"
click at [349, 79] on select "Select 123 REG.co.uk 1Password 3 4Gon AA Jones Electric Ltd Abzorb Access Group…" at bounding box center [393, 85] width 93 height 12
click at [603, 87] on input "text" at bounding box center [608, 85] width 37 height 12
type input "19.99"
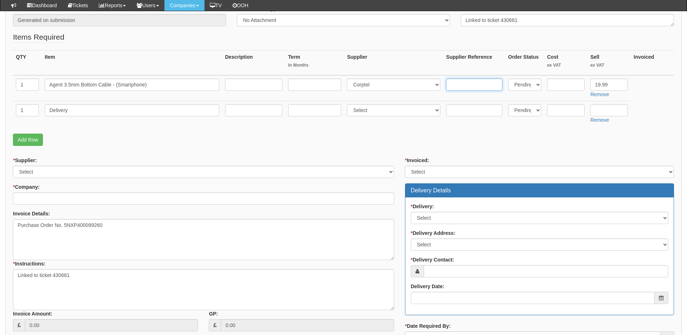
click at [449, 84] on input "text" at bounding box center [474, 85] width 56 height 12
paste input "AG22-0088"
type input "AG22-0088"
click at [559, 83] on input "text" at bounding box center [565, 85] width 37 height 12
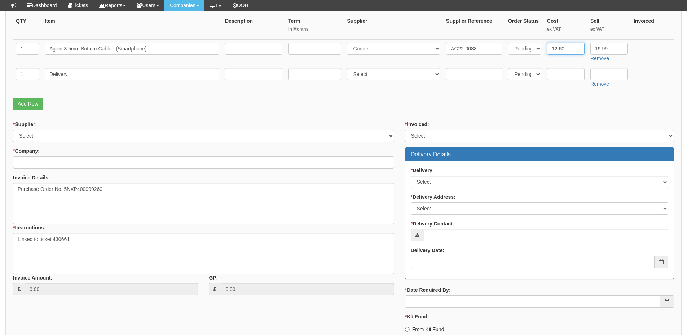
type input "12.60"
click at [61, 134] on select "Select 123 REG.co.uk 1Password 3 4Gon AA Jones Electric Ltd Abzorb Access Group…" at bounding box center [203, 136] width 381 height 12
select select "137"
click at [13, 130] on select "Select 123 REG.co.uk 1Password 3 4Gon AA Jones Electric Ltd Abzorb Access Group…" at bounding box center [203, 136] width 381 height 12
click at [43, 167] on input "* Company:" at bounding box center [203, 162] width 381 height 12
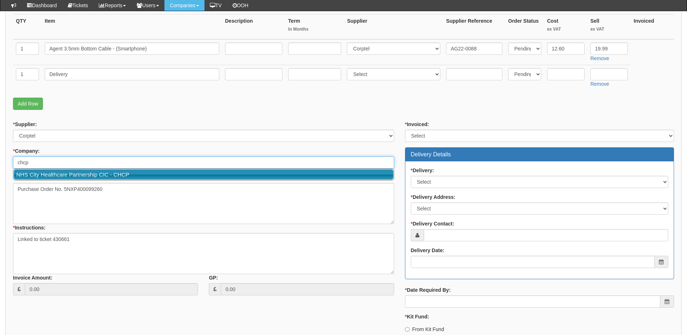
click at [43, 174] on link "NHS City Healthcare Partnership CIC - CHCP" at bounding box center [204, 174] width 380 height 10
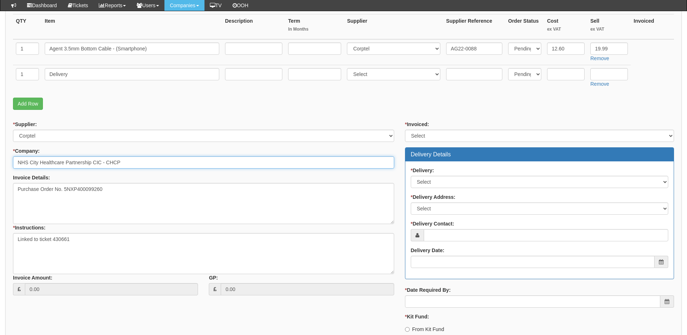
type input "NHS City Healthcare Partnership CIC - CHCP"
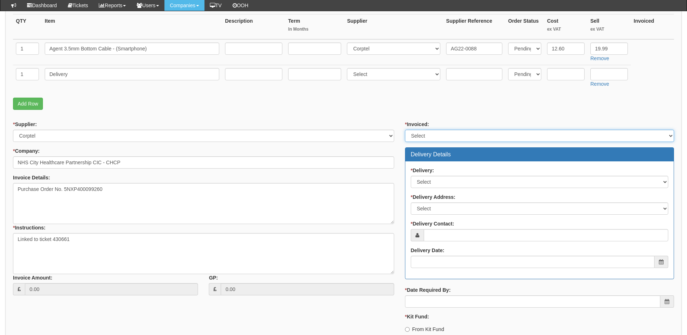
click at [437, 132] on select "Select Yes No N/A STB (part of order)" at bounding box center [539, 136] width 269 height 12
select select "2"
click at [405, 130] on select "Select Yes No N/A STB (part of order)" at bounding box center [539, 136] width 269 height 12
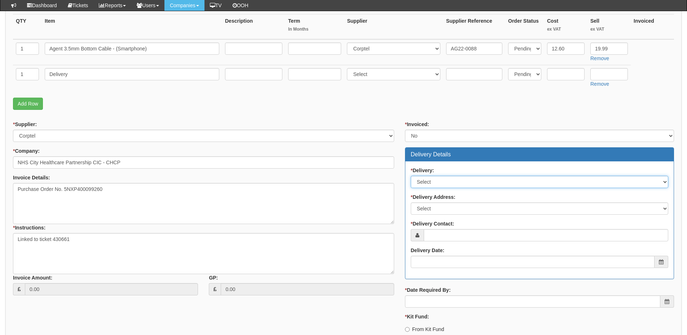
drag, startPoint x: 427, startPoint y: 178, endPoint x: 427, endPoint y: 187, distance: 8.3
click at [427, 179] on select "Select No Not Applicable Yes" at bounding box center [539, 182] width 257 height 12
select select "1"
click at [411, 176] on select "Select No Not Applicable Yes" at bounding box center [539, 182] width 257 height 12
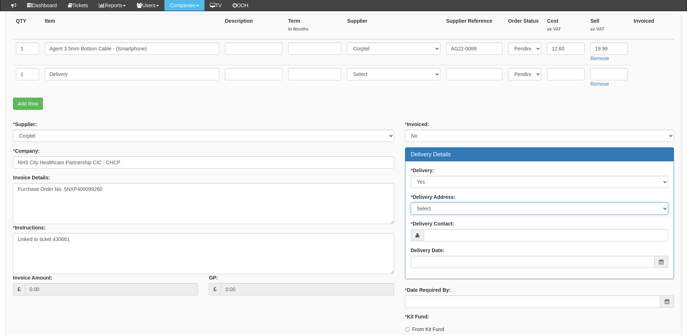
click at [425, 208] on select "Select Not Applicable Main Address - HU3 4AE Other" at bounding box center [539, 209] width 257 height 12
select select "other"
click at [411, 203] on select "Select Not Applicable Main Address - HU3 4AE Other" at bounding box center [539, 209] width 257 height 12
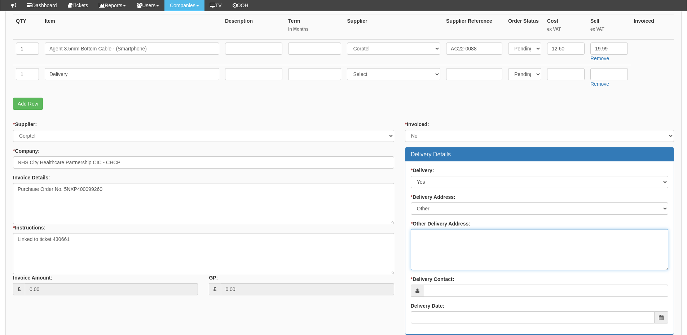
click at [437, 252] on textarea "* Other Delivery Address:" at bounding box center [539, 249] width 257 height 41
paste textarea "The Calvert Centre, 110a Calvert Lane, Hull, HU4 6BH"
type textarea "The Calvert Centre, 110a Calvert Lane, Hull, HU4 6BH"
click at [449, 298] on div "* Delivery: Select No Not Applicable Yes * Delivery Address: Select Not Applica…" at bounding box center [539, 247] width 268 height 173
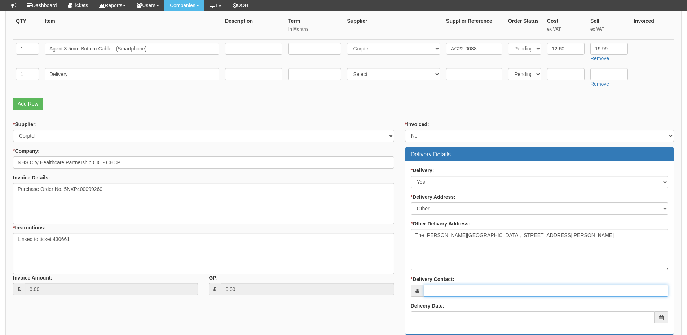
click at [445, 293] on input "* Delivery Contact:" at bounding box center [546, 291] width 244 height 12
click at [447, 288] on input "* Delivery Contact:" at bounding box center [546, 291] width 244 height 12
paste input "Trisha Richmond"
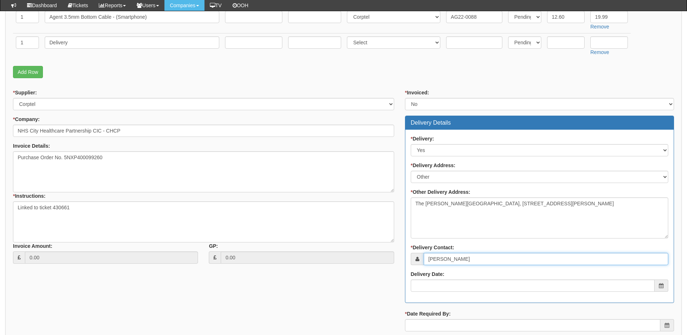
scroll to position [252, 0]
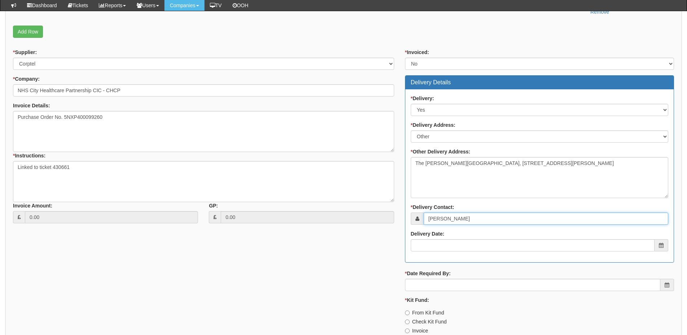
type input "Trisha Richmond"
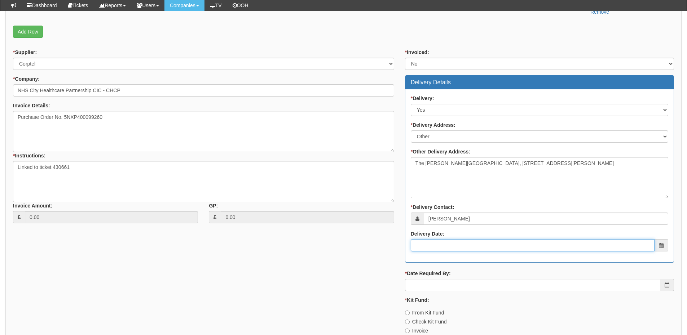
click at [444, 246] on input "Delivery Date:" at bounding box center [533, 245] width 244 height 12
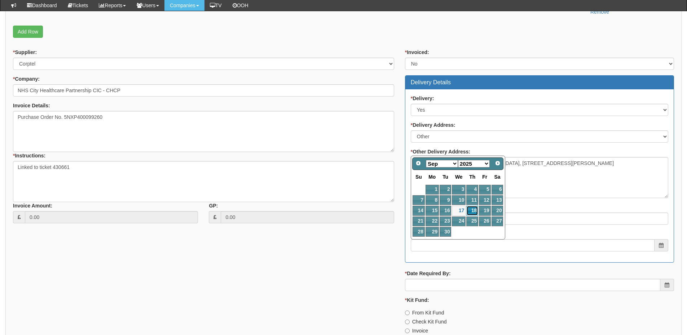
click at [473, 210] on link "18" at bounding box center [472, 211] width 12 height 10
type input "[DATE]"
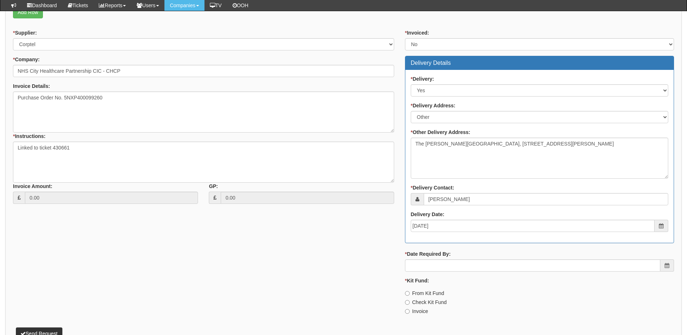
scroll to position [288, 0]
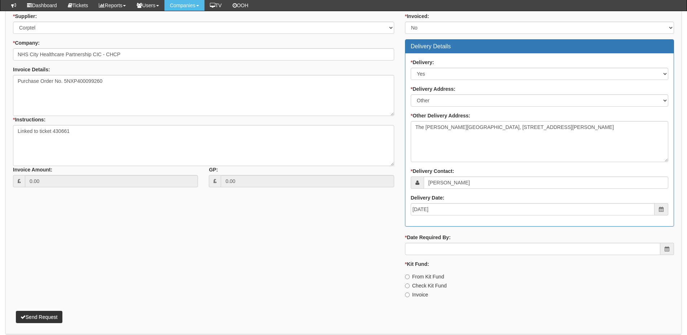
click at [420, 289] on label "Check Kit Fund" at bounding box center [426, 285] width 42 height 7
click at [409, 288] on input "Check Kit Fund" at bounding box center [407, 286] width 5 height 5
radio input "true"
click at [420, 292] on label "Invoice" at bounding box center [416, 294] width 23 height 7
click at [409, 293] on input "Invoice" at bounding box center [407, 295] width 5 height 5
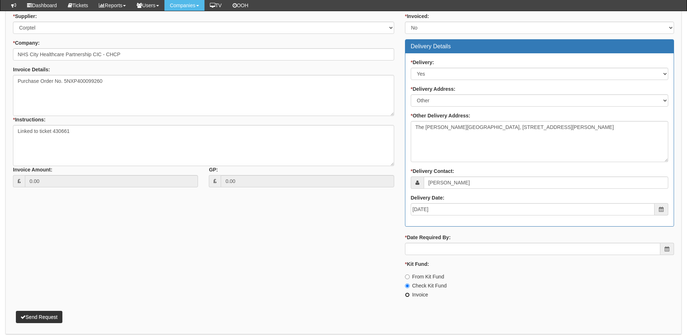
radio input "true"
click at [43, 317] on button "Send Request" at bounding box center [39, 317] width 46 height 12
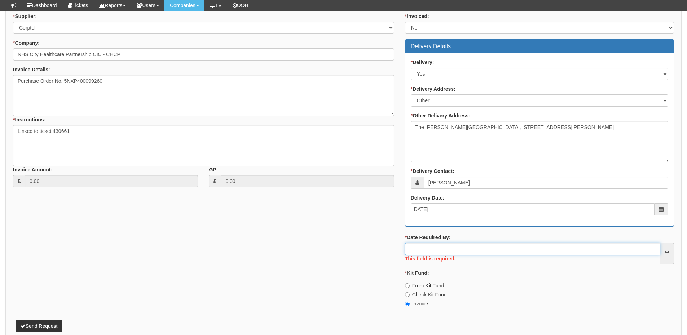
click at [427, 249] on input "* Date Required By:" at bounding box center [532, 249] width 255 height 12
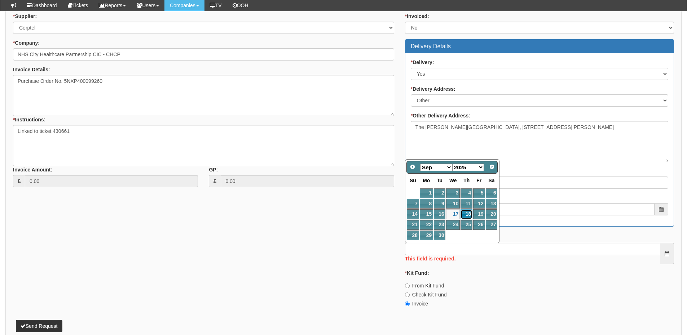
click at [463, 214] on link "18" at bounding box center [466, 214] width 12 height 10
type input "2025-09-18"
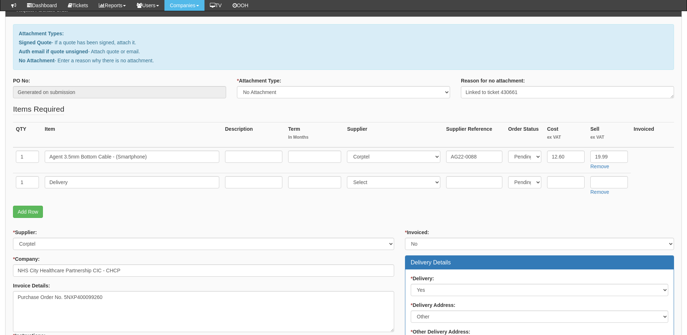
scroll to position [0, 0]
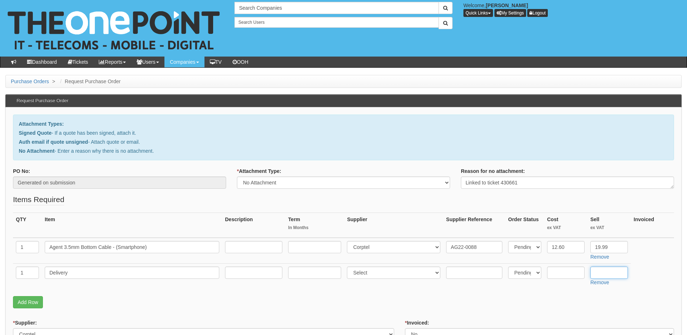
drag, startPoint x: 594, startPoint y: 272, endPoint x: 604, endPoint y: 272, distance: 10.5
click at [597, 272] on input "text" at bounding box center [608, 273] width 37 height 12
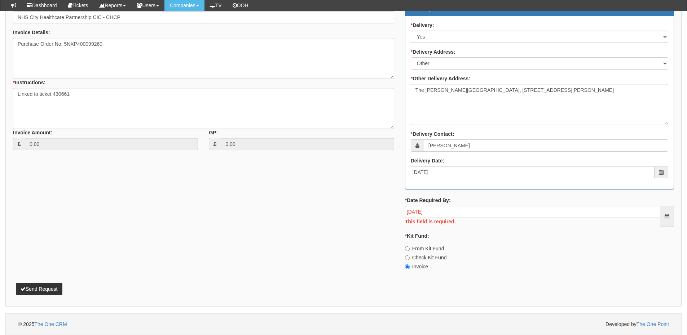
type input "12.50"
click at [41, 290] on button "Send Request" at bounding box center [39, 289] width 46 height 12
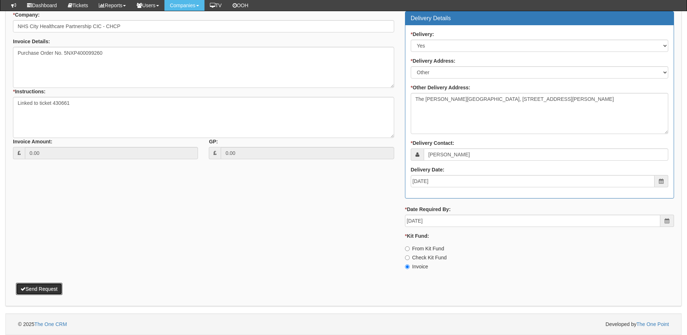
scroll to position [316, 0]
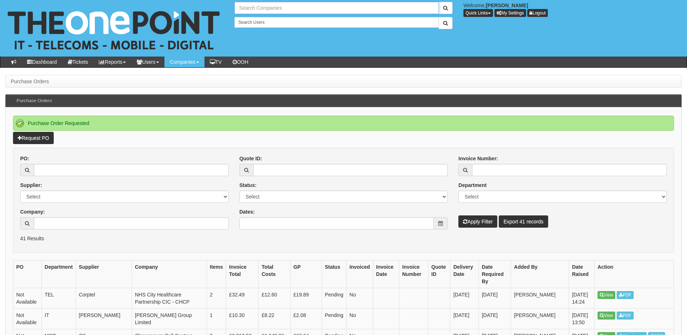
click at [258, 5] on input "text" at bounding box center [336, 8] width 204 height 12
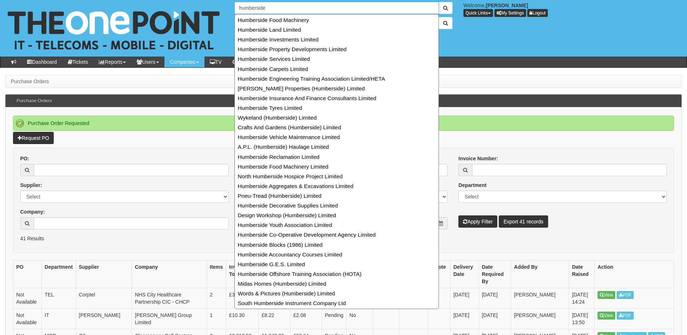
type input "humberside"
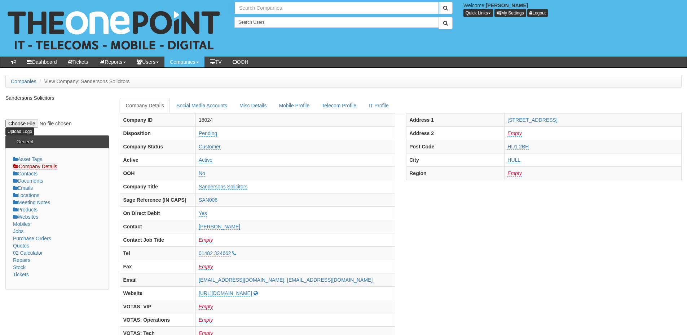
click at [254, 6] on input "text" at bounding box center [336, 8] width 204 height 12
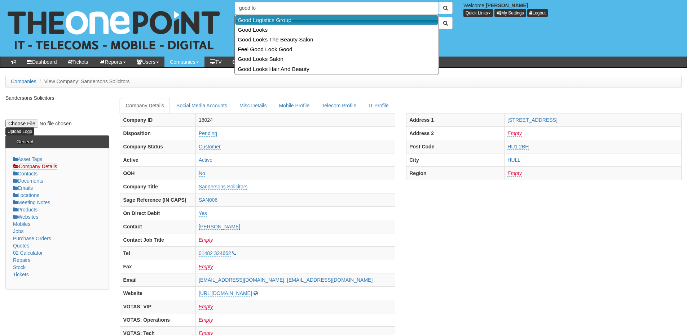
click at [259, 21] on link "Good Logistics Group" at bounding box center [336, 20] width 203 height 10
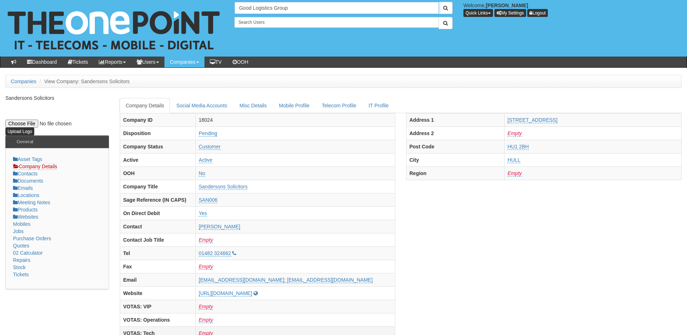
type input "Good Logistics Group"
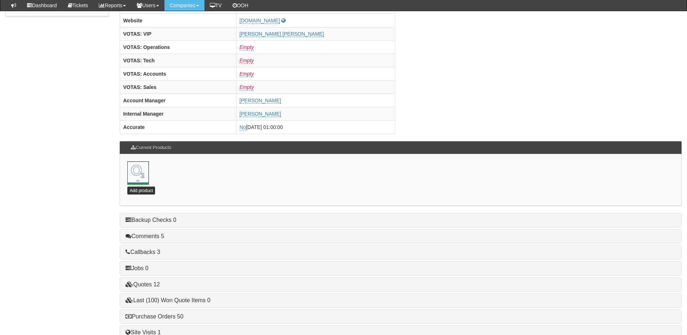
scroll to position [318, 0]
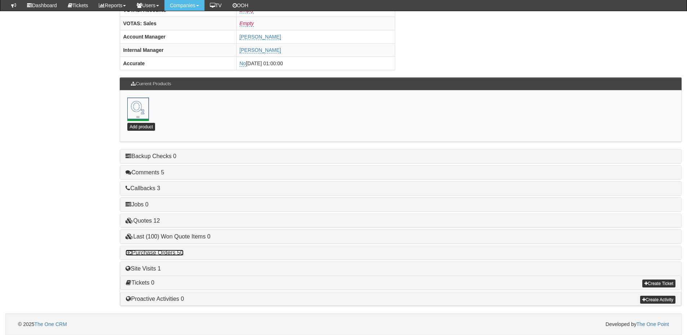
drag, startPoint x: 167, startPoint y: 253, endPoint x: 239, endPoint y: 265, distance: 73.0
click at [167, 253] on link "Purchase Orders 50" at bounding box center [154, 253] width 58 height 6
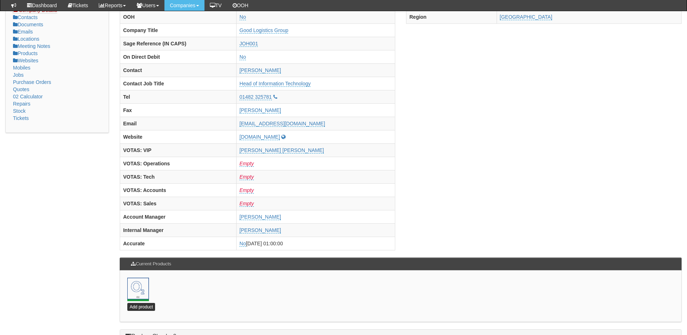
scroll to position [0, 0]
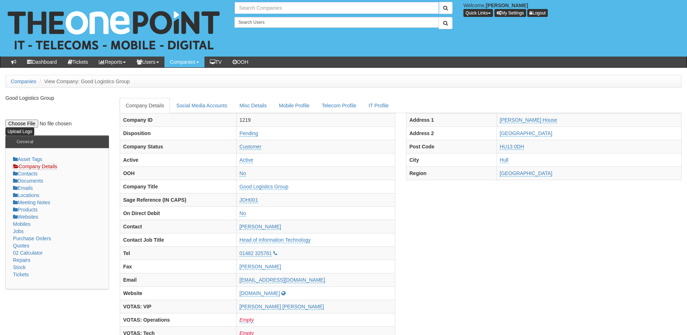
click at [267, 2] on input "text" at bounding box center [336, 8] width 204 height 12
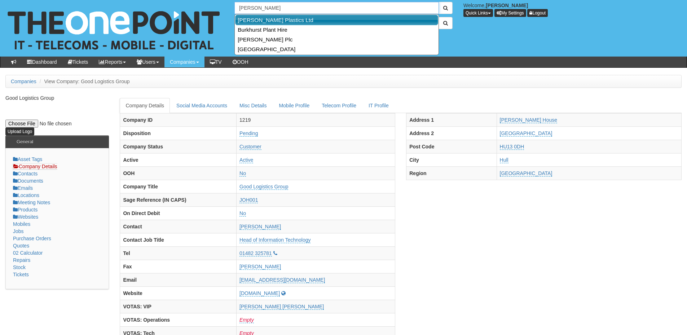
click at [267, 17] on link "[PERSON_NAME] Plastics Ltd" at bounding box center [336, 20] width 203 height 10
type input "Hurst Plastics Ltd"
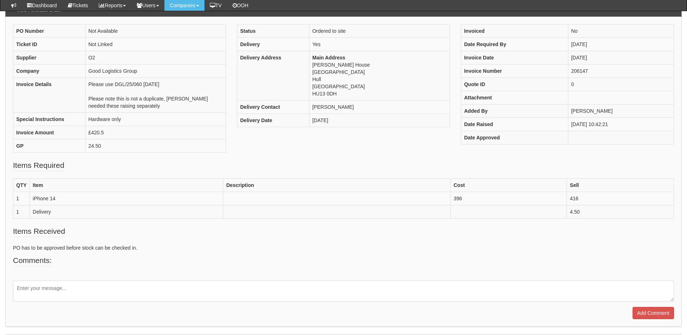
scroll to position [72, 0]
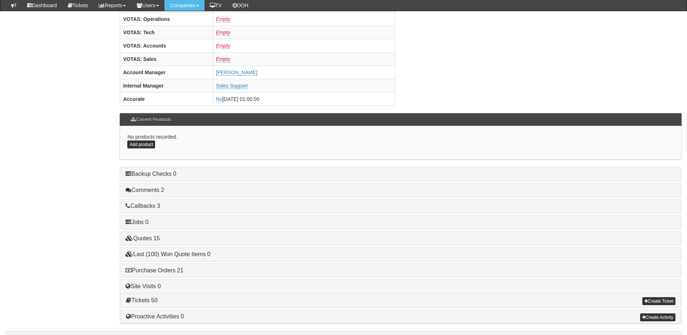
scroll to position [300, 0]
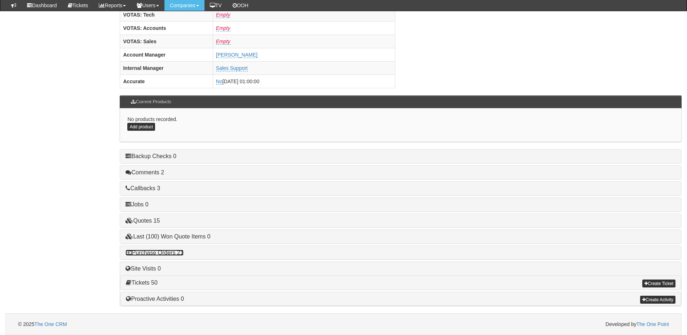
drag, startPoint x: 170, startPoint y: 253, endPoint x: 175, endPoint y: 249, distance: 5.4
click at [170, 253] on link "Purchase Orders 21" at bounding box center [154, 253] width 58 height 6
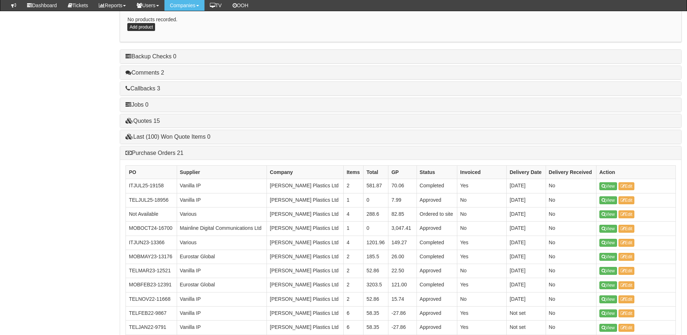
scroll to position [336, 0]
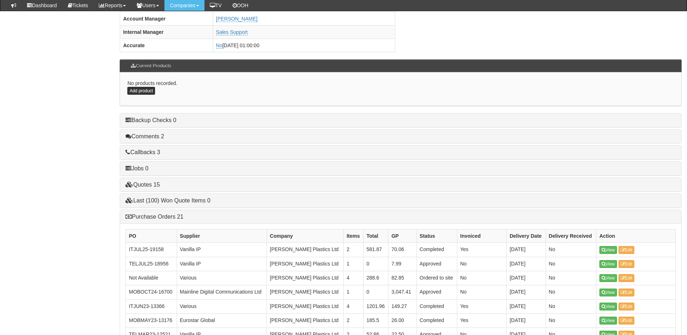
click at [163, 221] on div "Purchase Orders 21" at bounding box center [400, 217] width 561 height 14
click at [161, 215] on link "Purchase Orders 21" at bounding box center [154, 217] width 58 height 6
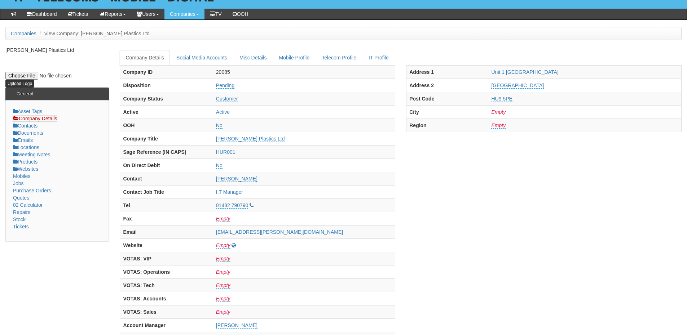
scroll to position [0, 0]
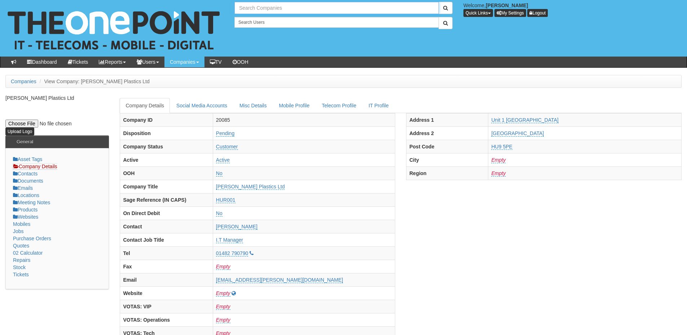
click at [255, 6] on input "text" at bounding box center [336, 8] width 204 height 12
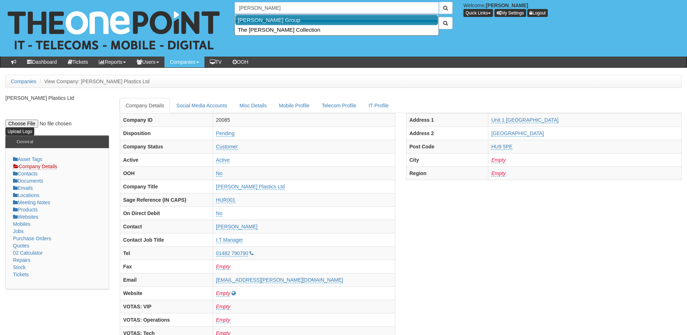
click at [262, 18] on link "John Good Group" at bounding box center [336, 20] width 203 height 10
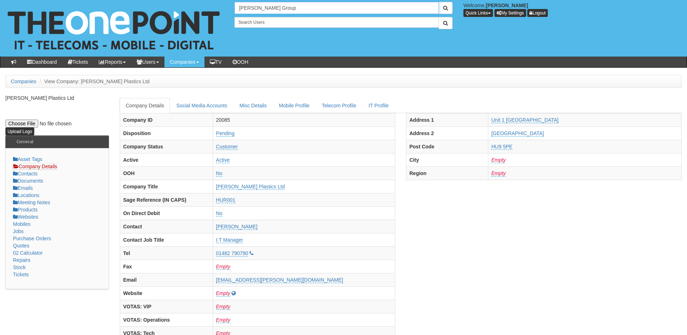
click at [282, 8] on input "John Good Group" at bounding box center [336, 8] width 204 height 12
type input "good"
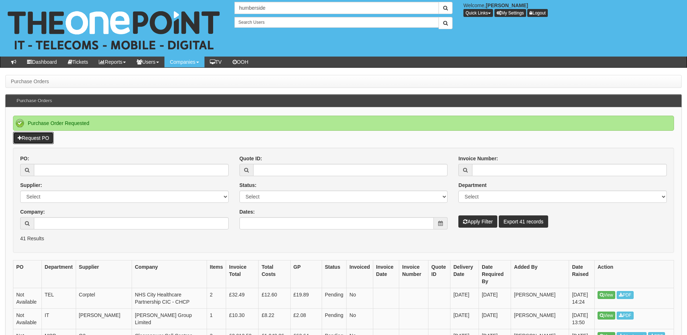
click at [41, 137] on link "Request PO" at bounding box center [33, 138] width 41 height 12
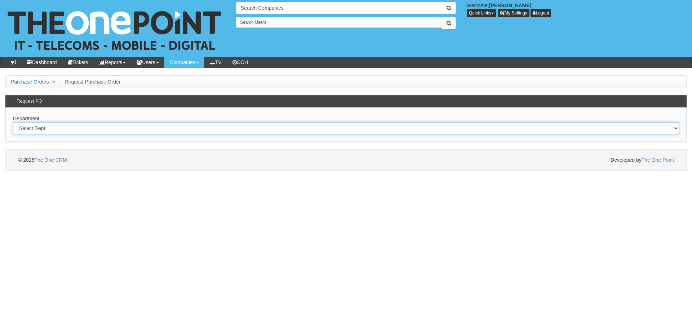
click at [119, 128] on select "Select Dept Digital Internal IT Mobiles Marketing Telecoms" at bounding box center [346, 128] width 666 height 12
select select "?pipeID=&dept=IT"
click at [13, 122] on select "Select Dept Digital Internal IT Mobiles Marketing Telecoms" at bounding box center [346, 128] width 666 height 12
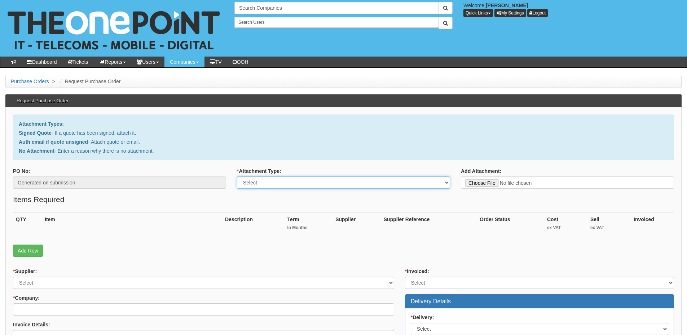
click at [279, 185] on select "Select Signed Quote Auth email with quote if unsigned No Attachment" at bounding box center [343, 183] width 213 height 12
select select "No Attachment"
click at [237, 177] on select "Select Signed Quote Auth email with quote if unsigned No Attachment" at bounding box center [343, 183] width 213 height 12
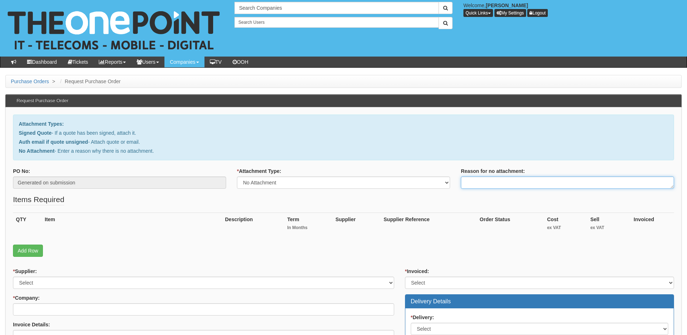
click at [478, 181] on textarea "Reason for no attachment:" at bounding box center [567, 183] width 213 height 12
click at [523, 185] on textarea "Linked to ticket 431766" at bounding box center [567, 183] width 213 height 12
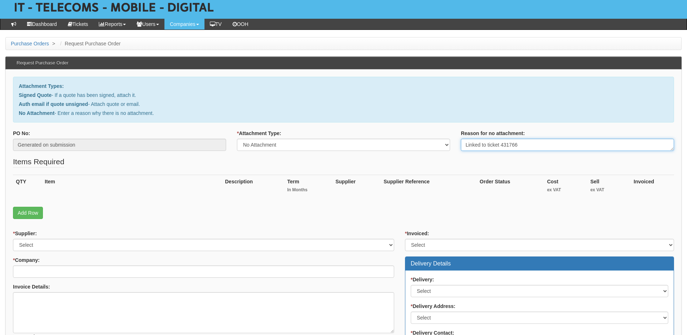
scroll to position [72, 0]
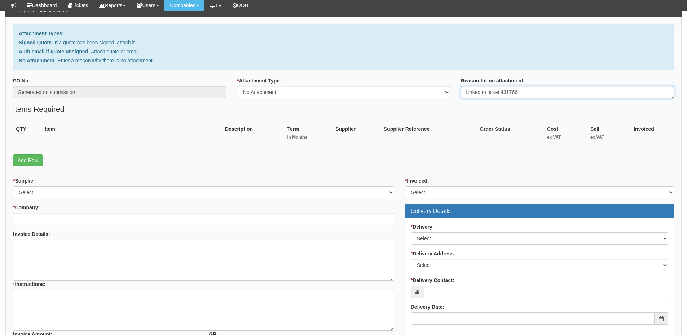
type textarea "Linked to ticket 431766"
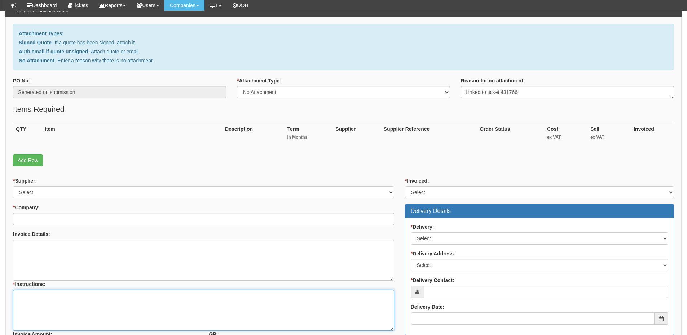
click at [78, 305] on textarea "* Instructions:" at bounding box center [203, 310] width 381 height 41
paste textarea "Linked to ticket 431766"
type textarea "Linked to ticket 431766"
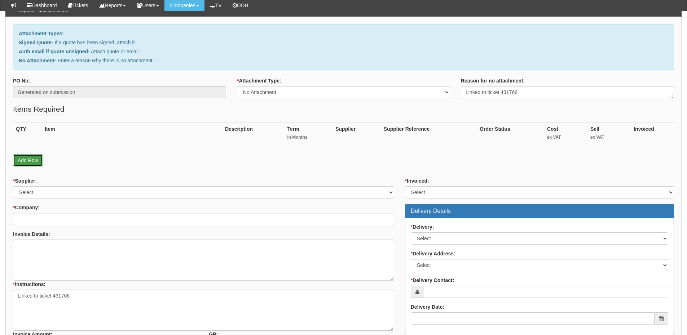
click at [35, 157] on link "Add Row" at bounding box center [28, 160] width 30 height 12
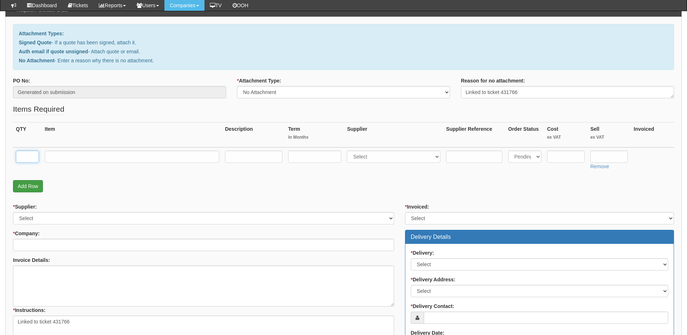
click at [35, 157] on input "text" at bounding box center [27, 157] width 23 height 12
type input "5"
click at [82, 156] on input "text" at bounding box center [132, 157] width 174 height 12
type input "Engineering Site Visit"
click at [379, 159] on select "Select 123 [DOMAIN_NAME] 1Password 3 4Gon [PERSON_NAME] Electric Ltd Abzorb Acc…" at bounding box center [393, 157] width 93 height 12
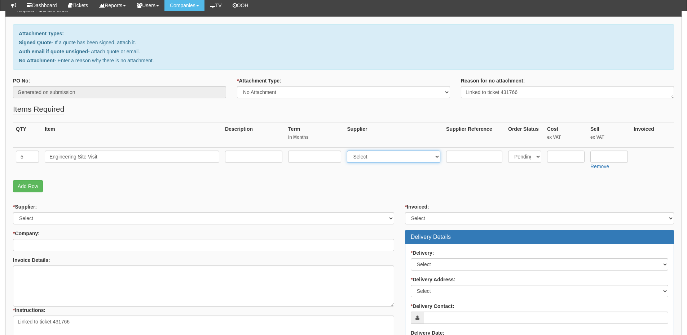
select select "81"
click at [349, 151] on select "Select 123 [DOMAIN_NAME] 1Password 3 4Gon [PERSON_NAME] Electric Ltd Abzorb Acc…" at bounding box center [393, 157] width 93 height 12
click at [603, 156] on input "text" at bounding box center [608, 157] width 37 height 12
type input "95"
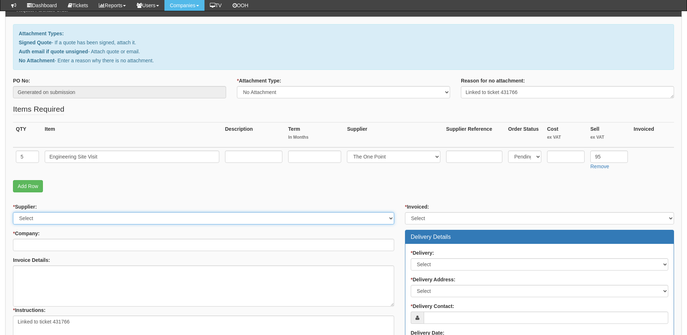
click at [91, 214] on select "Select 123 [DOMAIN_NAME] 1Password 3 4Gon [PERSON_NAME] Electric Ltd Abzorb Acc…" at bounding box center [203, 218] width 381 height 12
select select "81"
click at [13, 212] on select "Select 123 [DOMAIN_NAME] 1Password 3 4Gon [PERSON_NAME] Electric Ltd Abzorb Acc…" at bounding box center [203, 218] width 381 height 12
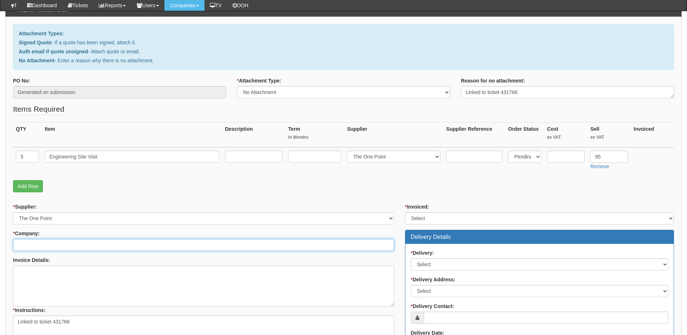
click at [76, 244] on input "* Company:" at bounding box center [203, 245] width 381 height 12
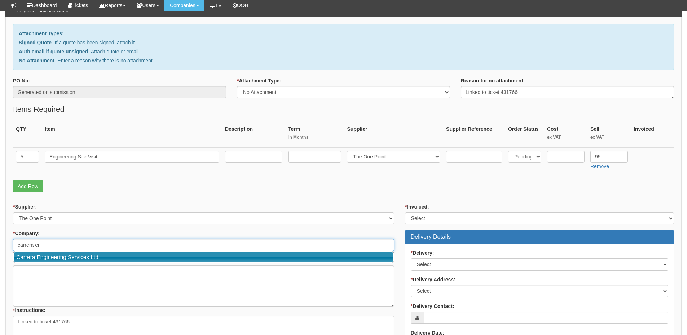
click at [73, 257] on link "Carrera Engineering Services Ltd" at bounding box center [204, 257] width 380 height 10
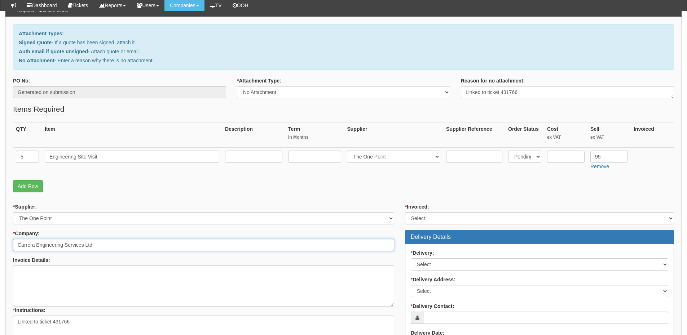
type input "Carrera Engineering Services Ltd"
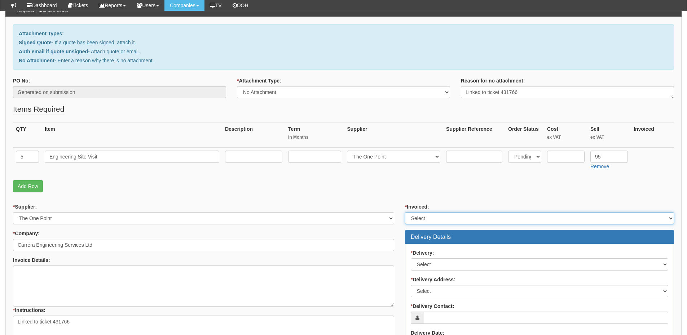
click at [429, 221] on select "Select Yes No N/A STB (part of order)" at bounding box center [539, 218] width 269 height 12
select select "2"
click at [405, 212] on select "Select Yes No N/A STB (part of order)" at bounding box center [539, 218] width 269 height 12
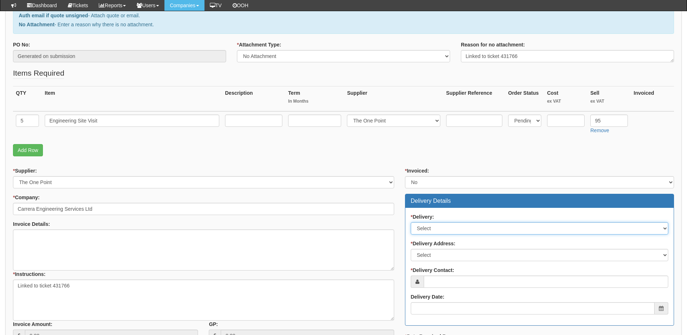
click at [436, 223] on select "Select No Not Applicable Yes" at bounding box center [539, 228] width 257 height 12
select select "3"
click at [411, 222] on select "Select No Not Applicable Yes" at bounding box center [539, 228] width 257 height 12
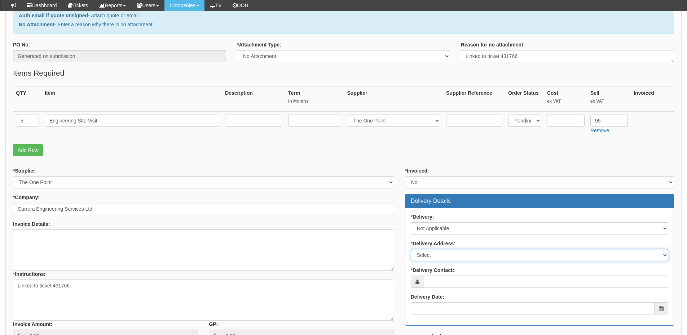
click at [434, 256] on select "Select Not Applicable Main Address - DN31 3AL Other" at bounding box center [539, 255] width 257 height 12
select select "N/A"
click at [411, 249] on select "Select Not Applicable Main Address - DN31 3AL Other" at bounding box center [539, 255] width 257 height 12
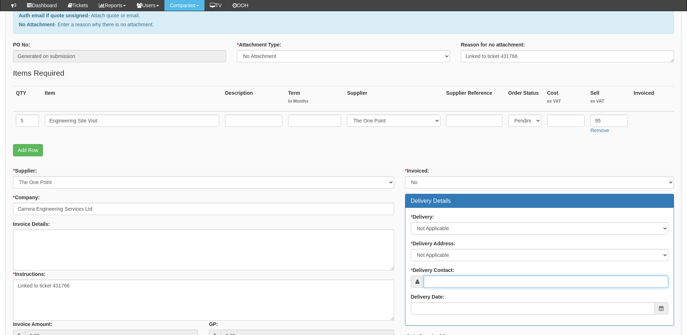
click at [436, 279] on input "* Delivery Contact:" at bounding box center [546, 282] width 244 height 12
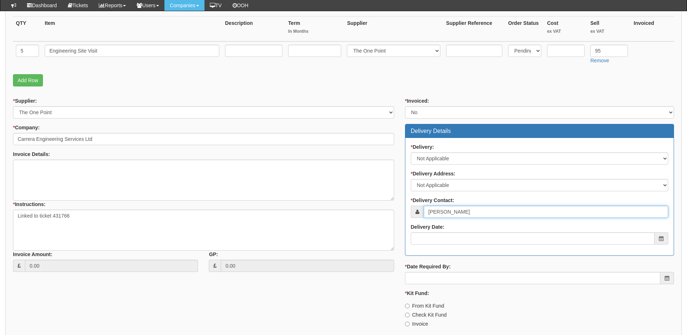
scroll to position [180, 0]
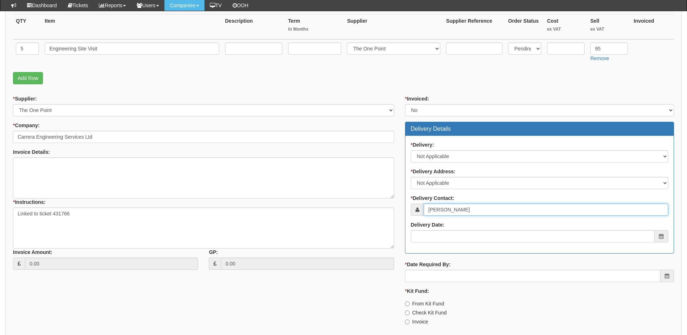
type input "[PERSON_NAME]"
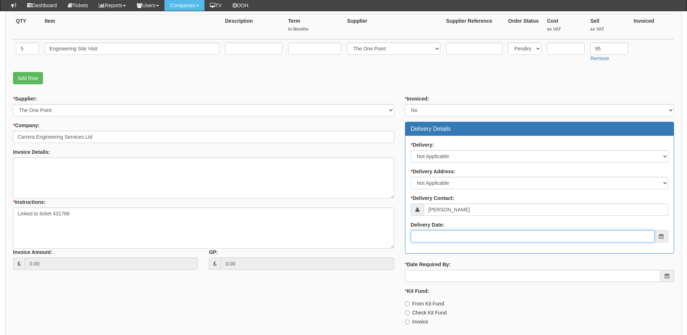
click at [451, 237] on input "Delivery Date:" at bounding box center [533, 236] width 244 height 12
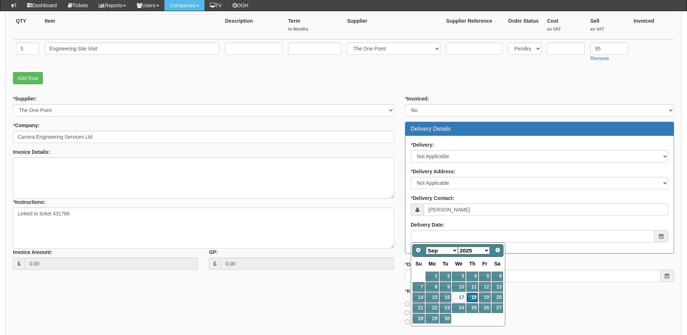
click at [469, 299] on link "18" at bounding box center [472, 298] width 12 height 10
type input "[DATE]"
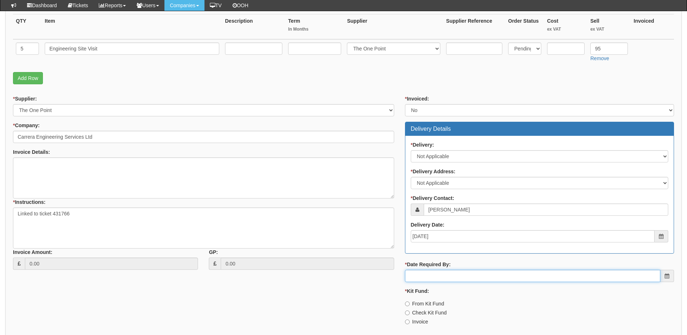
click at [464, 279] on input "* Date Required By:" at bounding box center [532, 276] width 255 height 12
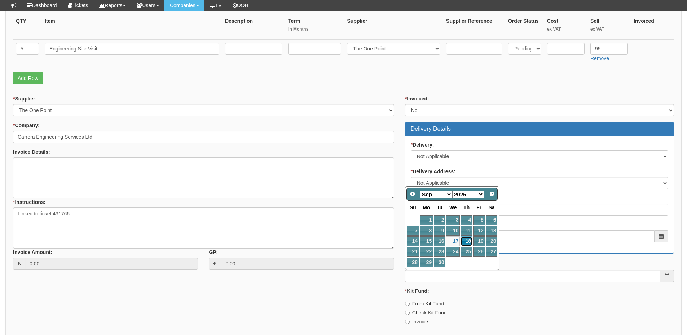
click at [465, 237] on link "18" at bounding box center [466, 241] width 12 height 10
type input "[DATE]"
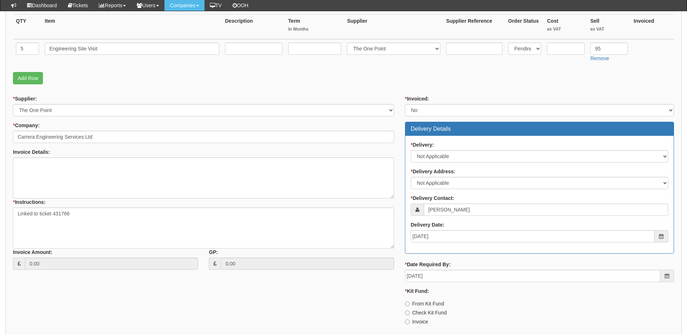
click at [422, 323] on label "Invoice" at bounding box center [416, 321] width 23 height 7
click at [409, 323] on input "Invoice" at bounding box center [407, 322] width 5 height 5
radio input "true"
click at [21, 173] on textarea "Invoice Details:" at bounding box center [203, 178] width 381 height 41
click at [93, 171] on textarea "Invoice Details:" at bounding box center [203, 178] width 381 height 41
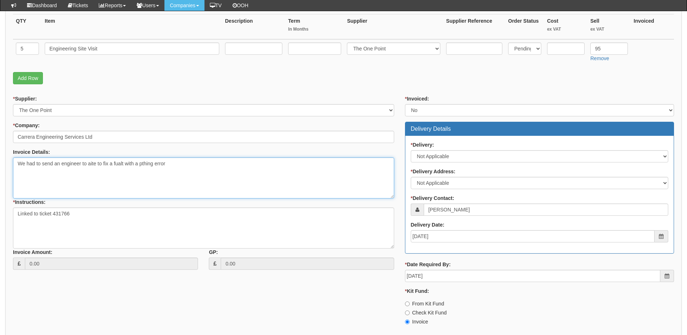
drag, startPoint x: 93, startPoint y: 164, endPoint x: 88, endPoint y: 173, distance: 11.0
click at [84, 178] on textarea "We had to send an engineer to aite to fix a fualt with a pthing error" at bounding box center [203, 178] width 381 height 41
click at [89, 167] on textarea "We had to send an engineer to aite to fix a fualt with a pthing error" at bounding box center [203, 178] width 381 height 41
click at [146, 164] on textarea "We had to send an engineer to site to fix a fault with a pathing error" at bounding box center [203, 178] width 381 height 41
click at [191, 168] on textarea "We had to send an engineer to site to fix a fault with a patching error" at bounding box center [203, 178] width 381 height 41
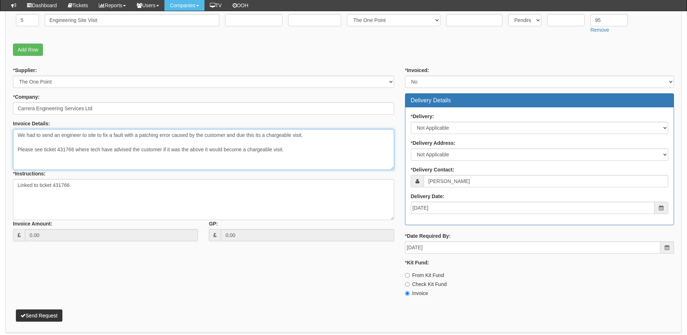
scroll to position [235, 0]
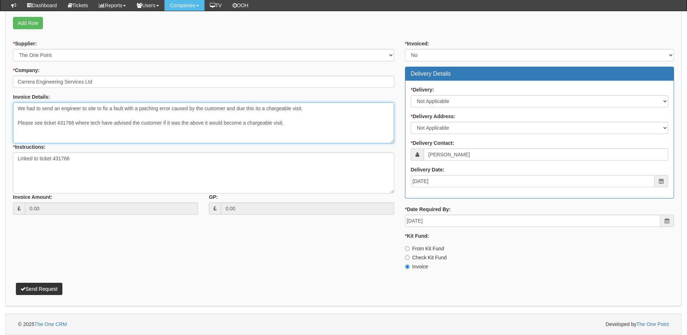
type textarea "We had to send an engineer to site to fix a fault with a patching error caused …"
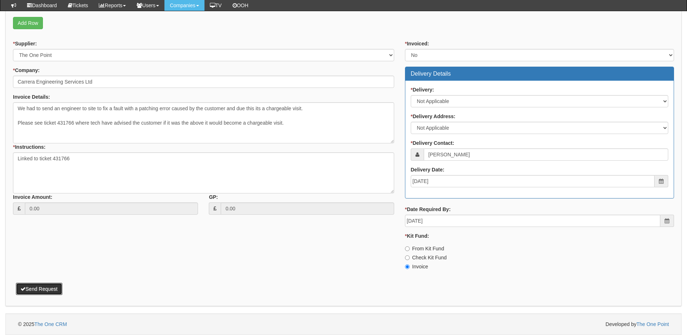
click at [53, 293] on button "Send Request" at bounding box center [39, 289] width 46 height 12
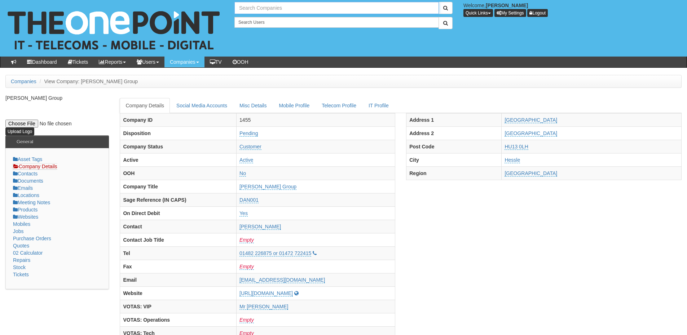
click at [282, 8] on input "text" at bounding box center [336, 8] width 204 height 12
type input "good log"
drag, startPoint x: 270, startPoint y: 8, endPoint x: 225, endPoint y: 9, distance: 44.7
click at [225, 9] on div "good log Welcome, James Kaye Quick Links Add Appointment Appointments Add Compa…" at bounding box center [343, 28] width 697 height 57
type input "Search Companies"
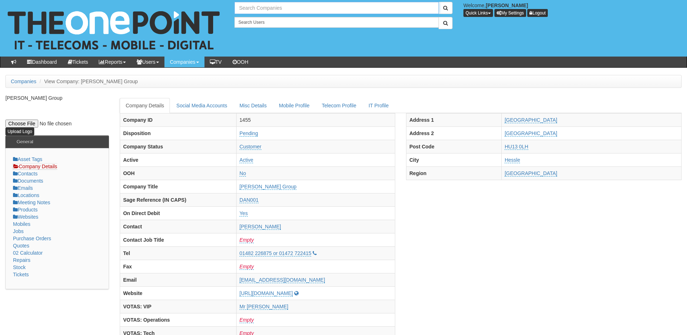
click at [253, 9] on input "text" at bounding box center [336, 8] width 204 height 12
click at [259, 18] on link "Good Logistics Group" at bounding box center [336, 20] width 203 height 10
type input "Good Logistics Group"
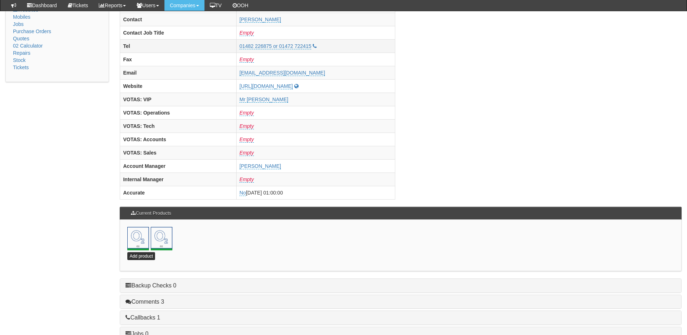
scroll to position [252, 0]
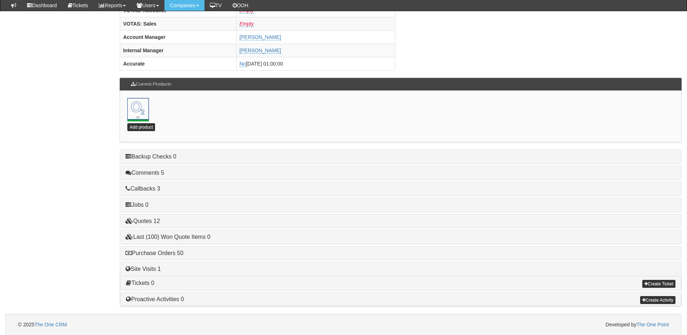
scroll to position [318, 0]
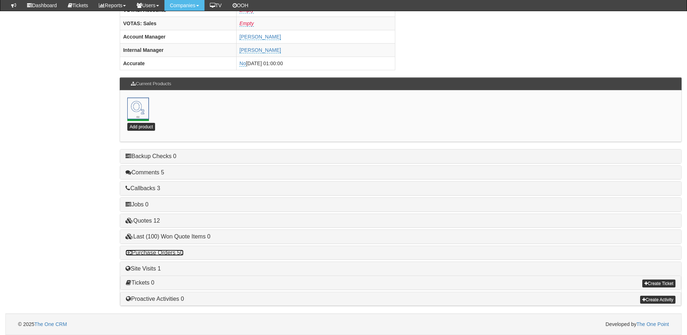
click at [174, 254] on link "Purchase Orders 50" at bounding box center [154, 253] width 58 height 6
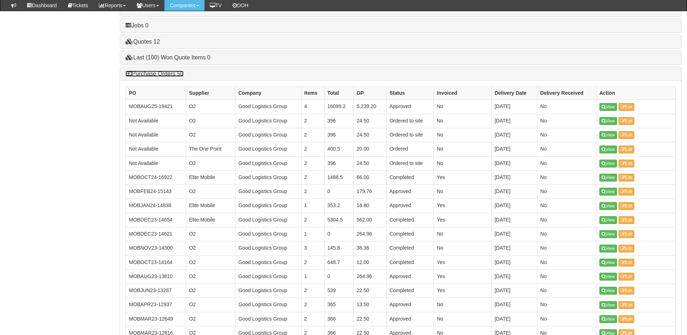
scroll to position [426, 0]
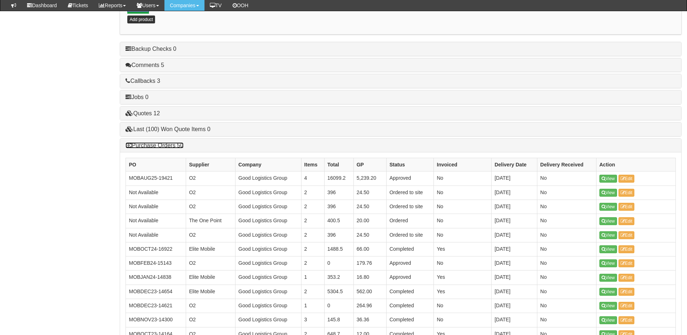
click at [165, 146] on link "Purchase Orders 50" at bounding box center [154, 145] width 58 height 6
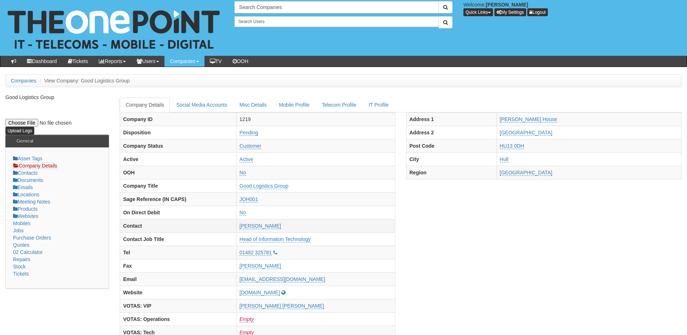
scroll to position [0, 0]
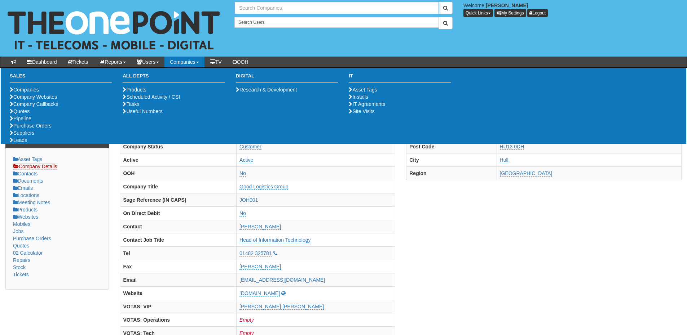
click at [265, 10] on input "text" at bounding box center [336, 8] width 204 height 12
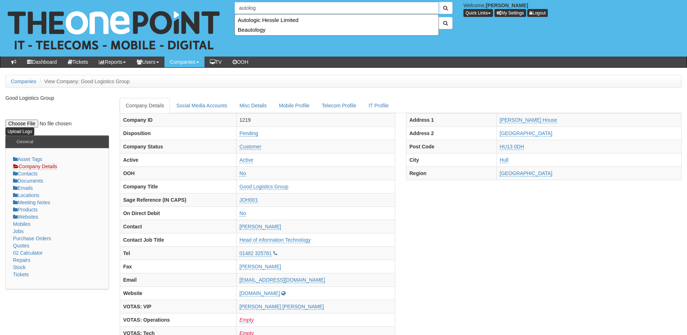
type input "autolog"
